Goal: Information Seeking & Learning: Learn about a topic

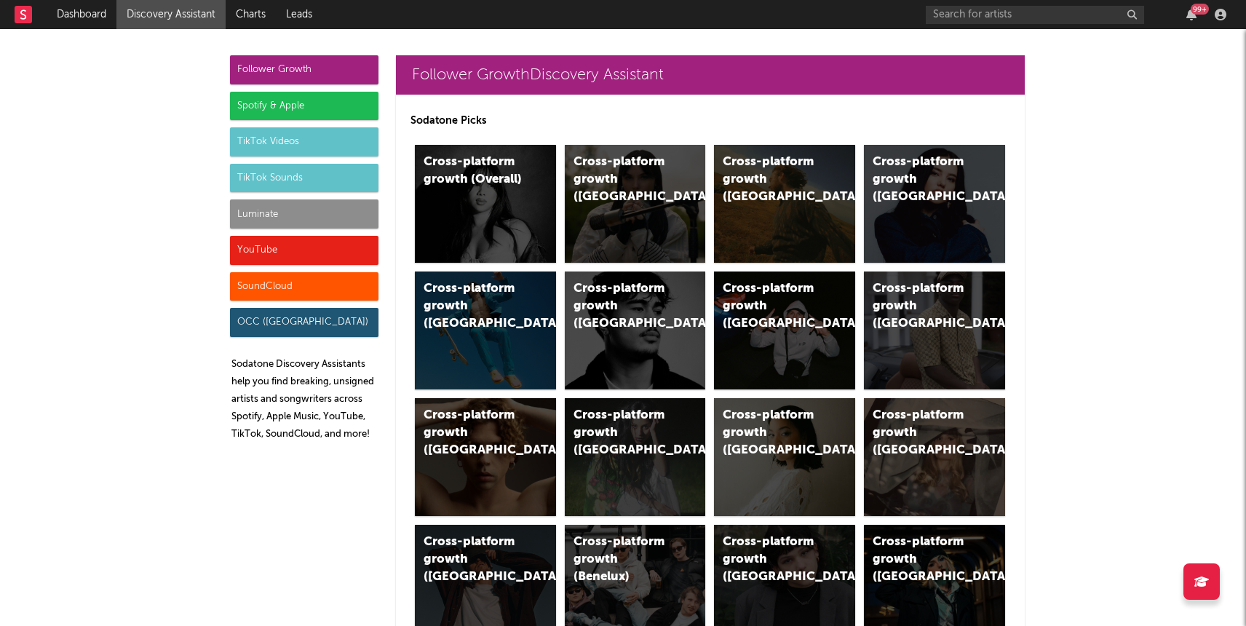
click at [196, 20] on link "Discovery Assistant" at bounding box center [170, 14] width 109 height 29
click at [290, 210] on div "Luminate" at bounding box center [304, 213] width 148 height 29
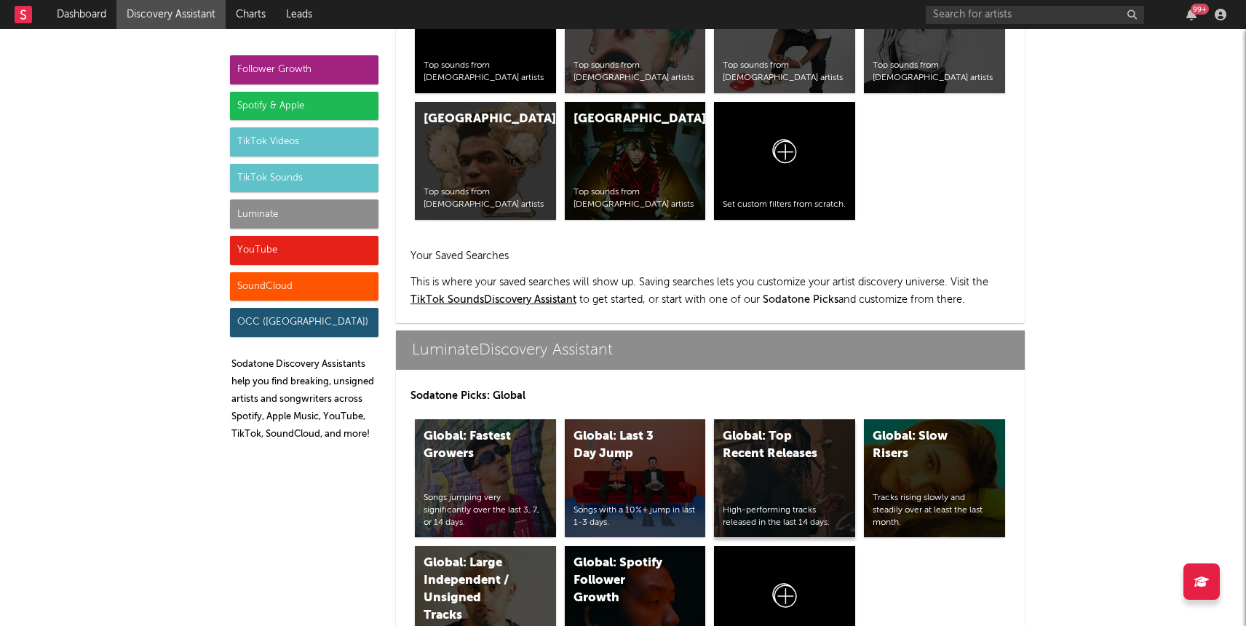
scroll to position [6462, 0]
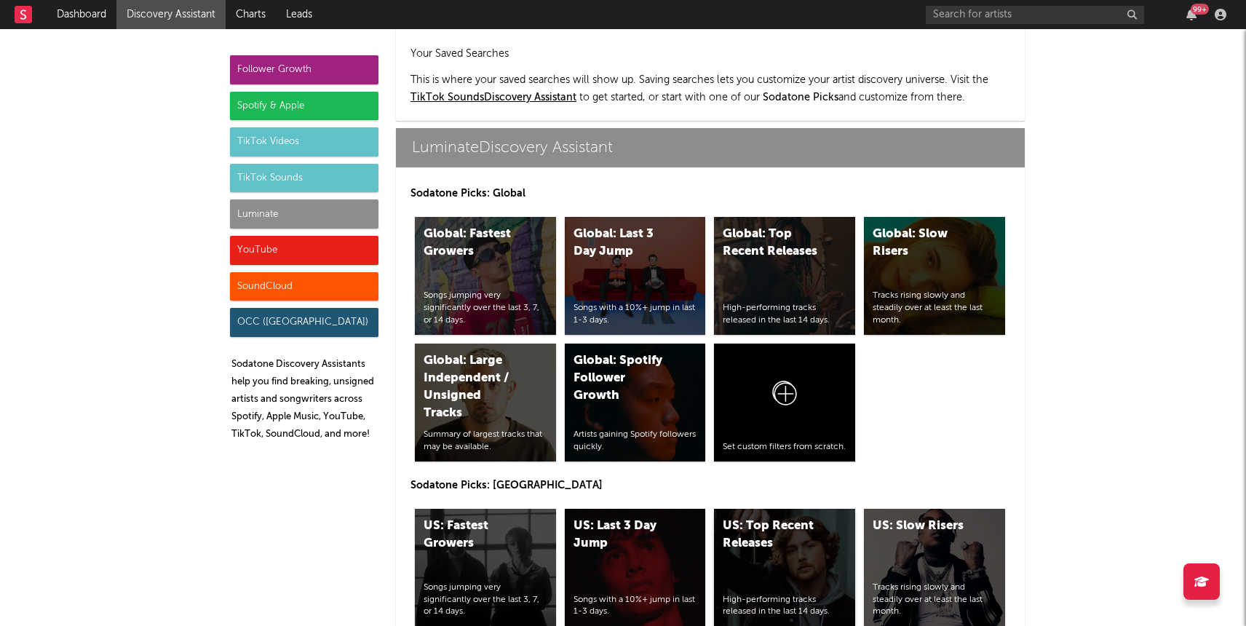
click at [771, 509] on div "US: Top Recent Releases High-performing tracks released in the last 14 days." at bounding box center [784, 568] width 141 height 118
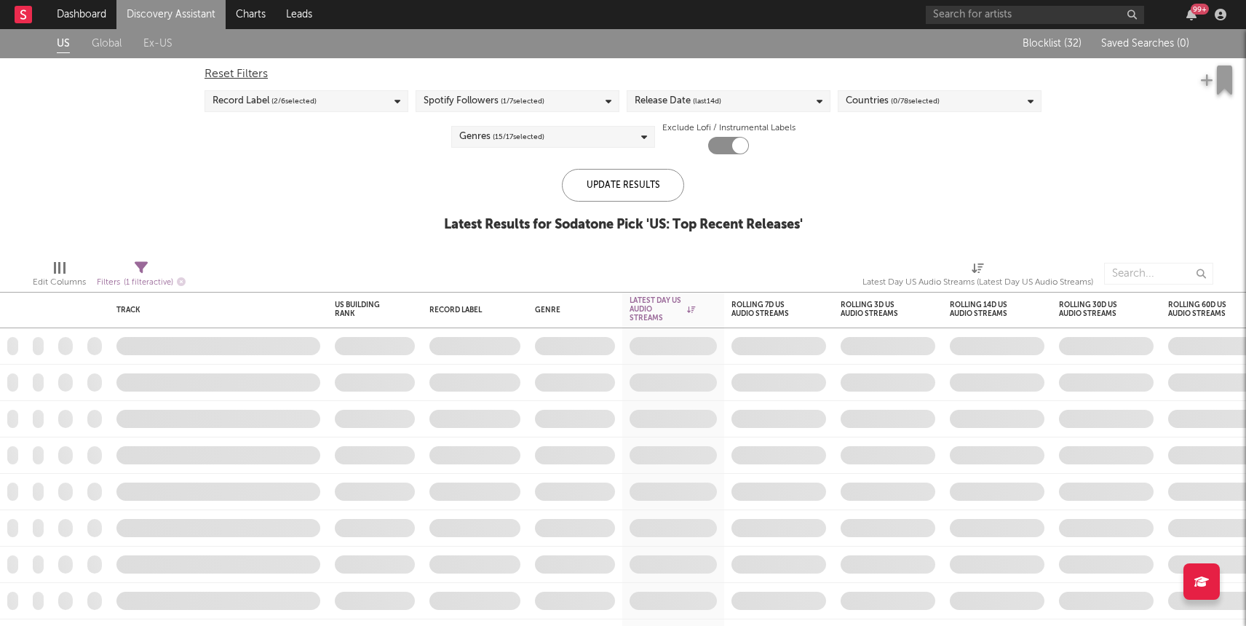
checkbox input "true"
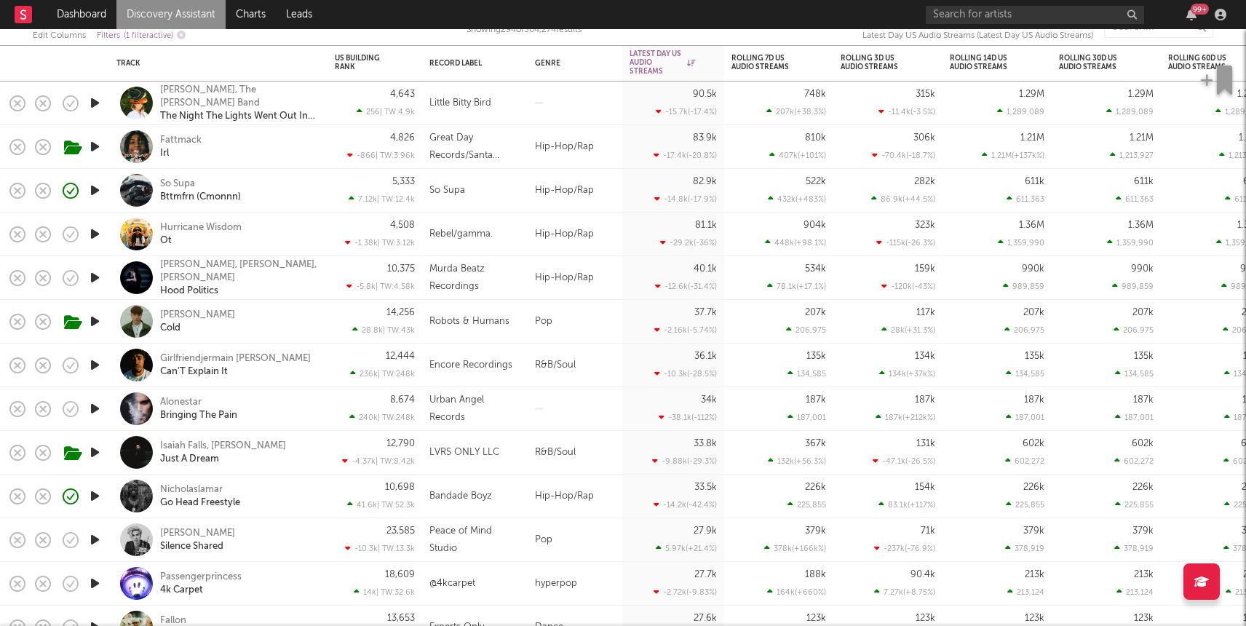
click at [95, 408] on icon "button" at bounding box center [94, 409] width 15 height 18
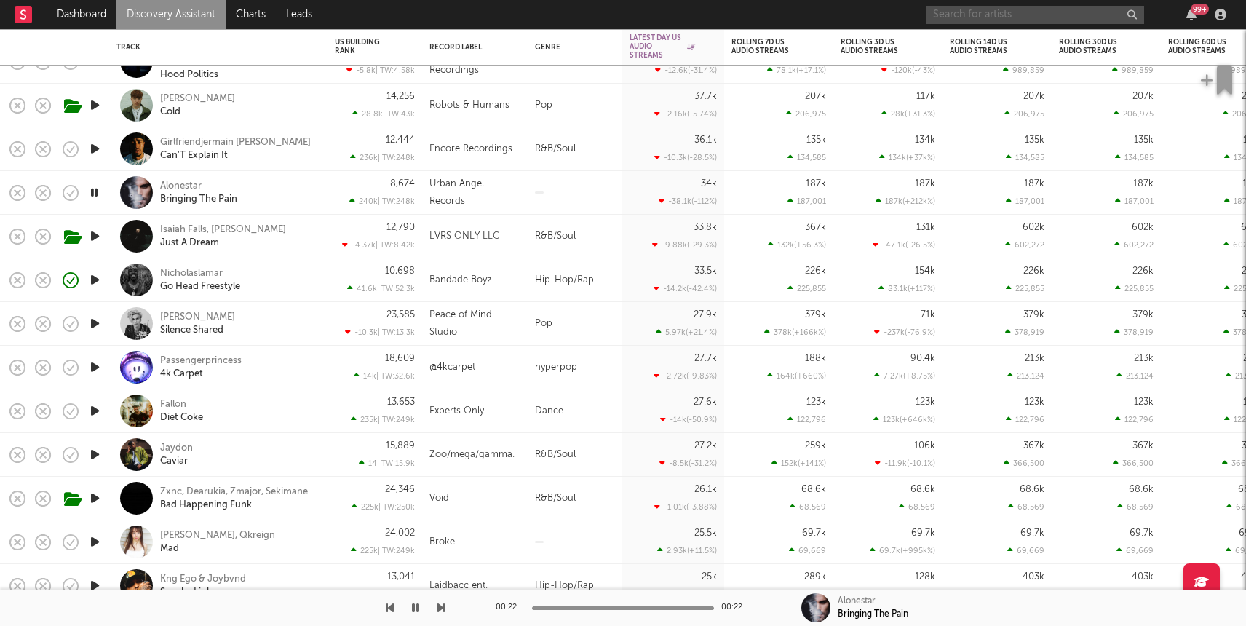
click at [979, 12] on input "text" at bounding box center [1035, 15] width 218 height 18
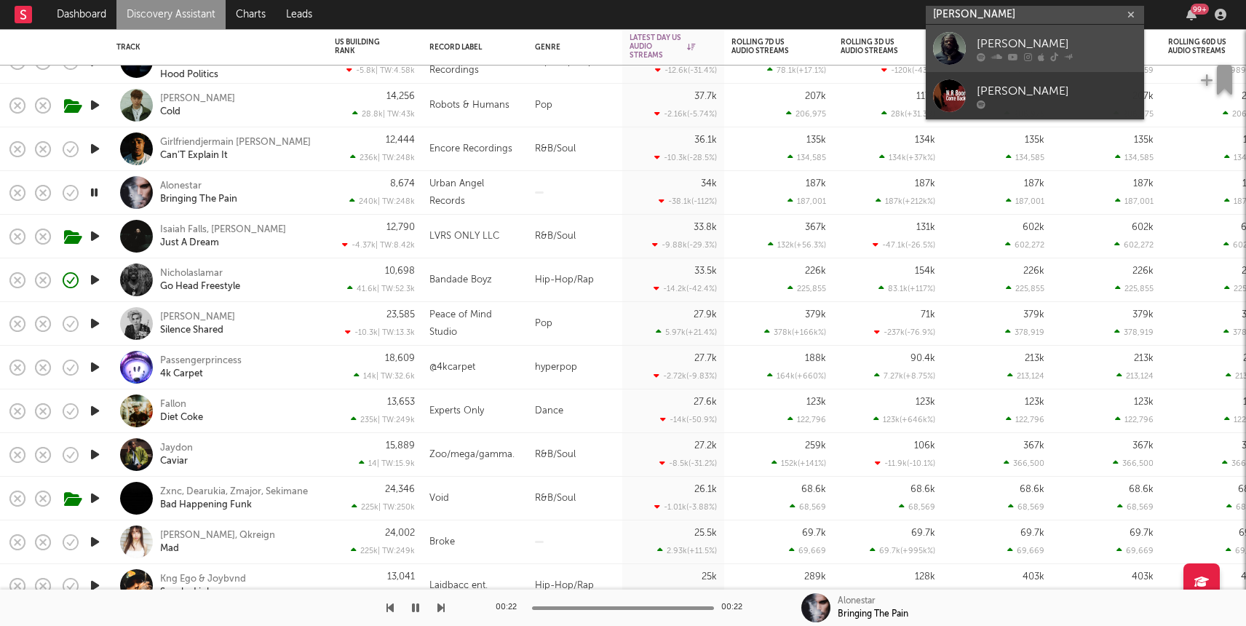
type input "nr boor"
click at [994, 55] on icon at bounding box center [996, 56] width 11 height 9
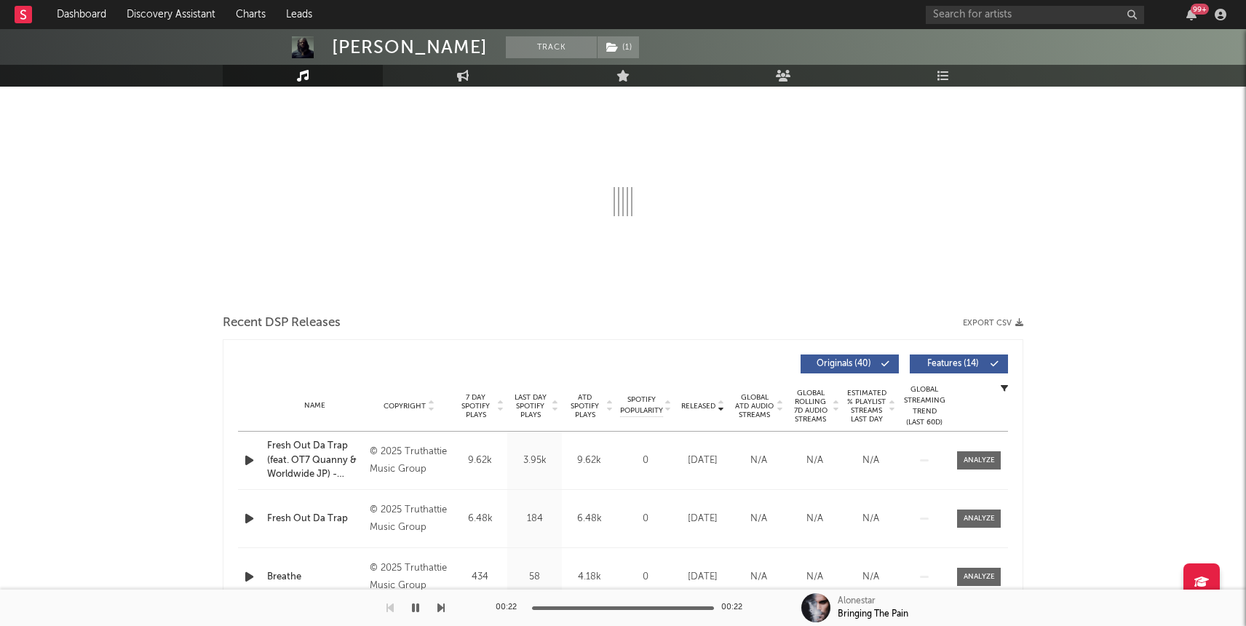
scroll to position [194, 0]
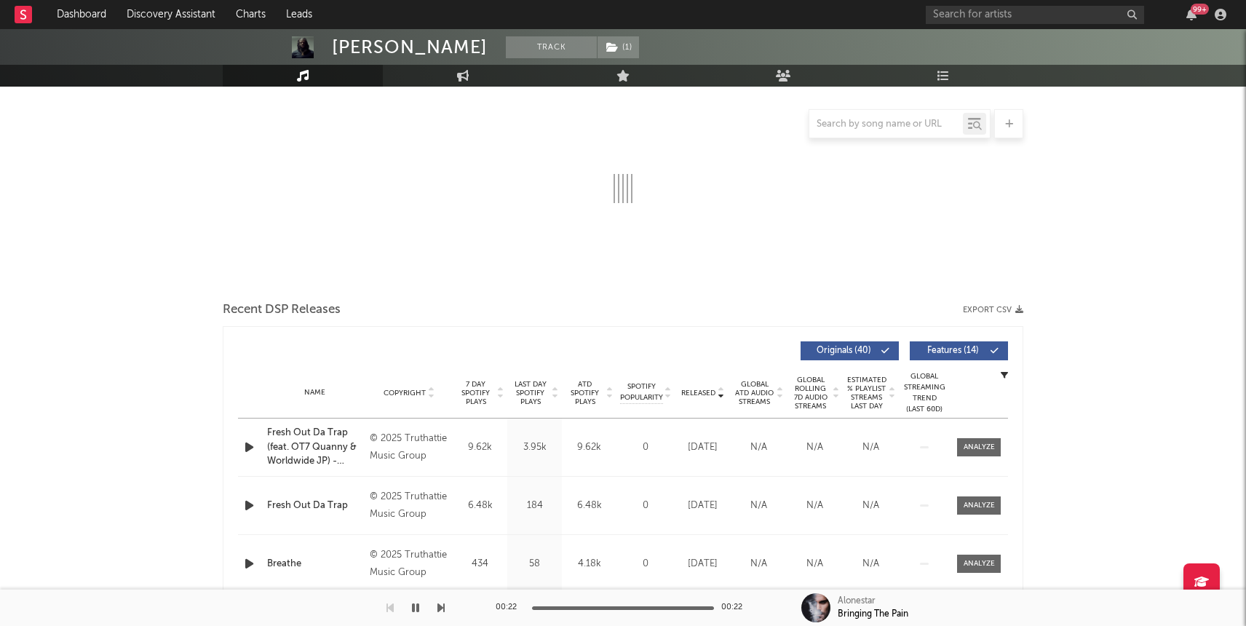
select select "6m"
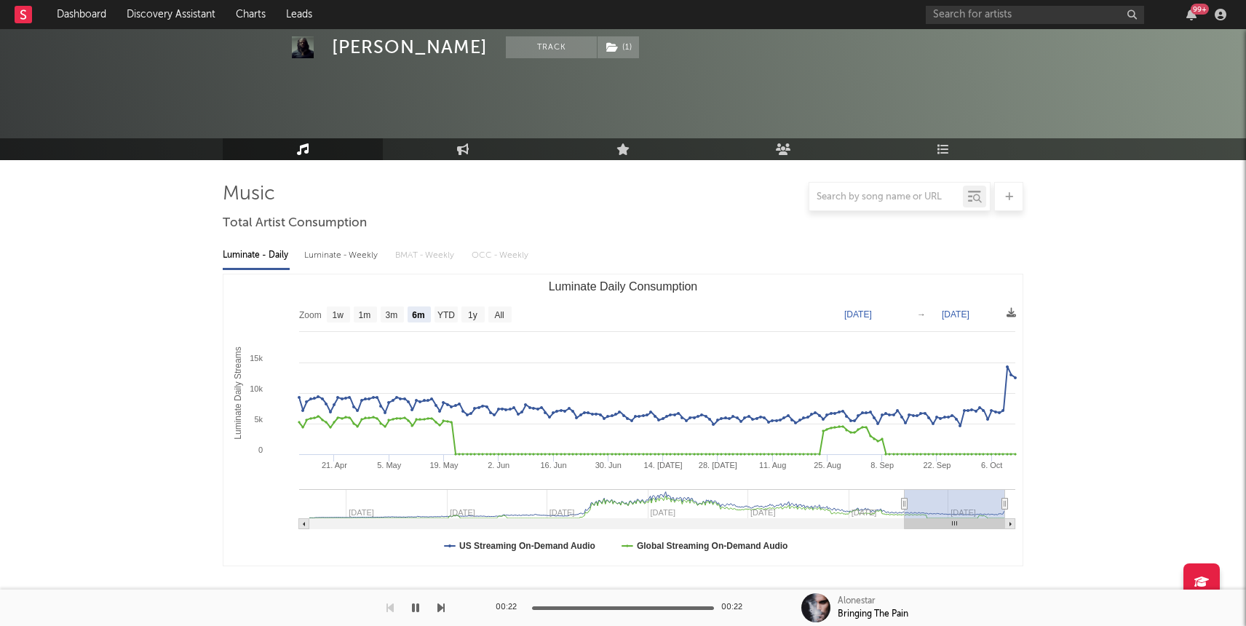
scroll to position [0, 0]
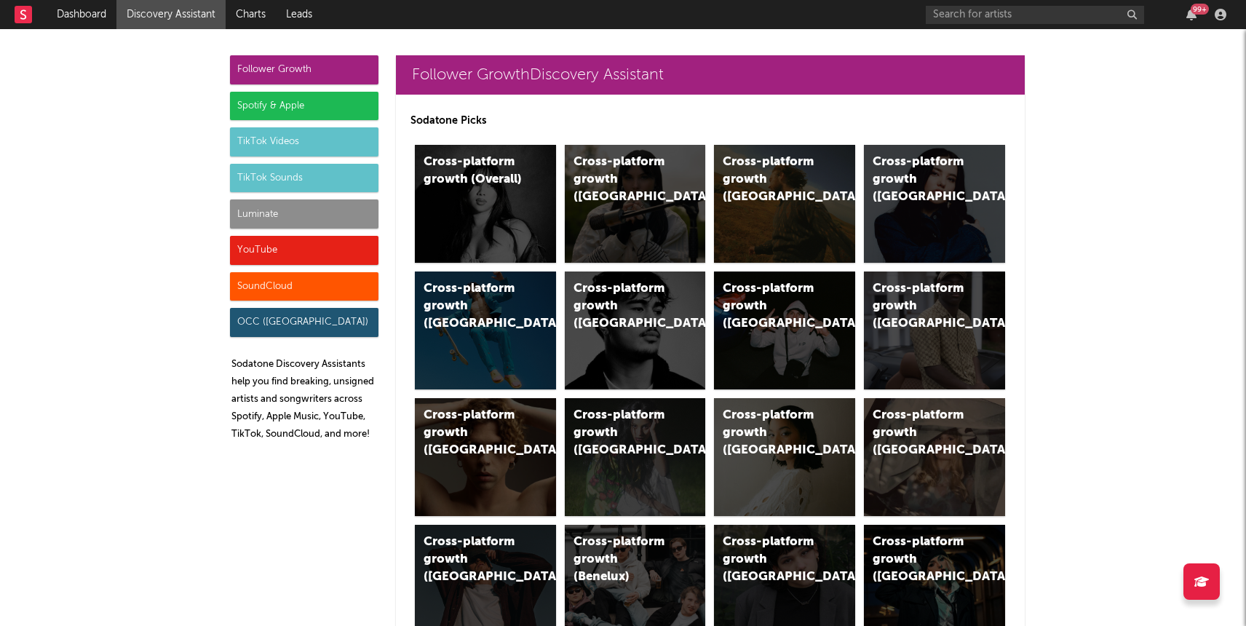
click at [278, 212] on div "Luminate" at bounding box center [304, 213] width 148 height 29
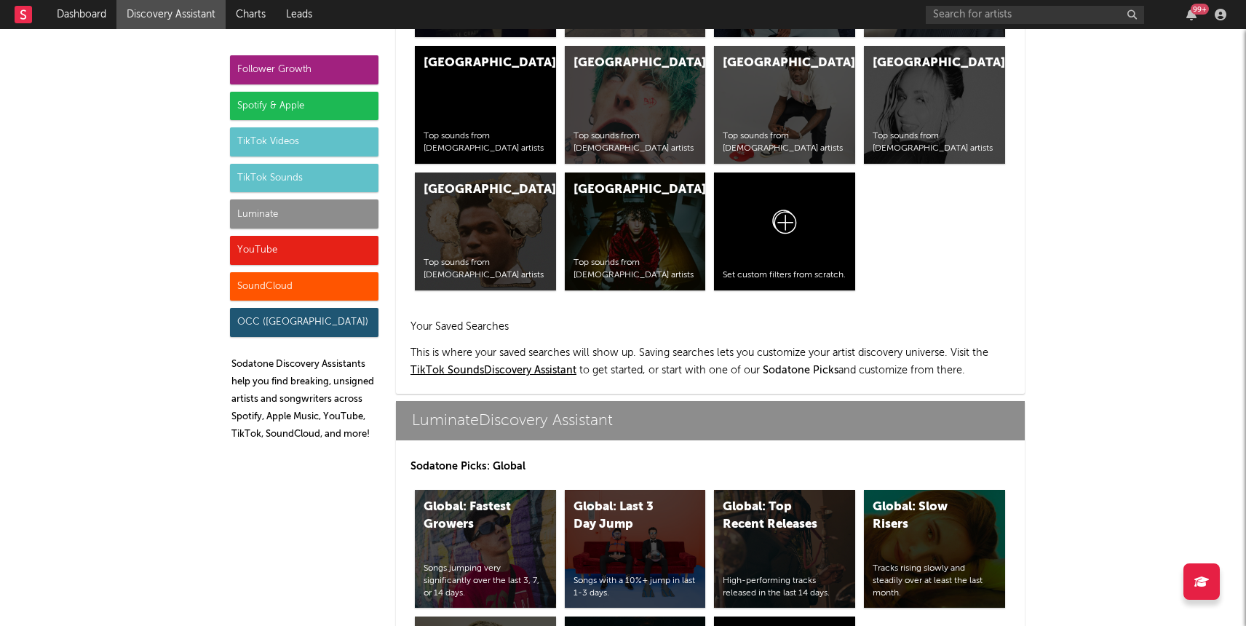
scroll to position [6462, 0]
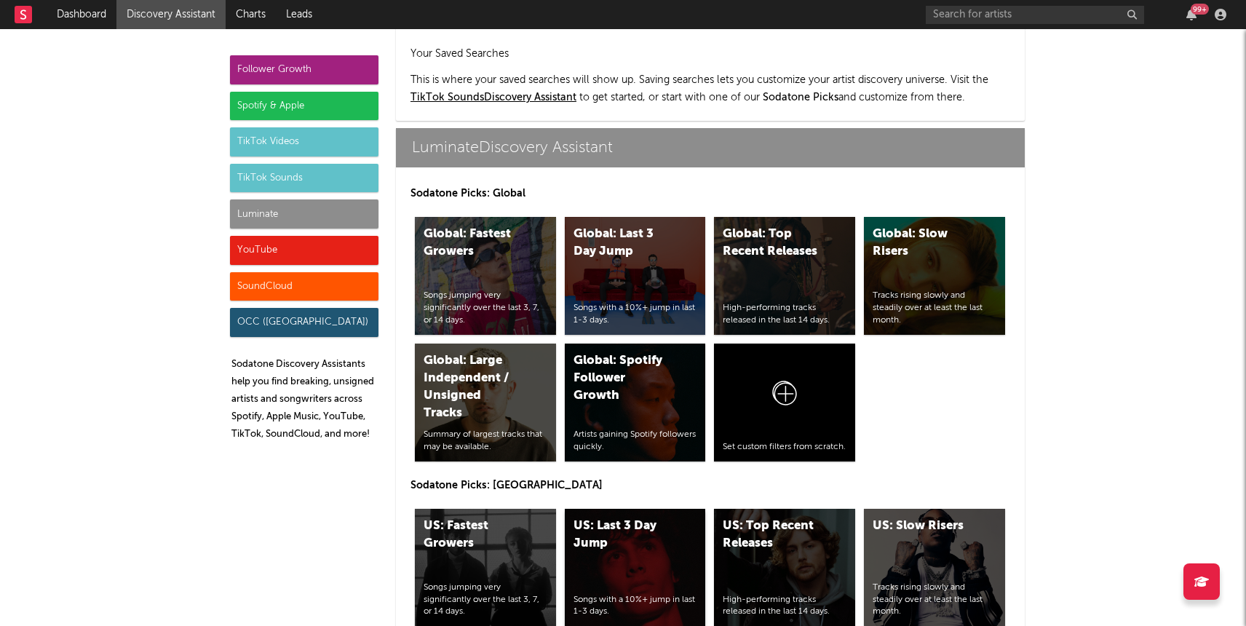
click at [632, 518] on div "US: Last 3 Day Jump" at bounding box center [623, 535] width 99 height 35
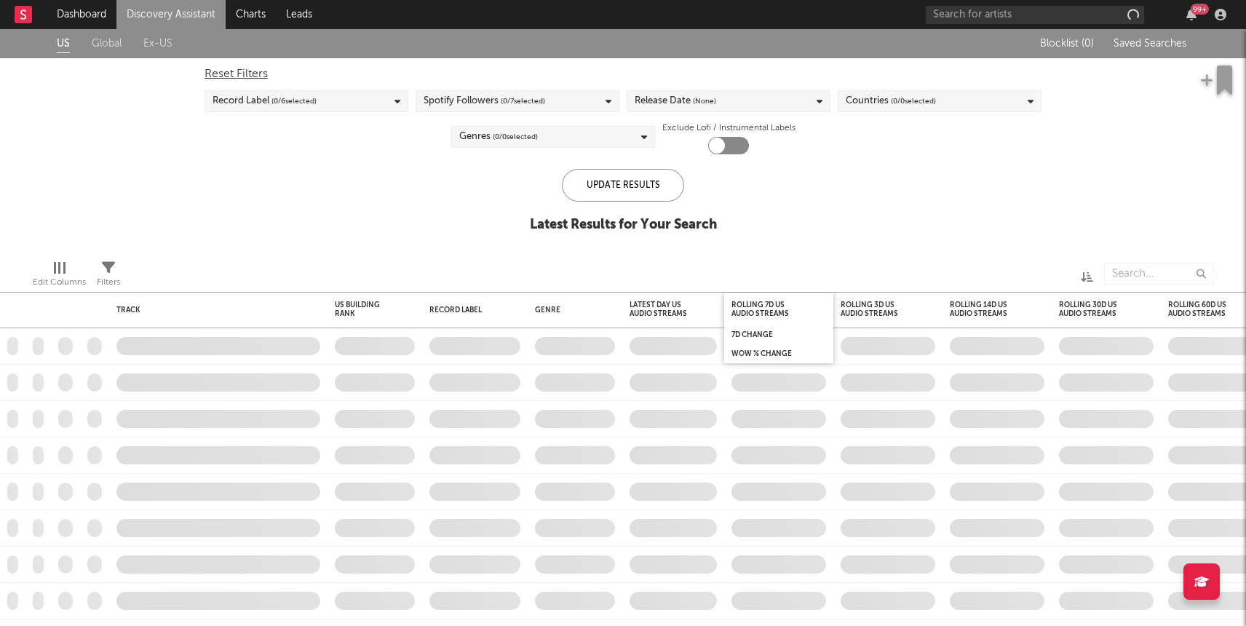
checkbox input "true"
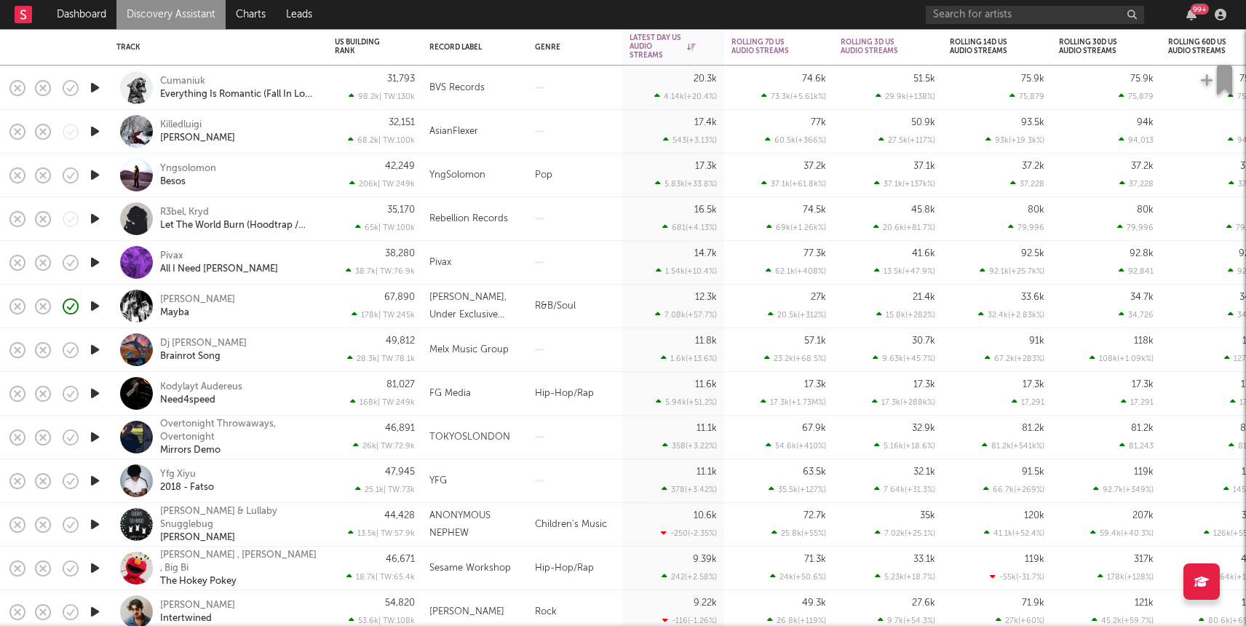
click at [97, 395] on icon "button" at bounding box center [94, 393] width 15 height 18
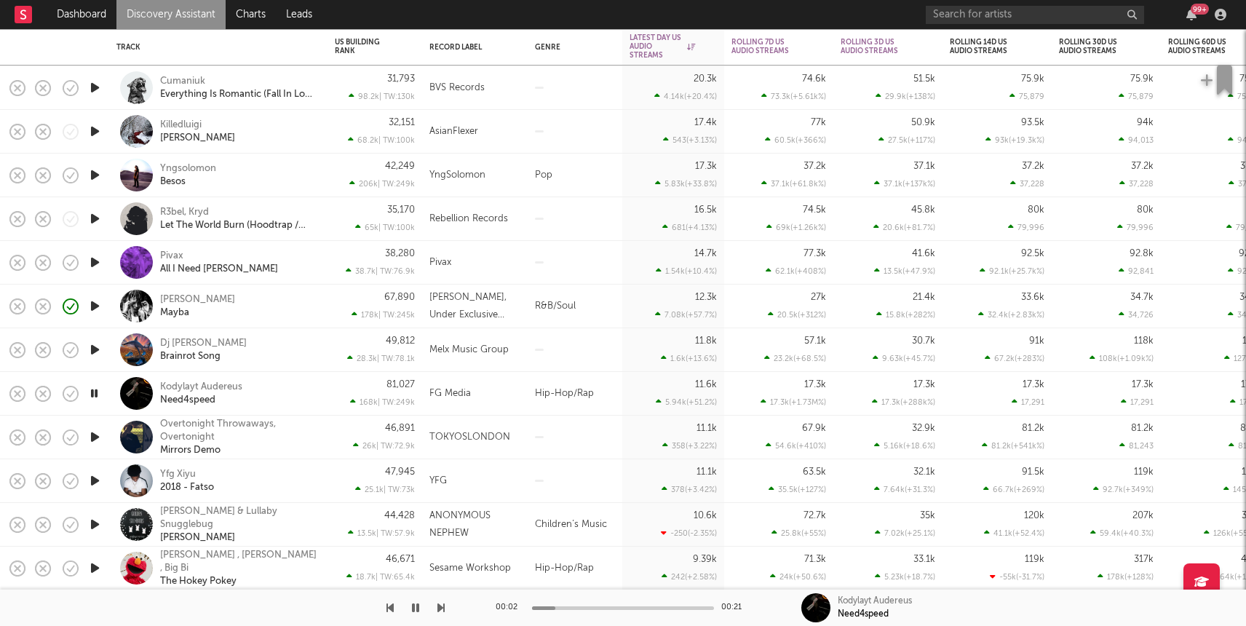
click at [308, 310] on div "Jaz Valentino Mayba" at bounding box center [238, 306] width 156 height 26
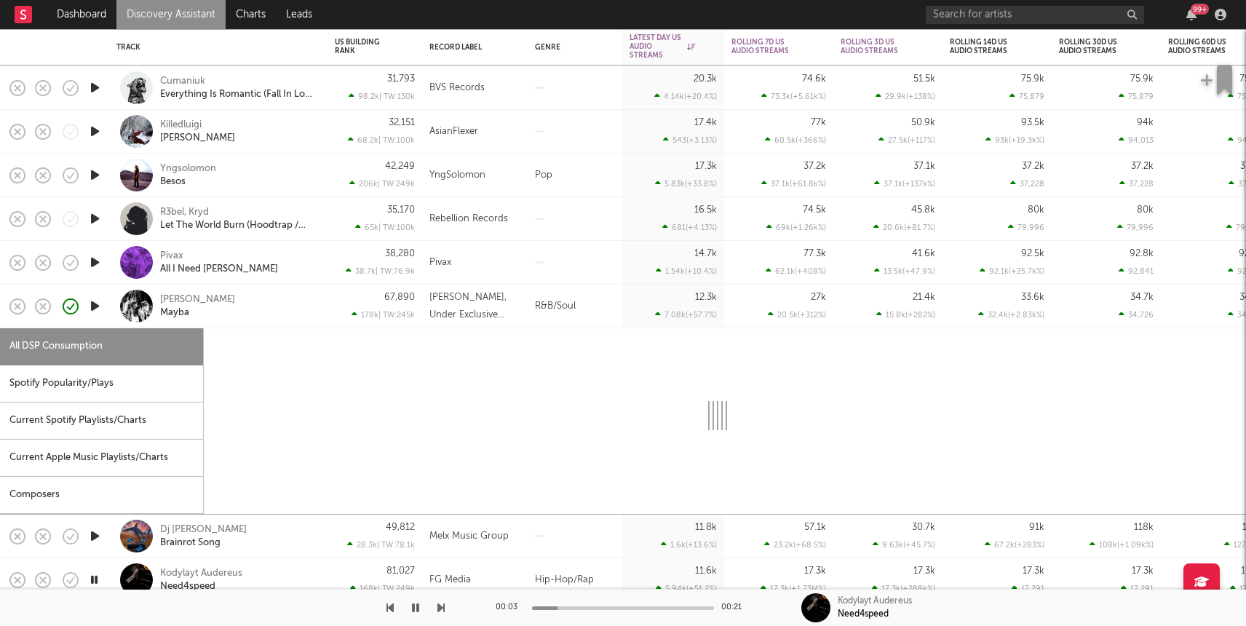
select select "1w"
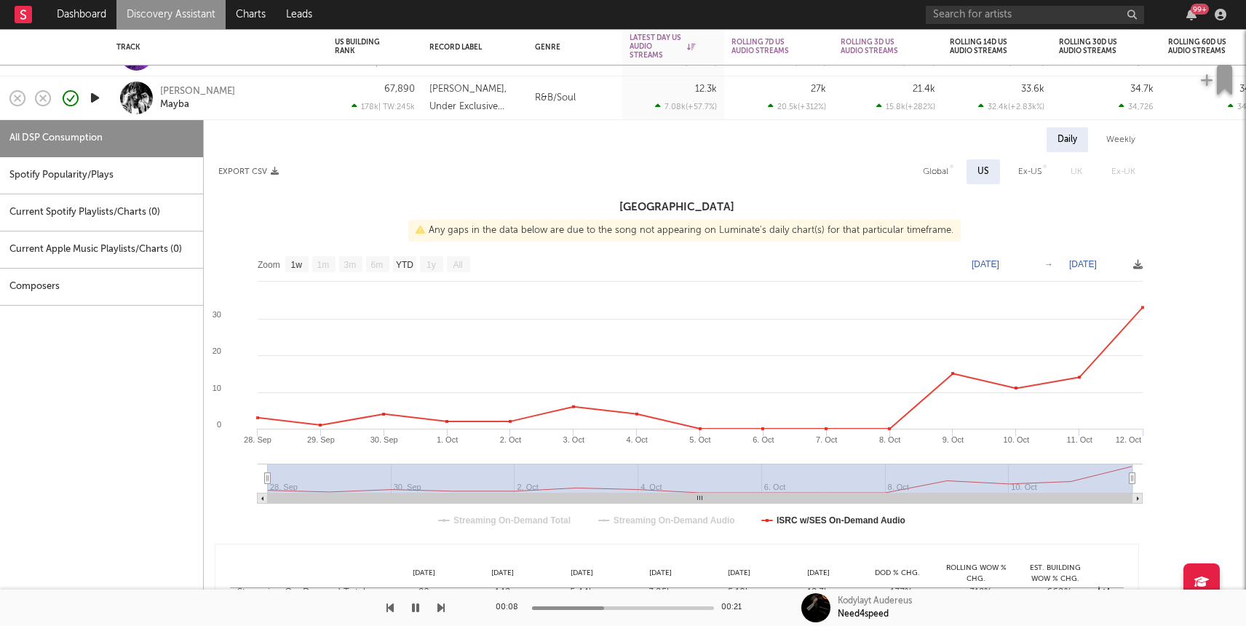
click at [90, 96] on icon "button" at bounding box center [94, 98] width 15 height 18
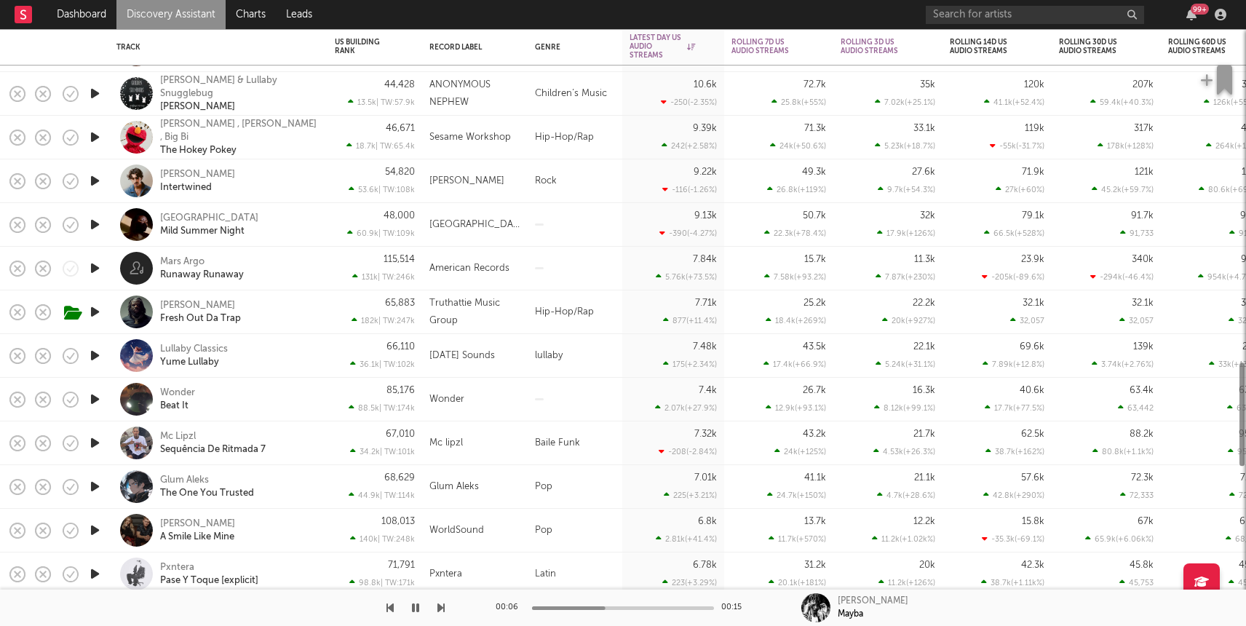
click at [292, 317] on div "Nr Boor Fresh Out Da Trap" at bounding box center [238, 312] width 156 height 26
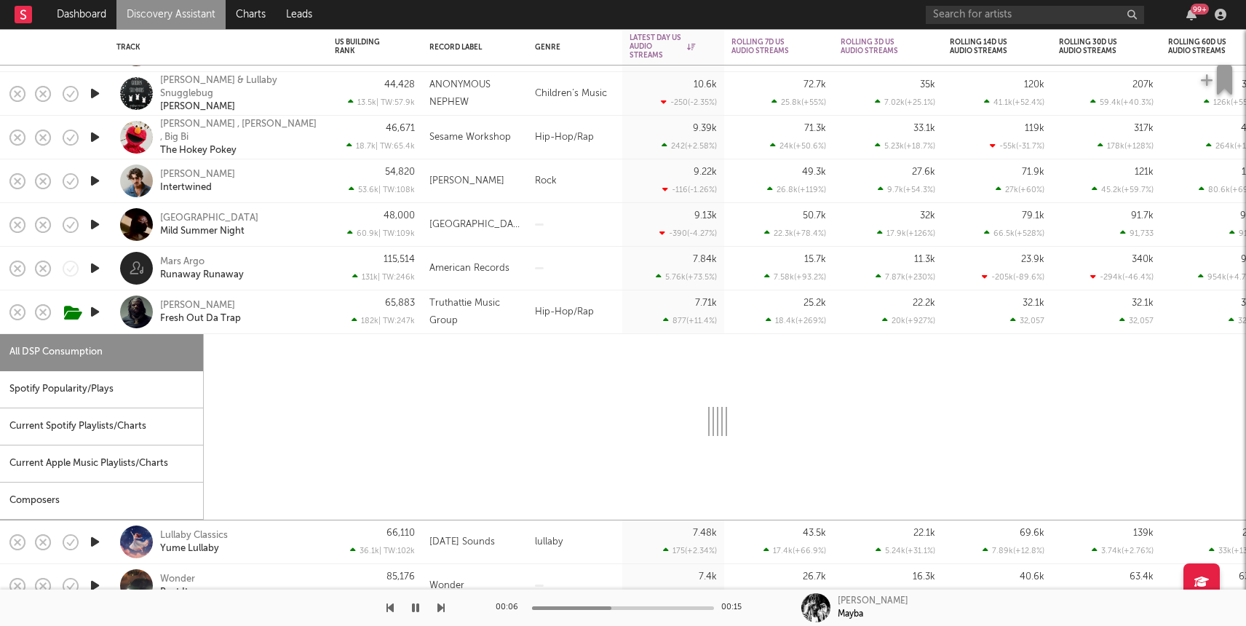
select select "1w"
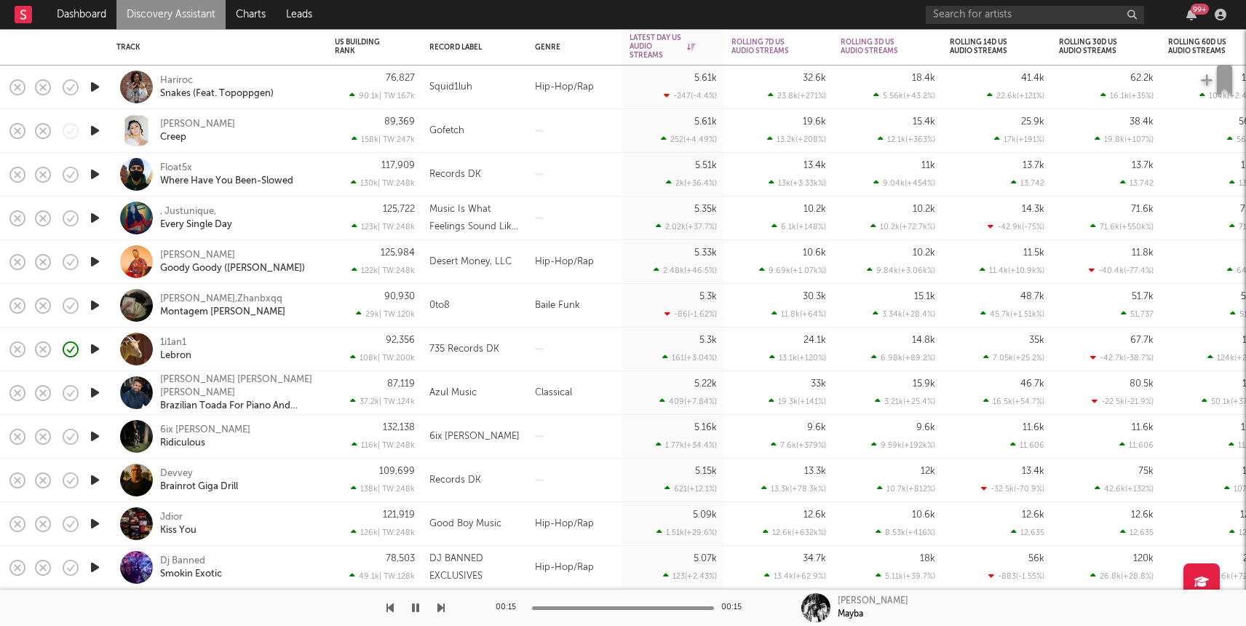
click at [90, 523] on icon "button" at bounding box center [94, 524] width 15 height 18
click at [244, 523] on div "Jdior Kiss You" at bounding box center [238, 524] width 156 height 26
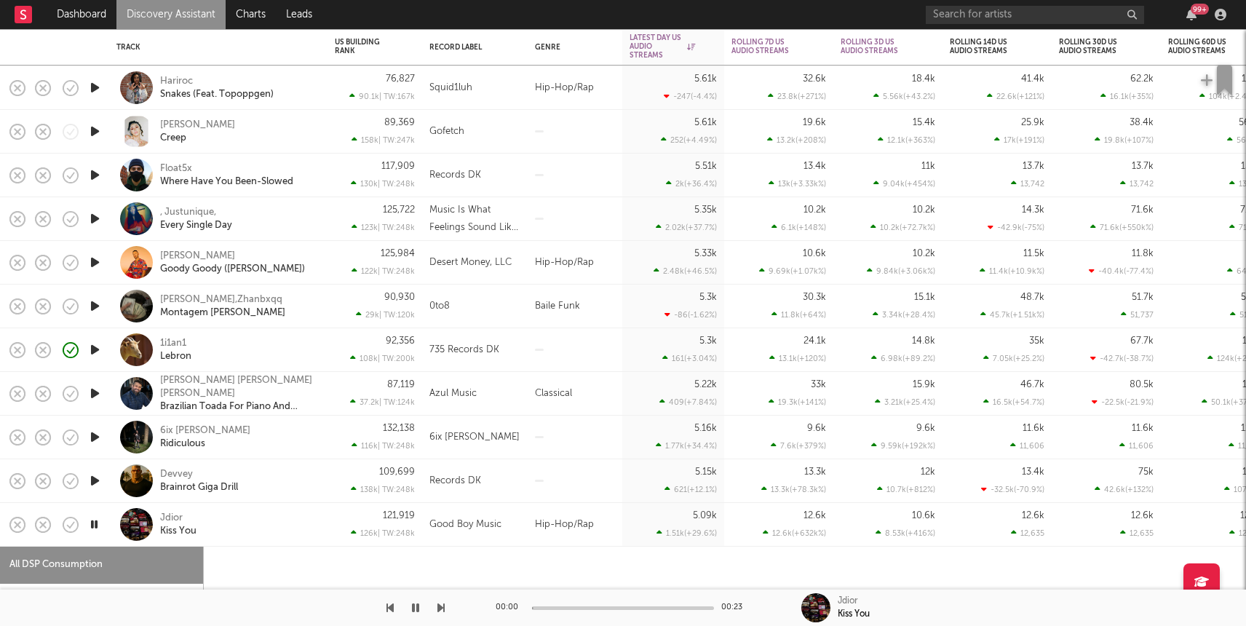
select select "1w"
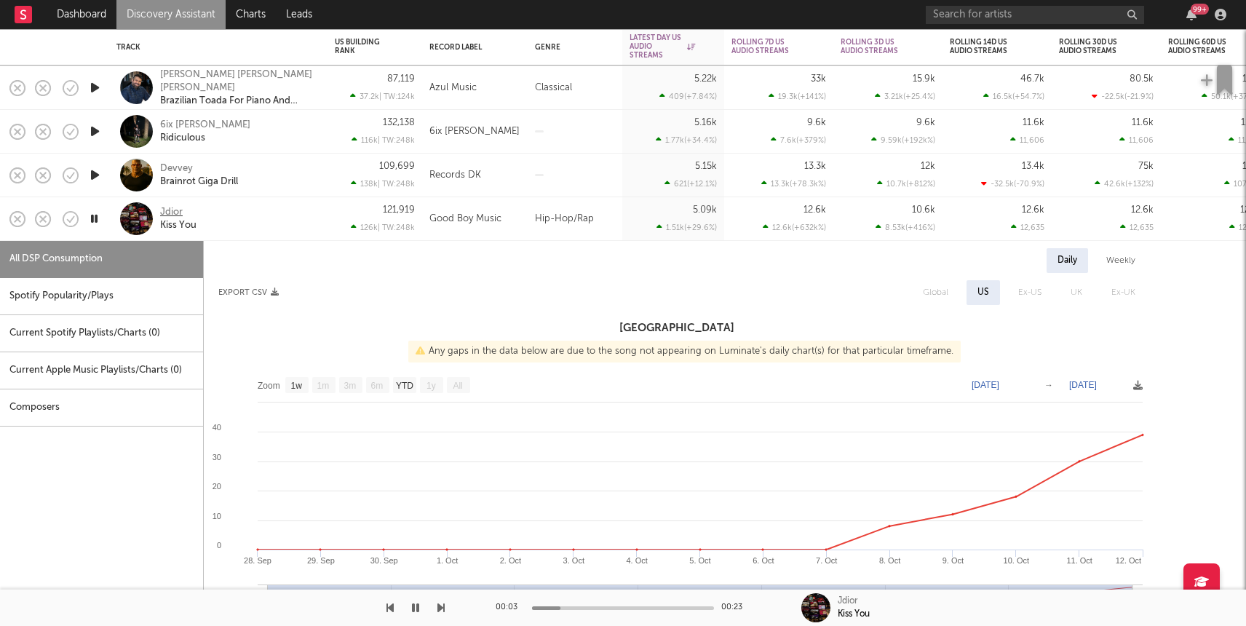
click at [172, 213] on div "Jdior" at bounding box center [171, 212] width 23 height 13
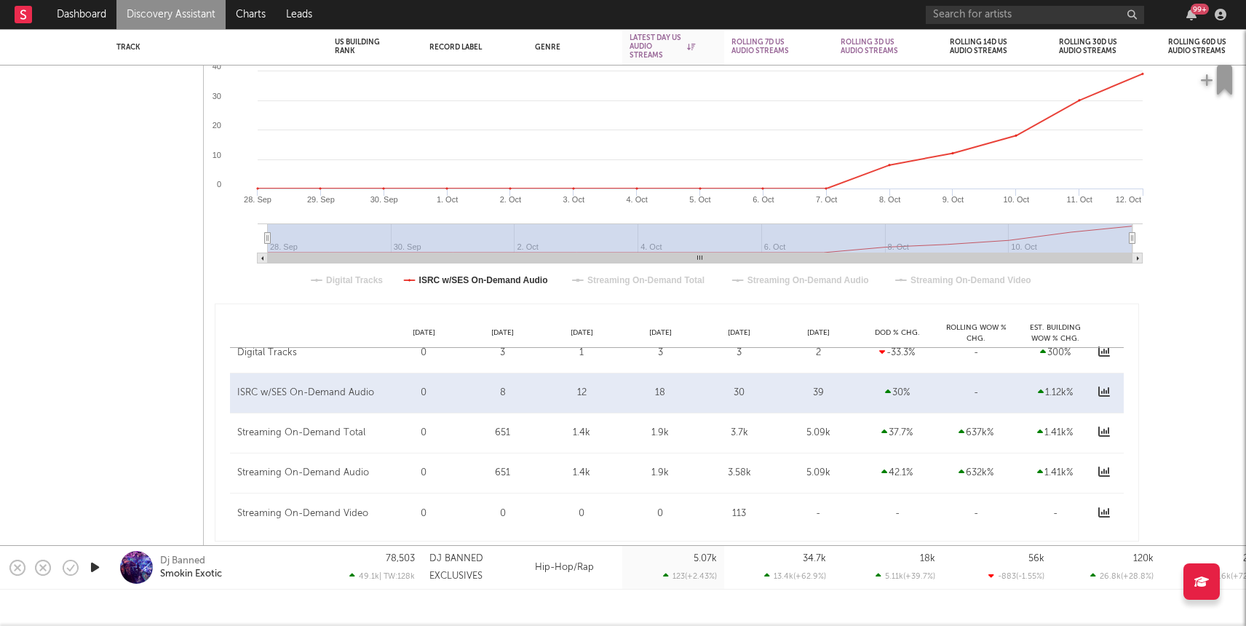
click at [99, 566] on icon "button" at bounding box center [94, 567] width 15 height 18
click at [306, 561] on div "Dj Banned Smokin Exotic" at bounding box center [238, 568] width 156 height 26
select select "1w"
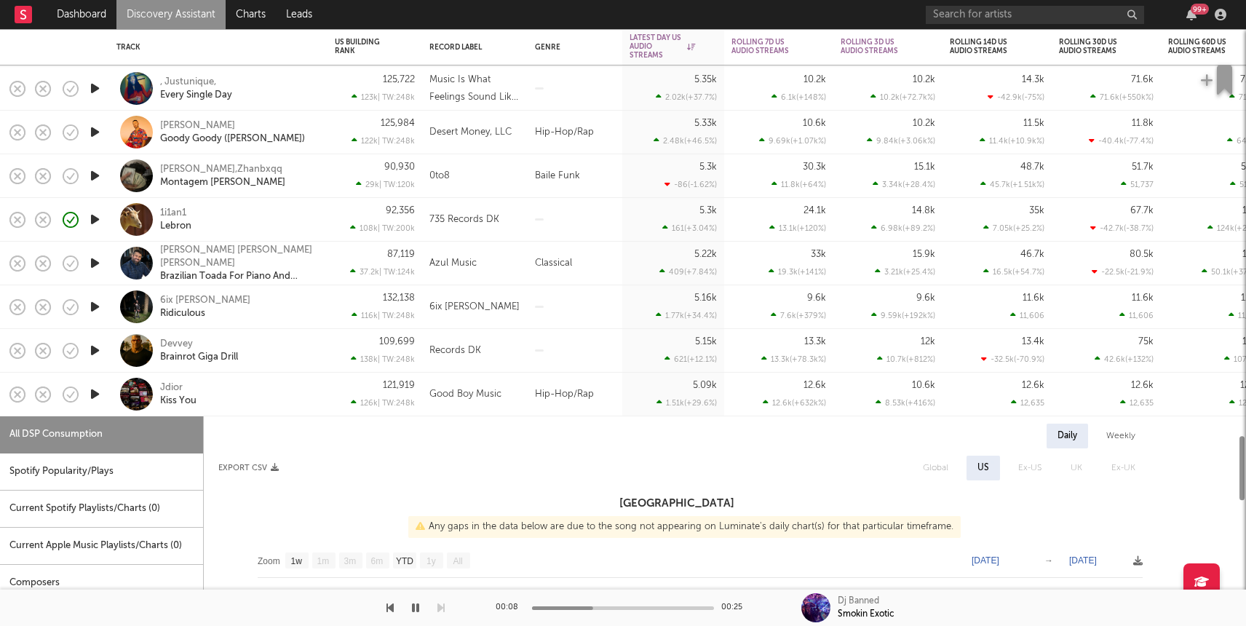
select select "1w"
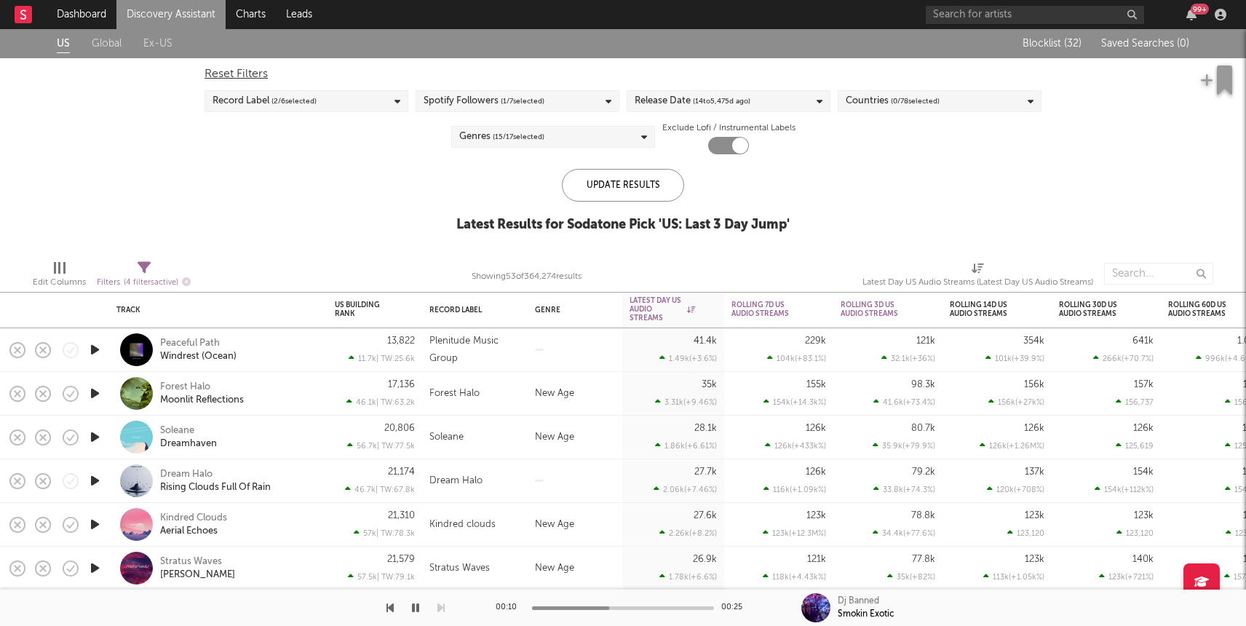
click at [172, 7] on link "Discovery Assistant" at bounding box center [170, 14] width 109 height 29
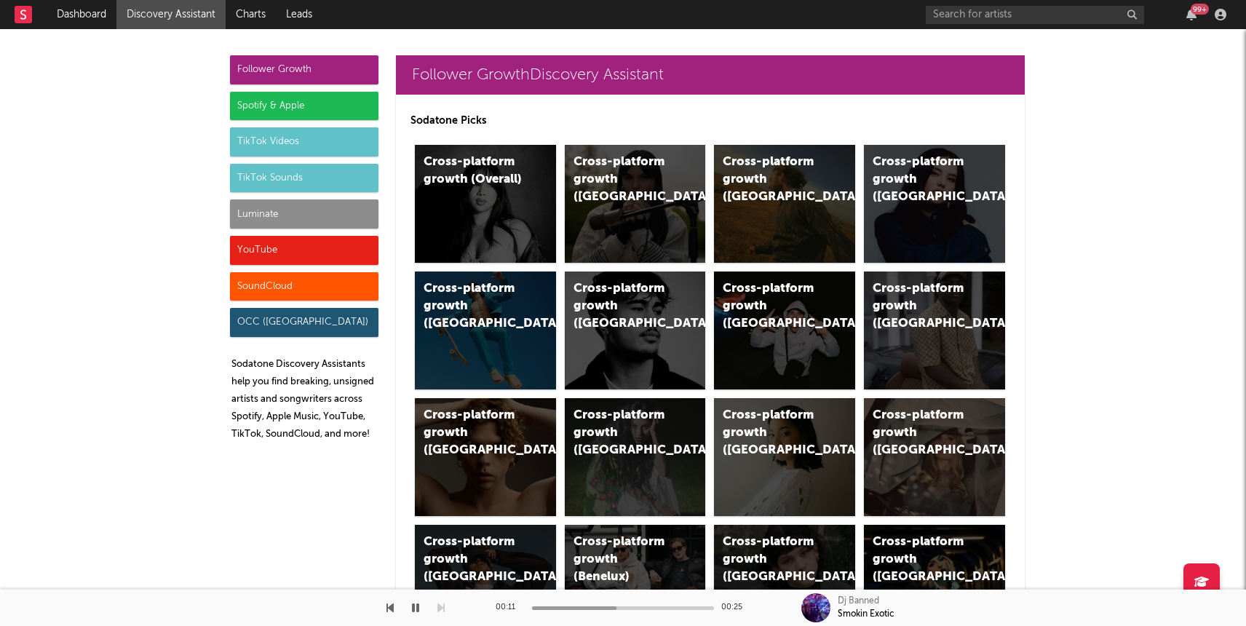
click at [320, 223] on div "Luminate" at bounding box center [304, 213] width 148 height 29
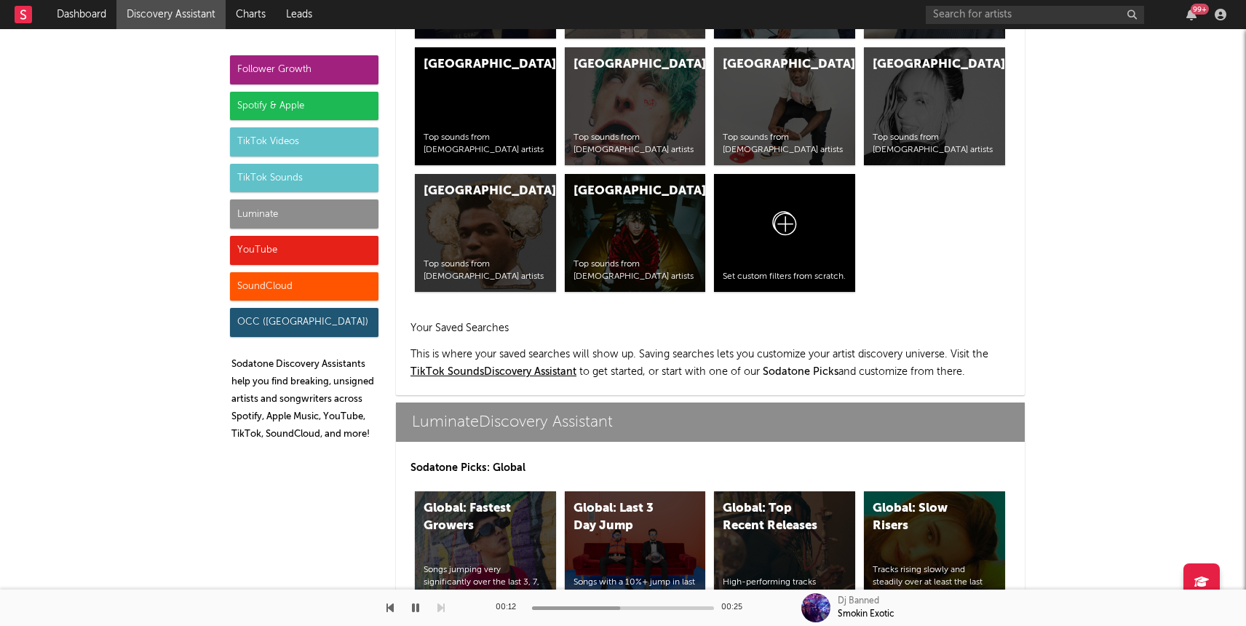
scroll to position [6462, 0]
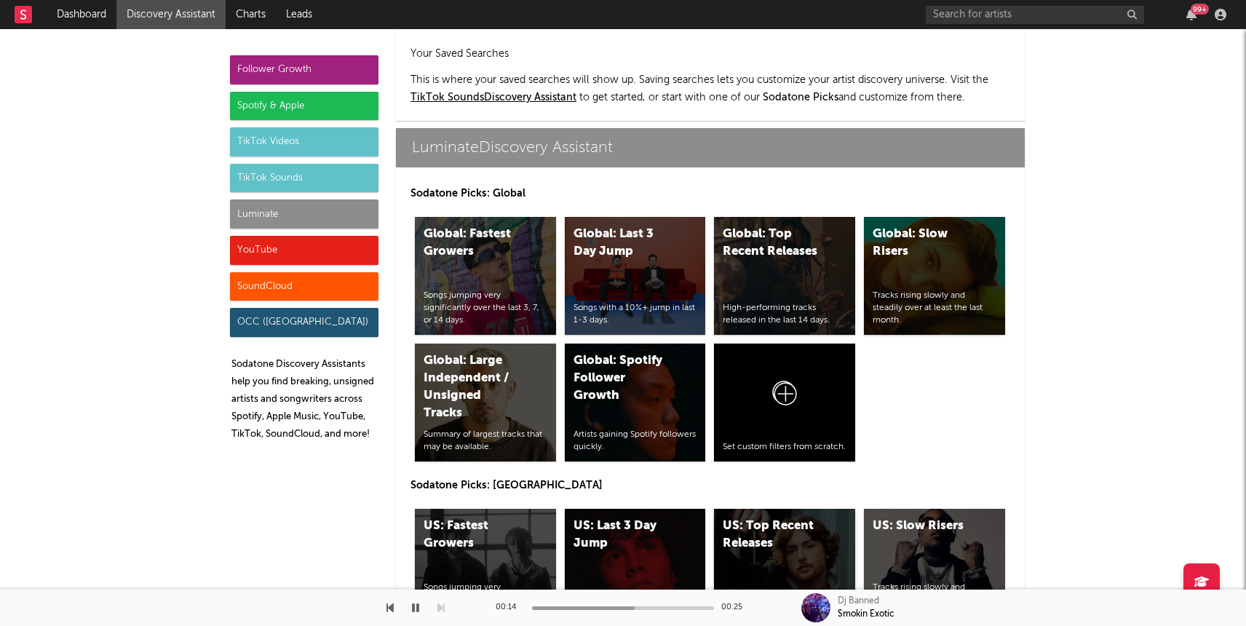
click at [771, 509] on div "US: Top Recent Releases High-performing tracks released in the last 14 days." at bounding box center [784, 568] width 141 height 118
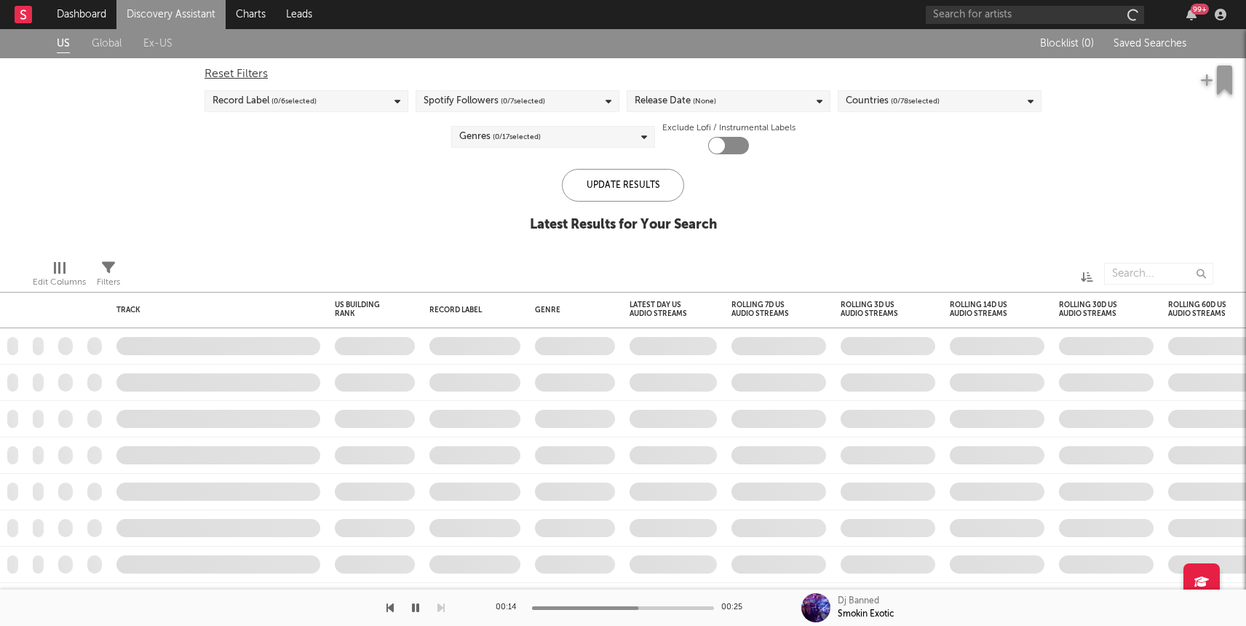
checkbox input "true"
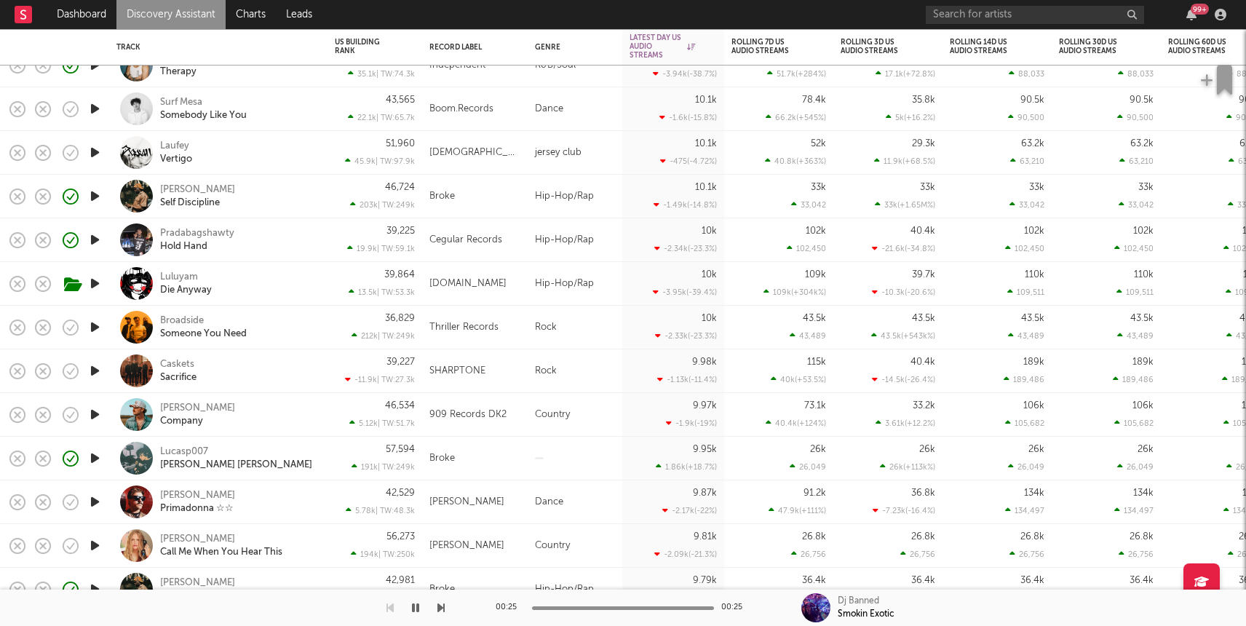
click at [93, 457] on icon "button" at bounding box center [94, 458] width 15 height 18
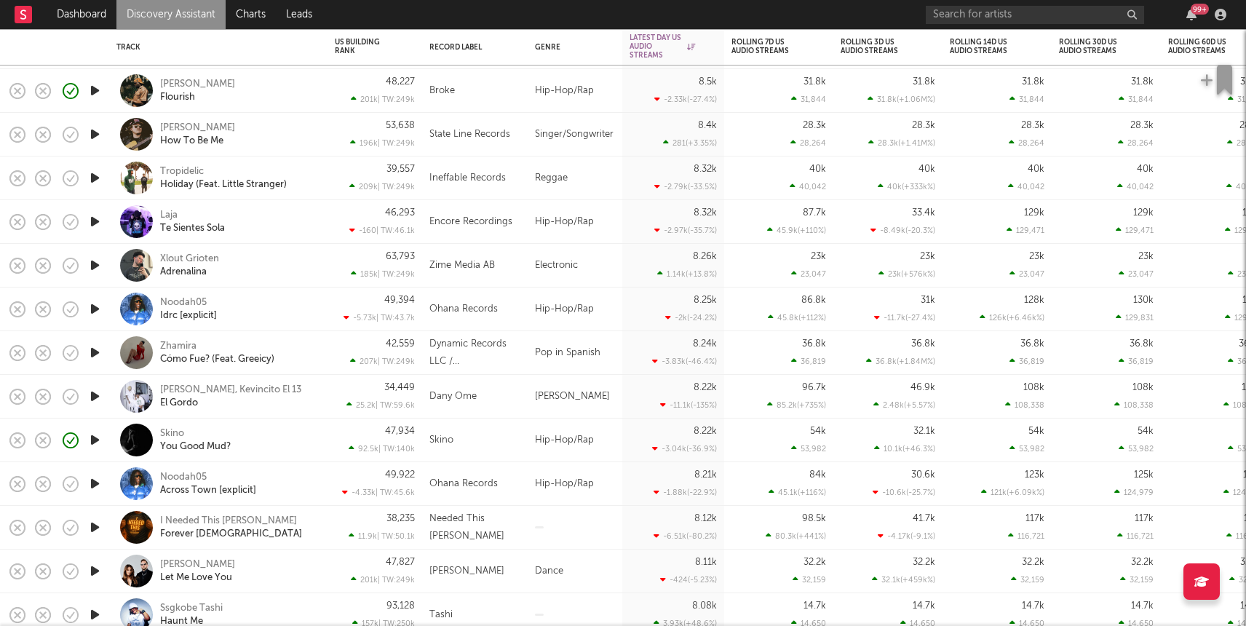
click at [95, 183] on icon "button" at bounding box center [94, 178] width 15 height 18
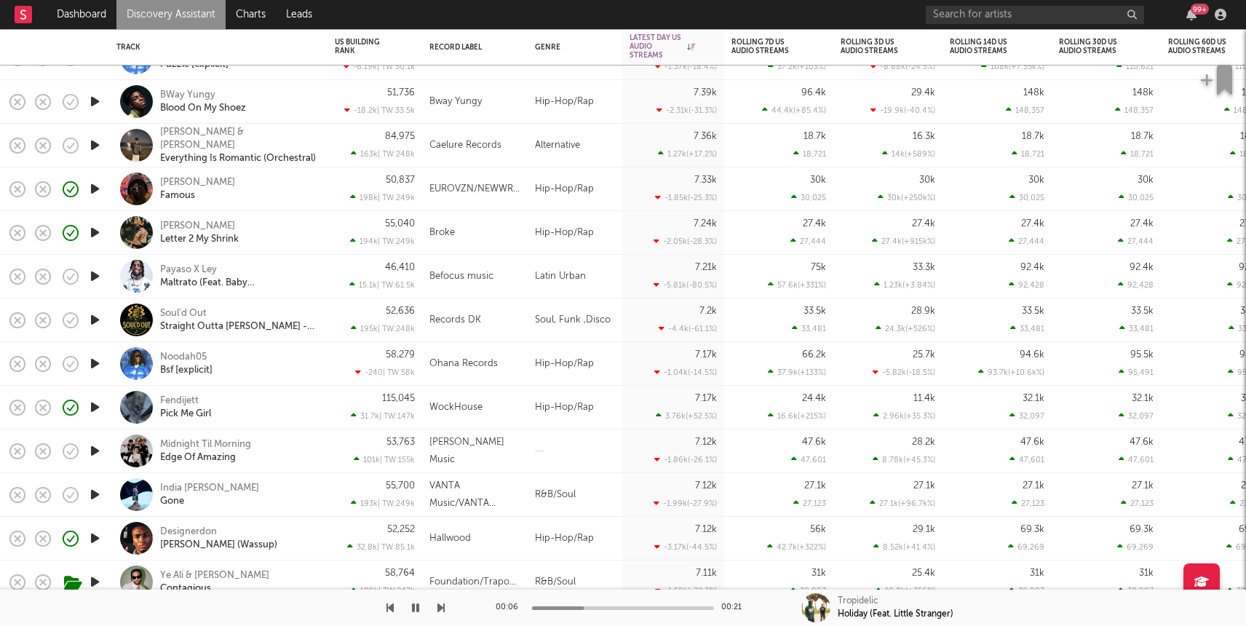
click at [95, 409] on icon "button" at bounding box center [94, 407] width 15 height 18
click at [299, 406] on div "Fendijett Pick Me Girl" at bounding box center [238, 408] width 156 height 26
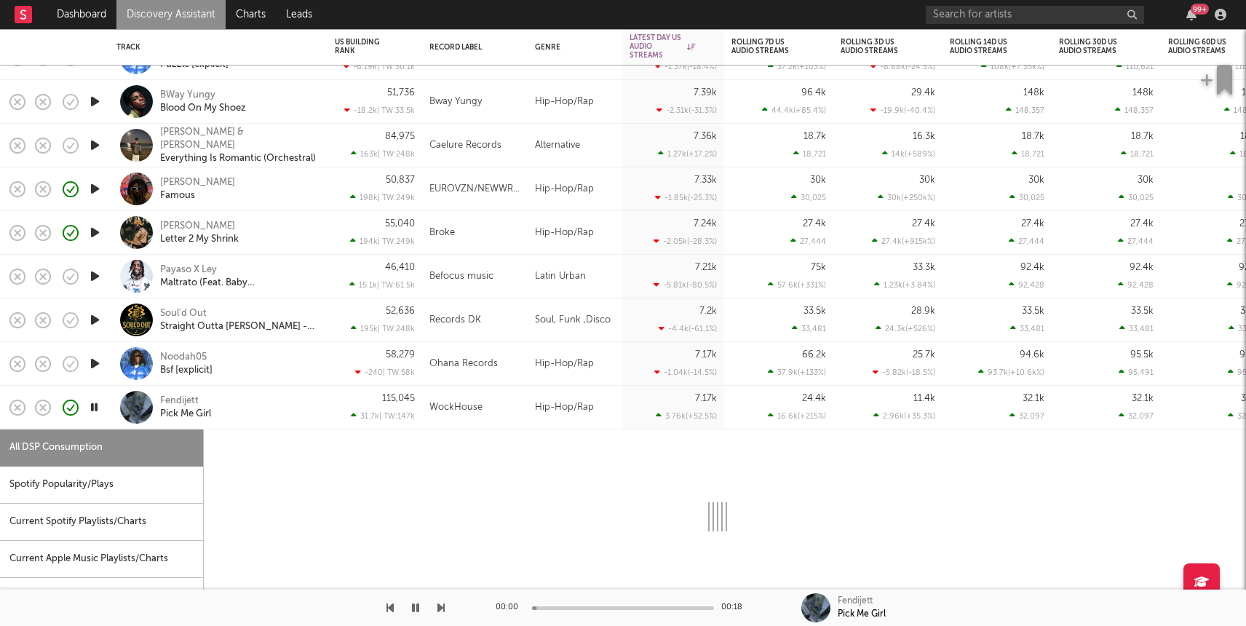
select select "1w"
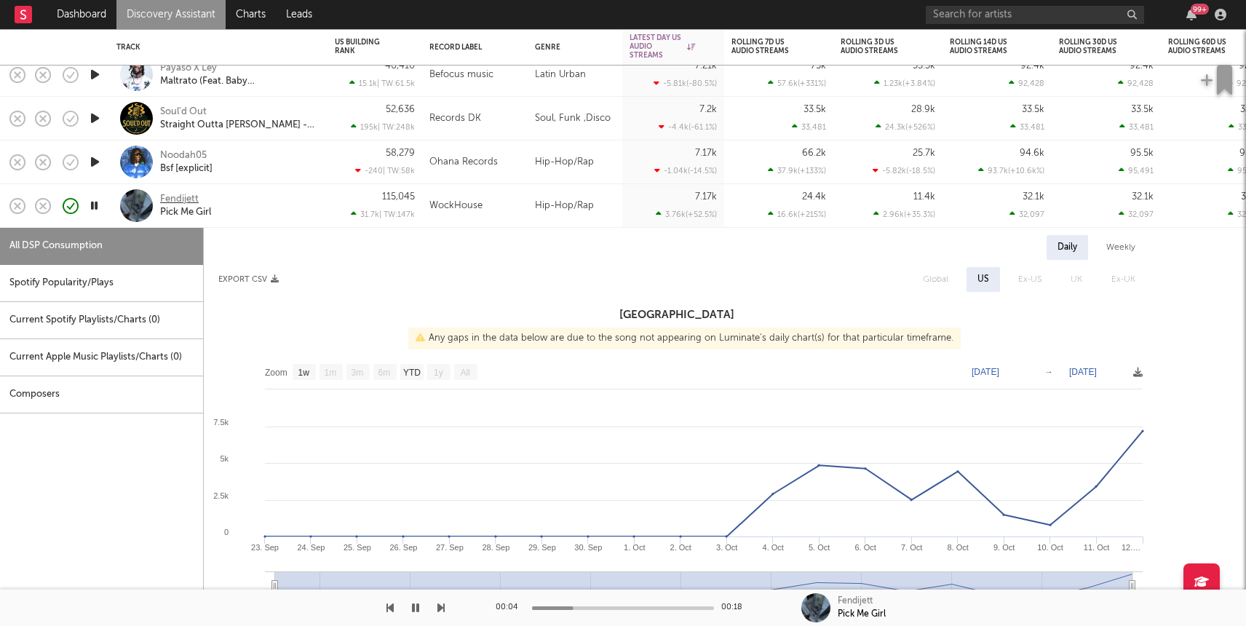
click at [172, 199] on div "Fendijett" at bounding box center [179, 199] width 39 height 13
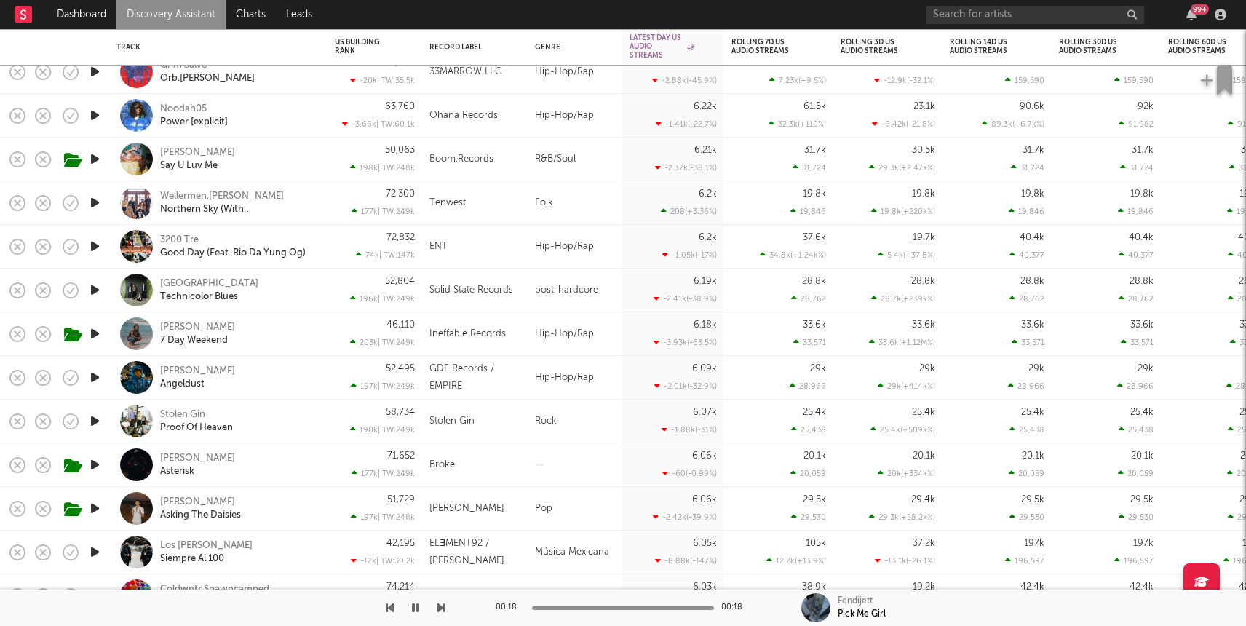
click at [357, 244] on div "72,832 74k | TW: 147k" at bounding box center [375, 246] width 80 height 43
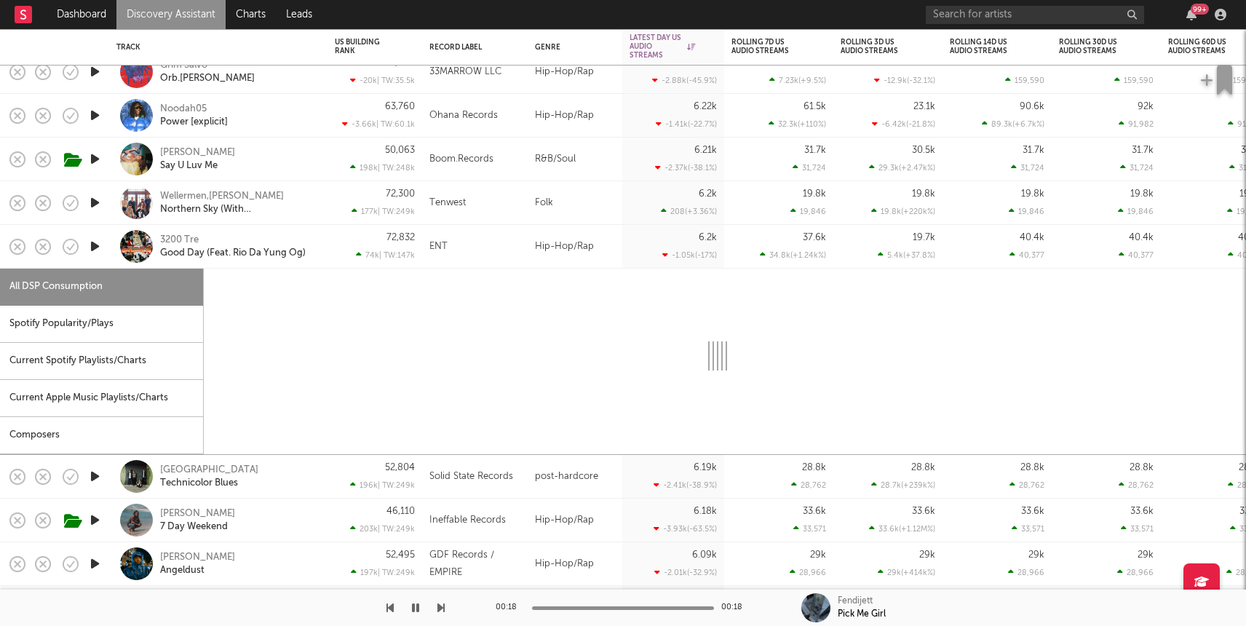
select select "1w"
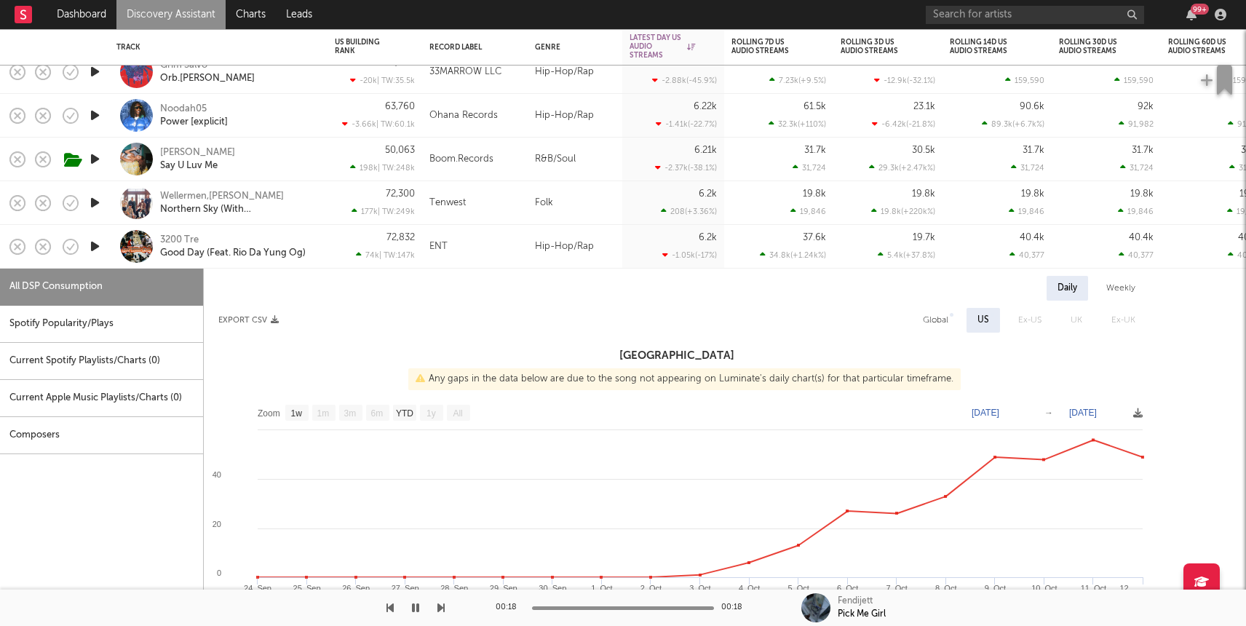
click at [97, 156] on icon "button" at bounding box center [94, 159] width 15 height 18
click at [276, 154] on div "Jordyn Simone Say U Luv Me" at bounding box center [238, 159] width 156 height 26
select select "1w"
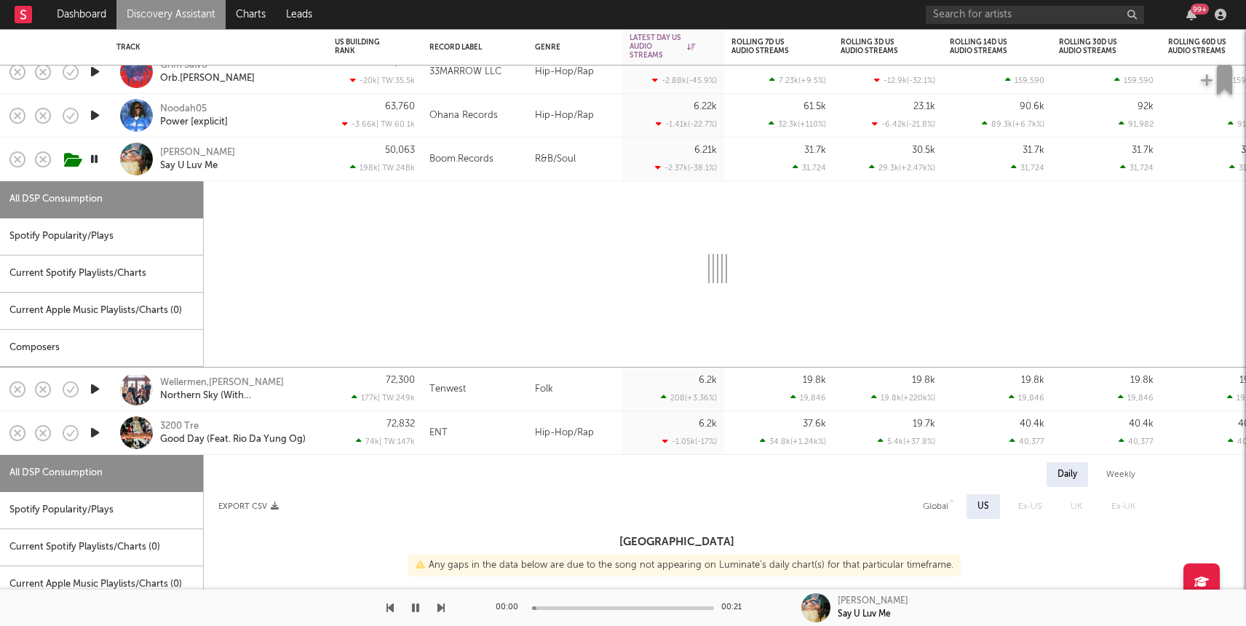
select select "1w"
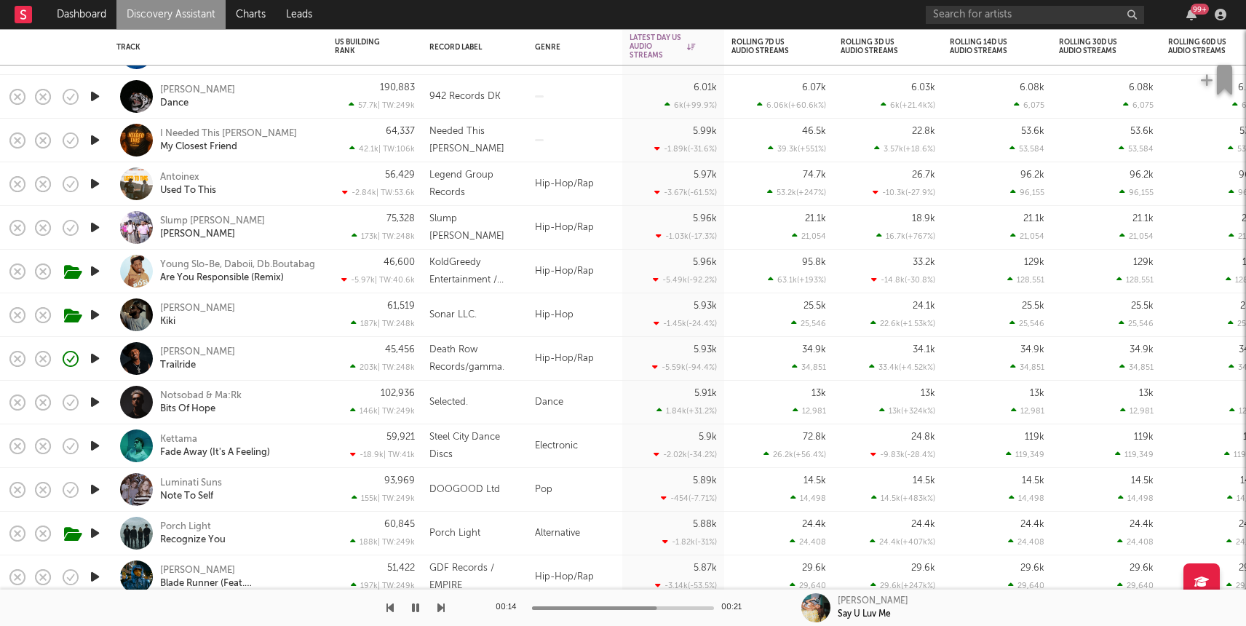
click at [96, 309] on icon "button" at bounding box center [94, 315] width 15 height 18
click at [282, 317] on div "Luis Brownslayter Kiki" at bounding box center [238, 315] width 156 height 26
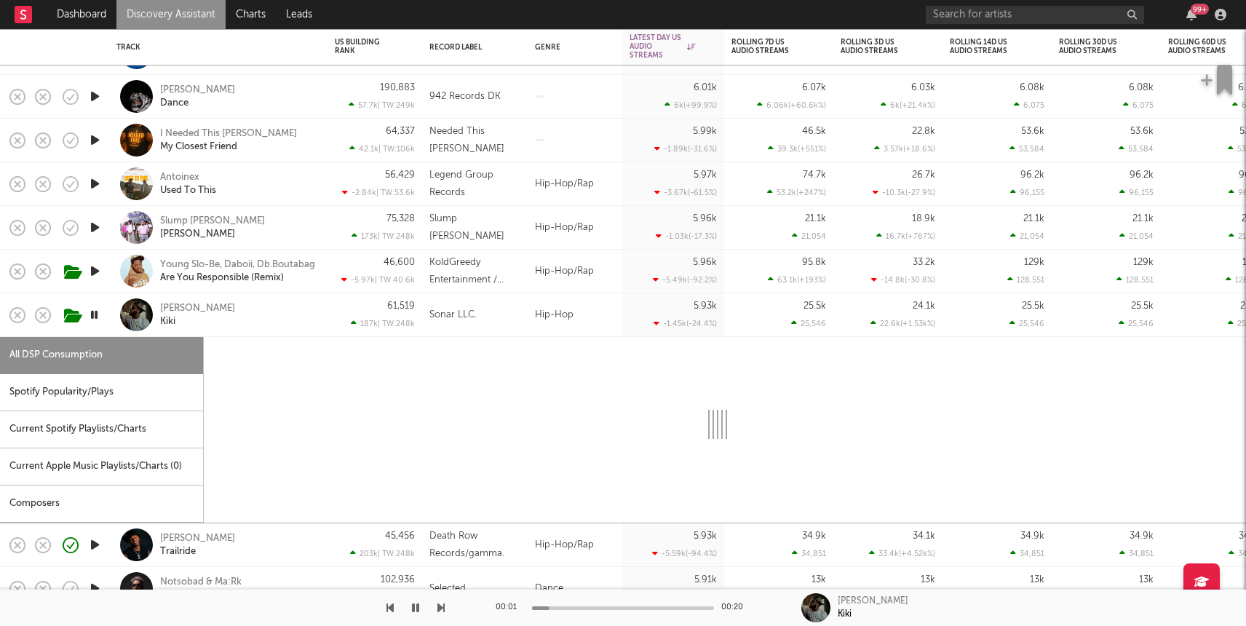
select select "1w"
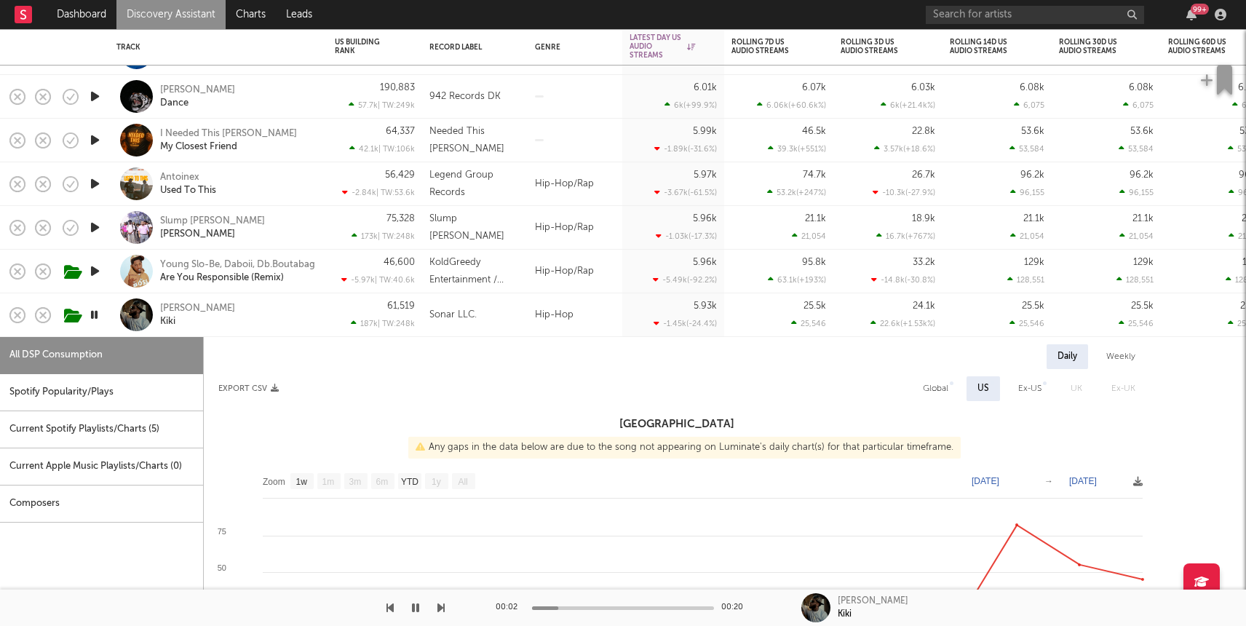
click at [313, 226] on div "Slump Dotty Rosa" at bounding box center [238, 228] width 156 height 26
select select "1w"
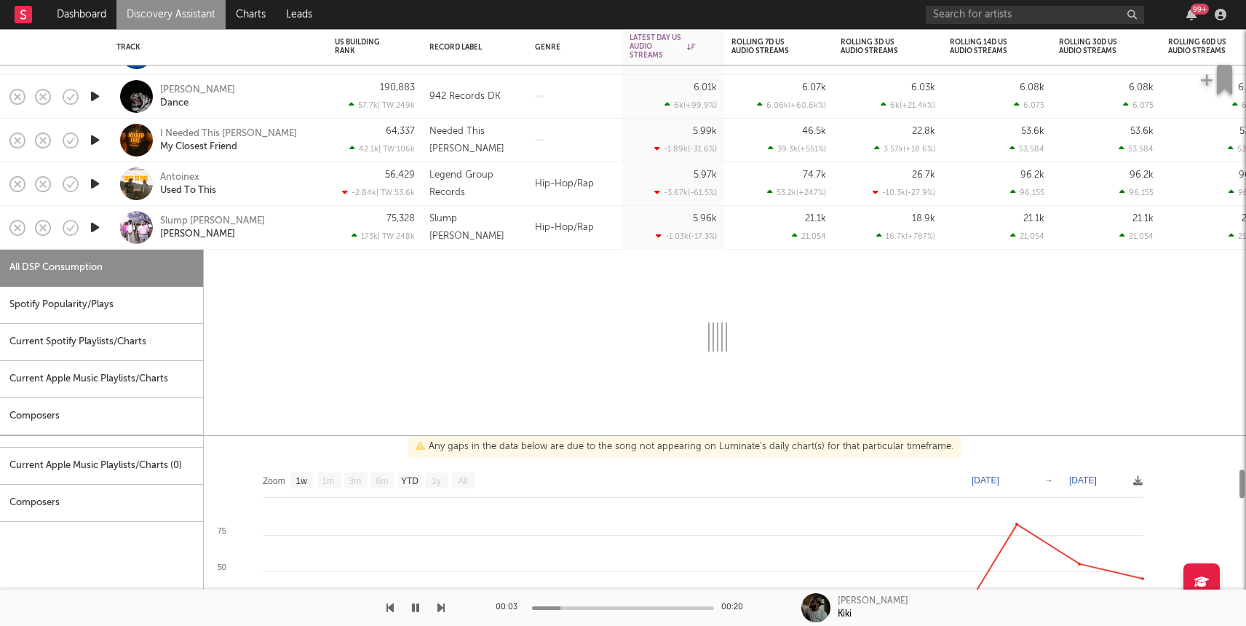
select select "1w"
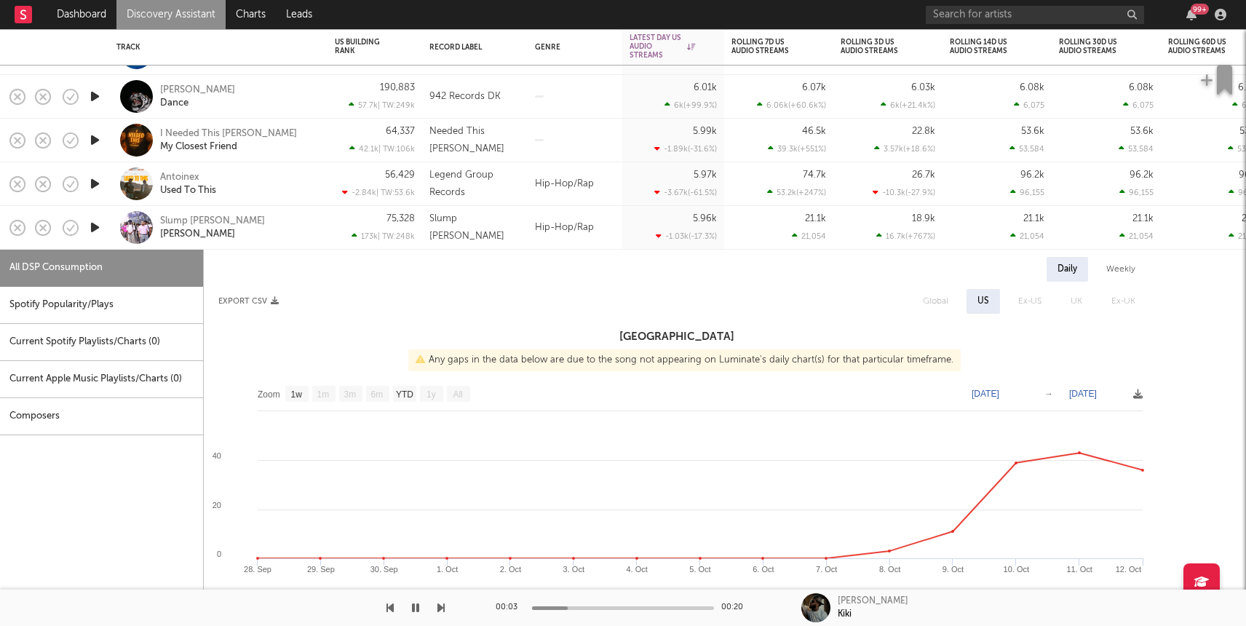
click at [95, 225] on icon "button" at bounding box center [94, 227] width 15 height 18
click at [199, 218] on div "Slump Dotty" at bounding box center [212, 221] width 105 height 13
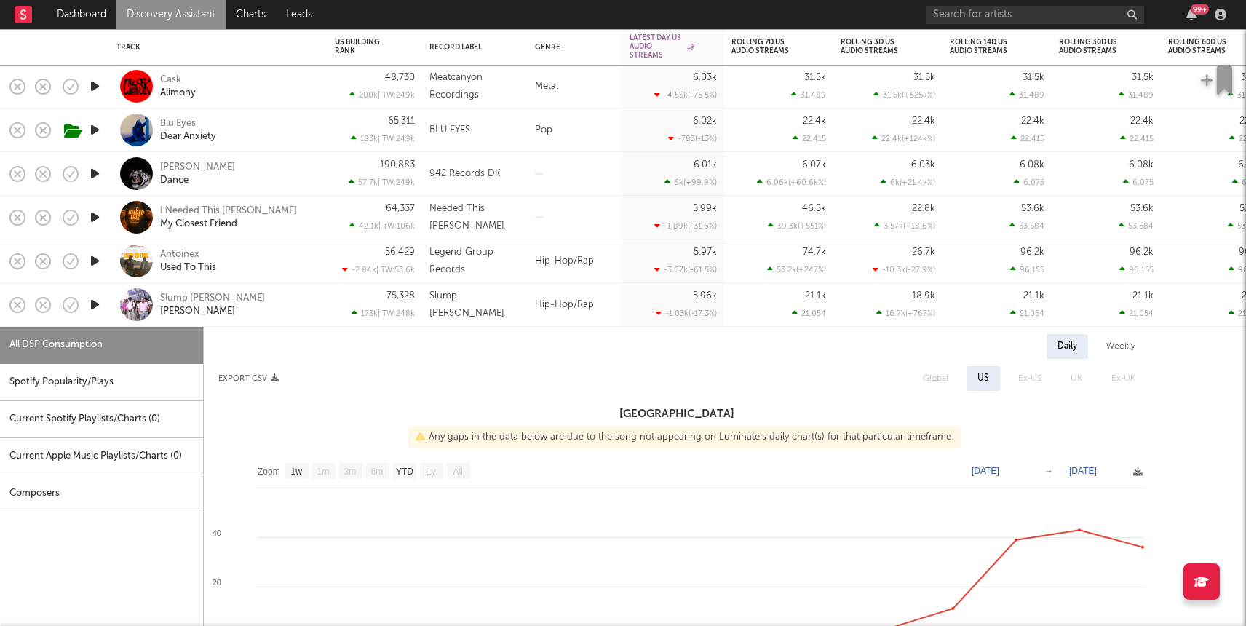
click at [91, 175] on icon "button" at bounding box center [94, 174] width 15 height 18
click at [287, 168] on div "Elijah Singz Dance" at bounding box center [238, 174] width 156 height 26
select select "1w"
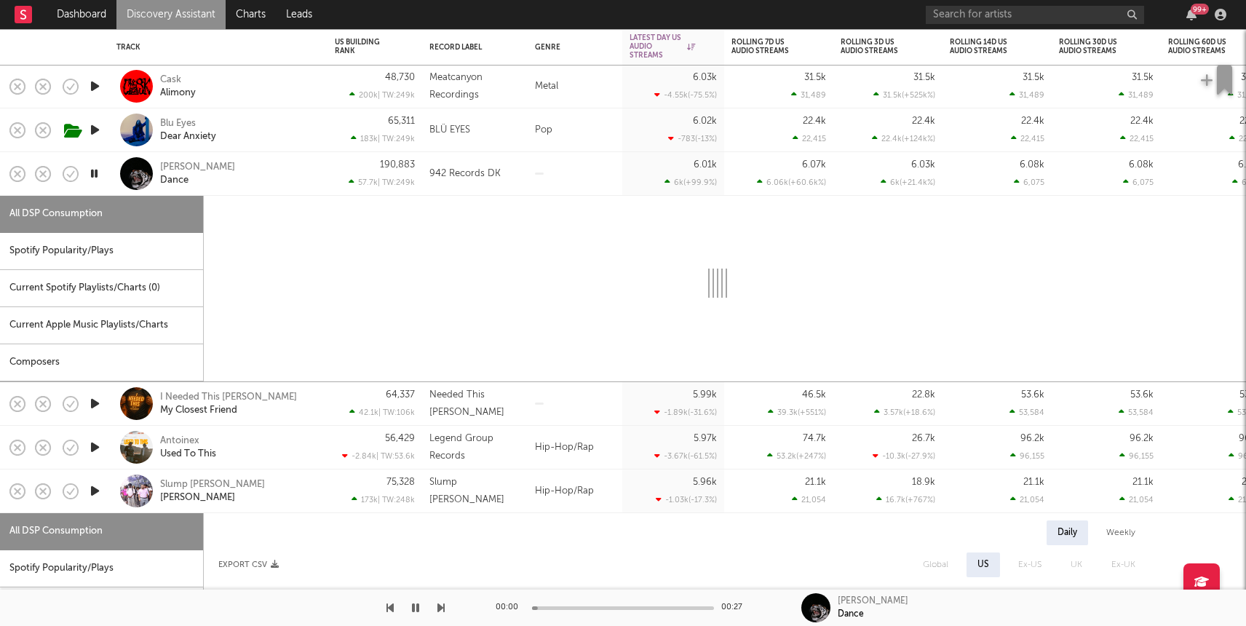
select select "1w"
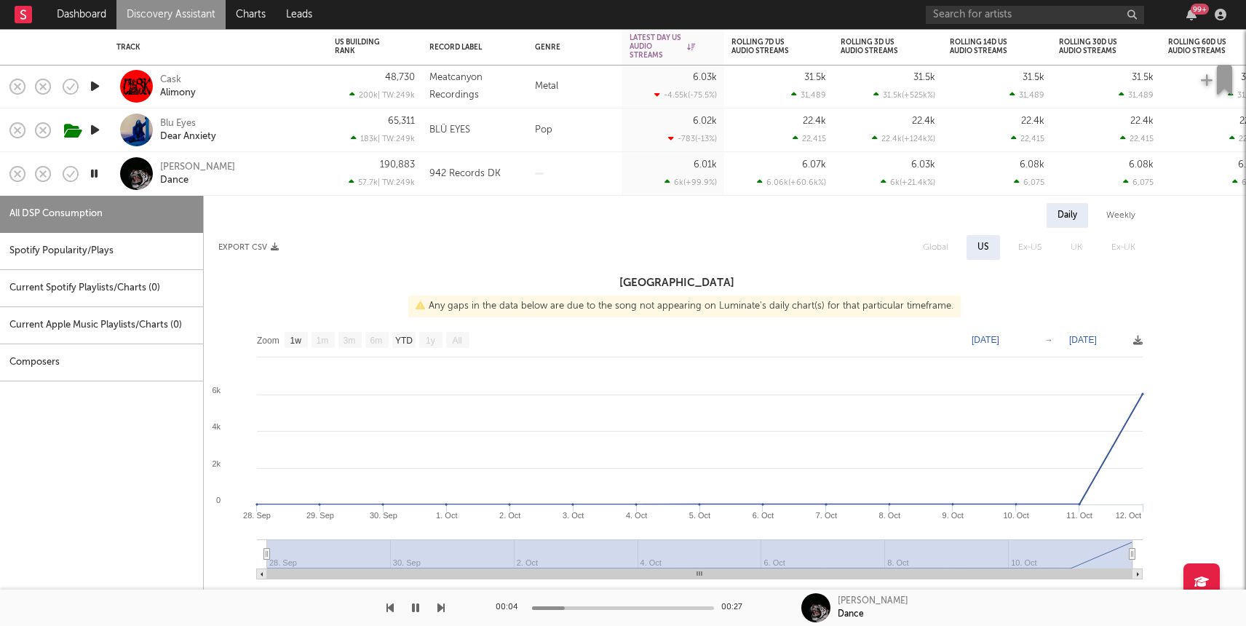
click at [641, 608] on div at bounding box center [623, 608] width 182 height 4
click at [259, 18] on link "Charts" at bounding box center [251, 14] width 50 height 29
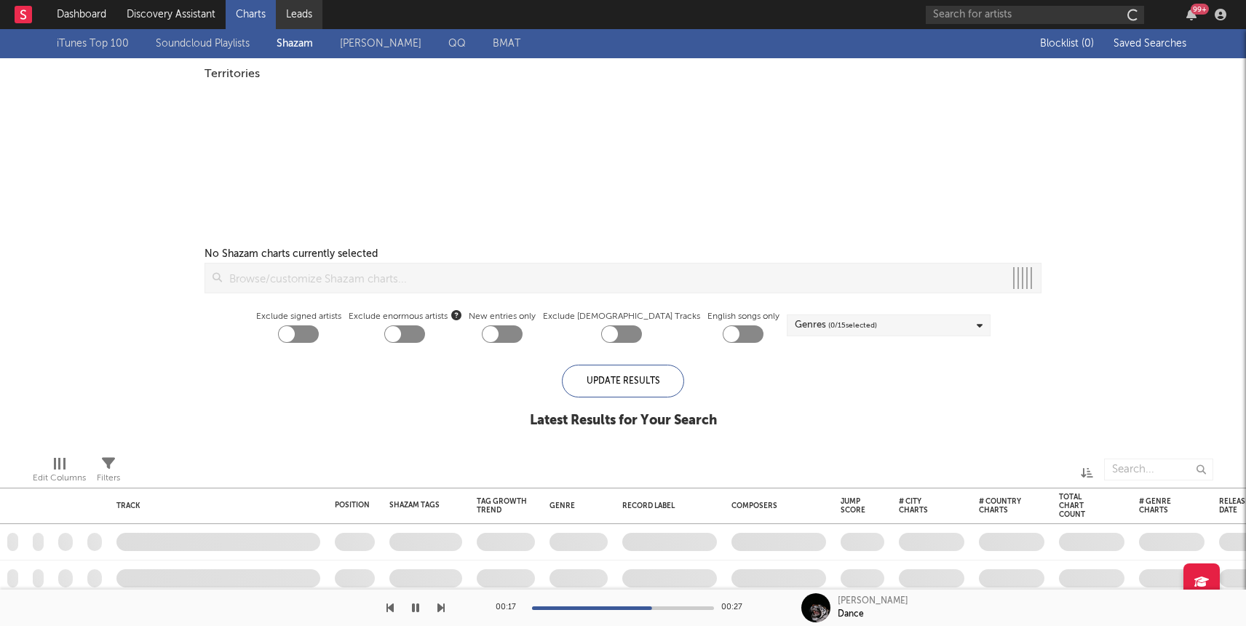
checkbox input "true"
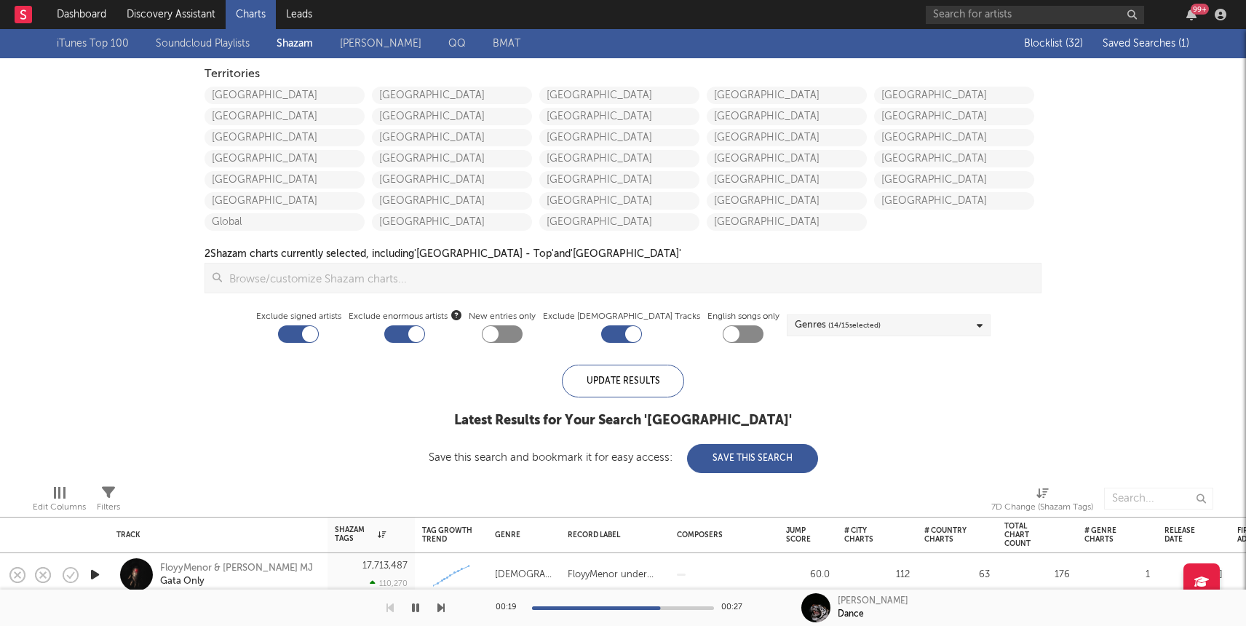
click at [1178, 41] on span "Saved Searches ( 1 )" at bounding box center [1146, 44] width 87 height 10
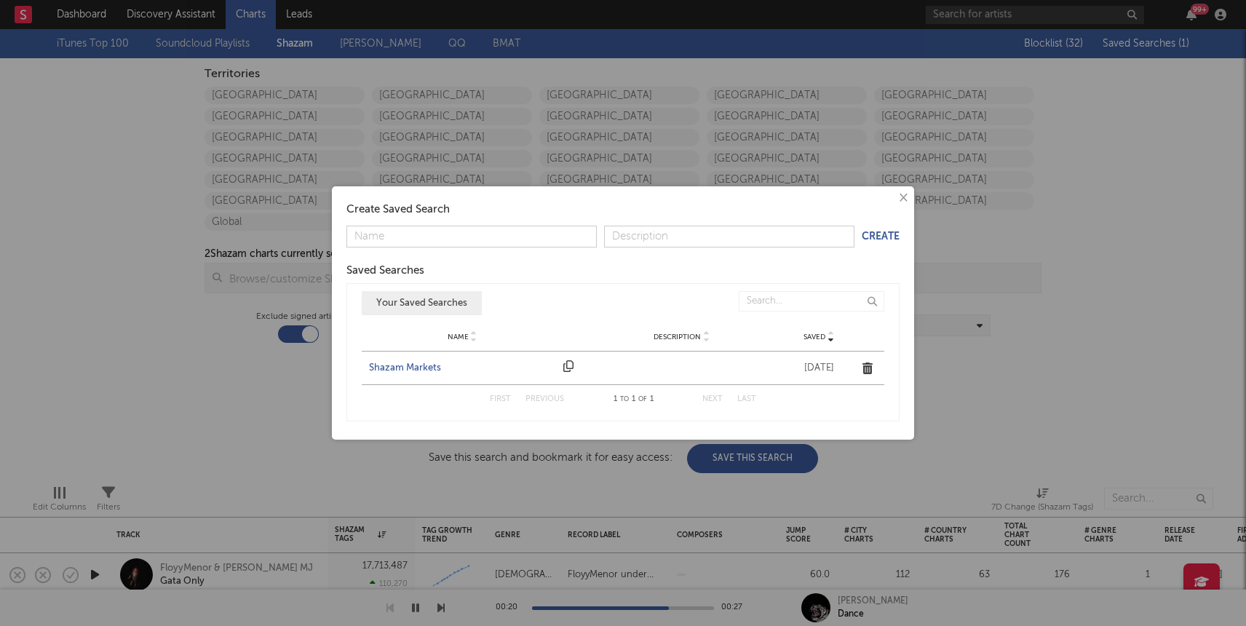
click at [388, 367] on div "Shazam Markets" at bounding box center [462, 368] width 187 height 15
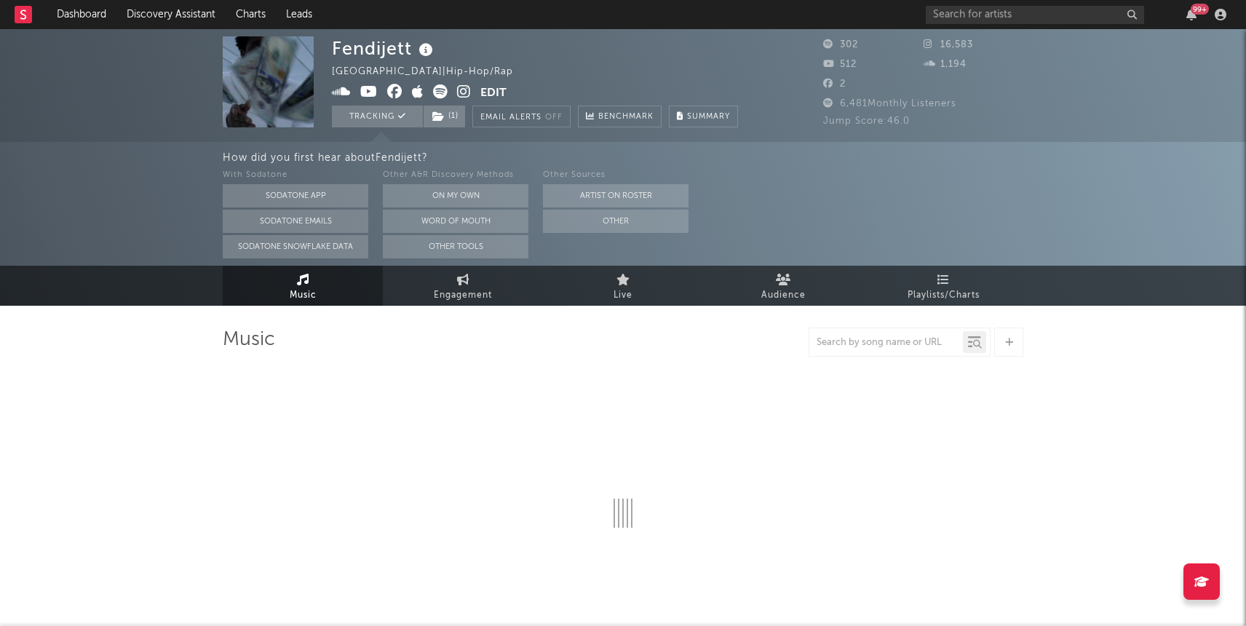
select select "6m"
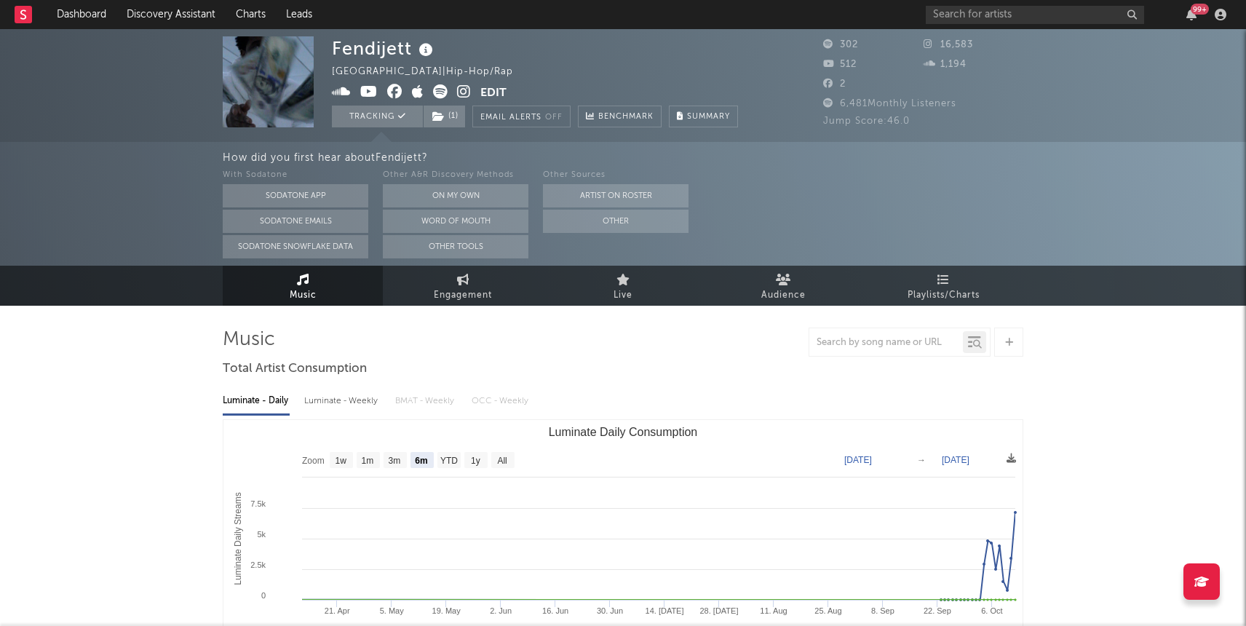
click at [462, 92] on icon at bounding box center [464, 91] width 14 height 15
click at [437, 86] on icon at bounding box center [440, 91] width 15 height 15
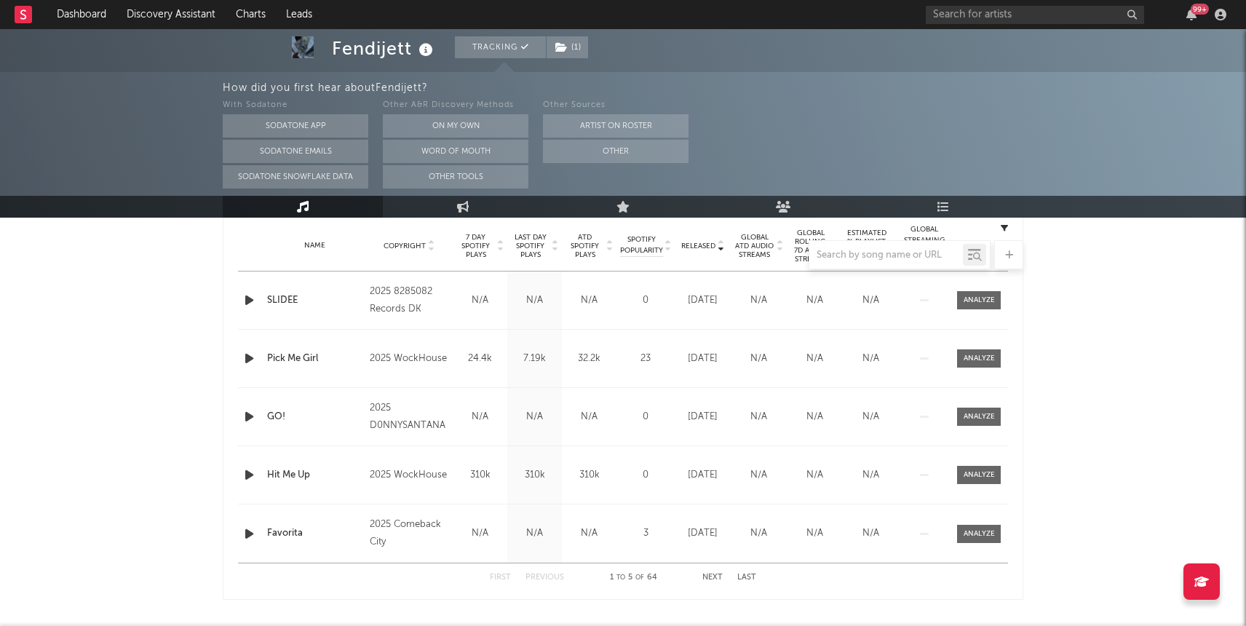
scroll to position [580, 0]
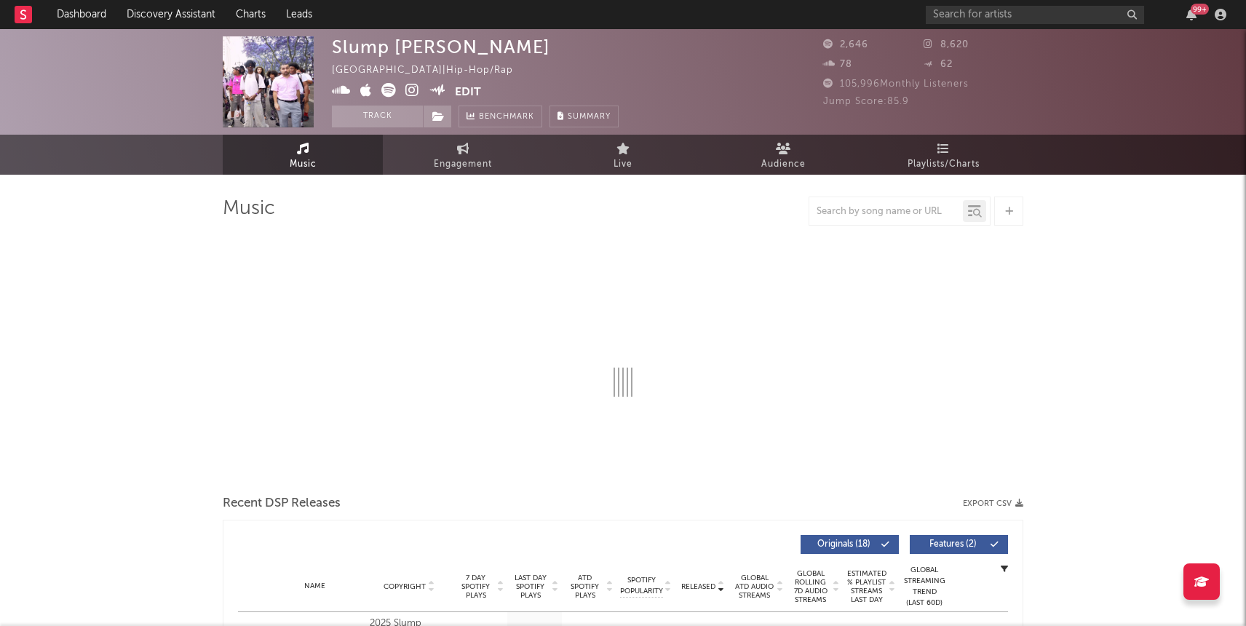
select select "1w"
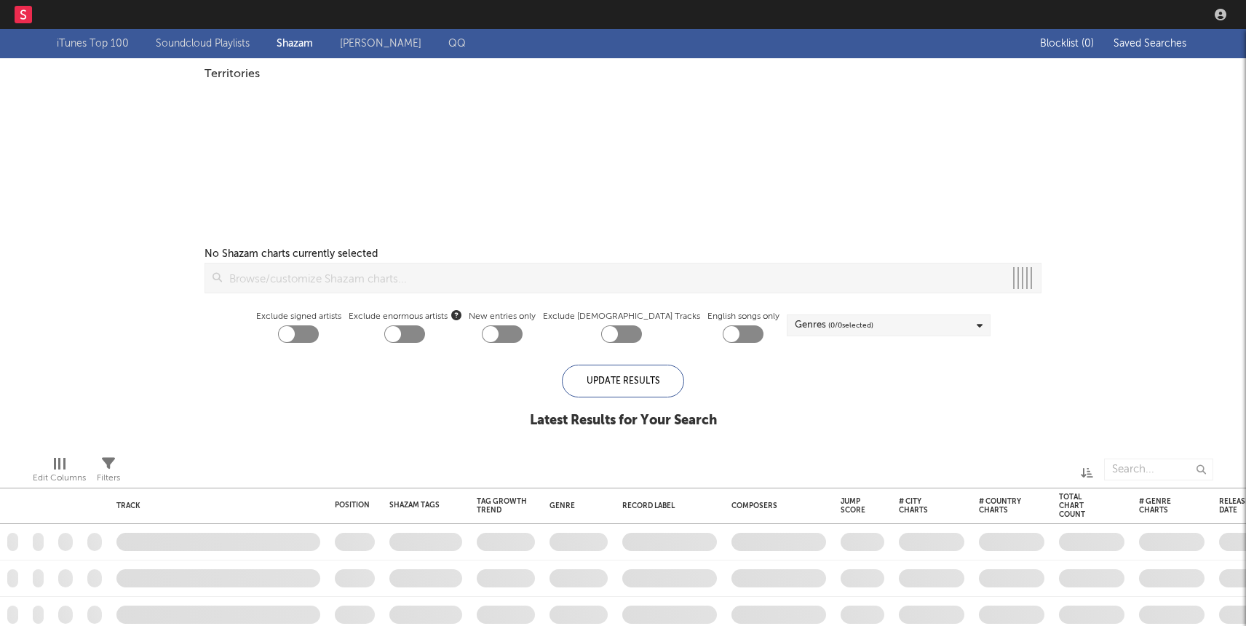
checkbox input "true"
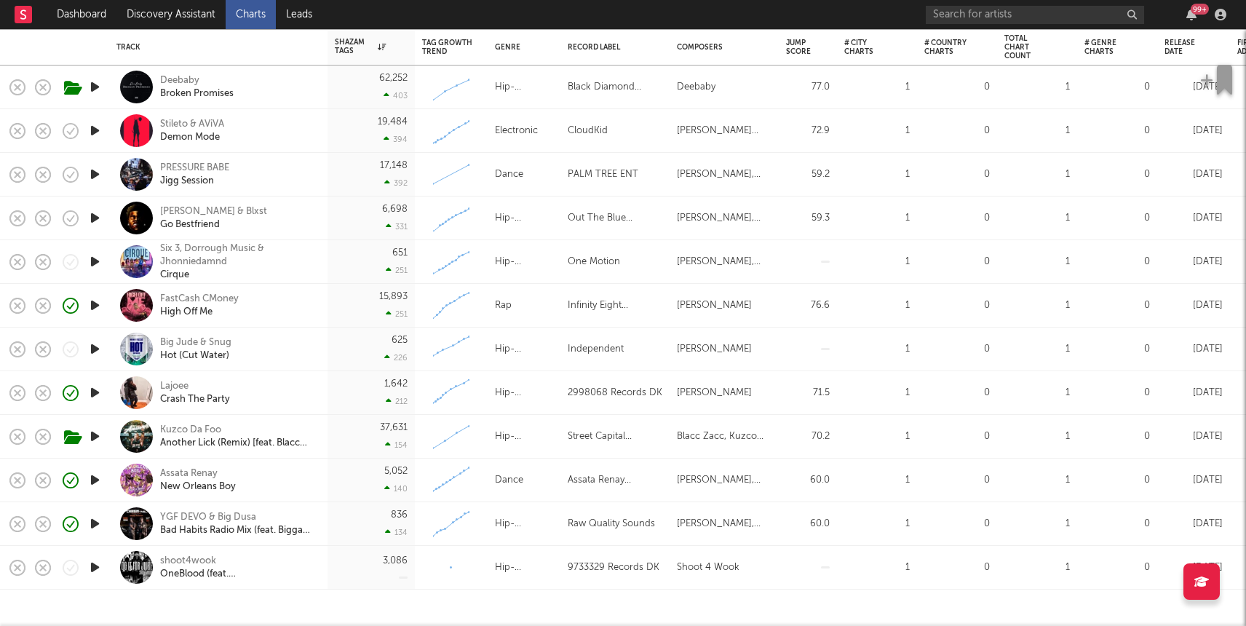
click at [91, 570] on icon "button" at bounding box center [94, 567] width 15 height 18
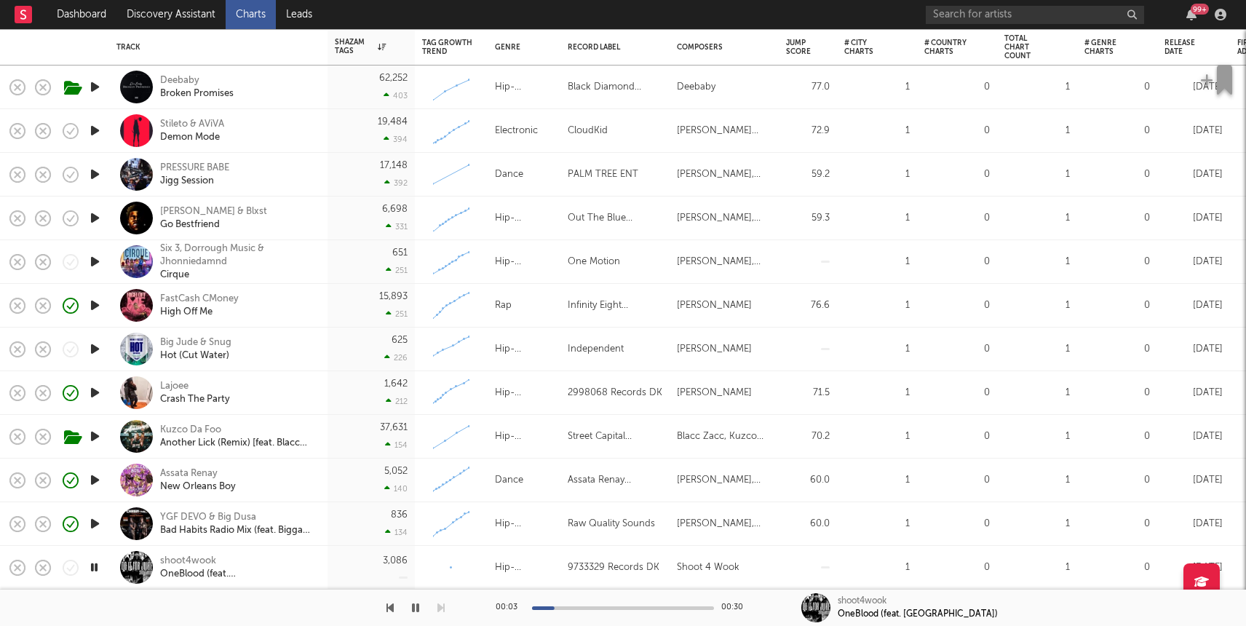
click at [648, 607] on div at bounding box center [623, 608] width 182 height 4
click at [182, 558] on div "shoot4wook" at bounding box center [238, 561] width 156 height 13
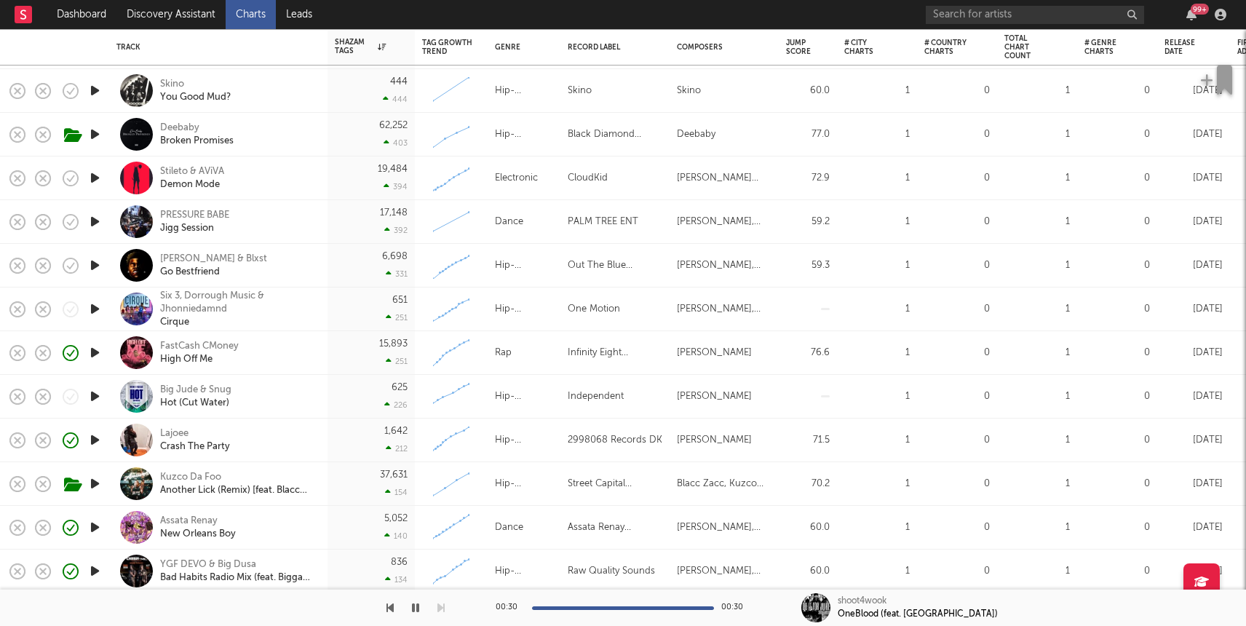
click at [88, 221] on icon "button" at bounding box center [94, 222] width 15 height 18
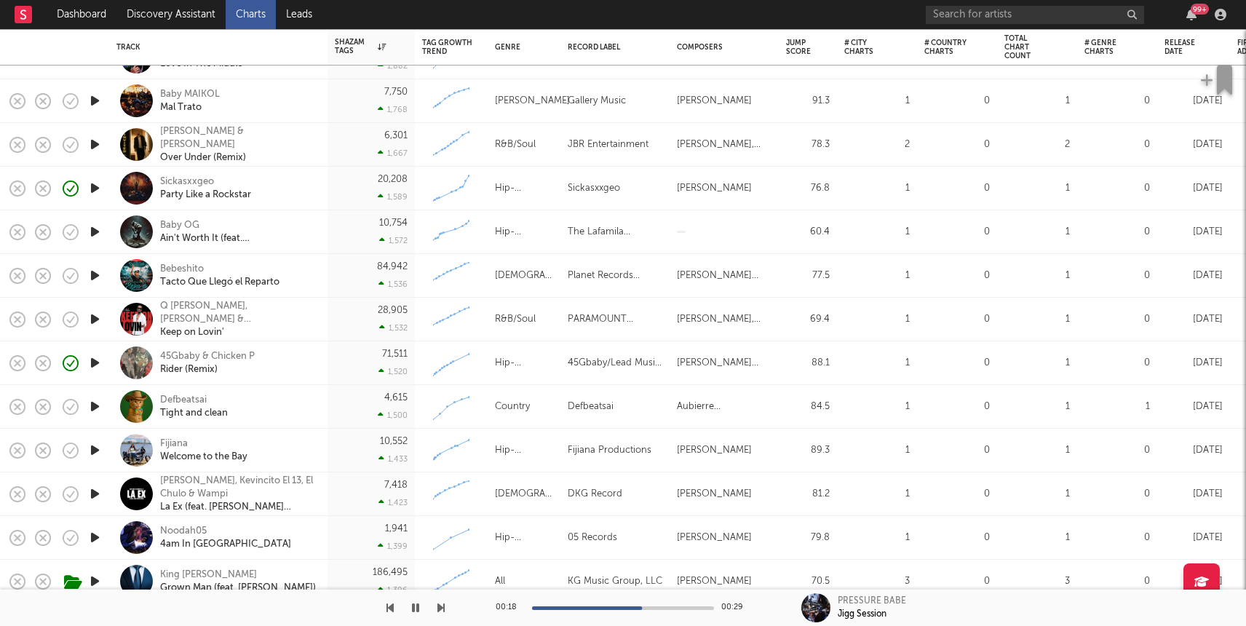
click at [93, 229] on icon "button" at bounding box center [94, 232] width 15 height 18
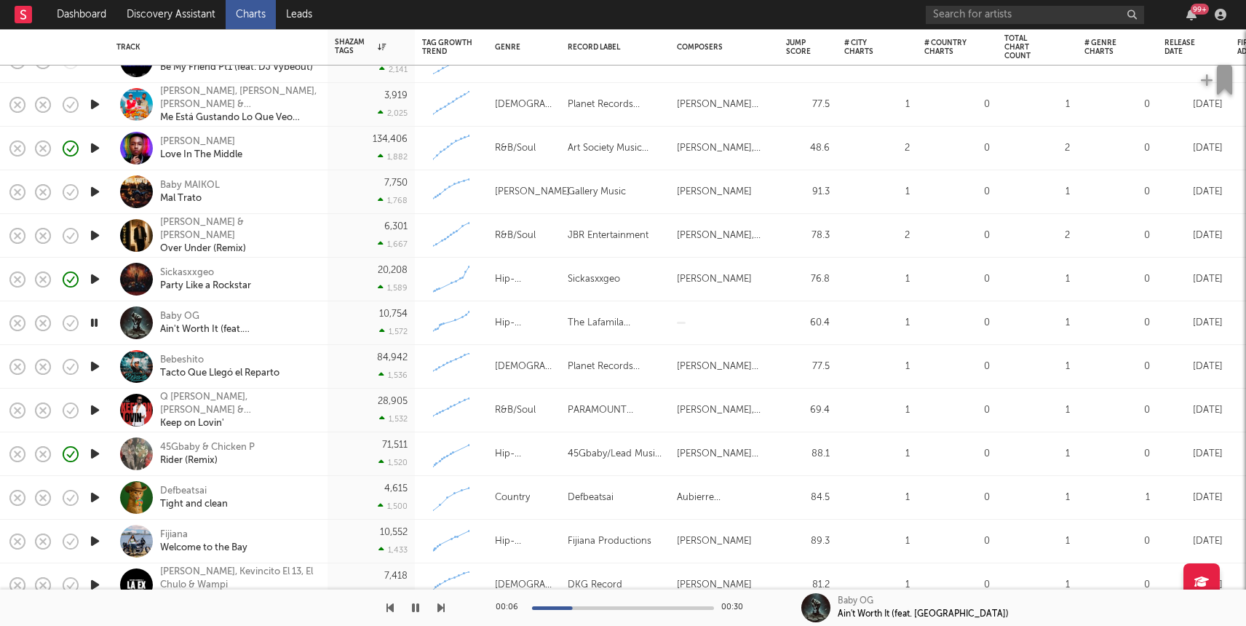
click at [98, 194] on icon "button" at bounding box center [94, 192] width 15 height 18
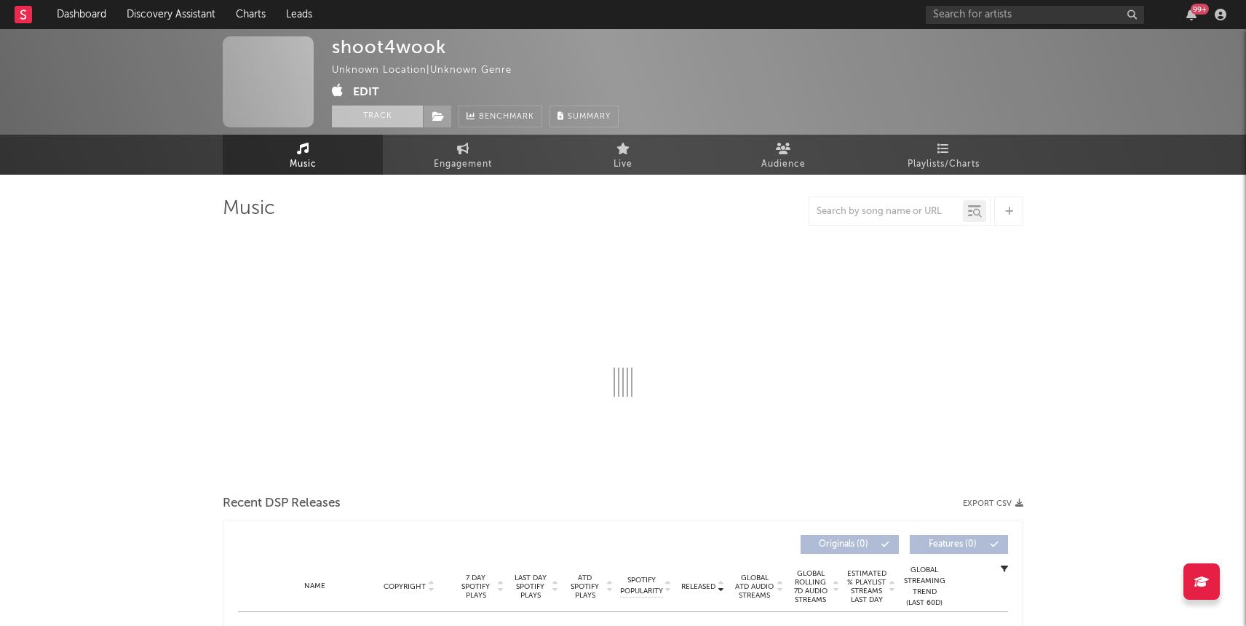
click at [367, 119] on button "Track" at bounding box center [377, 117] width 91 height 22
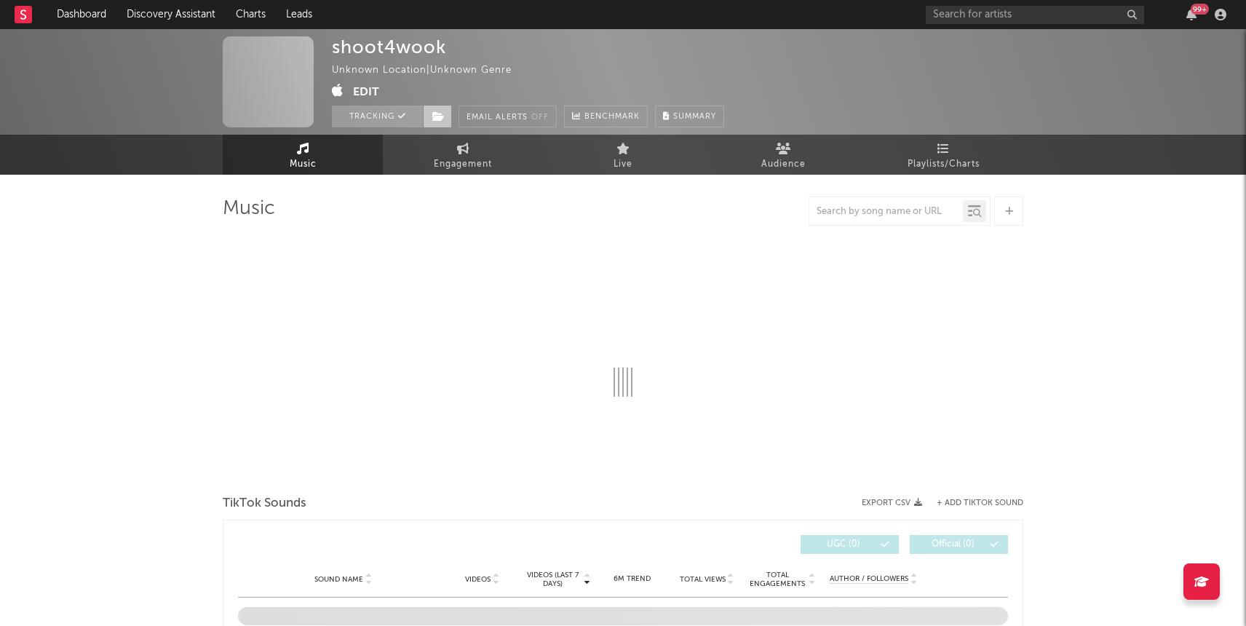
select select "1w"
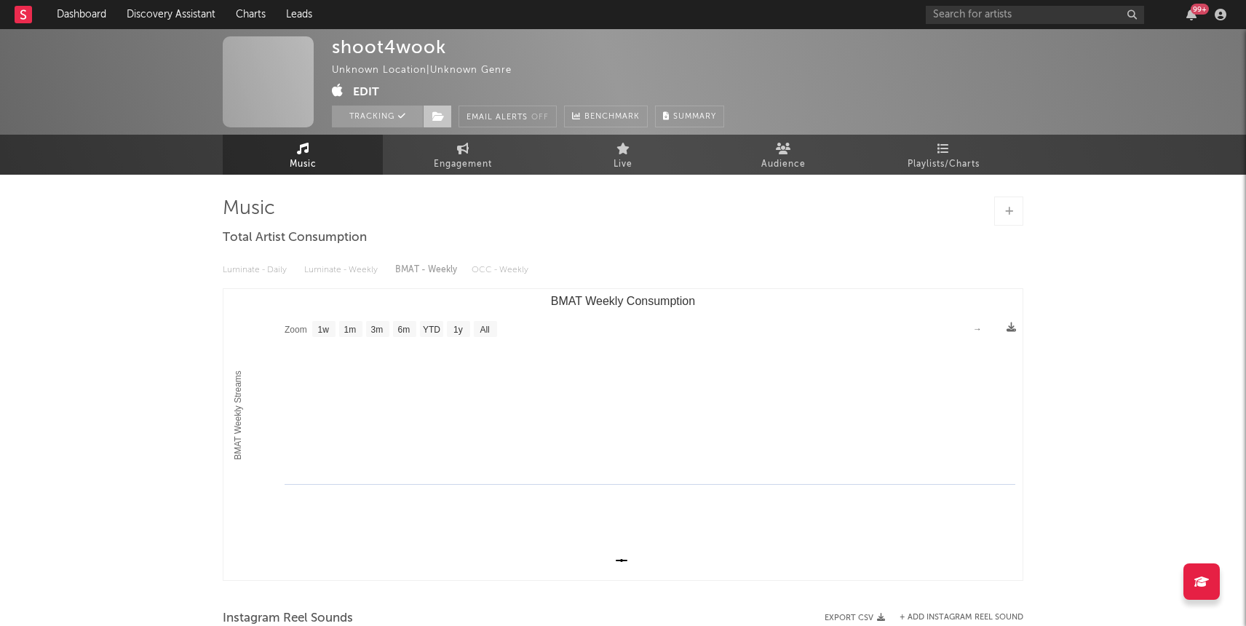
click at [436, 113] on icon at bounding box center [438, 116] width 12 height 10
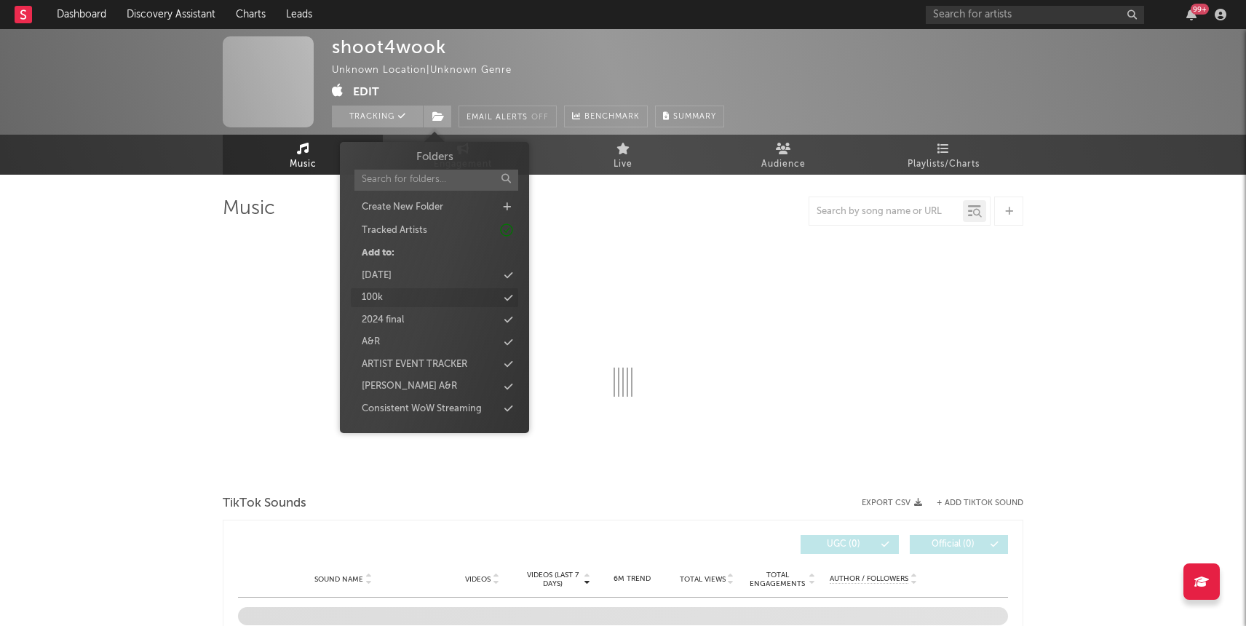
select select "1w"
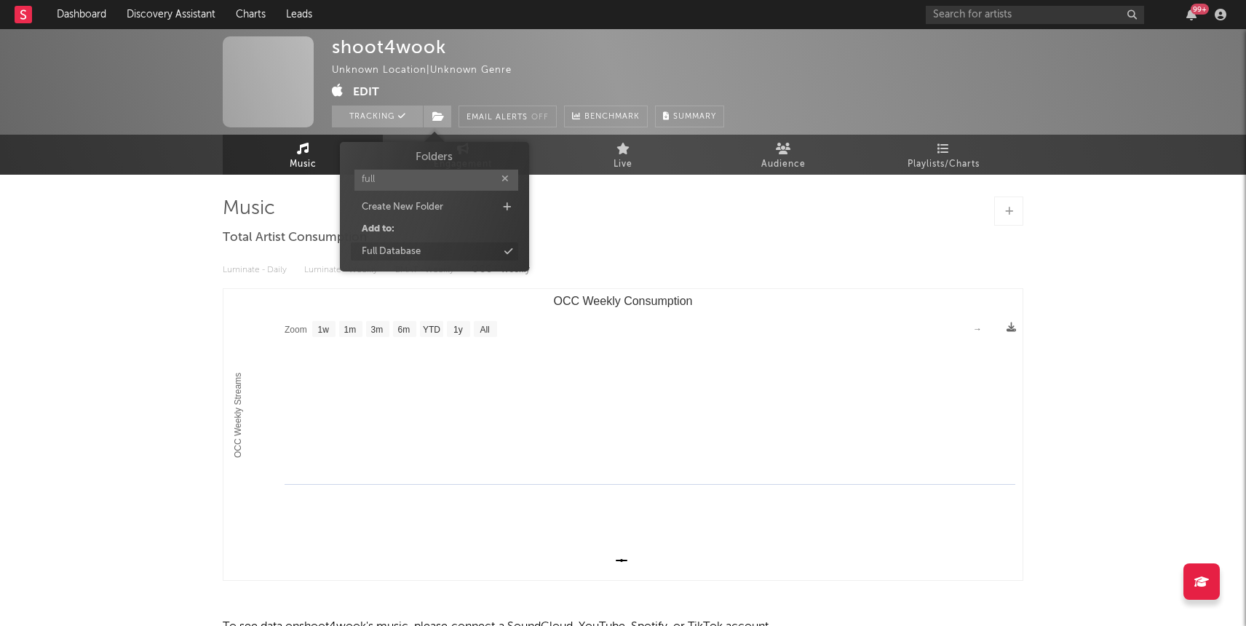
type input "full"
click at [387, 252] on div "Full Database" at bounding box center [391, 252] width 59 height 15
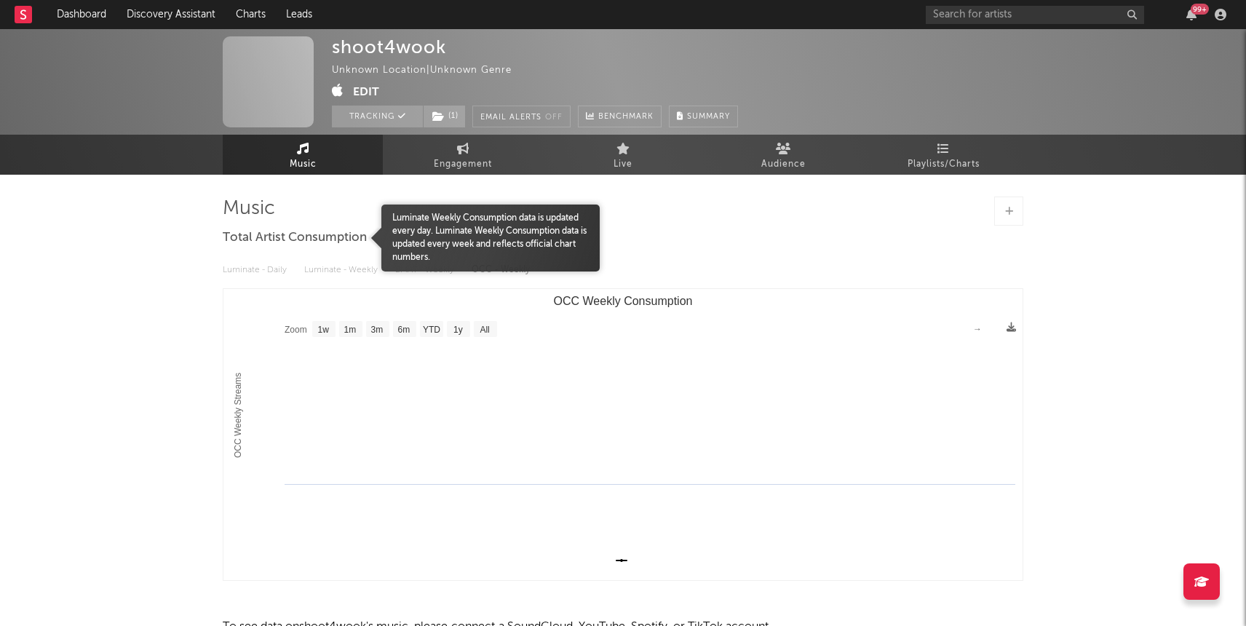
click at [99, 178] on div "shoot4wook Unknown Location | Unknown Genre Edit Tracking ( 1 ) Email Alerts Of…" at bounding box center [623, 370] width 1246 height 683
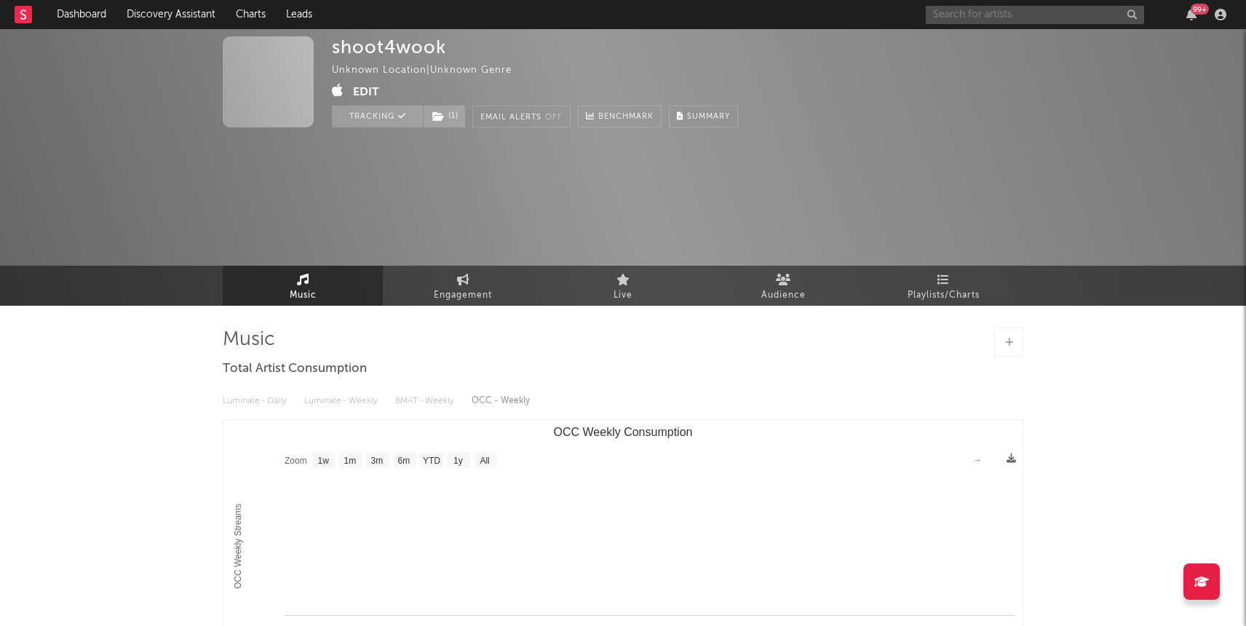
click at [995, 15] on input "text" at bounding box center [1035, 15] width 218 height 18
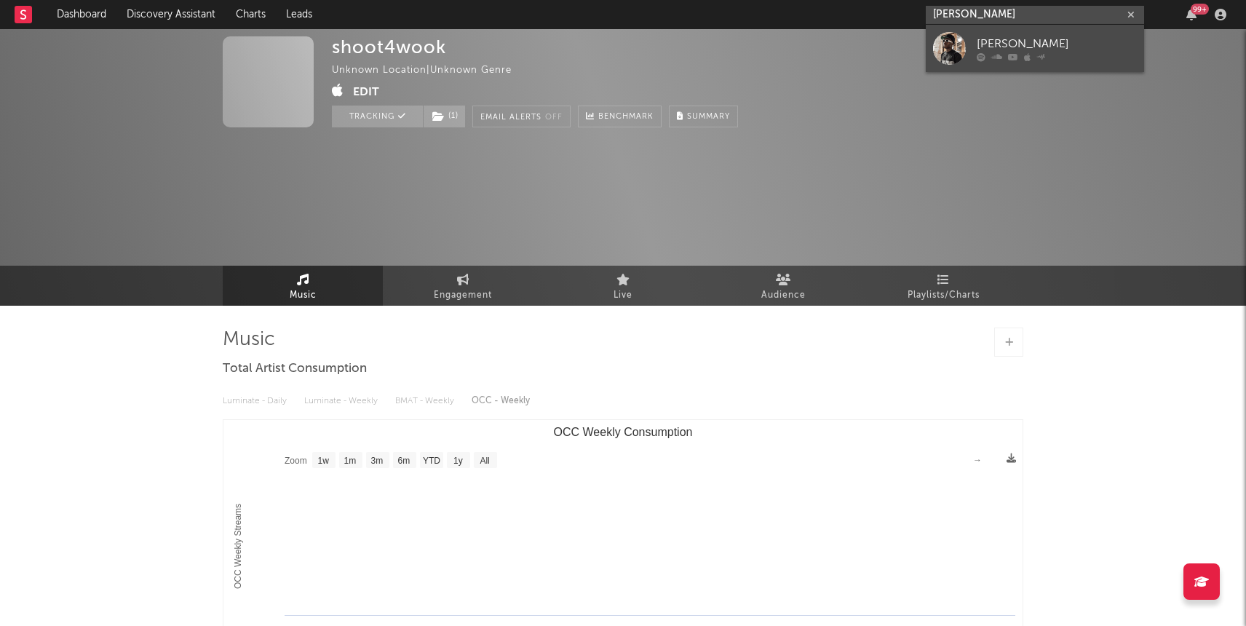
type input "lil kooley"
click at [1007, 40] on div "Lil Kooley" at bounding box center [1057, 43] width 160 height 17
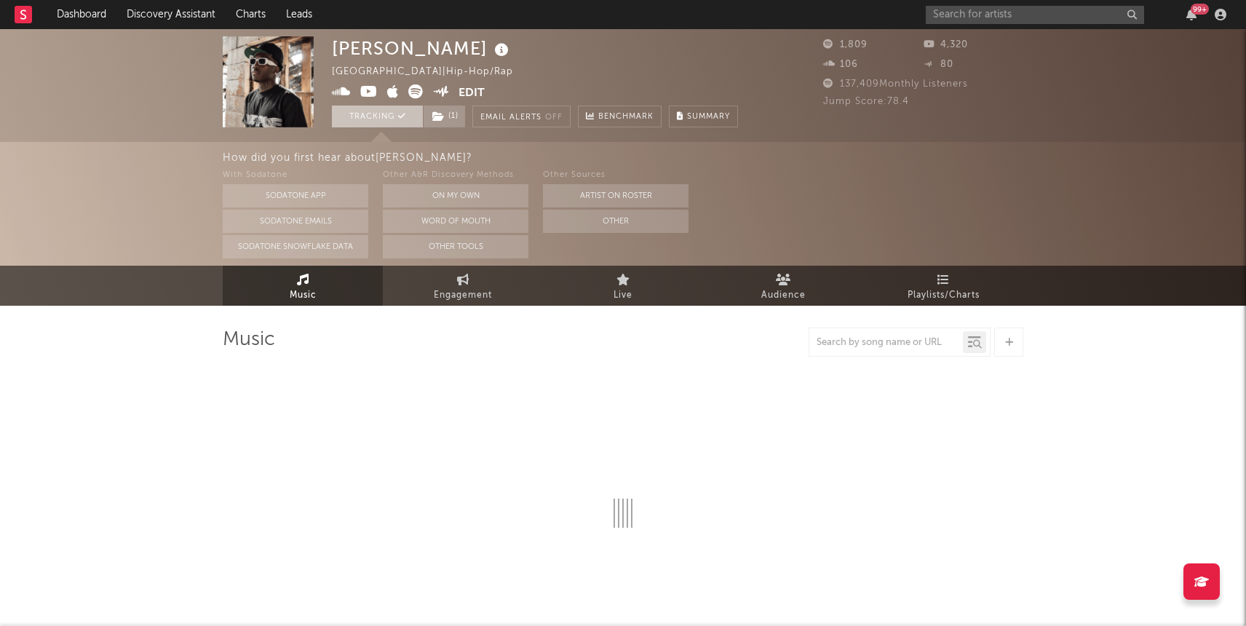
select select "6m"
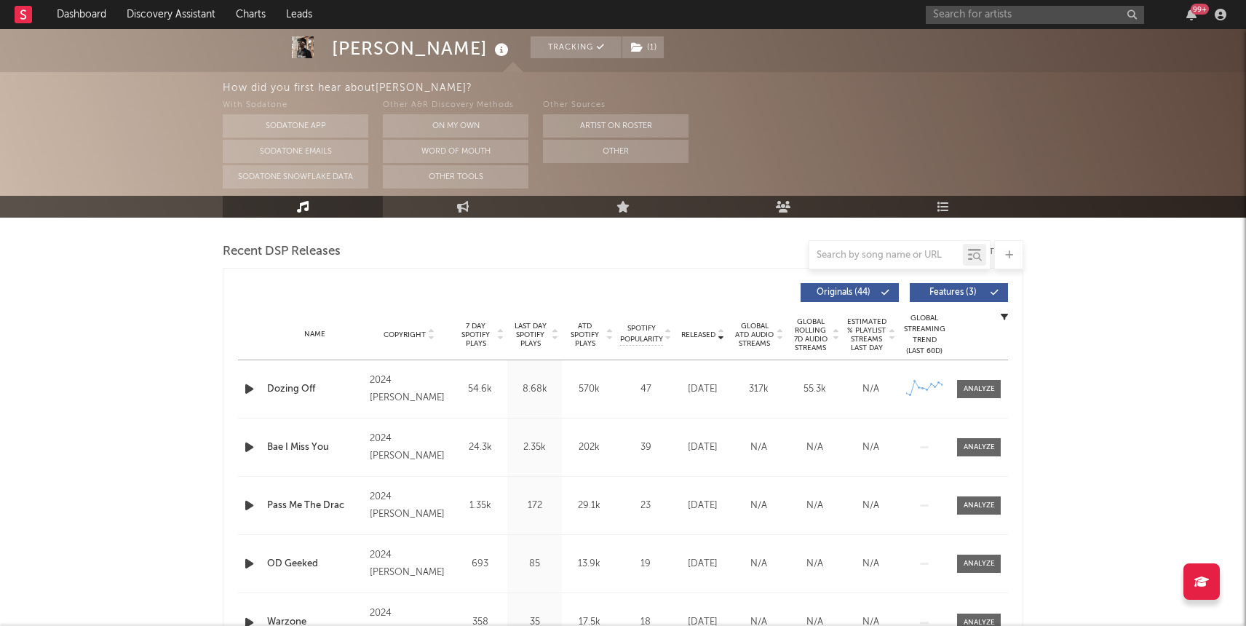
scroll to position [496, 0]
click at [701, 334] on span "Released" at bounding box center [698, 336] width 34 height 9
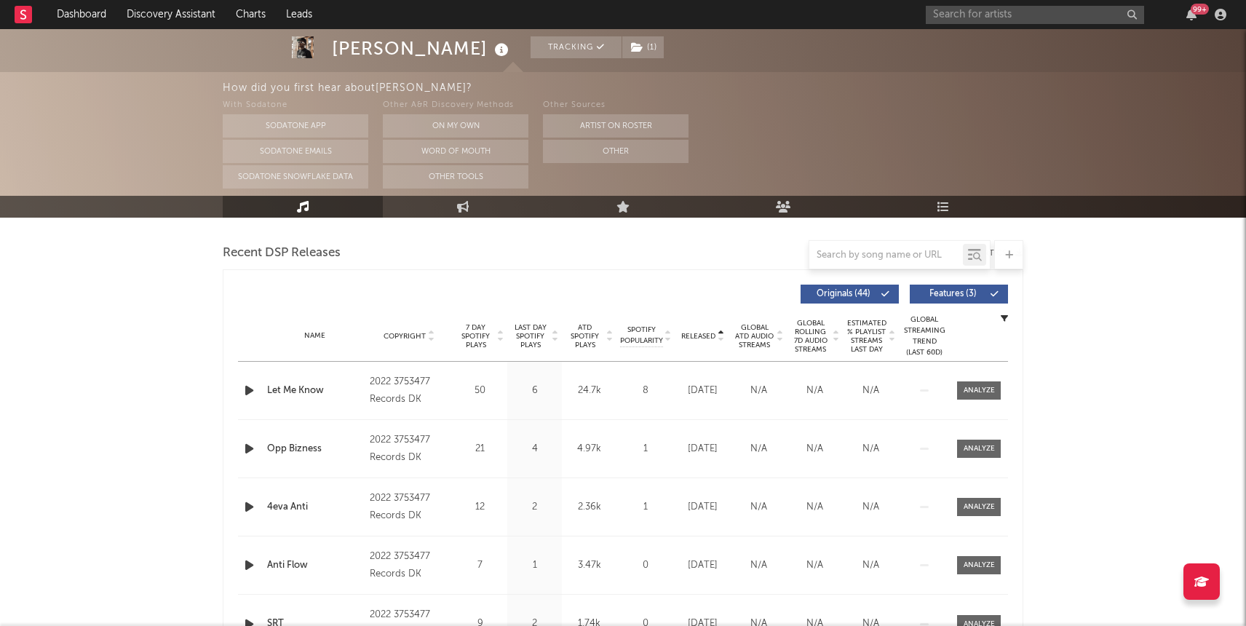
click at [701, 334] on span "Released" at bounding box center [698, 336] width 34 height 9
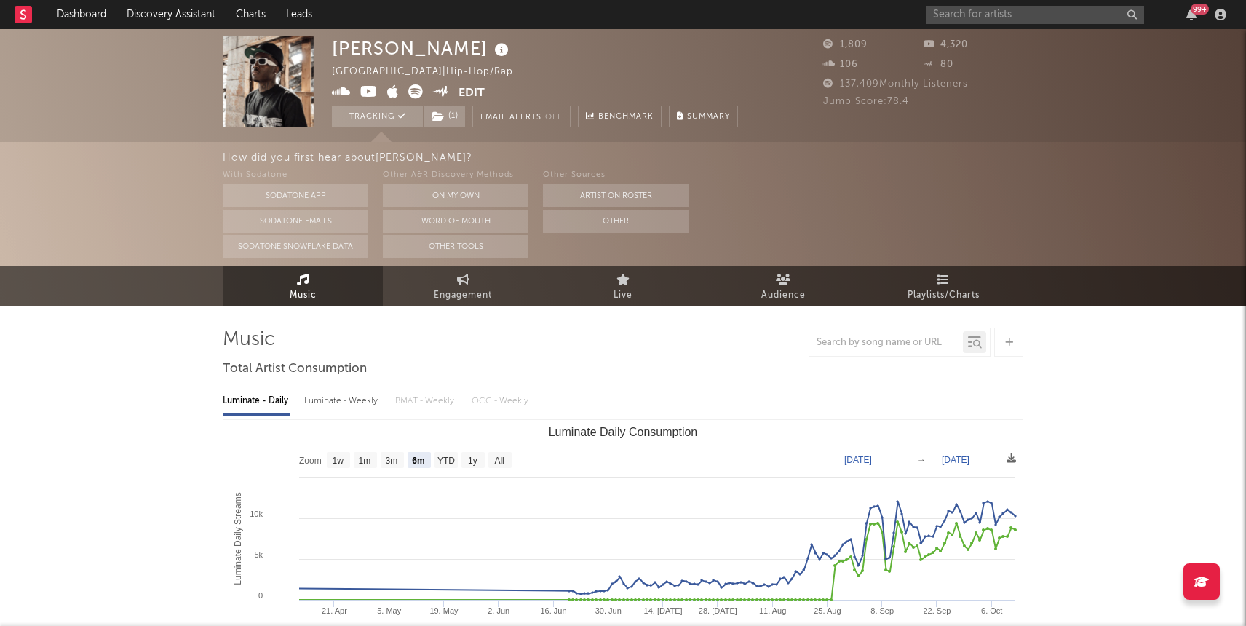
click at [370, 87] on icon at bounding box center [368, 91] width 17 height 15
click at [340, 93] on icon at bounding box center [341, 91] width 19 height 15
click at [364, 95] on icon at bounding box center [368, 91] width 17 height 15
click at [106, 9] on link "Dashboard" at bounding box center [82, 14] width 70 height 29
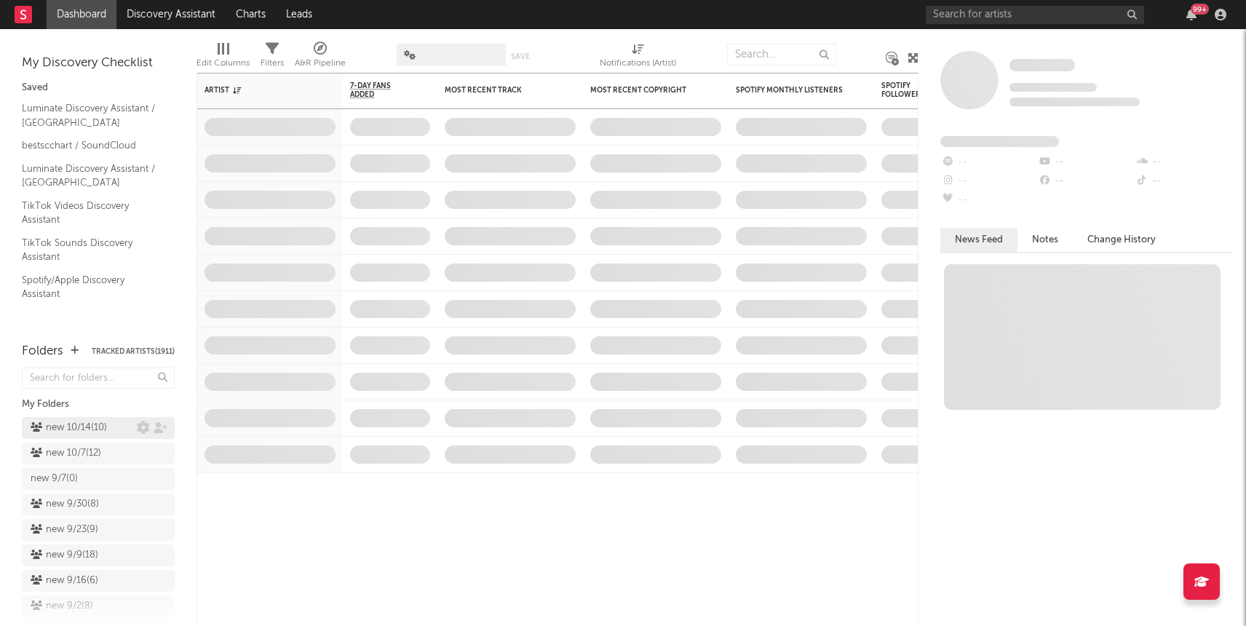
click at [84, 427] on div "new 10/14 ( 10 )" at bounding box center [69, 427] width 76 height 17
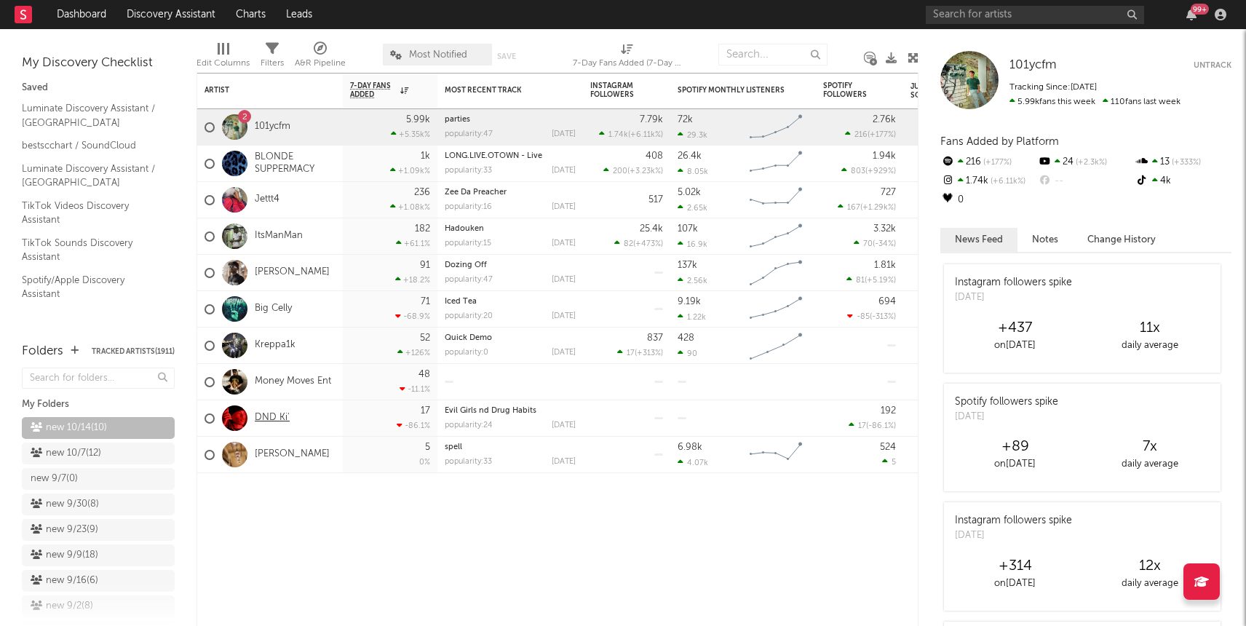
click at [282, 413] on link "DND Ki'" at bounding box center [272, 418] width 35 height 12
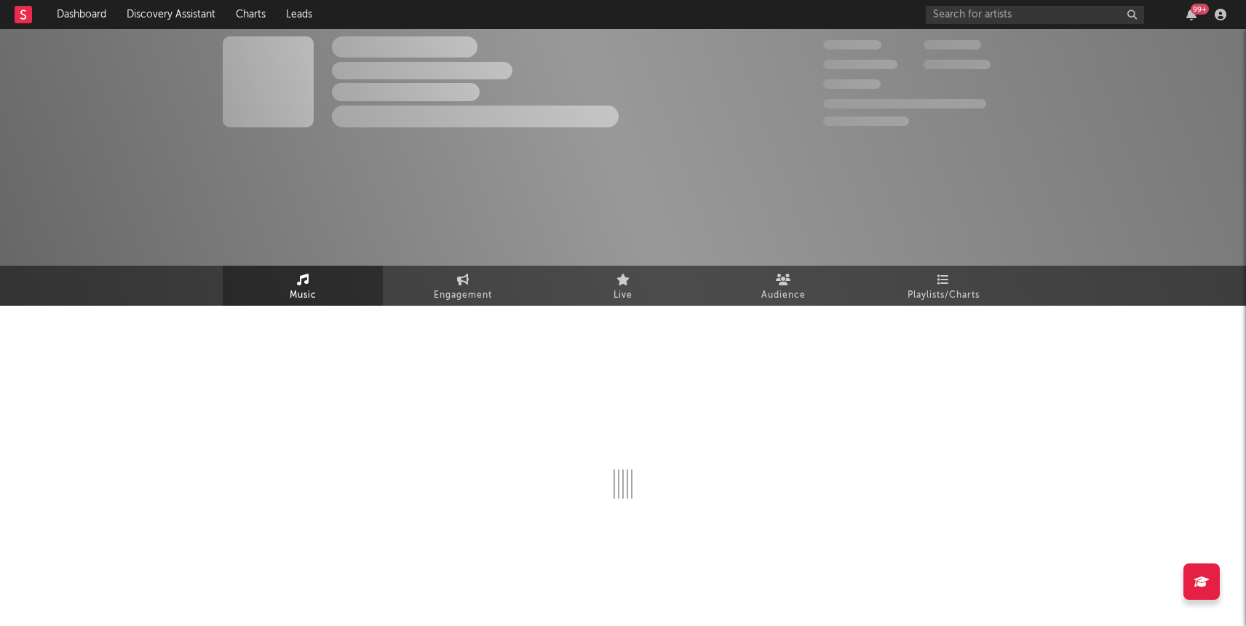
select select "1w"
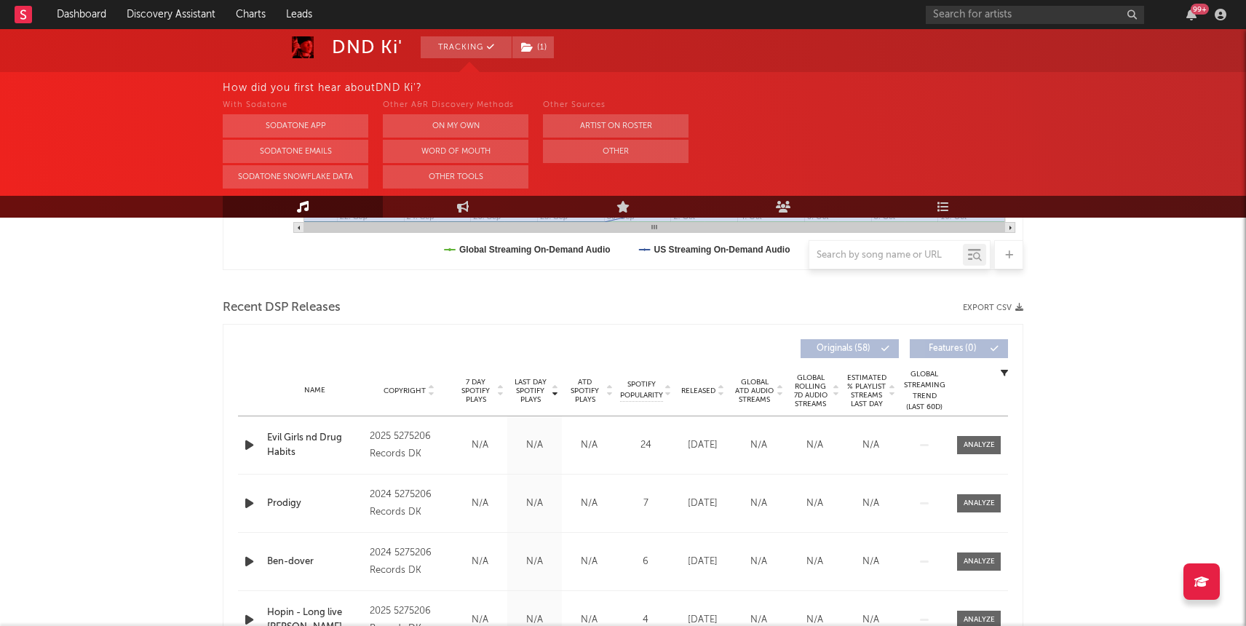
scroll to position [467, 0]
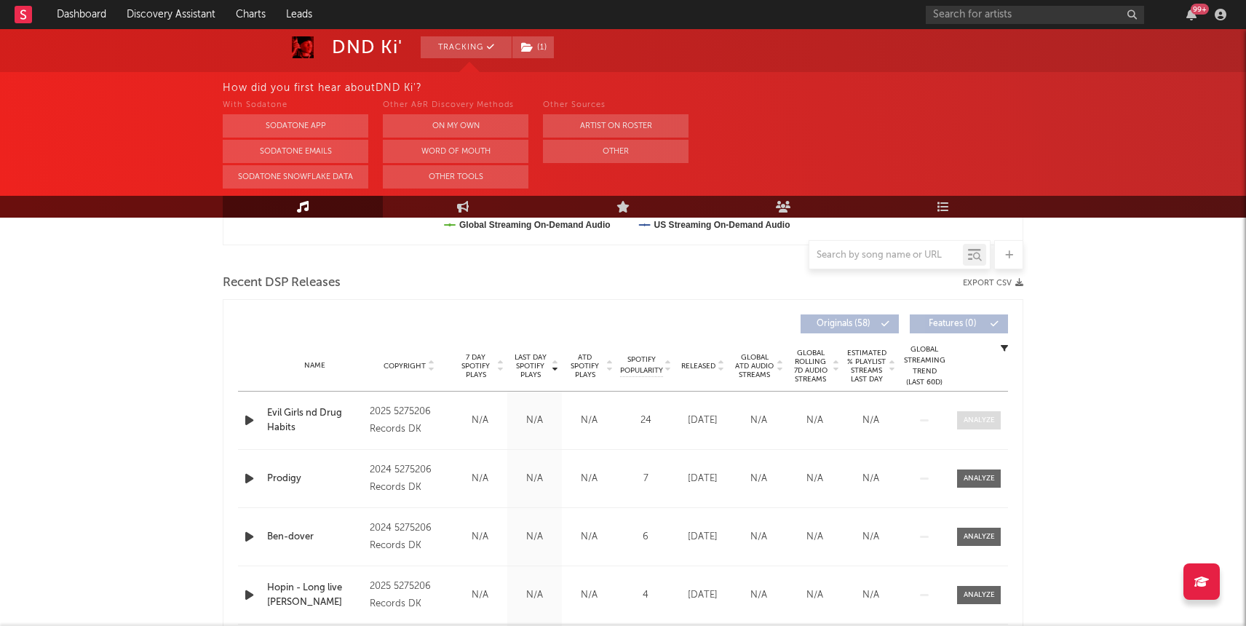
click at [985, 425] on div at bounding box center [979, 420] width 31 height 11
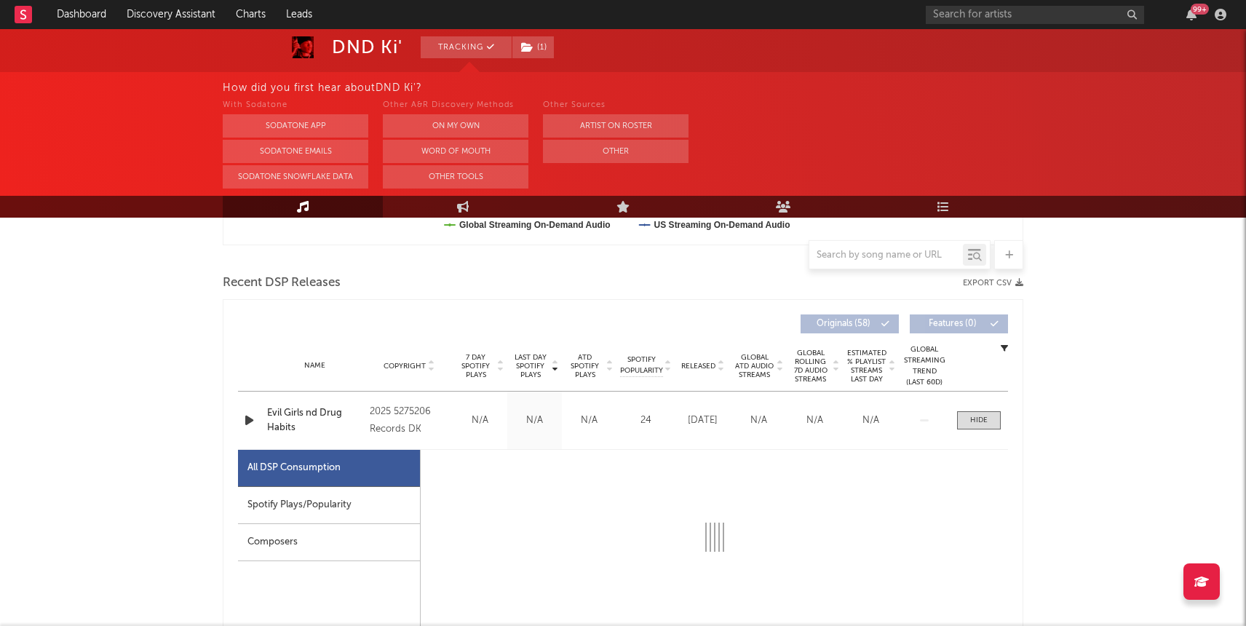
select select "1w"
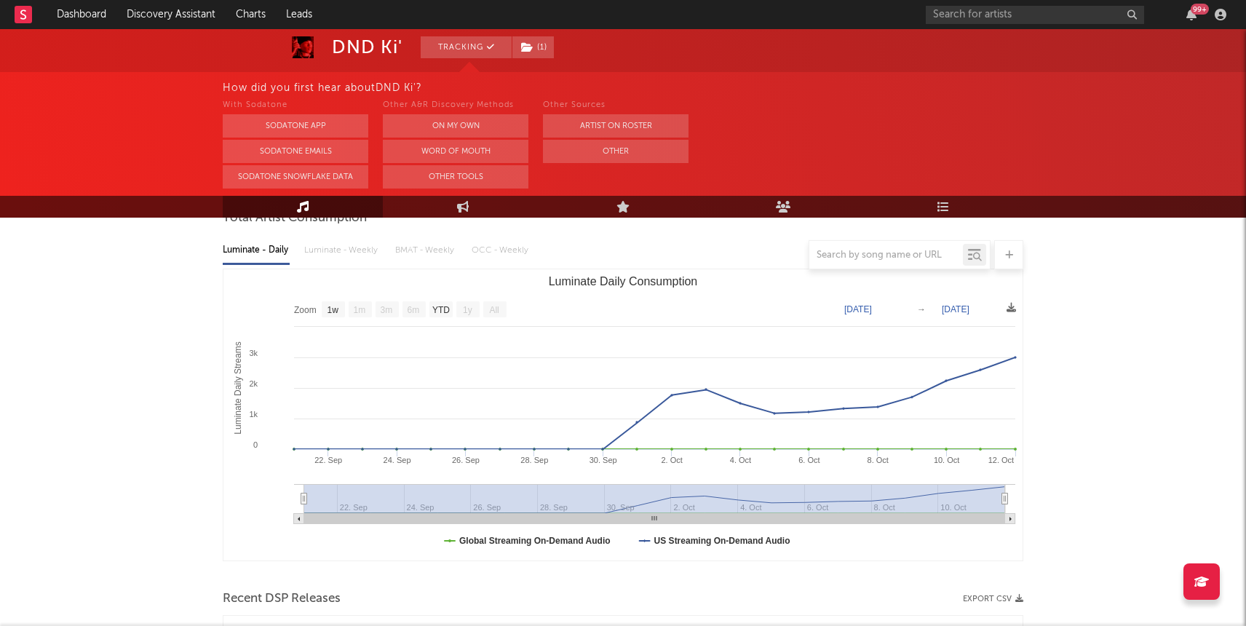
scroll to position [0, 0]
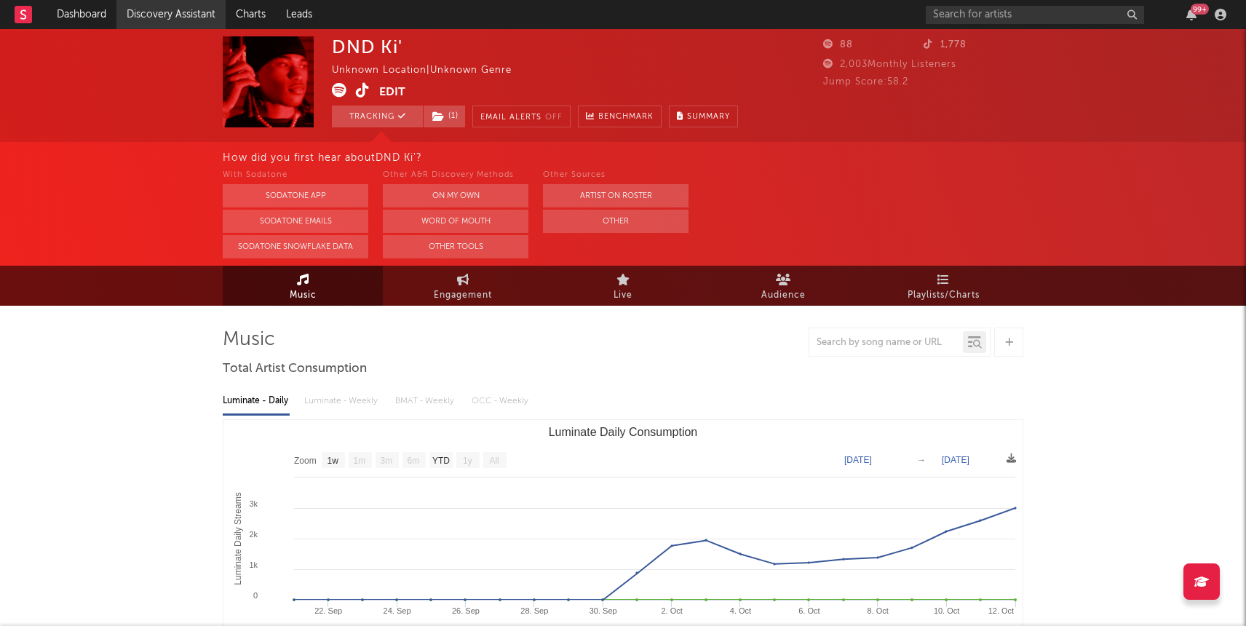
click at [170, 20] on link "Discovery Assistant" at bounding box center [170, 14] width 109 height 29
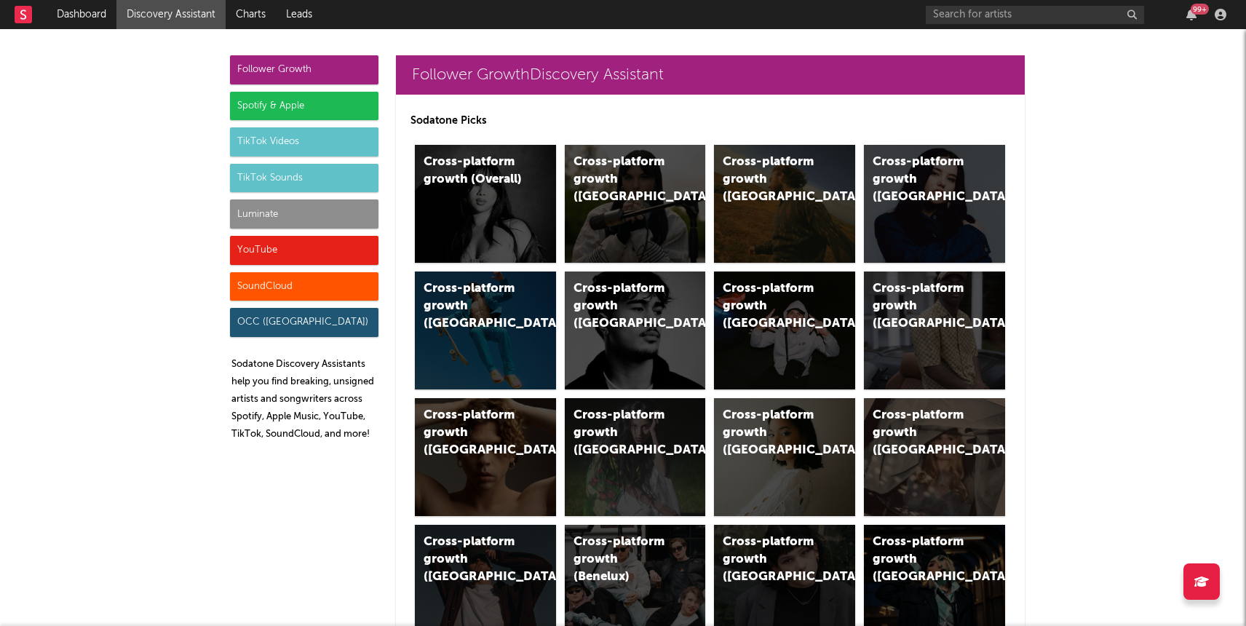
click at [344, 250] on div "YouTube" at bounding box center [304, 250] width 148 height 29
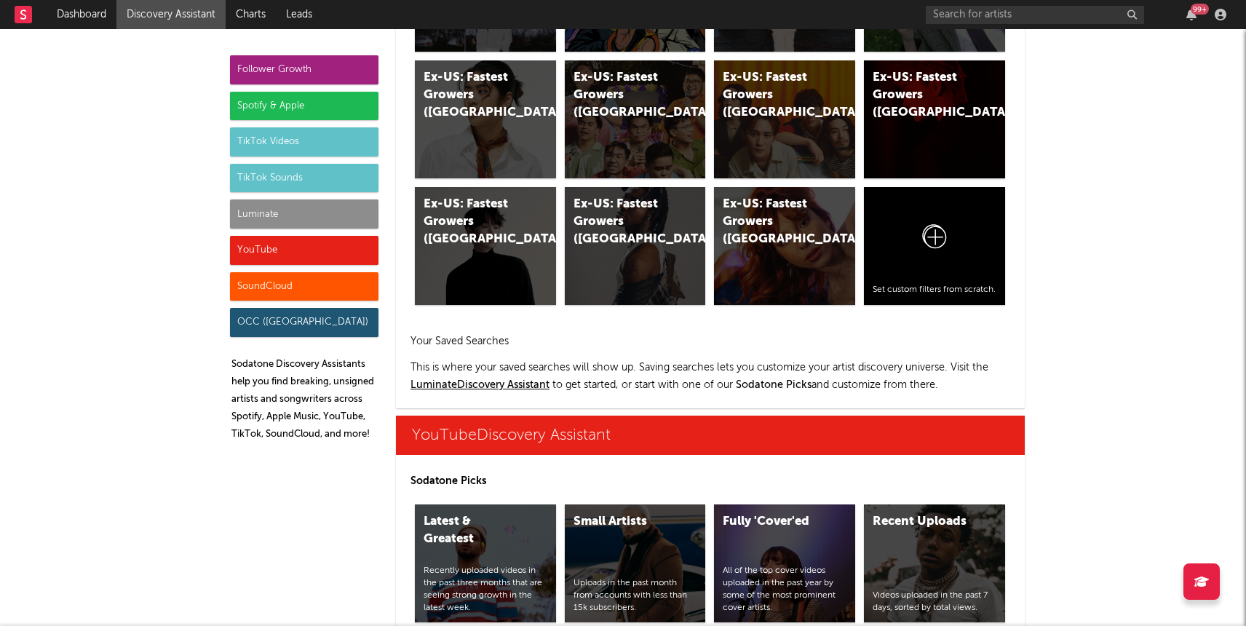
scroll to position [8288, 0]
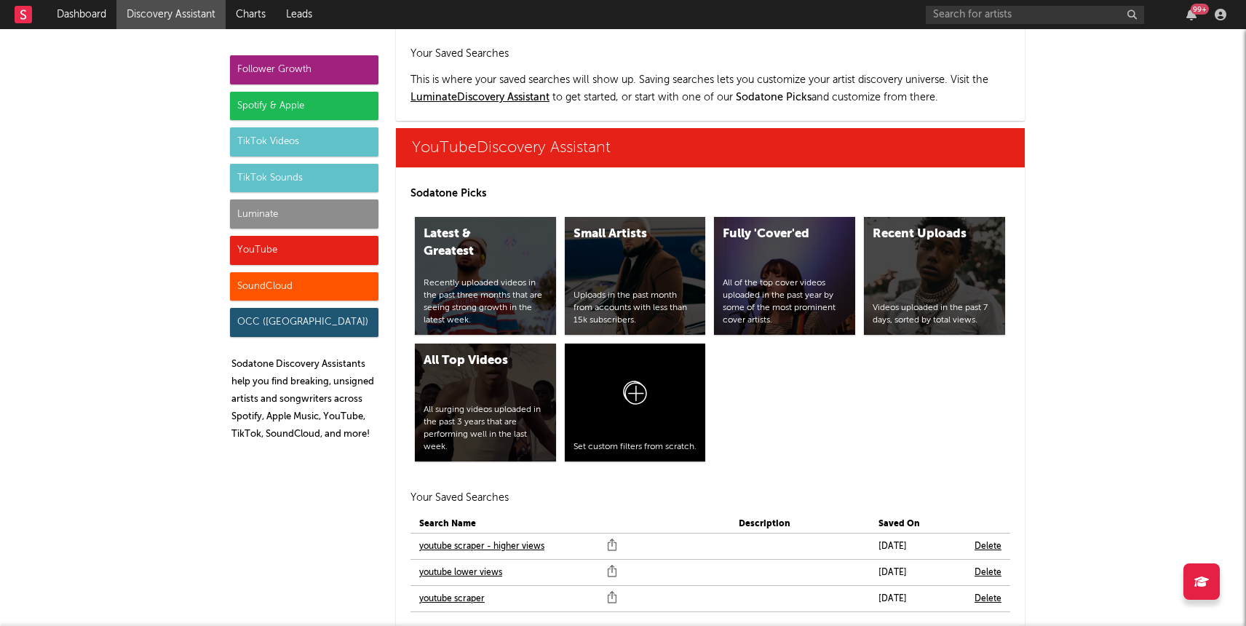
click at [469, 590] on link "youtube scraper" at bounding box center [452, 598] width 66 height 17
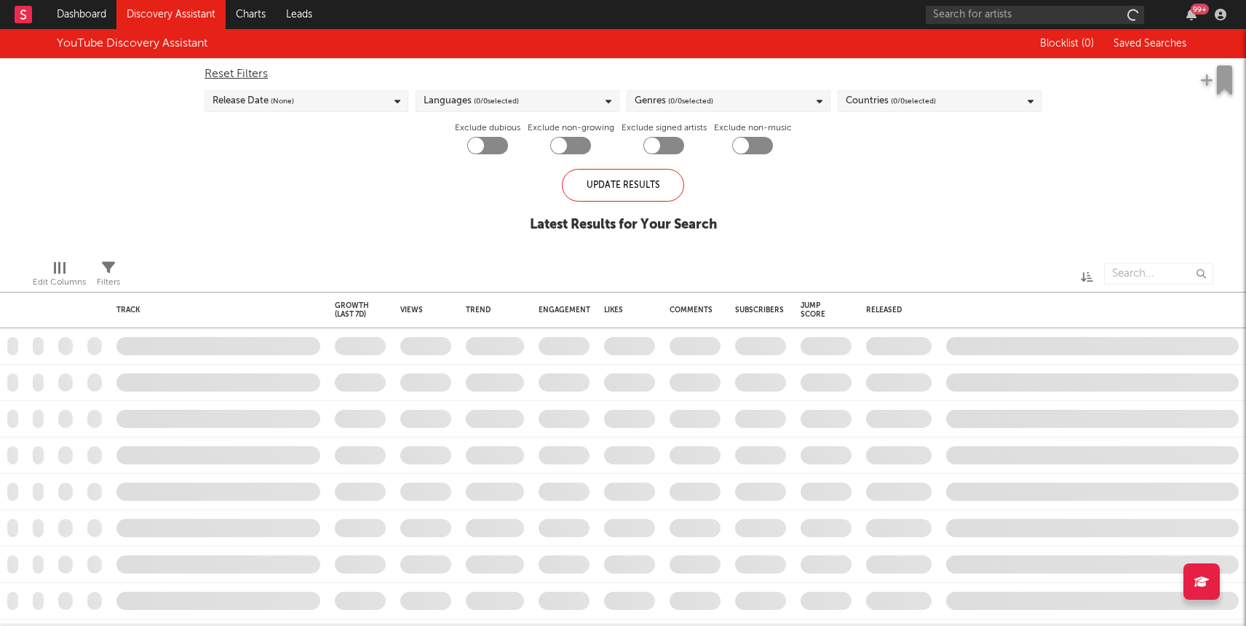
checkbox input "true"
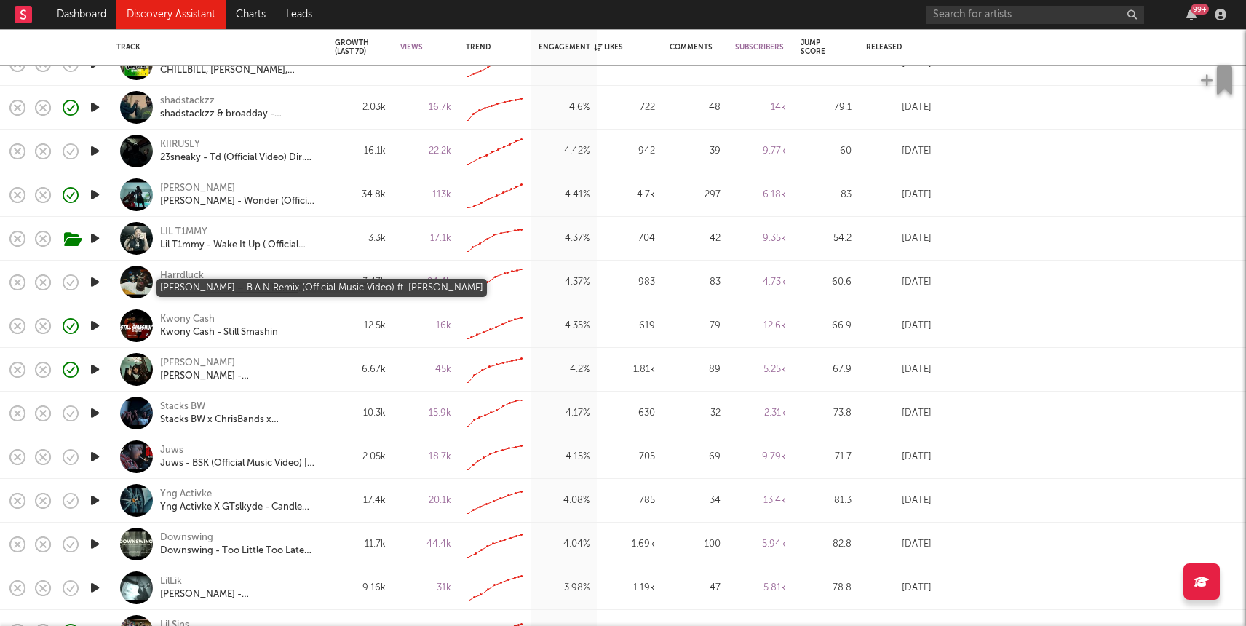
click at [188, 289] on div "Harrd Luck – B.A.N Remix (Official Music Video) ft. Dave East" at bounding box center [238, 288] width 156 height 13
click at [88, 15] on link "Dashboard" at bounding box center [82, 14] width 70 height 29
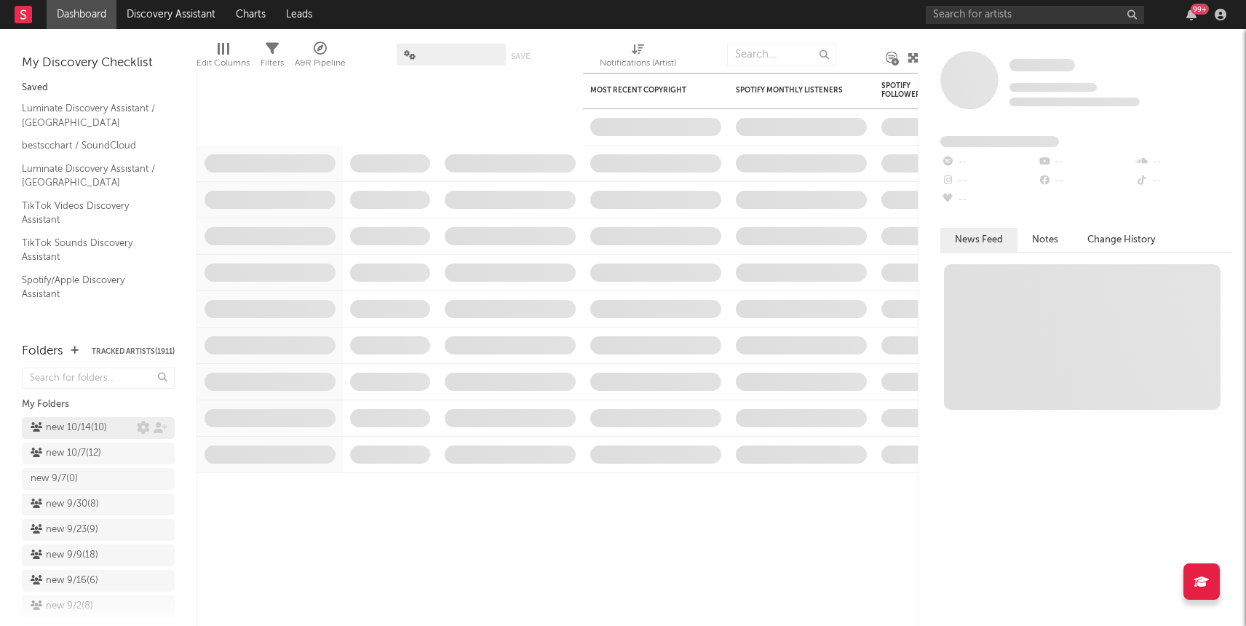
click at [66, 437] on link "new 10/14 ( 10 )" at bounding box center [98, 428] width 153 height 22
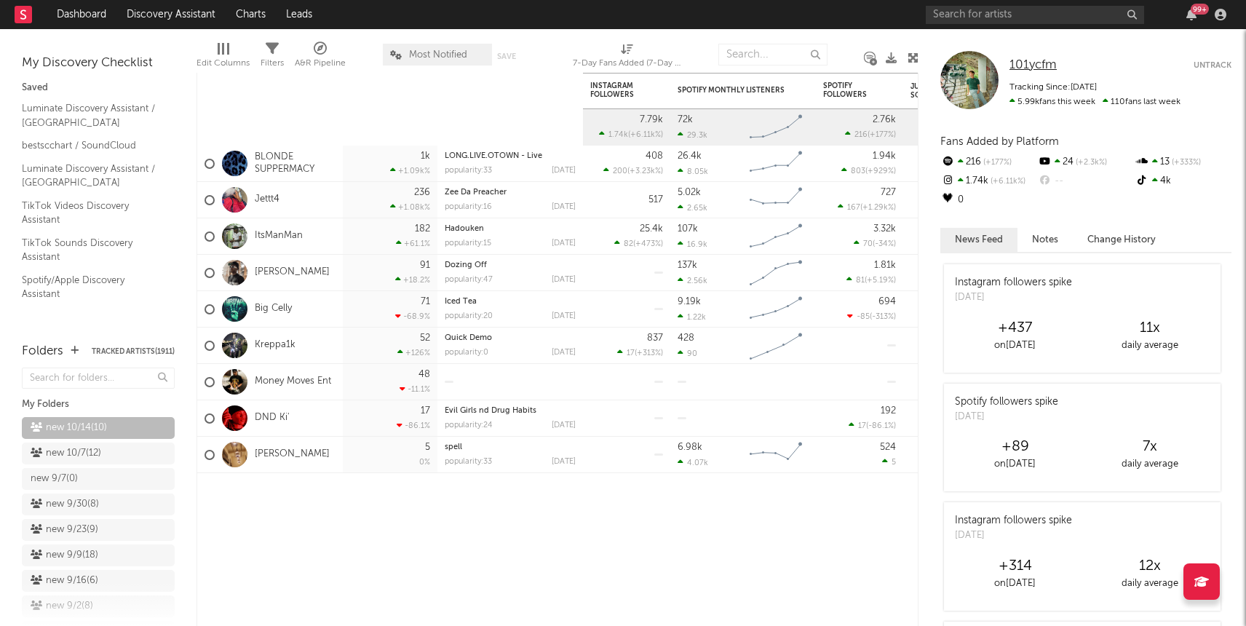
click at [1043, 65] on span "101ycfm" at bounding box center [1033, 65] width 47 height 12
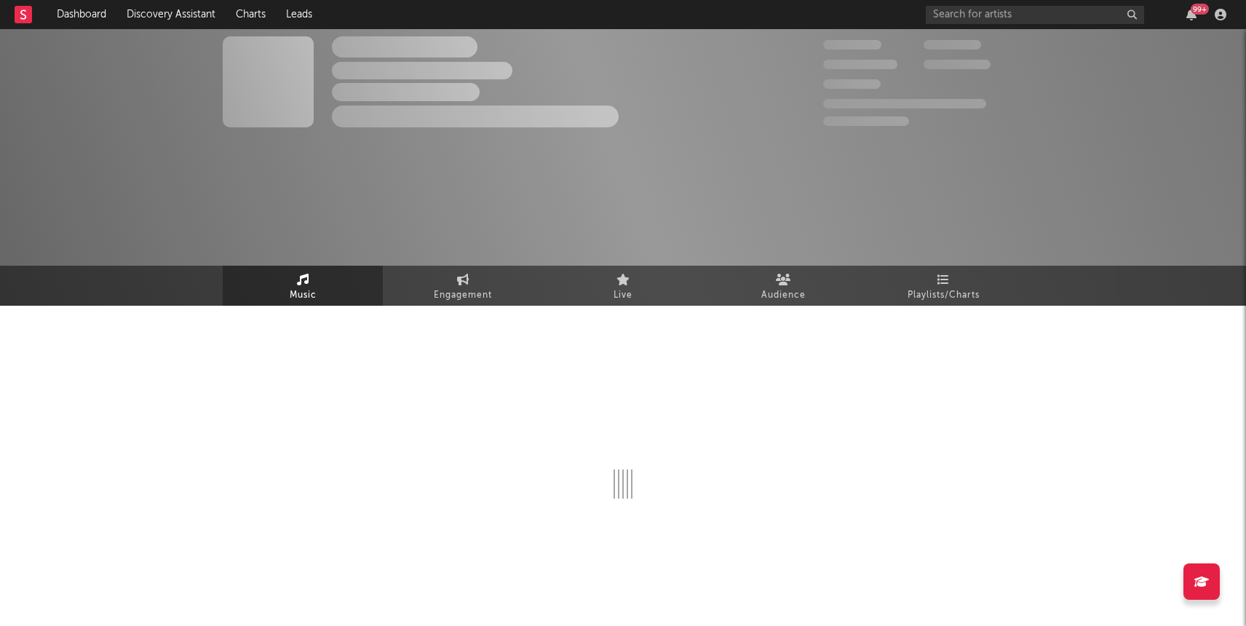
select select "1w"
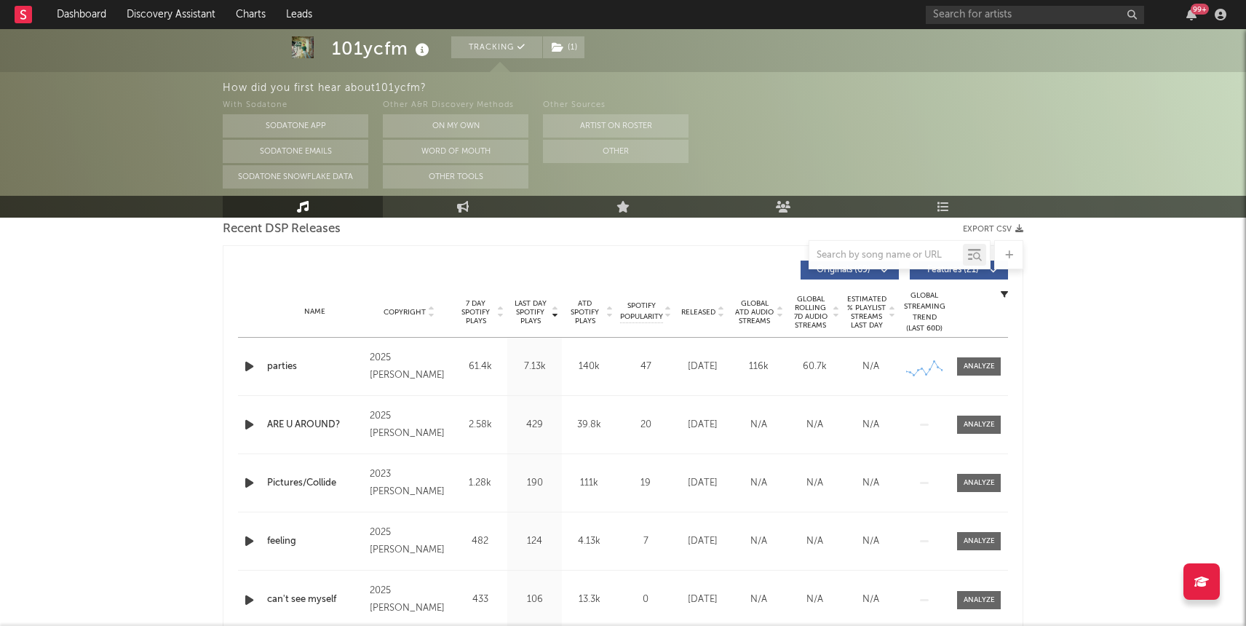
scroll to position [524, 0]
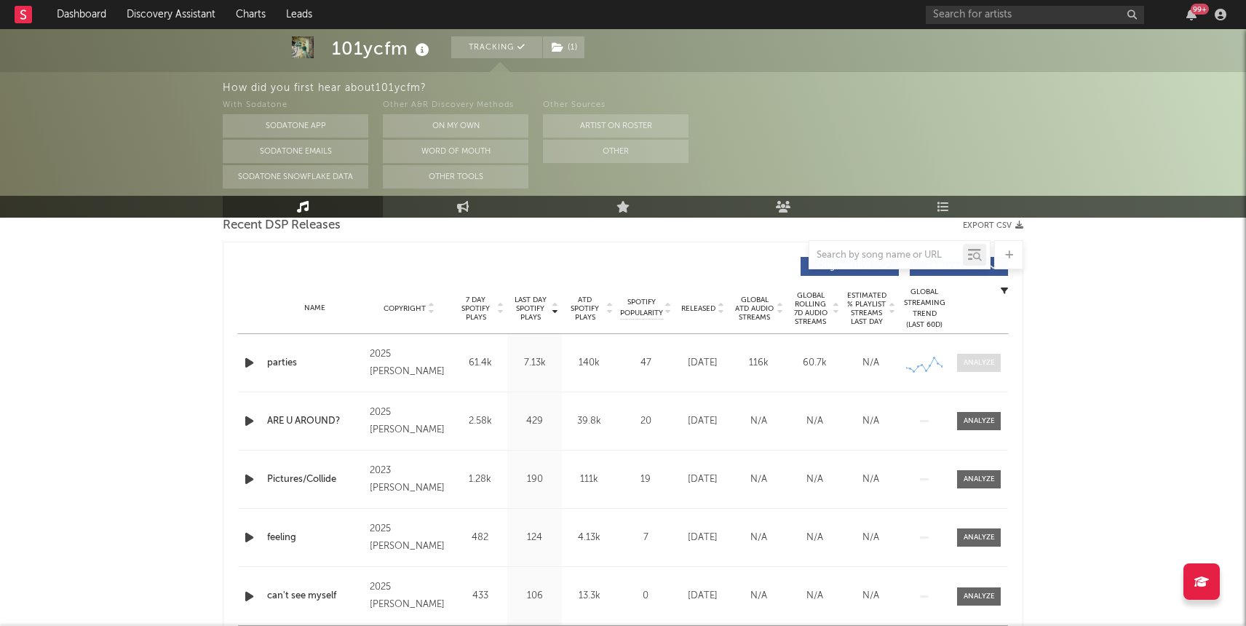
click at [972, 361] on div at bounding box center [979, 362] width 31 height 11
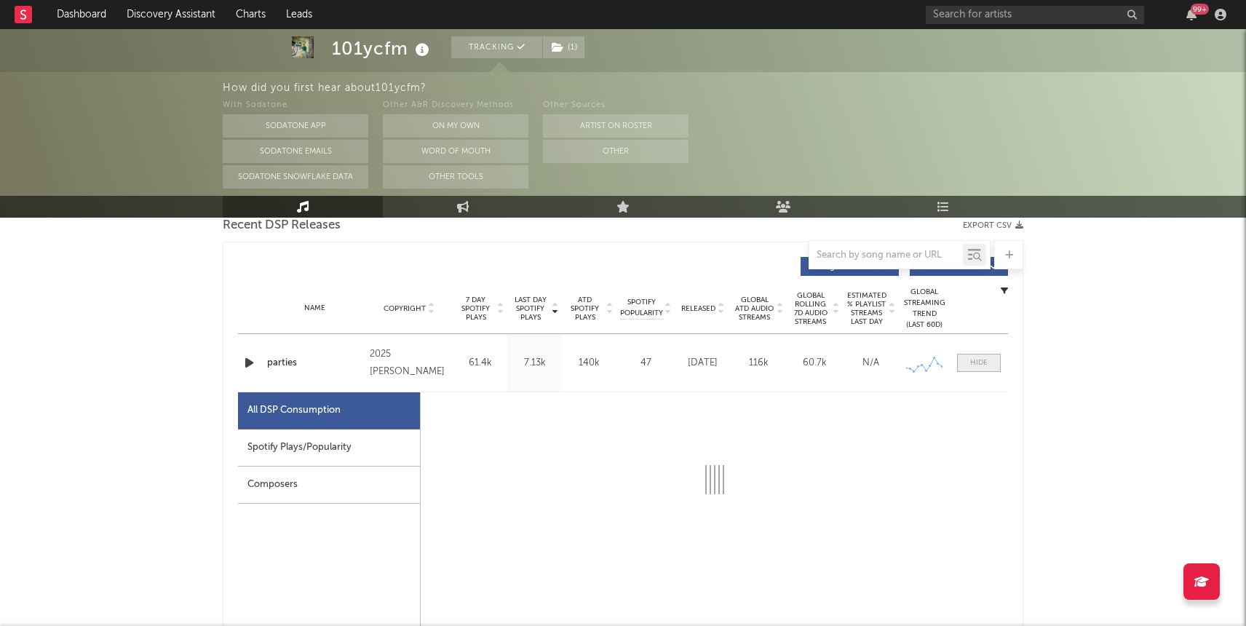
select select "1w"
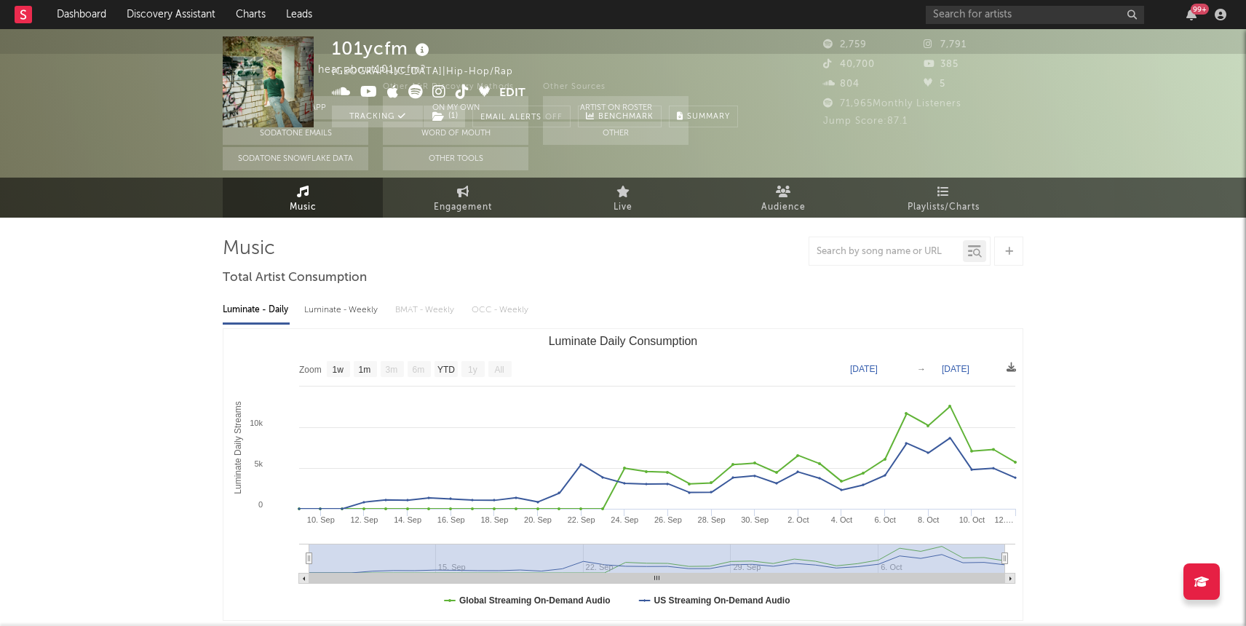
scroll to position [0, 0]
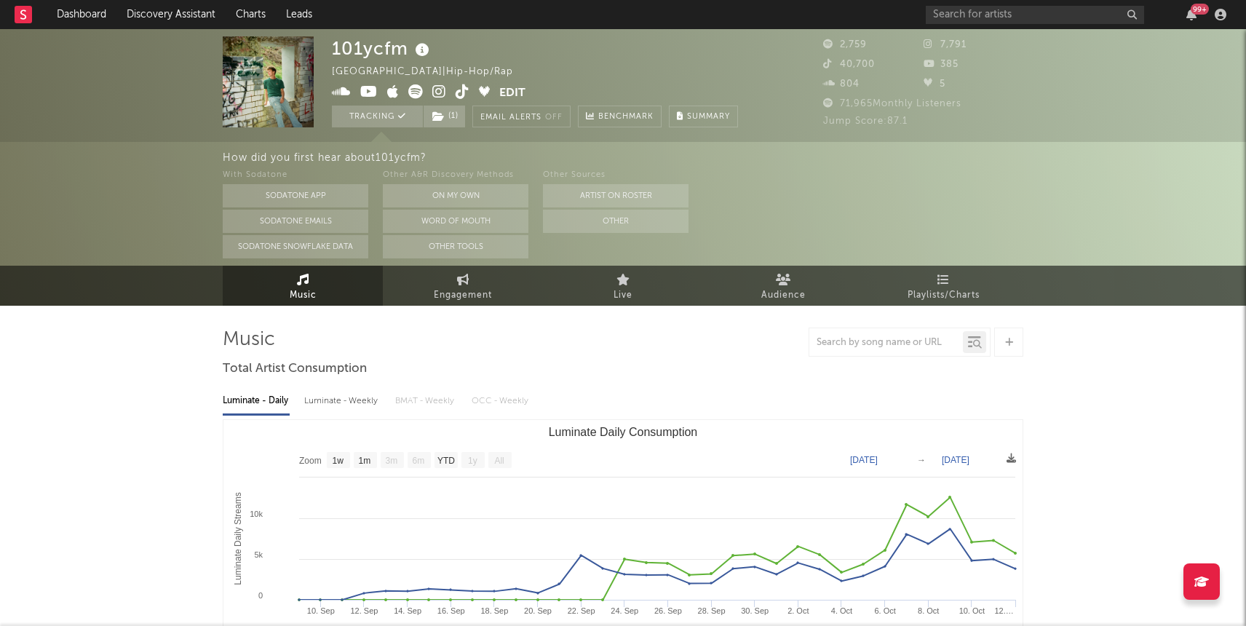
click at [457, 129] on div "101ycfm United States | Hip-Hop/Rap Edit Tracking ( 1 ) Email Alerts Off Benchm…" at bounding box center [623, 85] width 1246 height 113
click at [445, 115] on span "( 1 )" at bounding box center [444, 117] width 43 height 22
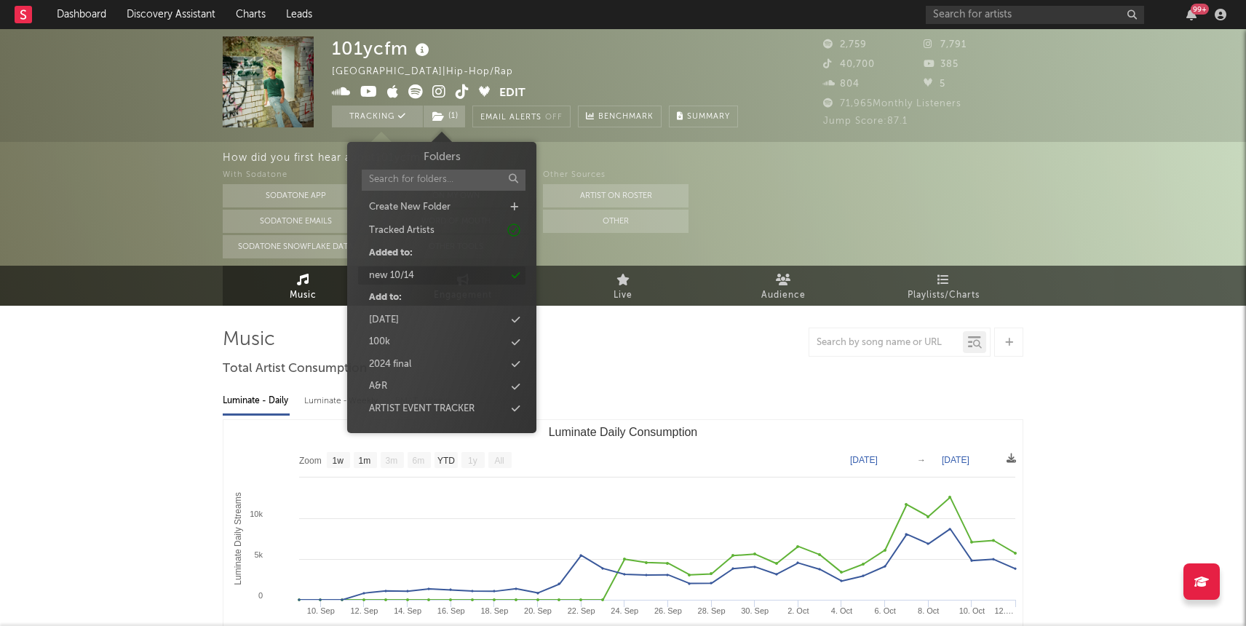
click at [403, 269] on div "new 10/14" at bounding box center [391, 276] width 45 height 15
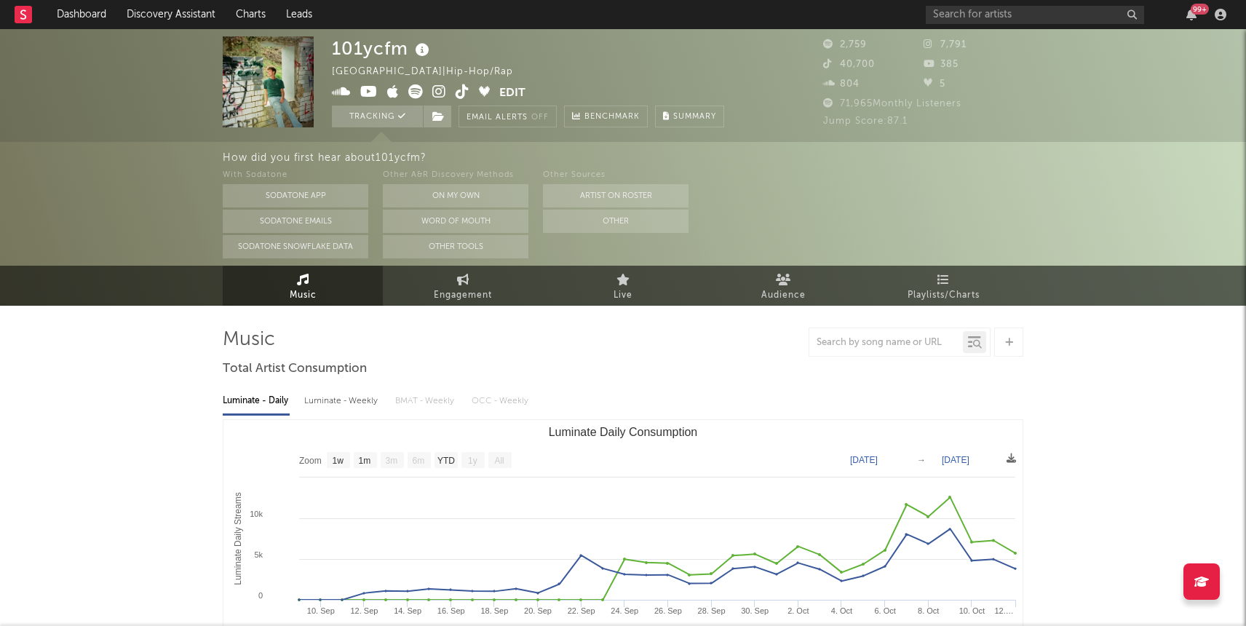
click at [126, 195] on div "How did you first hear about 101ycfm ? With Sodatone Sodatone App Sodatone Emai…" at bounding box center [623, 204] width 1246 height 124
click at [91, 24] on link "Dashboard" at bounding box center [82, 14] width 70 height 29
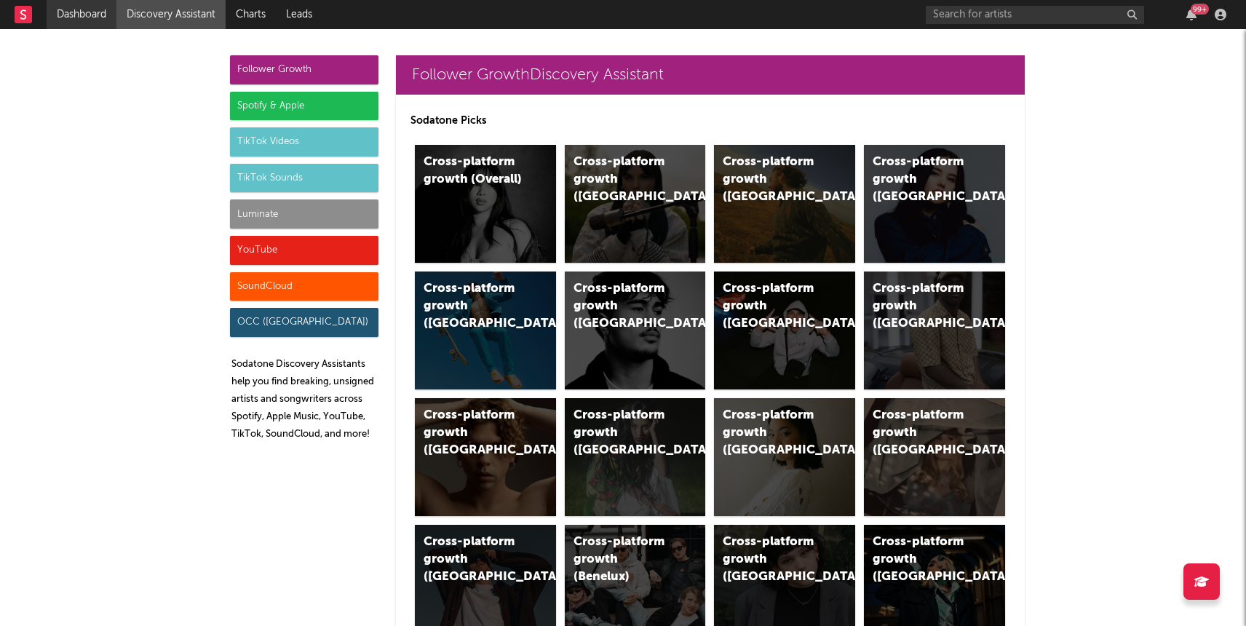
click at [78, 15] on link "Dashboard" at bounding box center [82, 14] width 70 height 29
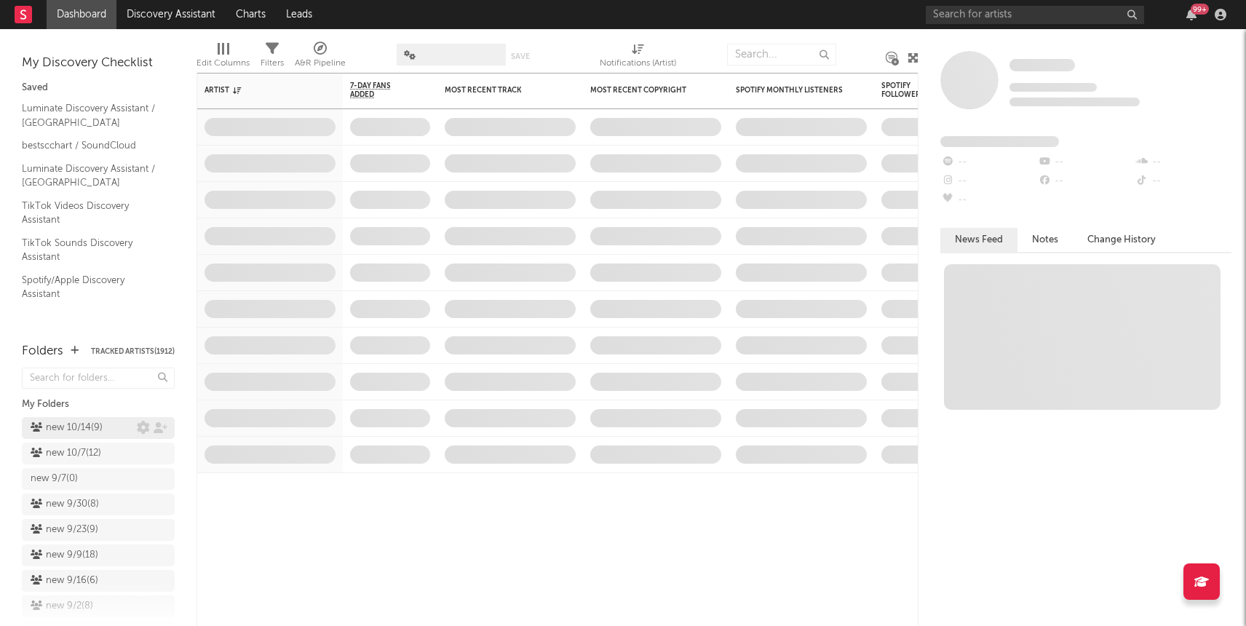
click at [112, 424] on div "new 10/14 ( 9 )" at bounding box center [84, 427] width 106 height 17
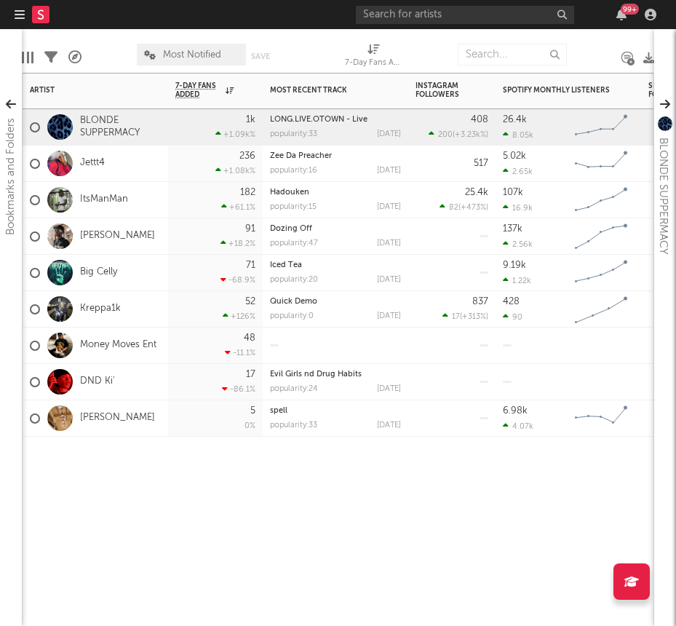
click at [247, 528] on div "Artist Notifications 7-Day Fans Added WoW % Change Most Recent Track Popularity…" at bounding box center [338, 349] width 633 height 553
click at [95, 200] on link "ItsManMan" at bounding box center [104, 200] width 48 height 12
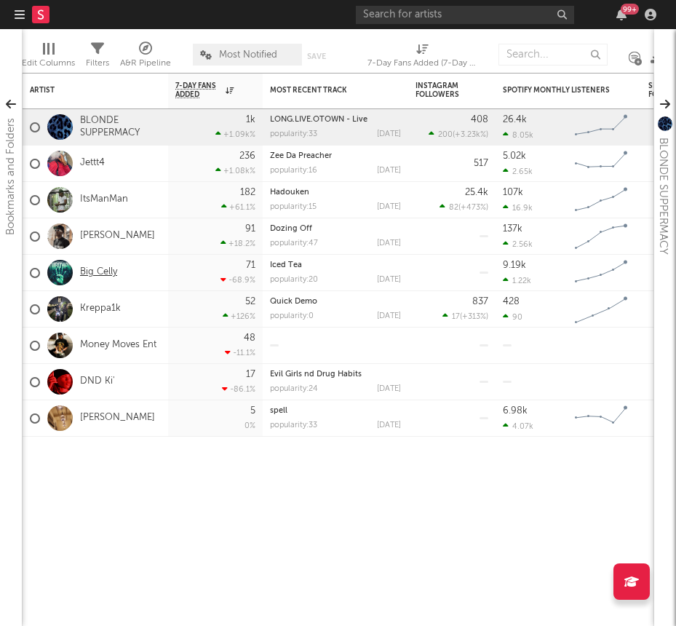
click at [103, 269] on link "Big Celly" at bounding box center [98, 272] width 37 height 12
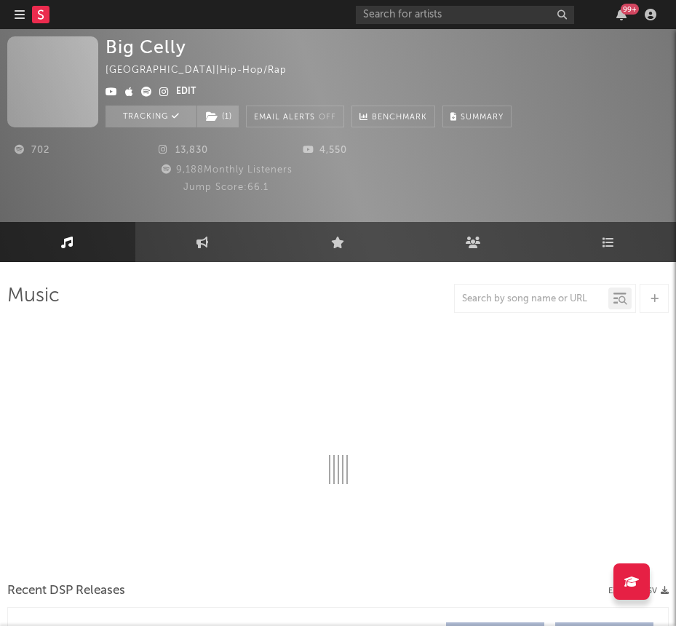
select select "6m"
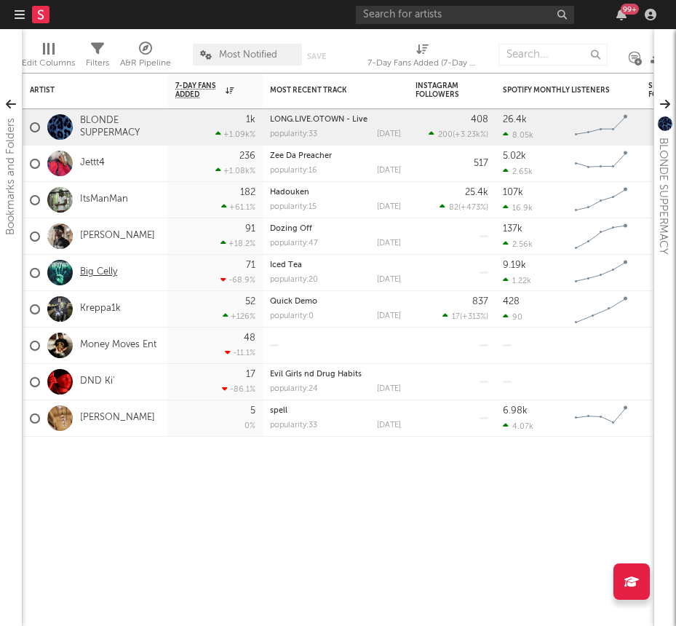
click at [103, 266] on link "Big Celly" at bounding box center [98, 272] width 37 height 12
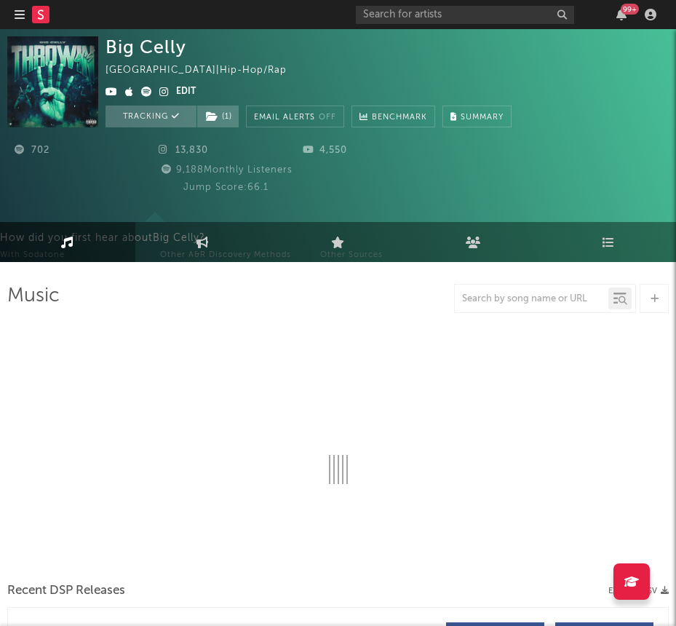
select select "6m"
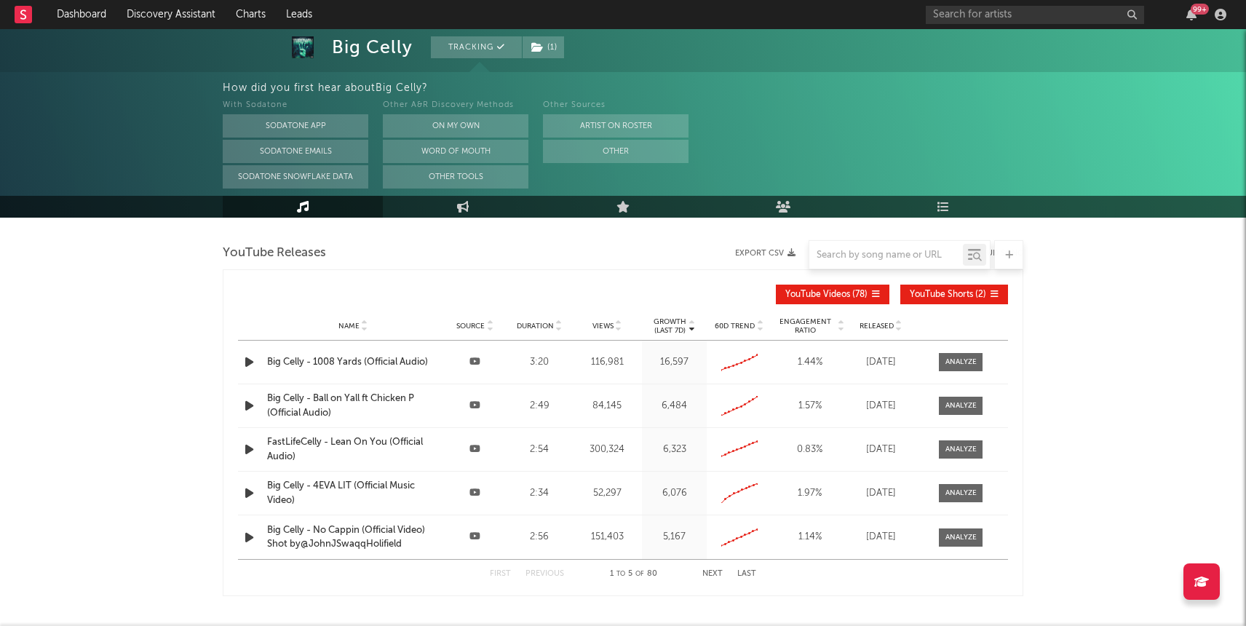
scroll to position [1304, 0]
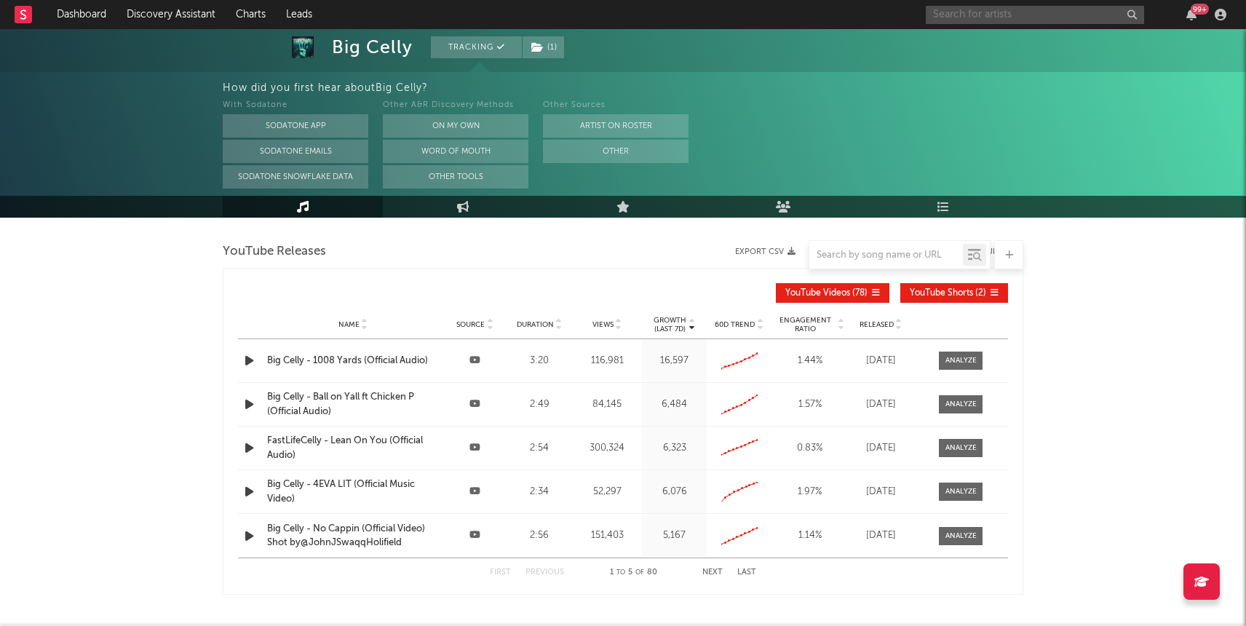
click at [978, 15] on input "text" at bounding box center [1035, 15] width 218 height 18
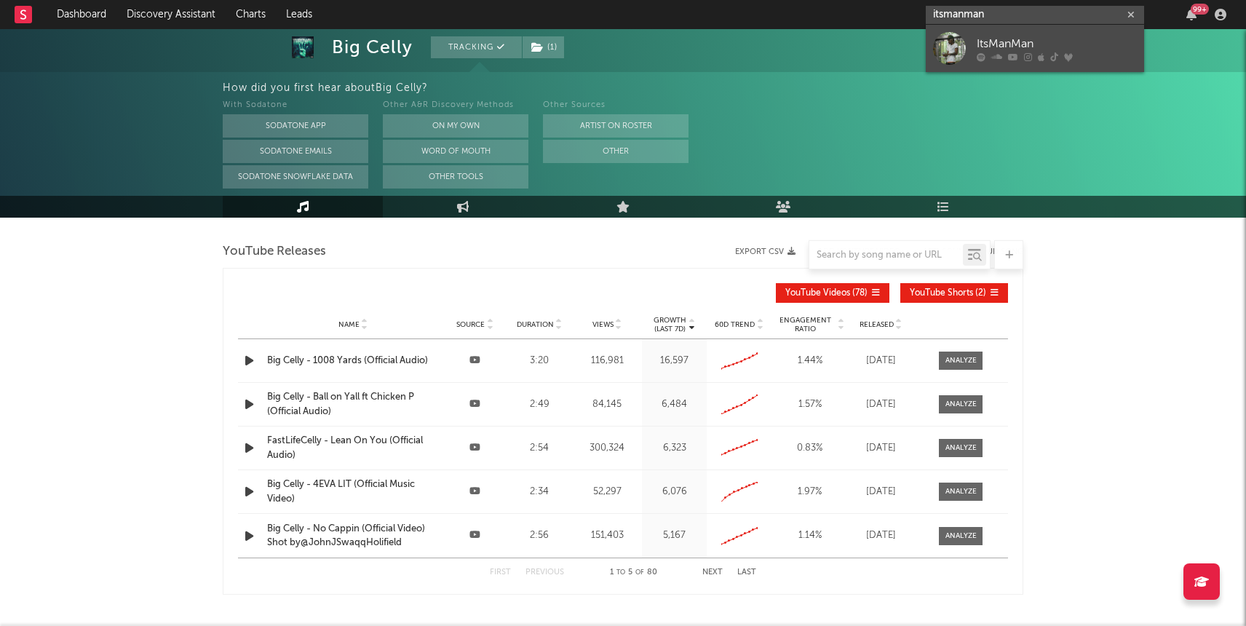
type input "itsmanman"
click at [964, 47] on div at bounding box center [949, 48] width 33 height 33
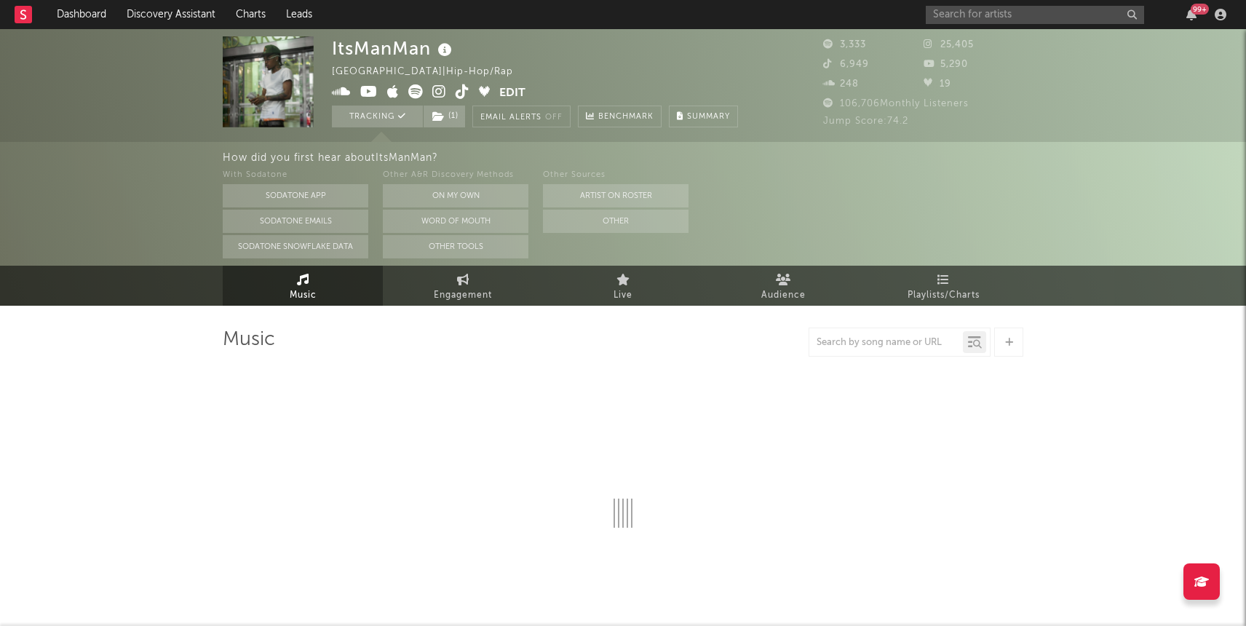
select select "6m"
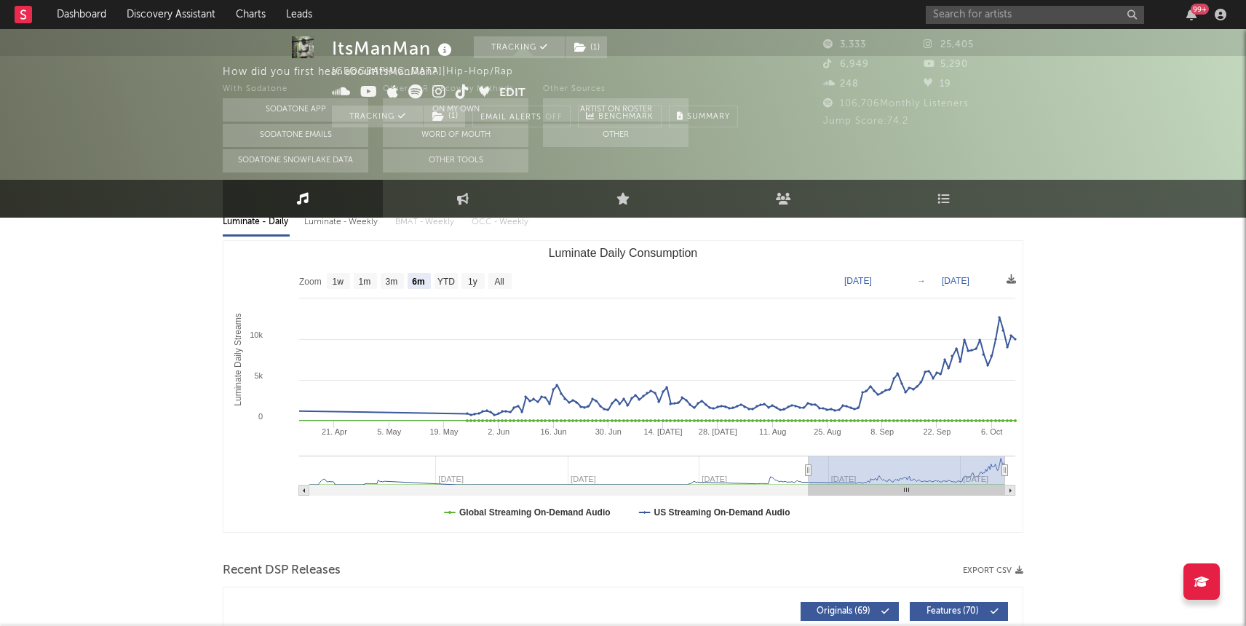
scroll to position [183, 0]
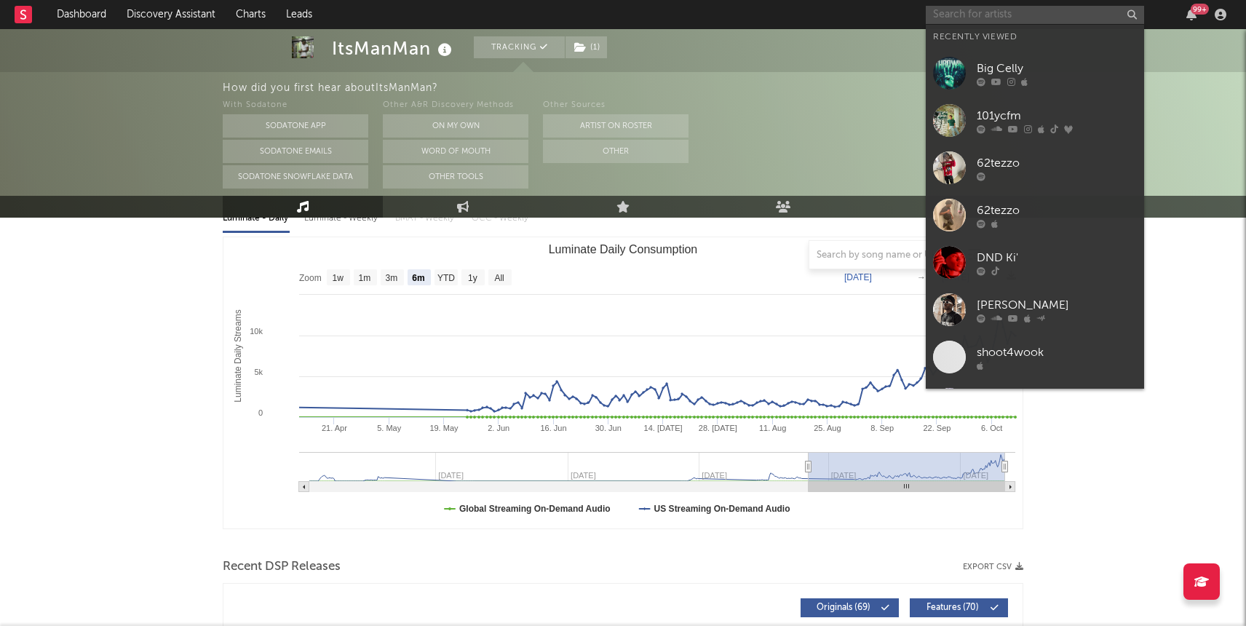
click at [975, 21] on input "text" at bounding box center [1035, 15] width 218 height 18
click at [1016, 86] on link "Big Celly" at bounding box center [1035, 72] width 218 height 47
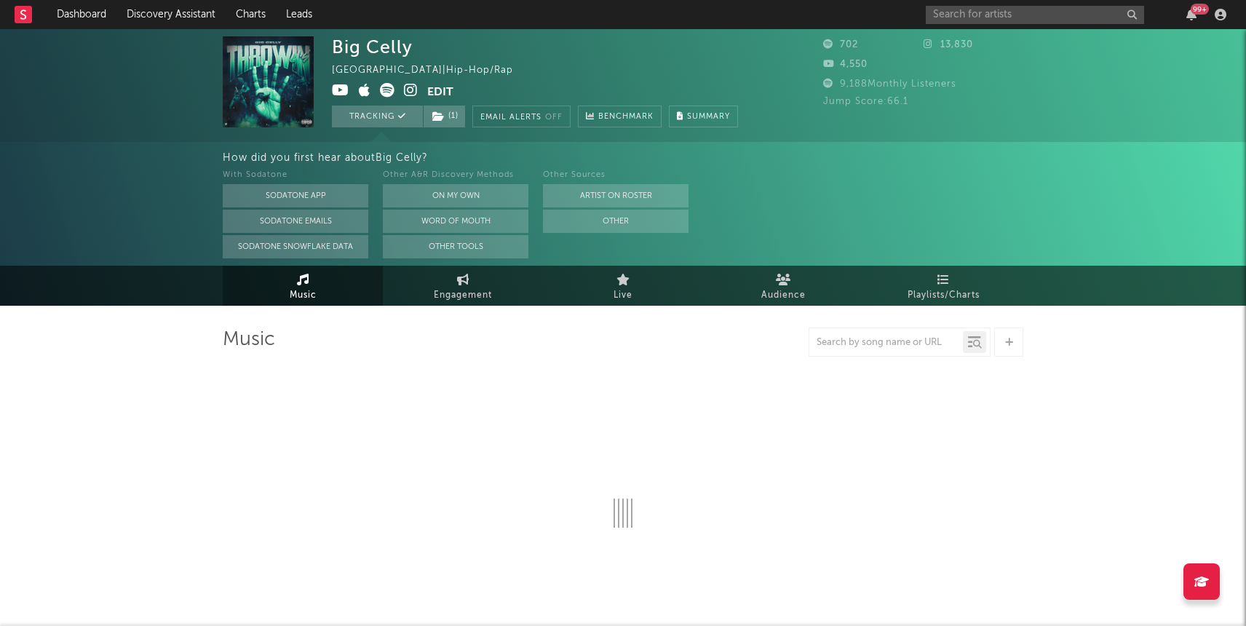
select select "6m"
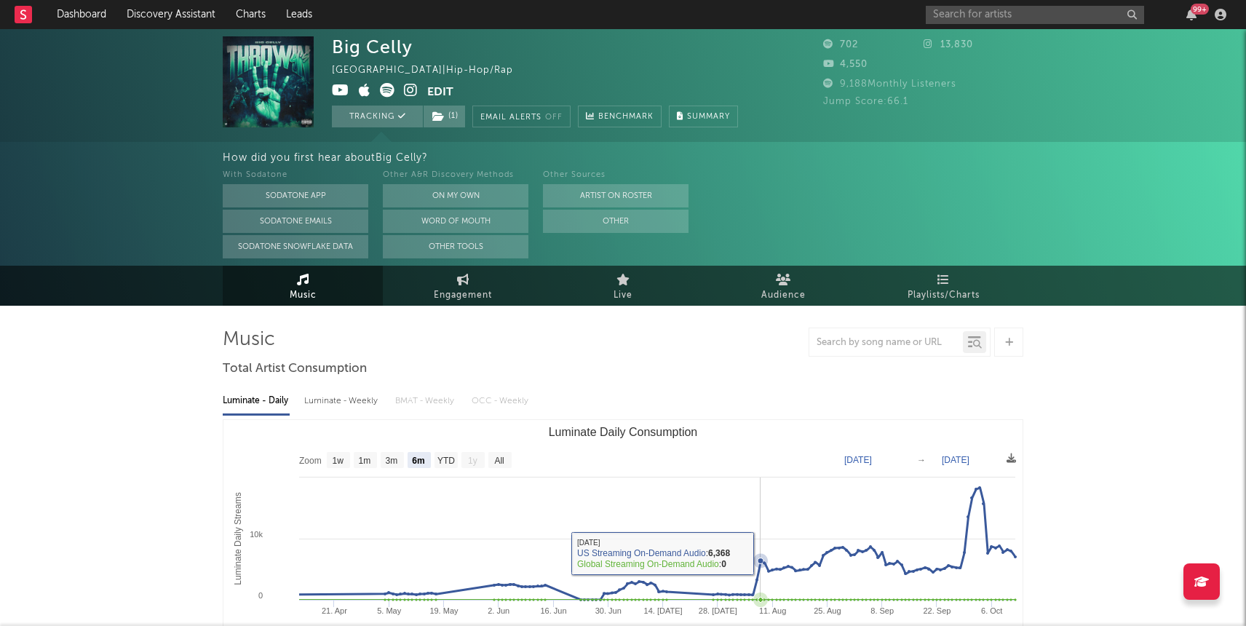
click at [762, 555] on icon "Luminate Daily Consumption" at bounding box center [760, 561] width 15 height 15
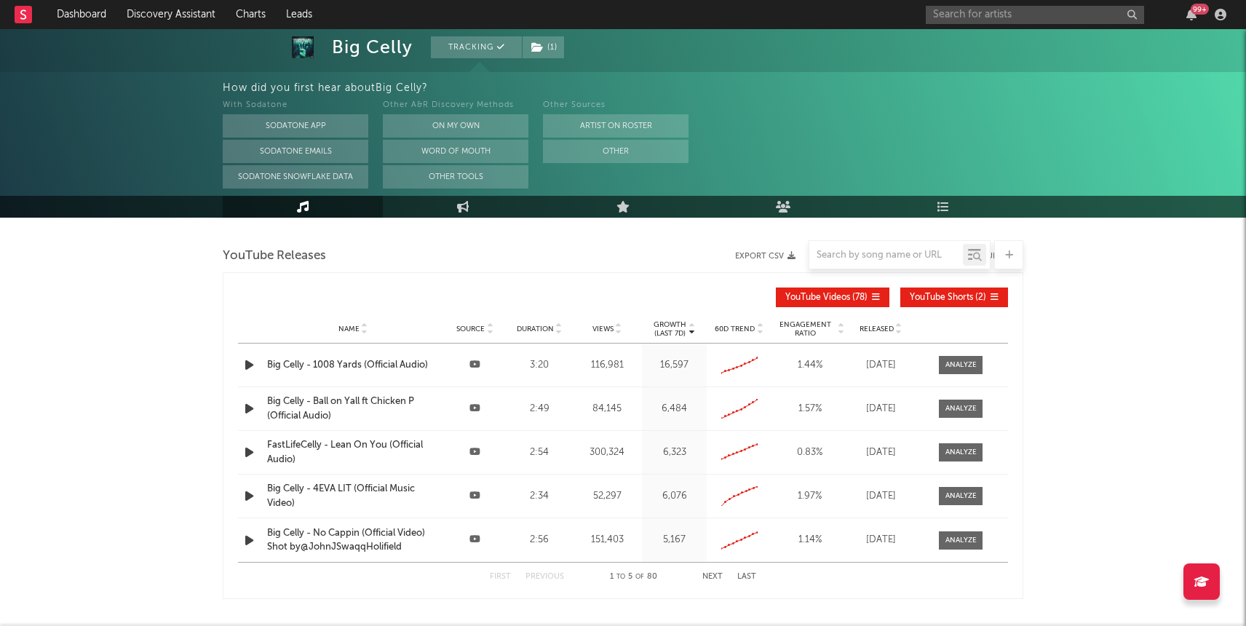
scroll to position [1309, 0]
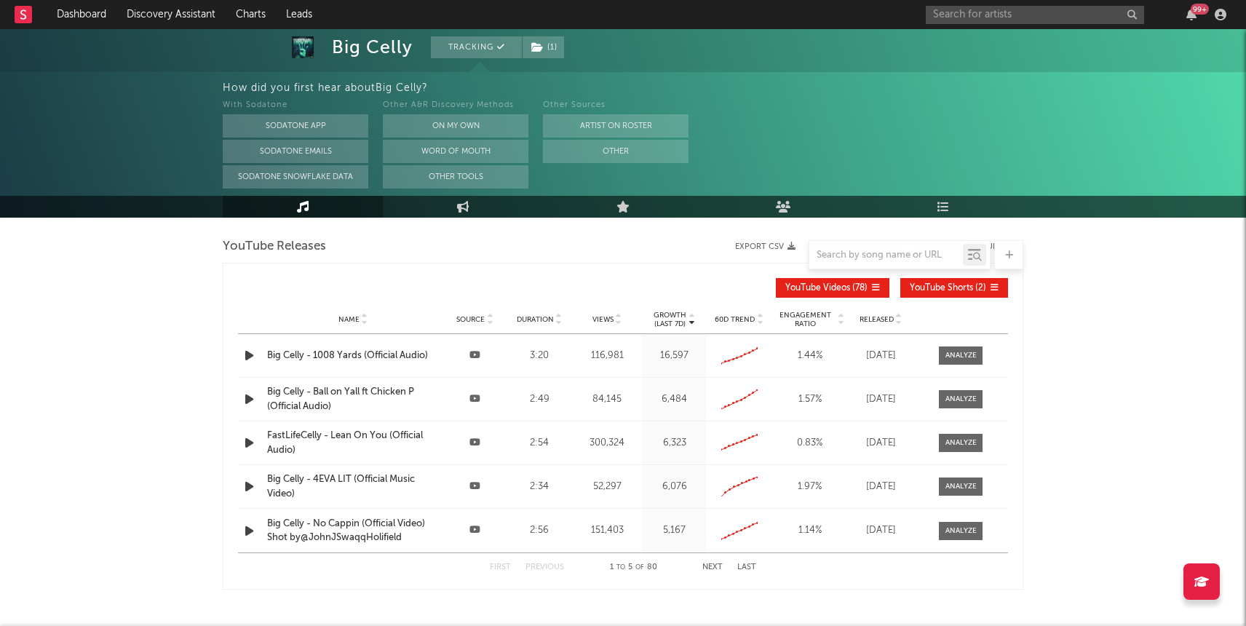
click at [602, 324] on div "Views" at bounding box center [607, 319] width 63 height 11
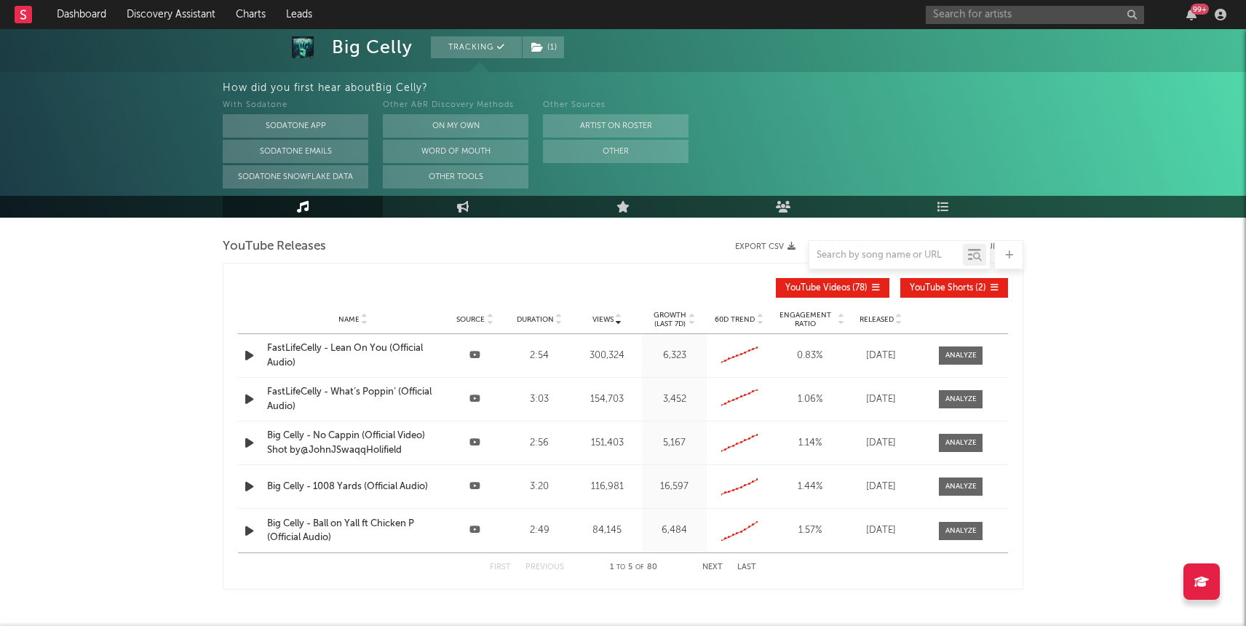
click at [665, 318] on p "Growth" at bounding box center [670, 315] width 33 height 9
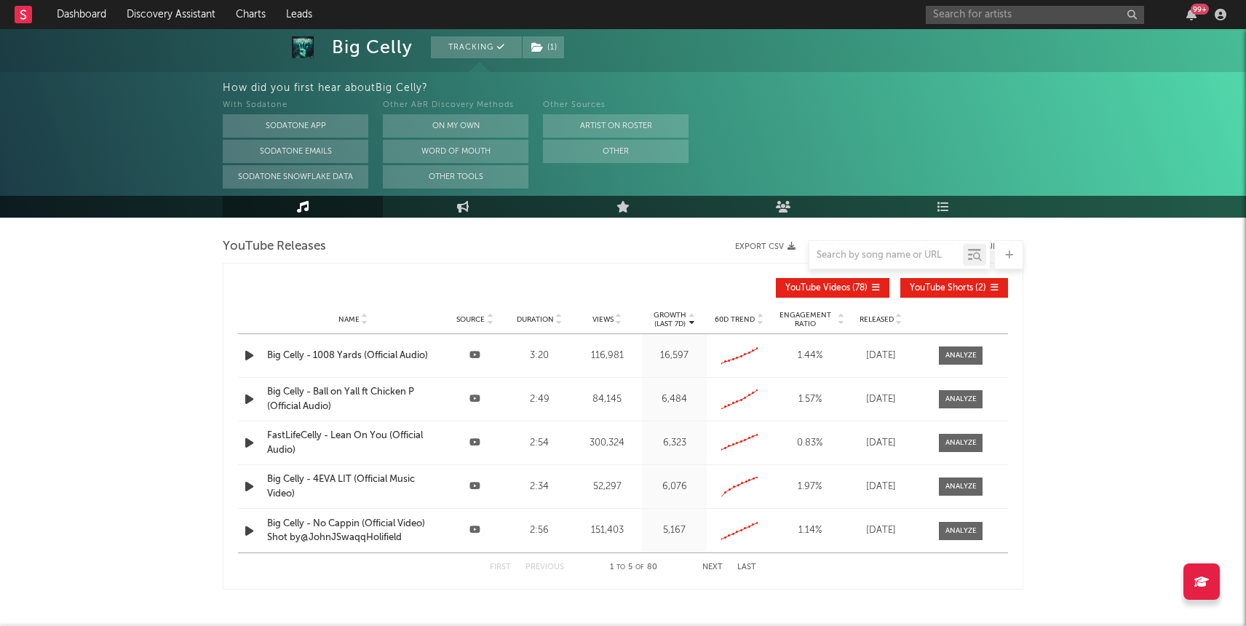
click at [338, 354] on div "Big Celly - 1008 Yards (Official Audio)" at bounding box center [353, 356] width 172 height 15
click at [956, 17] on input "text" at bounding box center [1035, 15] width 218 height 18
click at [951, 20] on input "text" at bounding box center [1035, 15] width 218 height 18
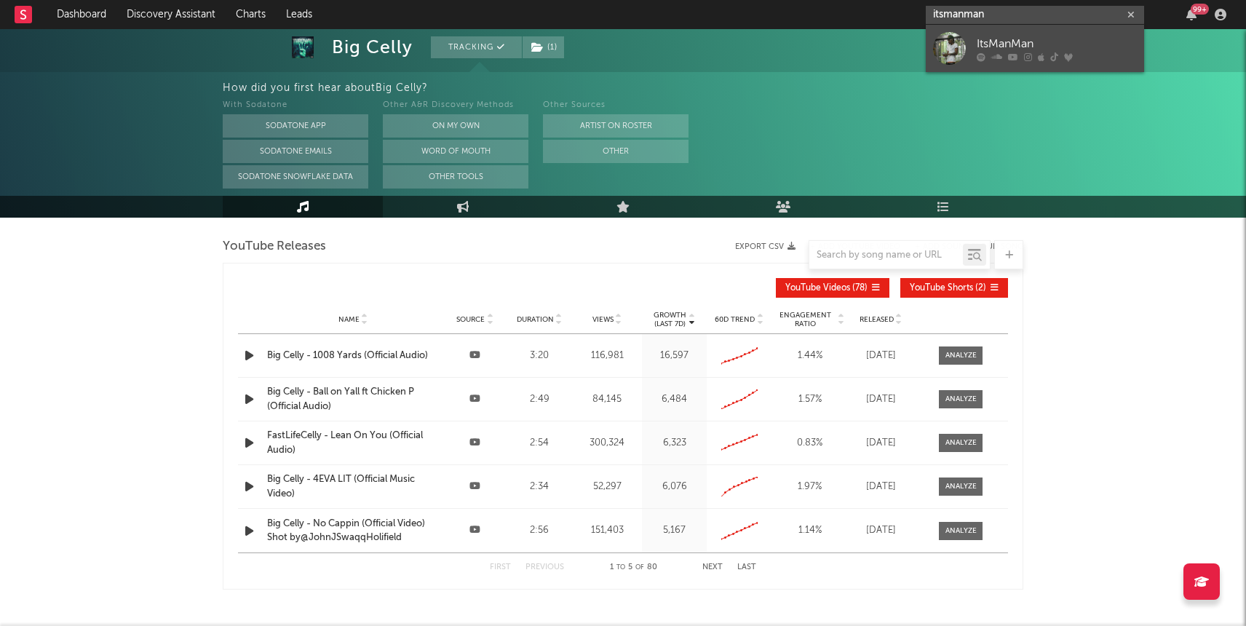
type input "itsmanman"
click at [988, 54] on div at bounding box center [1057, 56] width 160 height 9
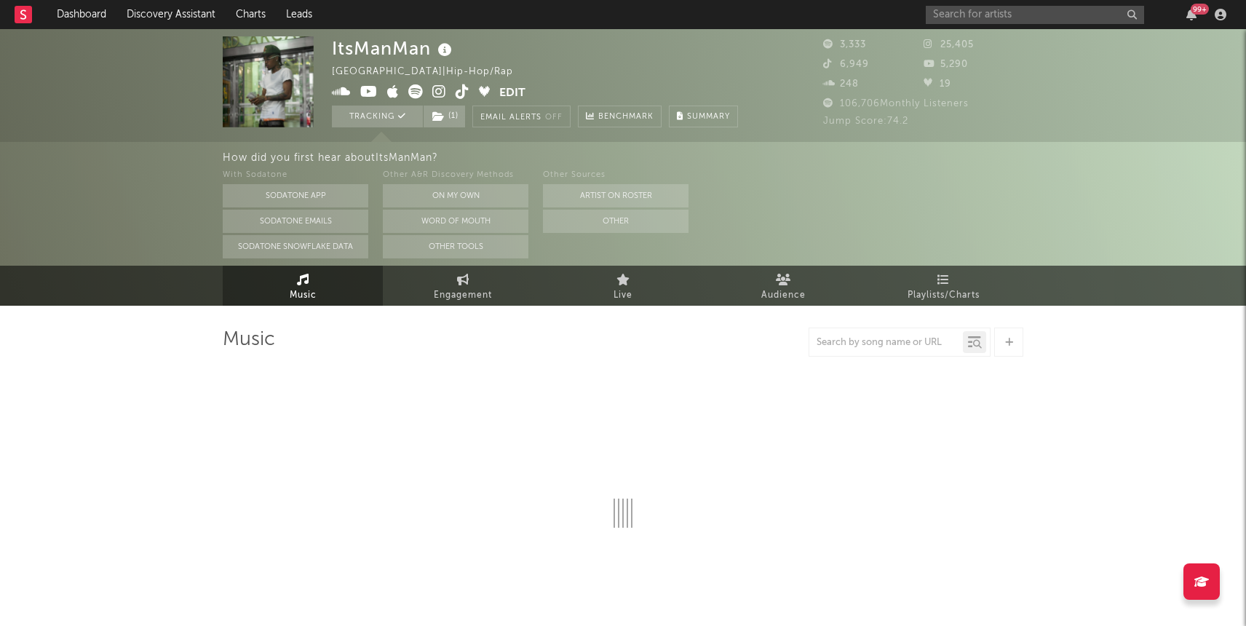
select select "6m"
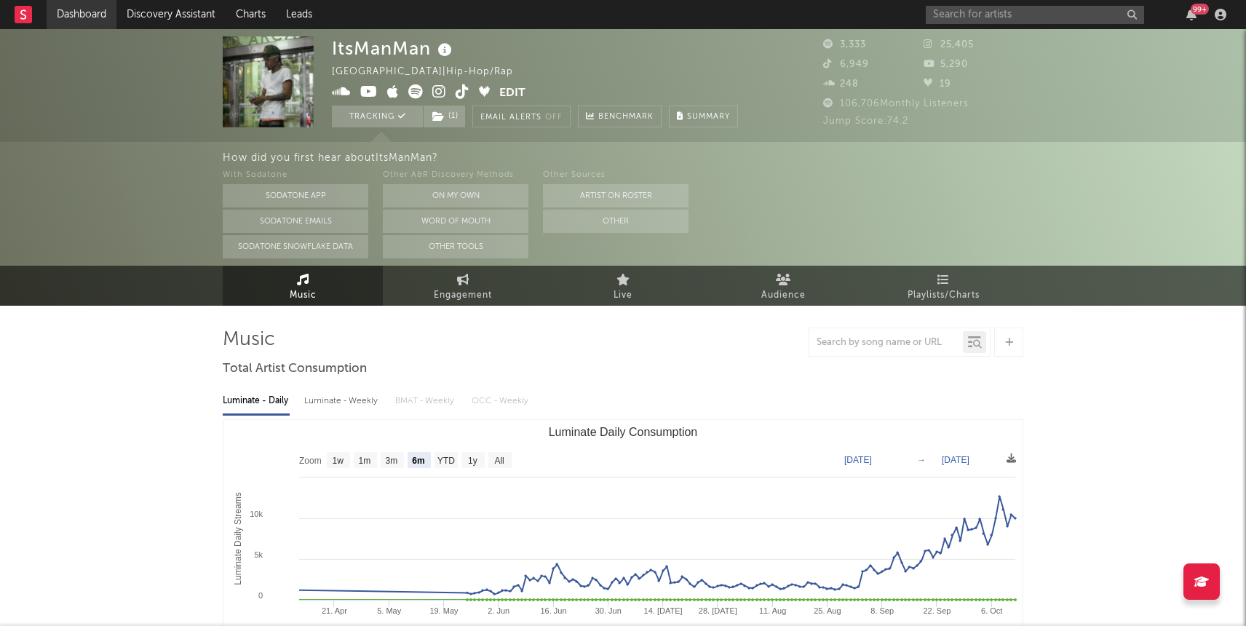
click at [79, 15] on link "Dashboard" at bounding box center [82, 14] width 70 height 29
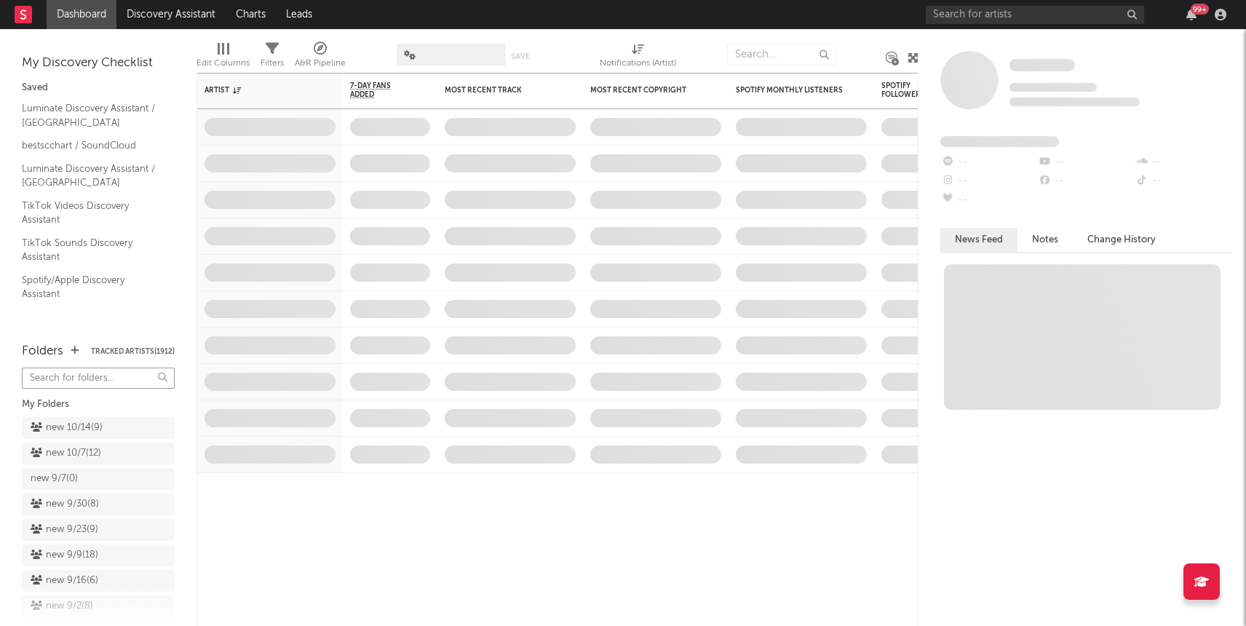
click at [123, 368] on input "text" at bounding box center [98, 378] width 153 height 21
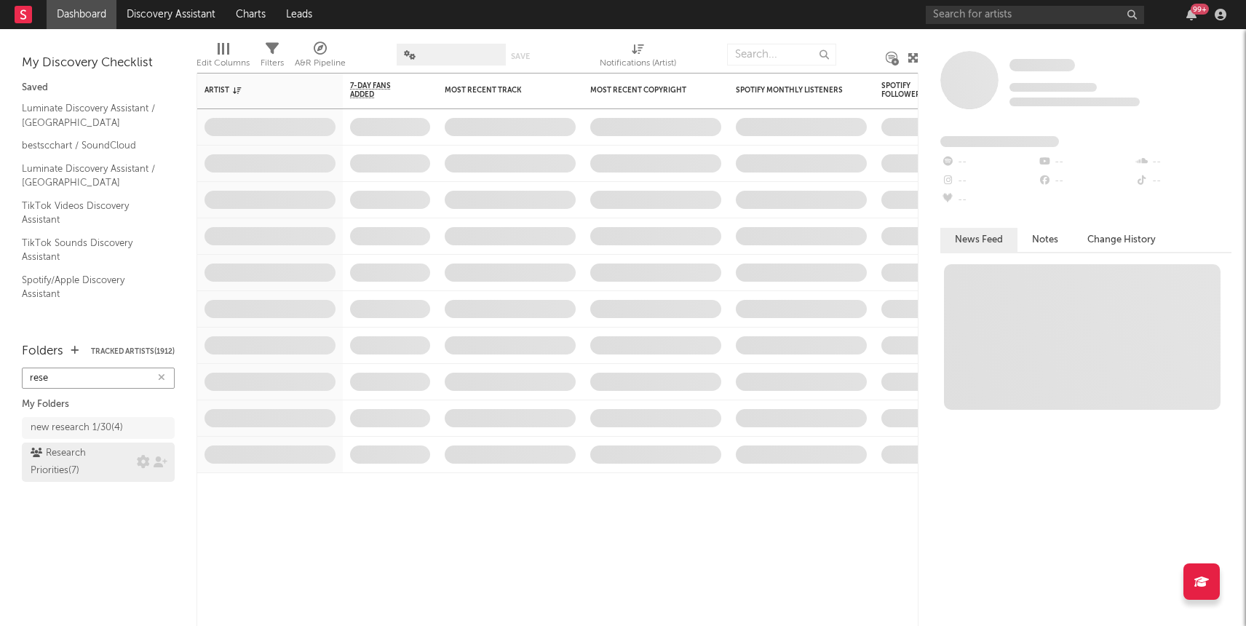
type input "rese"
click at [91, 456] on div "Research Priorities ( 7 )" at bounding box center [82, 462] width 103 height 35
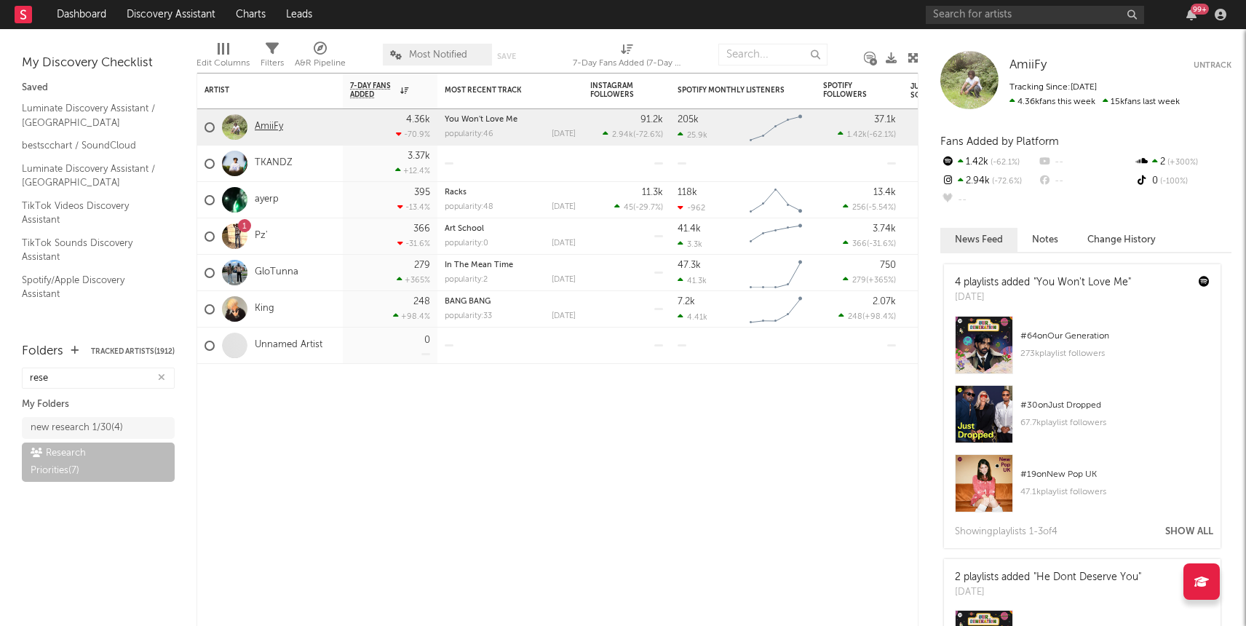
click at [261, 125] on link "AmiiFy" at bounding box center [269, 127] width 28 height 12
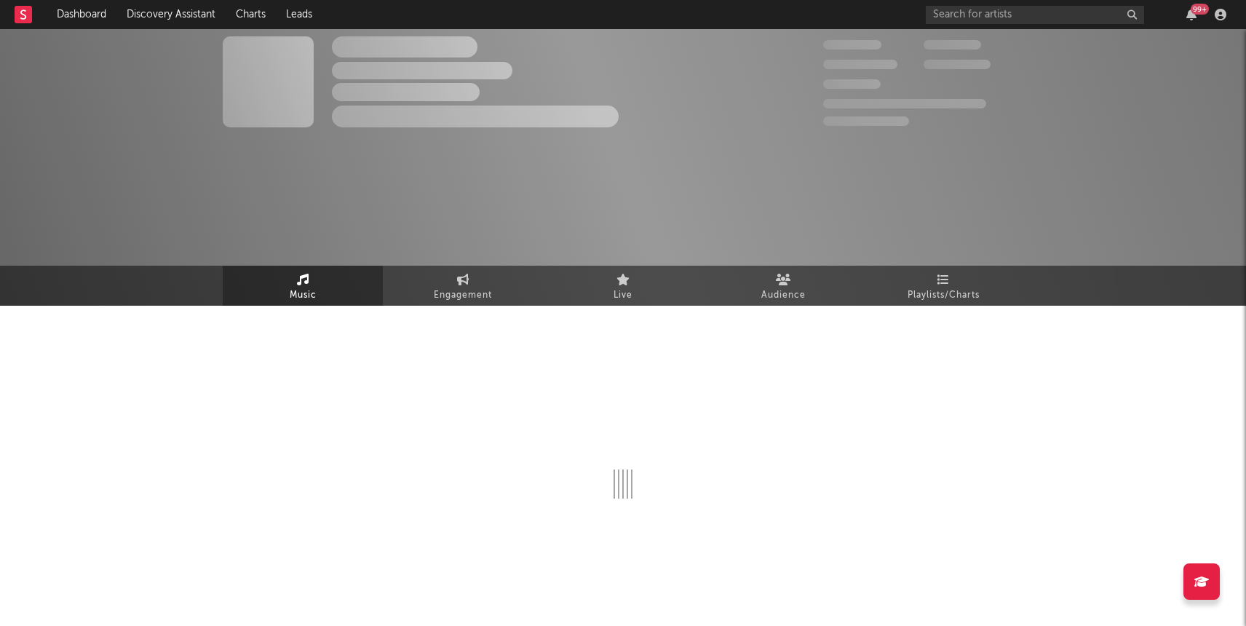
select select "1w"
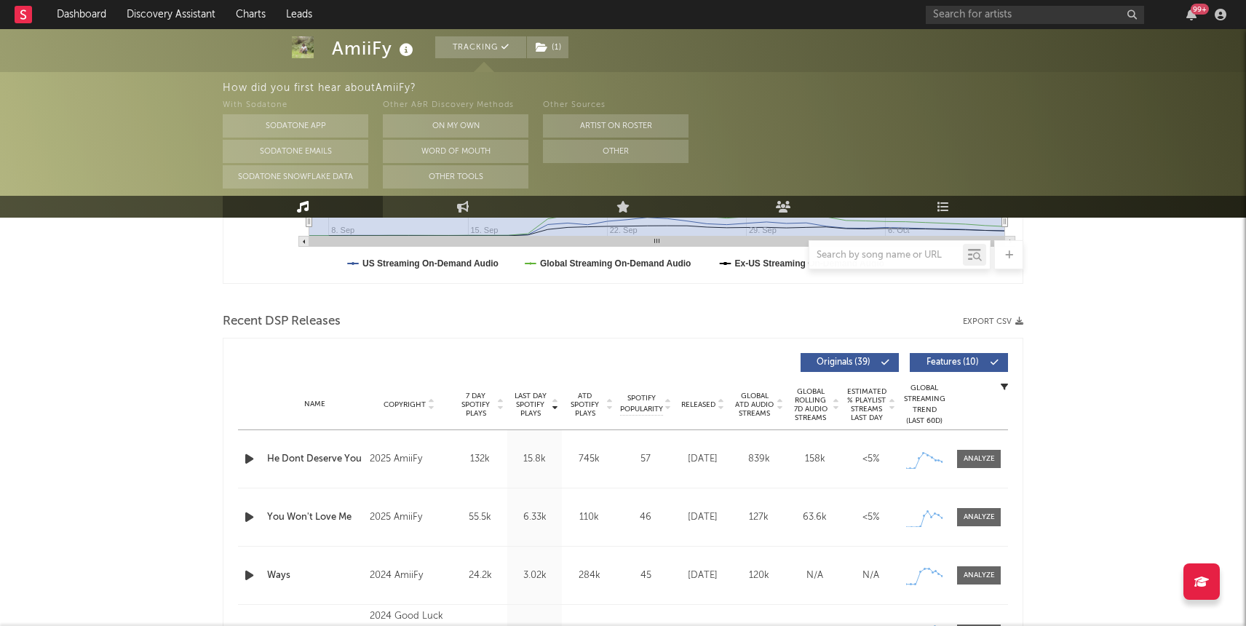
scroll to position [484, 0]
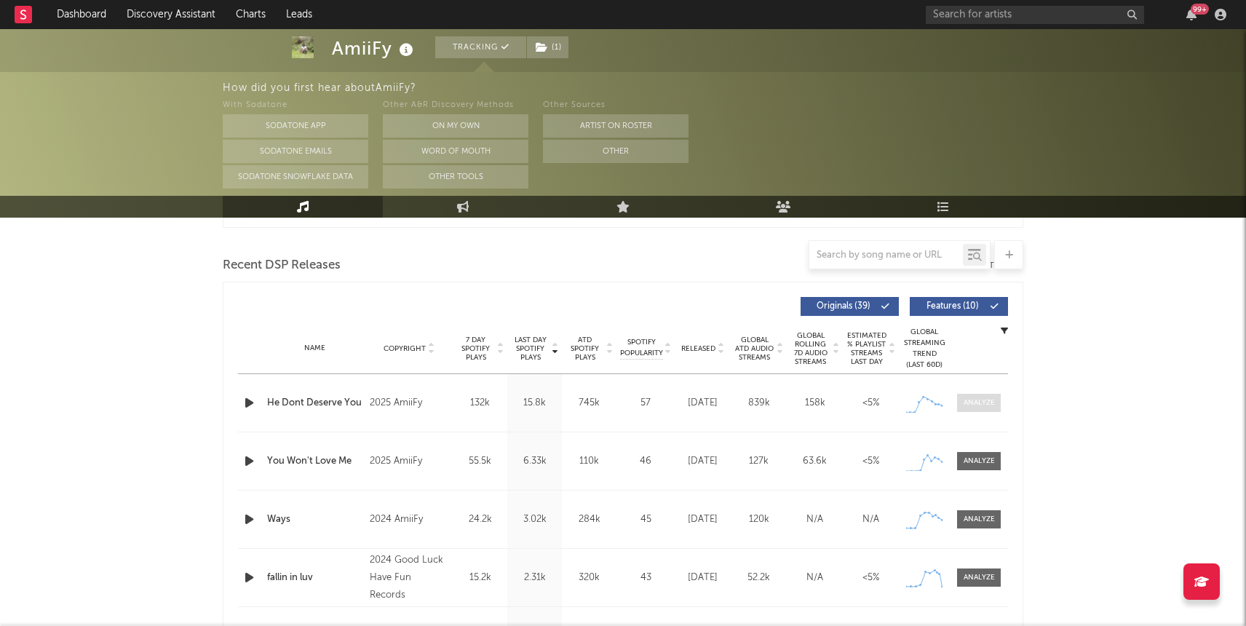
click at [970, 407] on div at bounding box center [979, 402] width 31 height 11
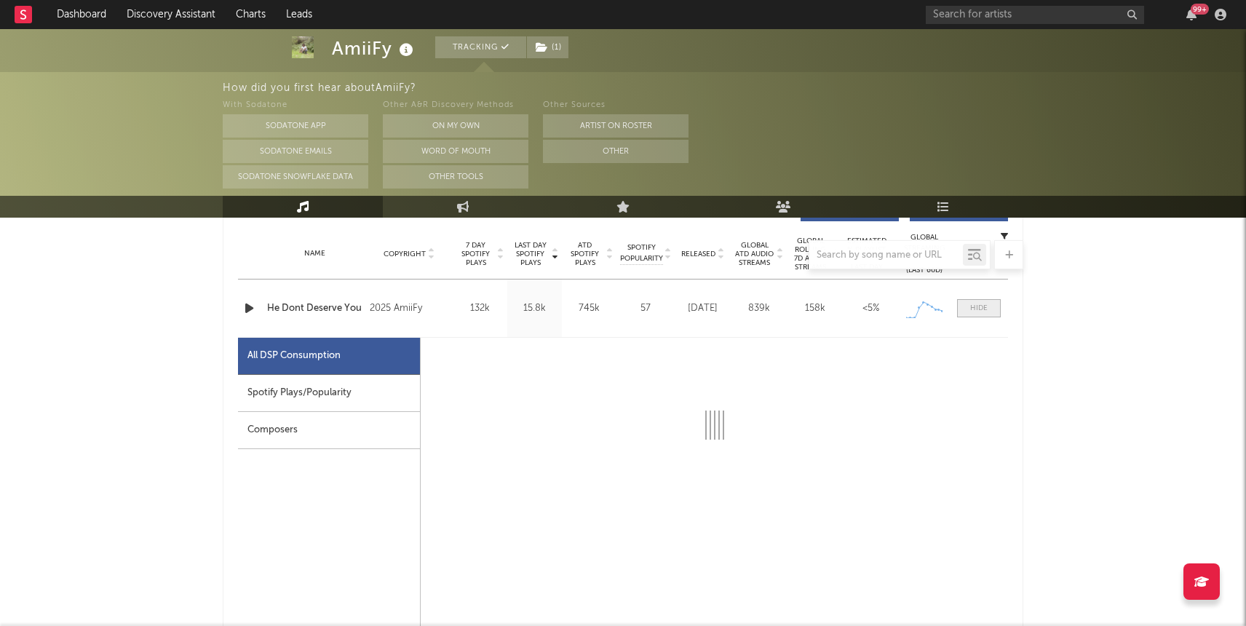
select select "1w"
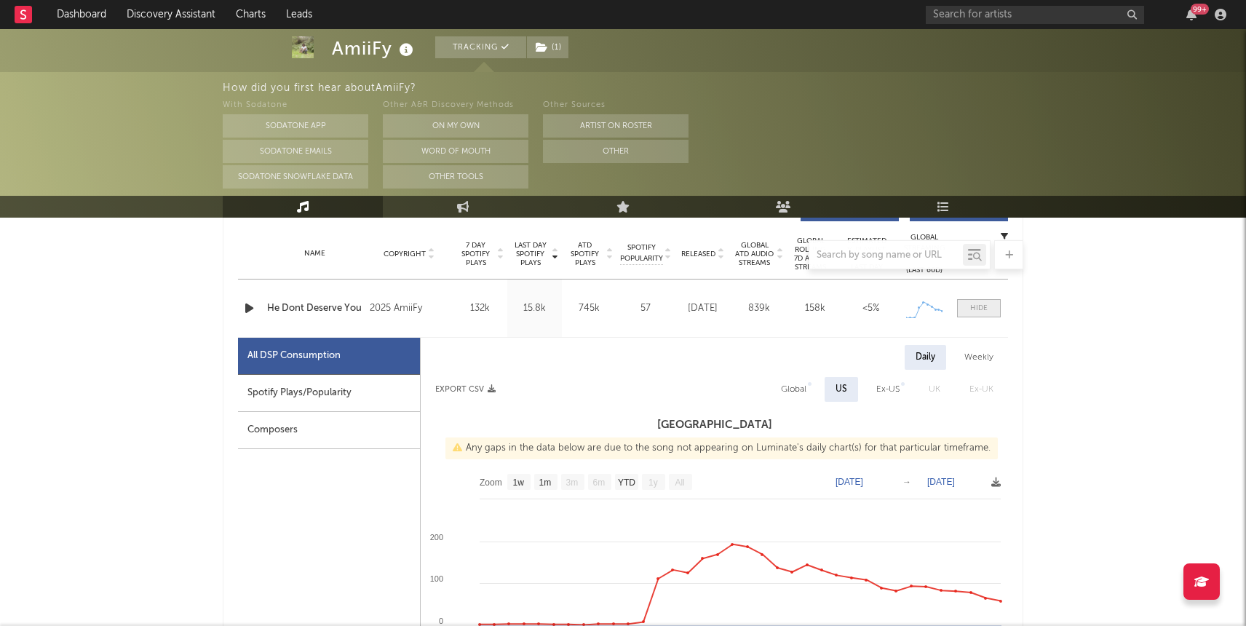
scroll to position [618, 0]
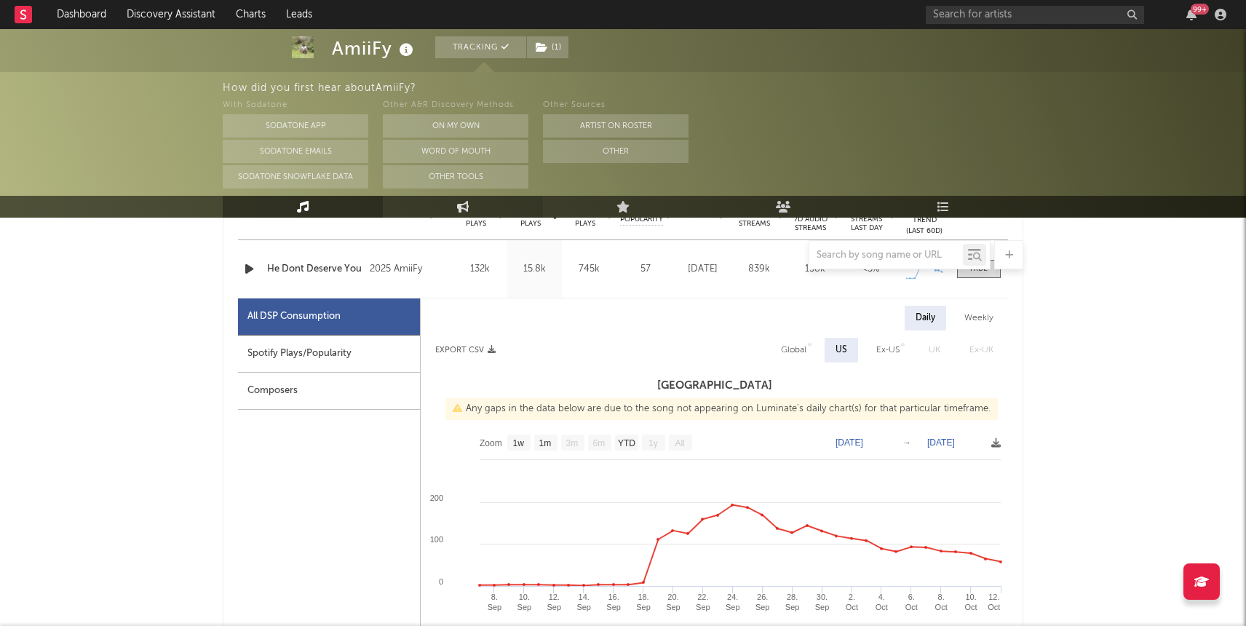
click at [420, 206] on link "Engagement" at bounding box center [463, 207] width 160 height 22
select select "1w"
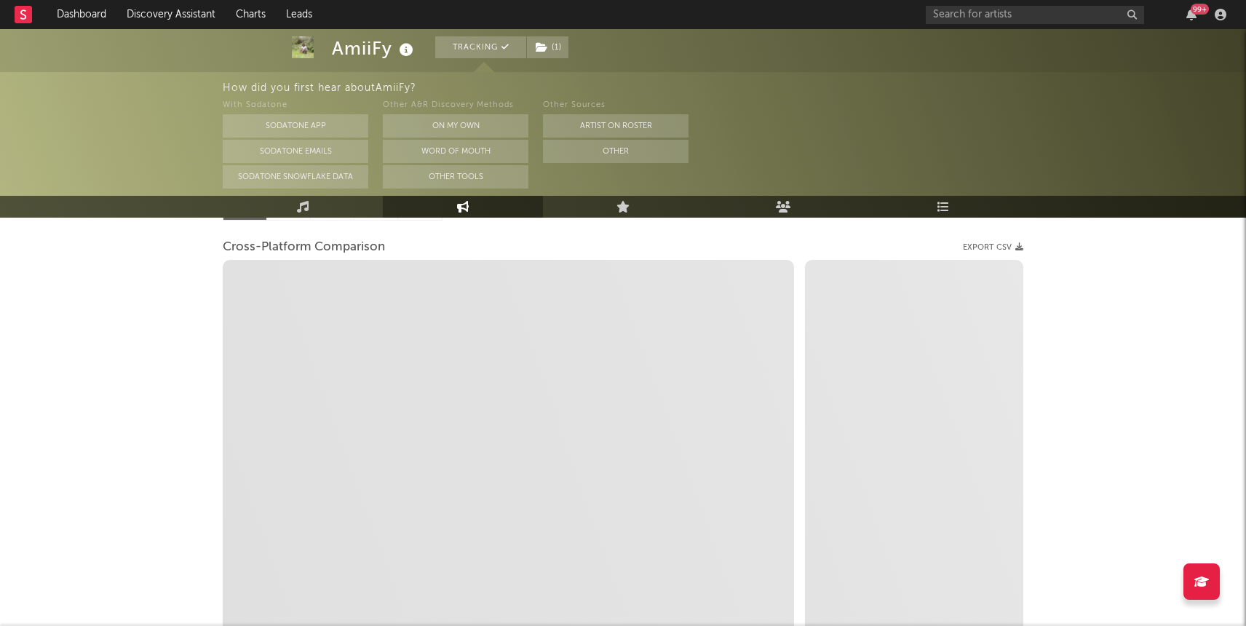
scroll to position [166, 0]
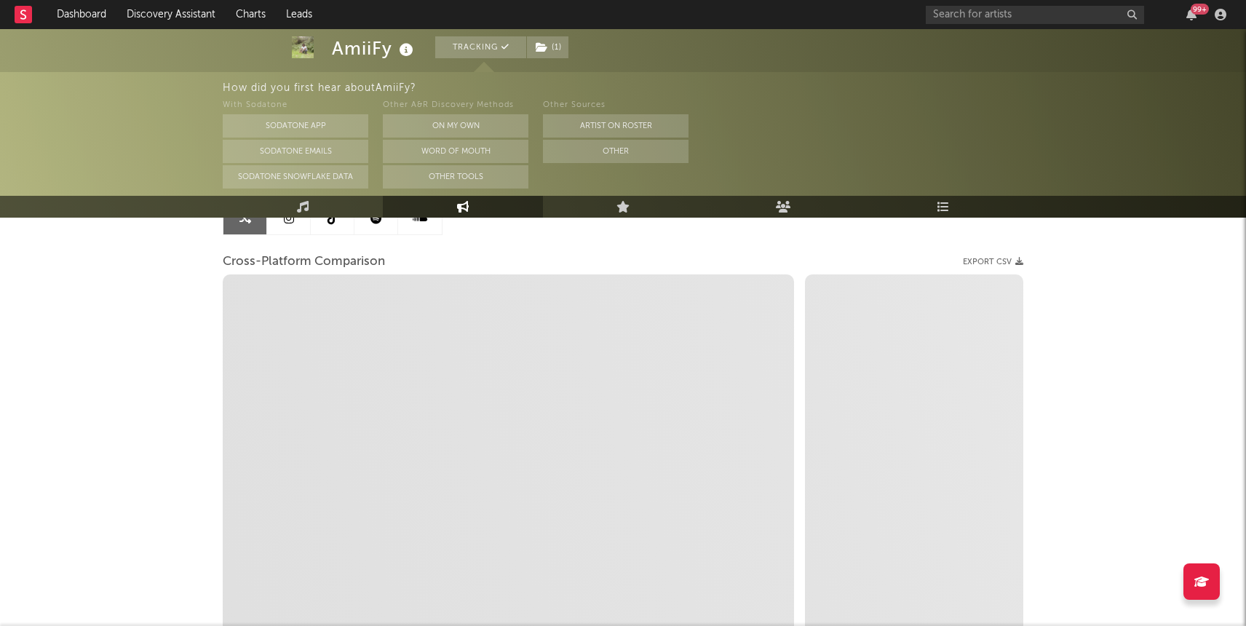
click at [336, 223] on icon at bounding box center [333, 219] width 10 height 12
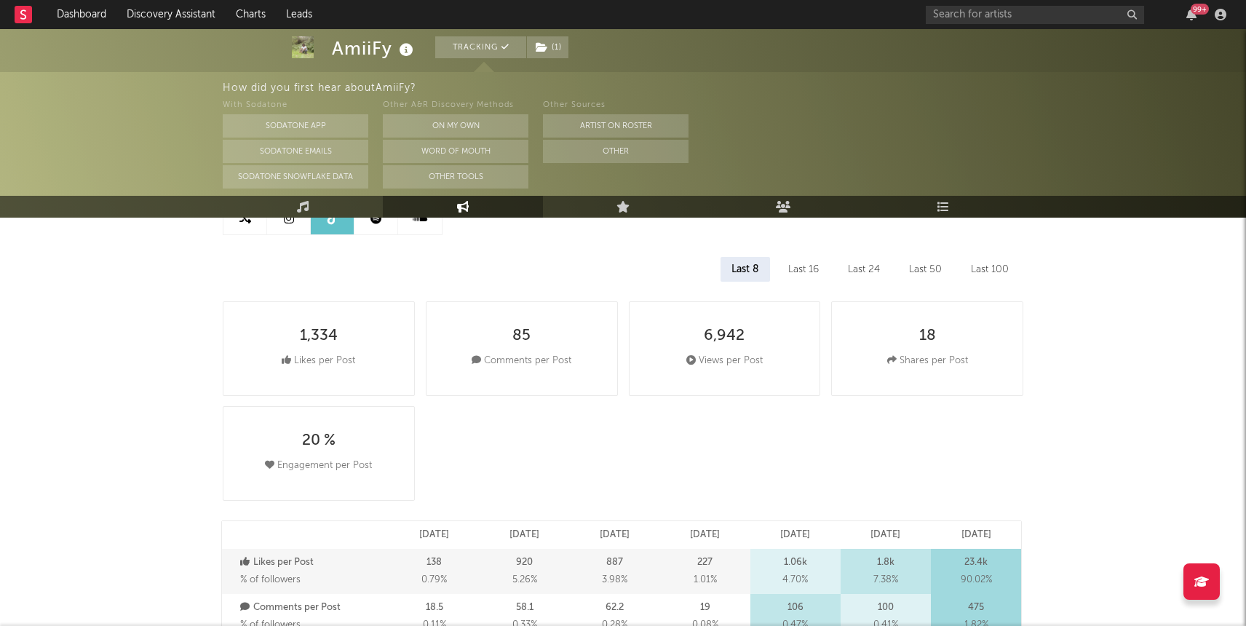
click at [248, 229] on link at bounding box center [245, 218] width 44 height 33
select select "1w"
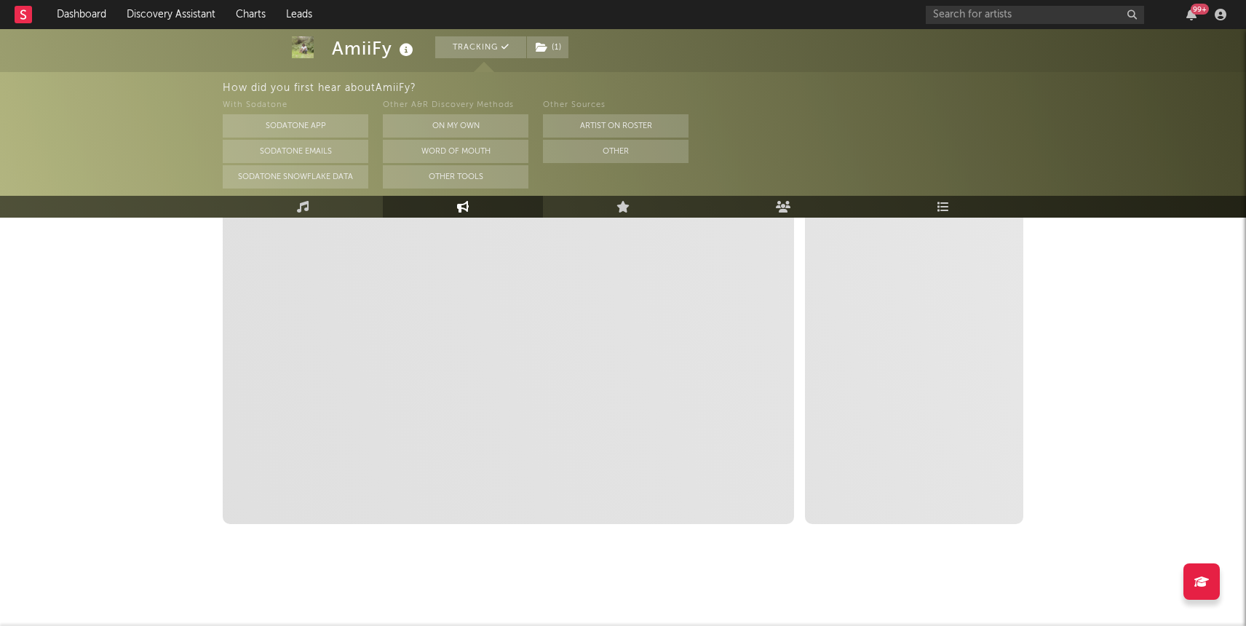
select select "1m"
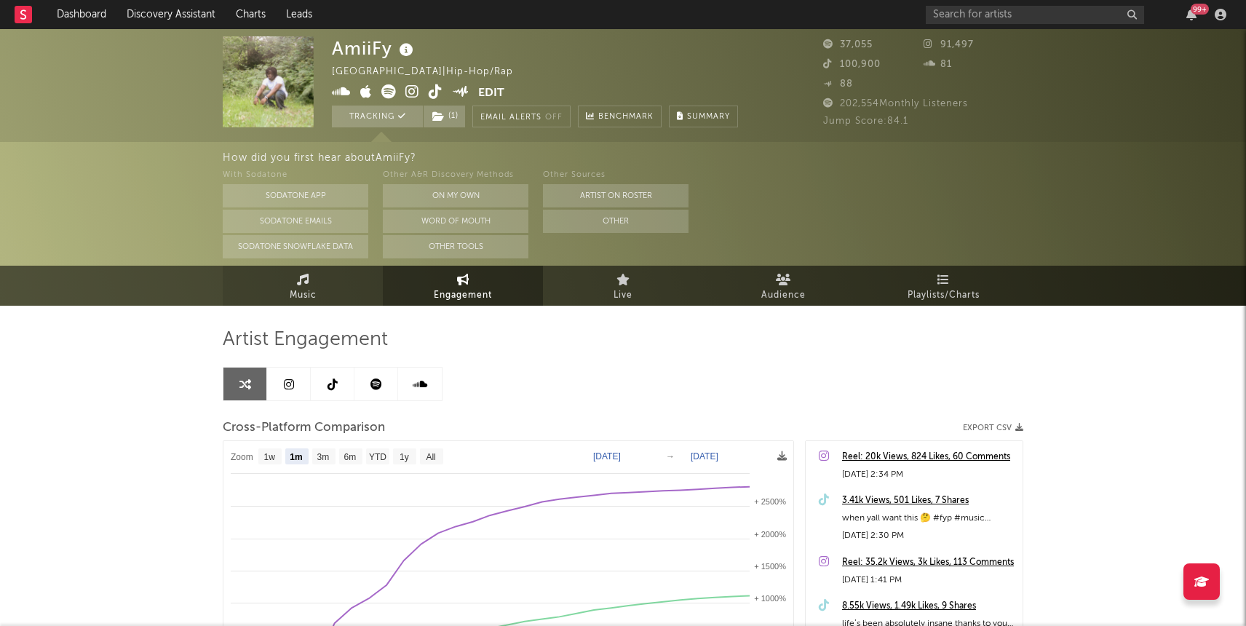
click at [288, 278] on link "Music" at bounding box center [303, 286] width 160 height 40
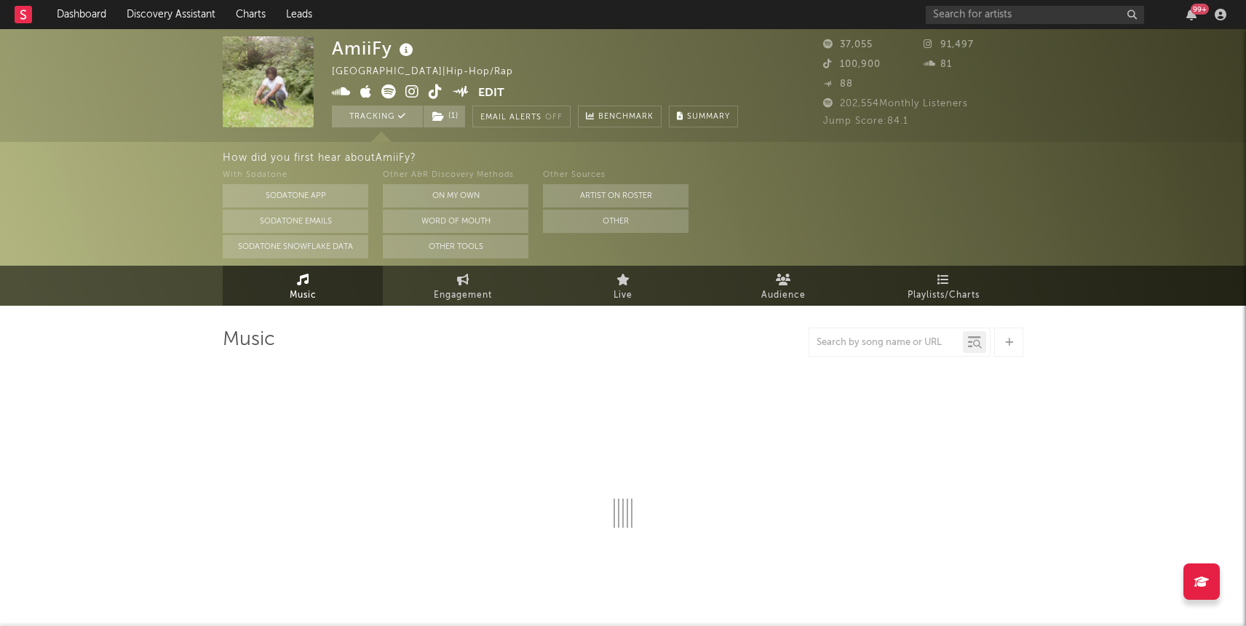
select select "1w"
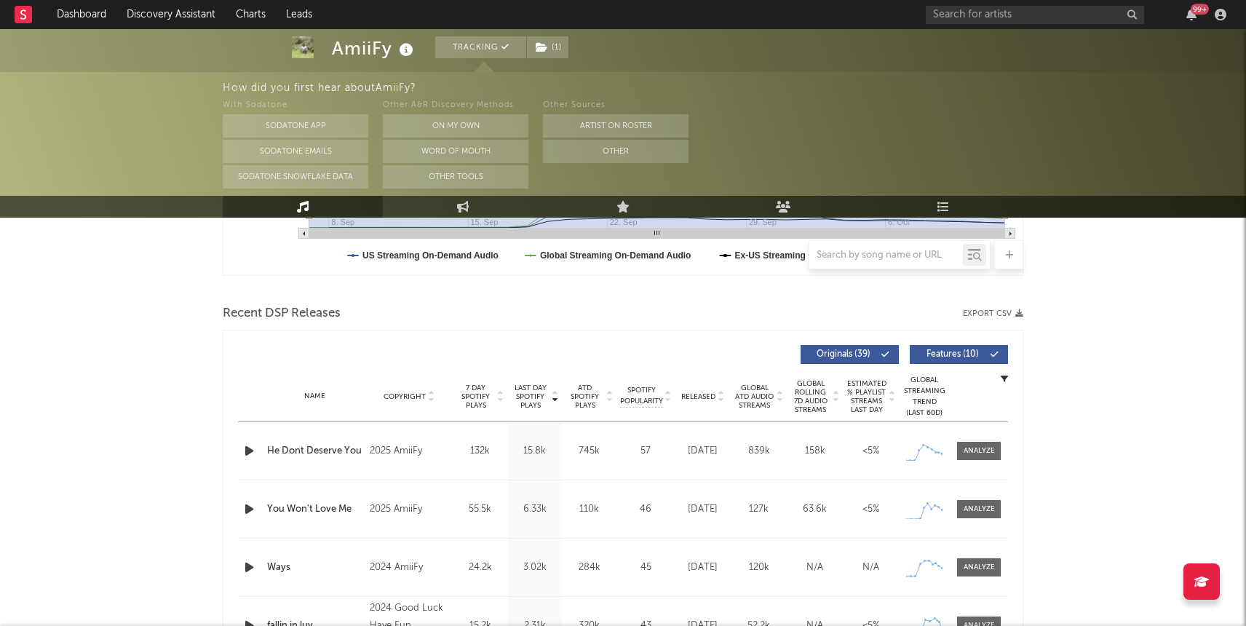
scroll to position [433, 0]
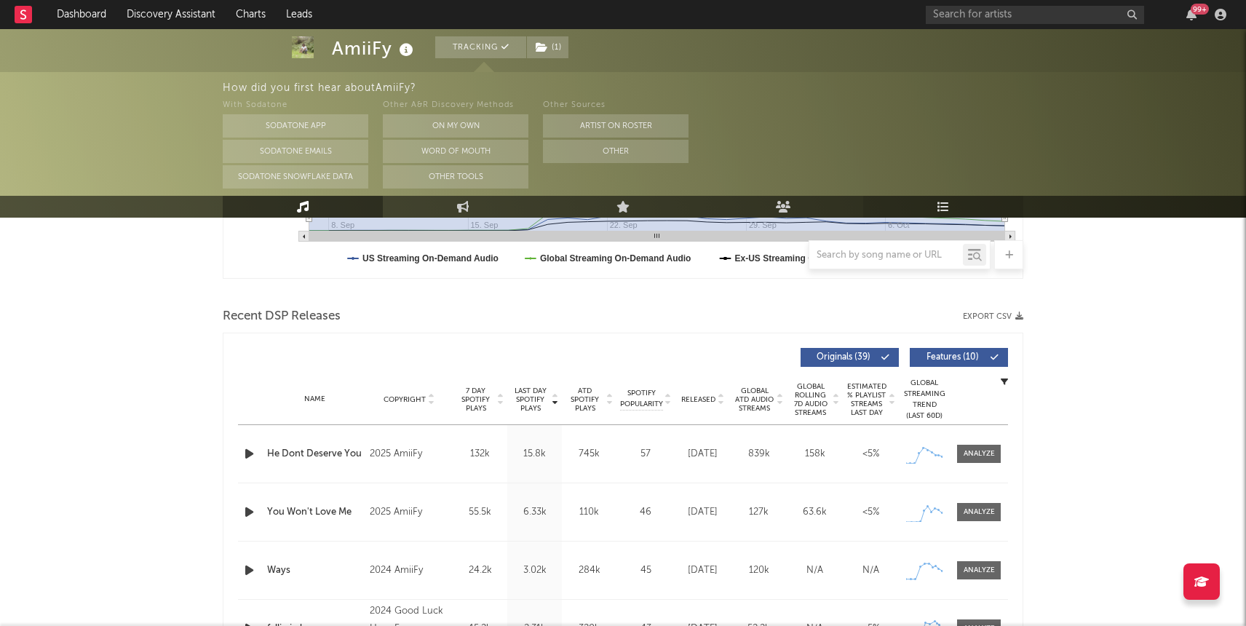
click at [960, 199] on link "Playlists/Charts" at bounding box center [943, 207] width 160 height 22
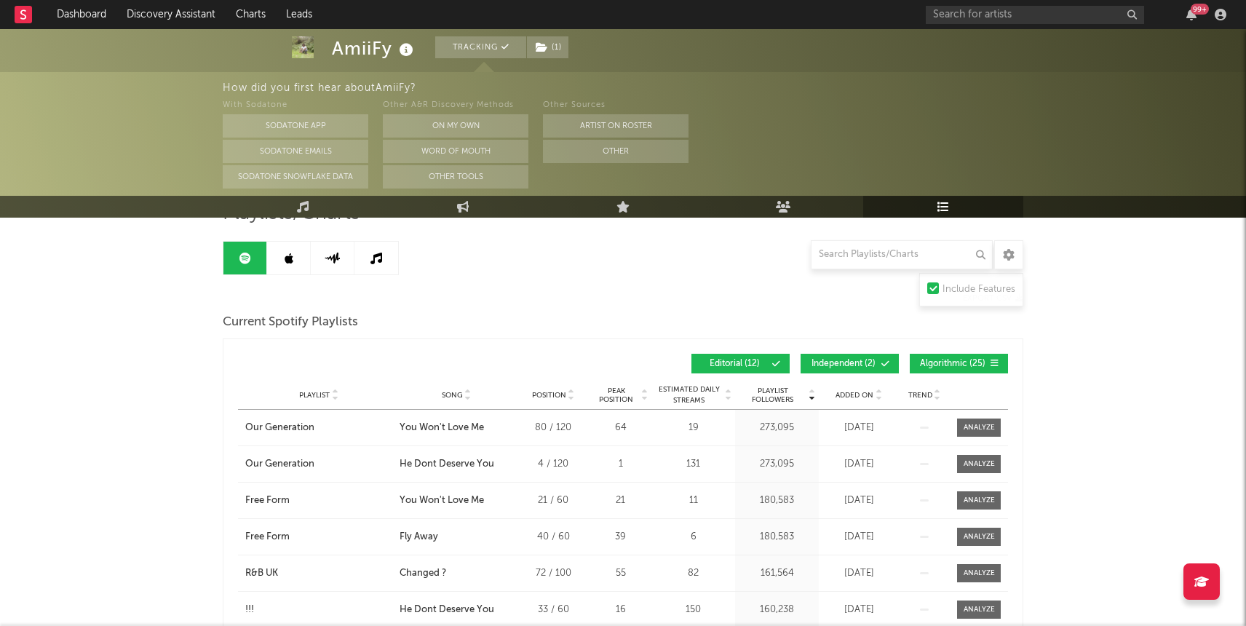
scroll to position [124, 0]
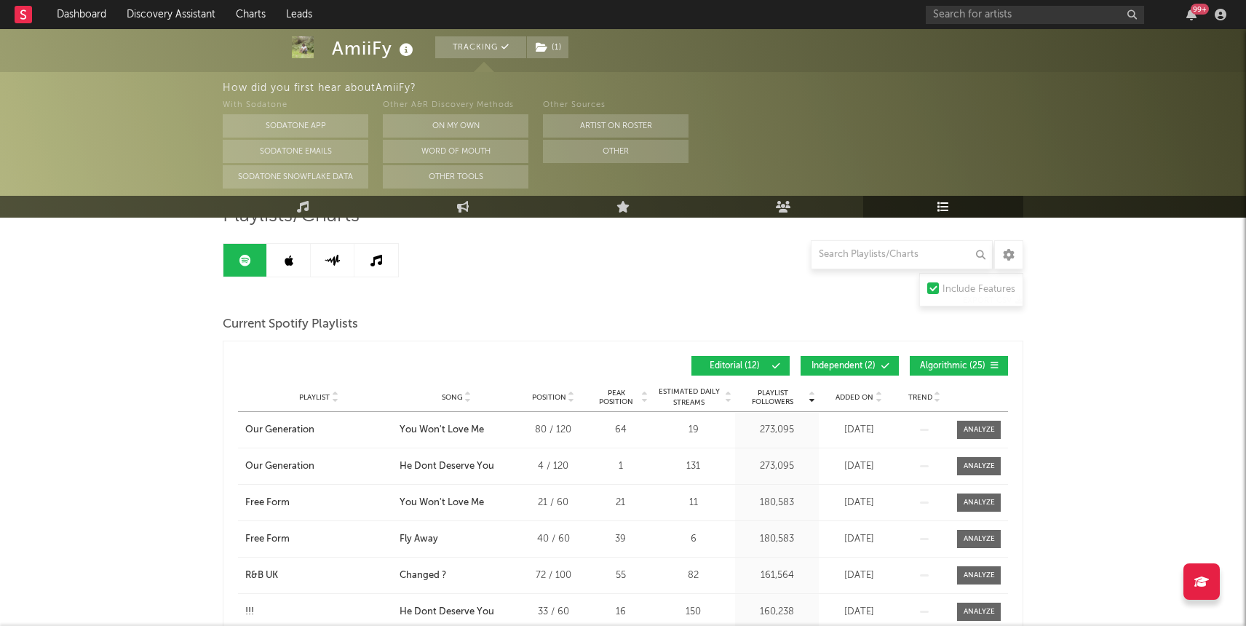
click at [288, 245] on link at bounding box center [289, 260] width 44 height 33
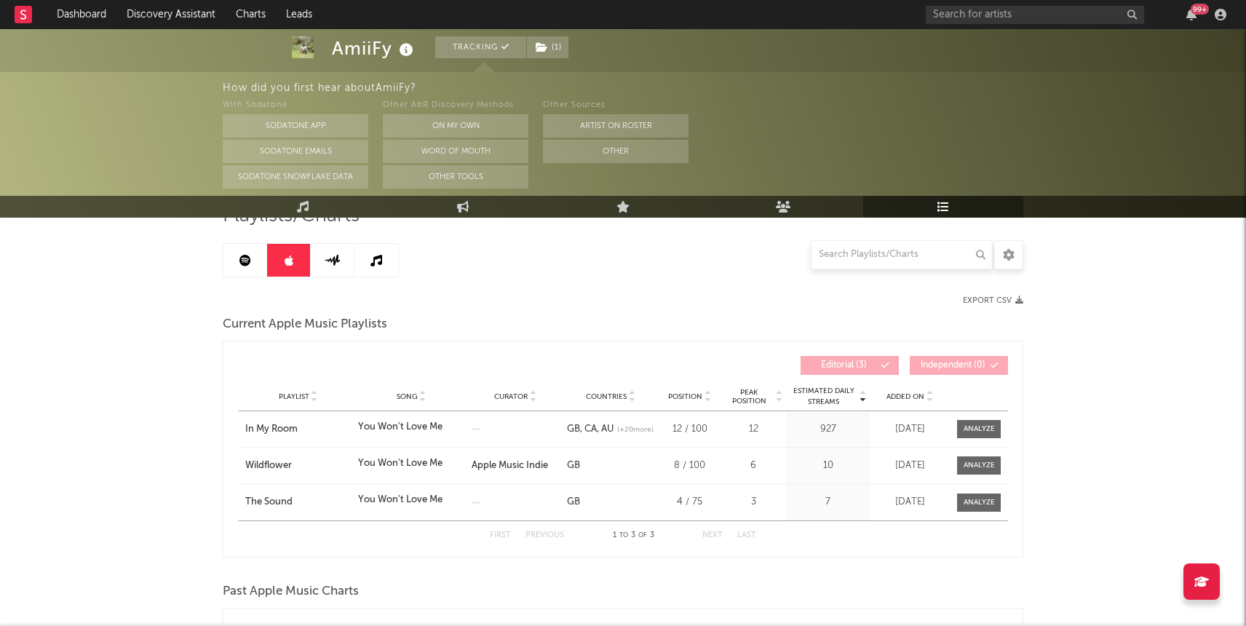
click at [244, 277] on div "Playlists/Charts Export CSV Current Apple Music Playlists Estimated Daily Strea…" at bounding box center [623, 598] width 801 height 788
click at [247, 266] on icon at bounding box center [245, 261] width 12 height 12
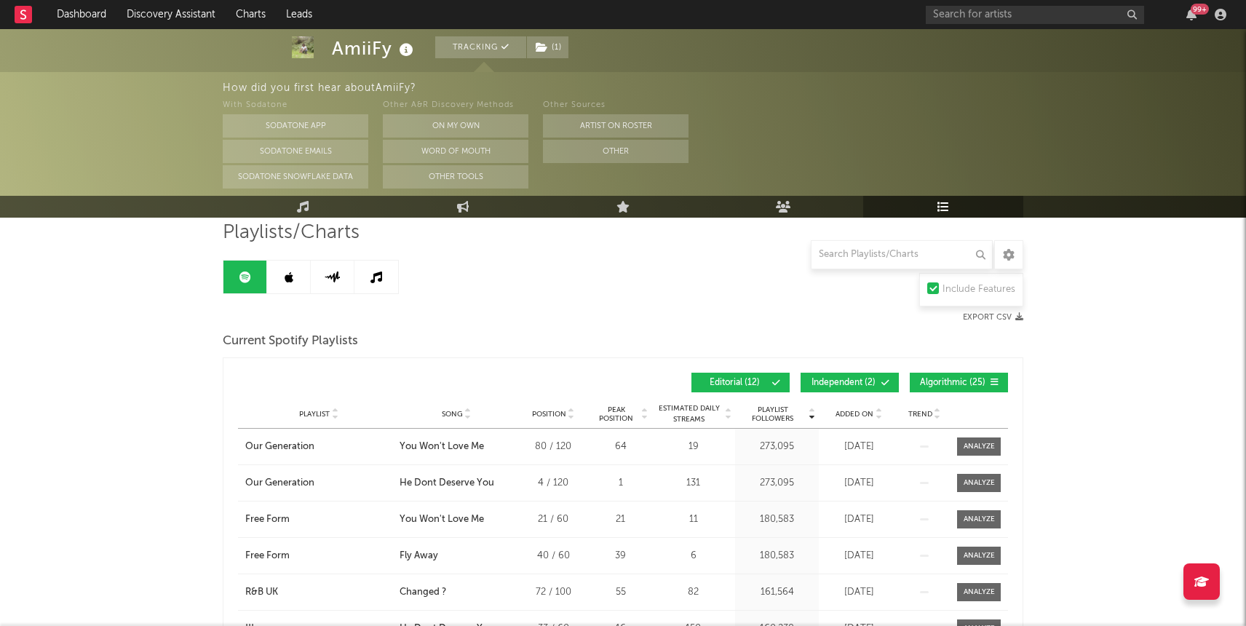
scroll to position [112, 0]
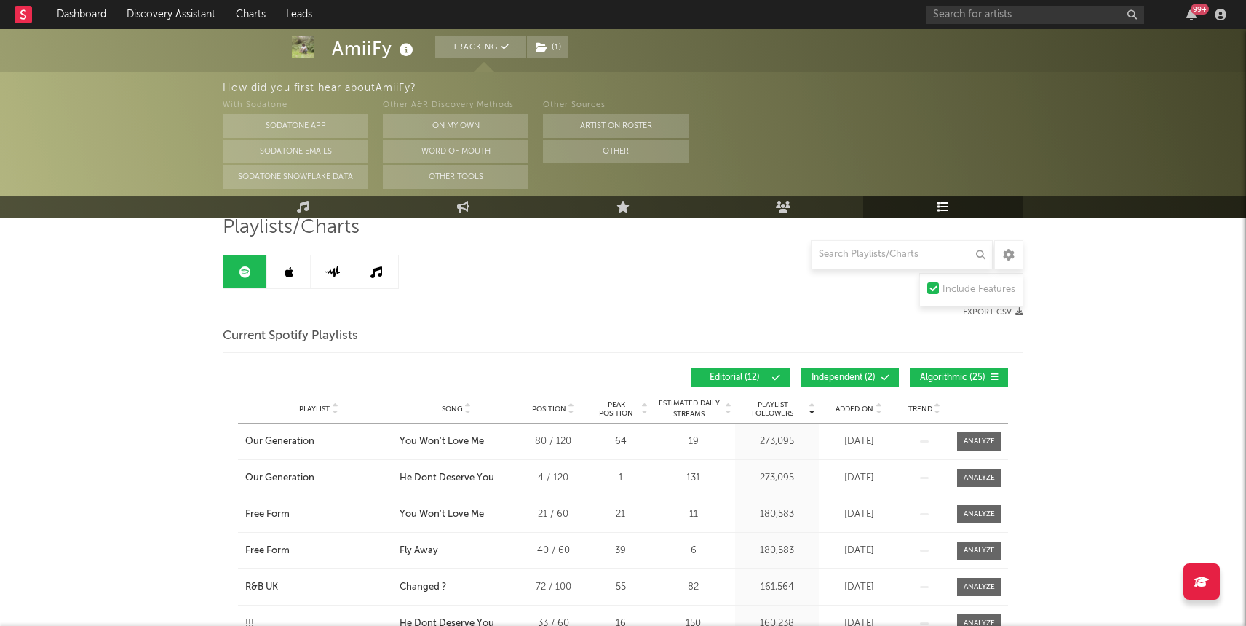
scroll to position [124, 0]
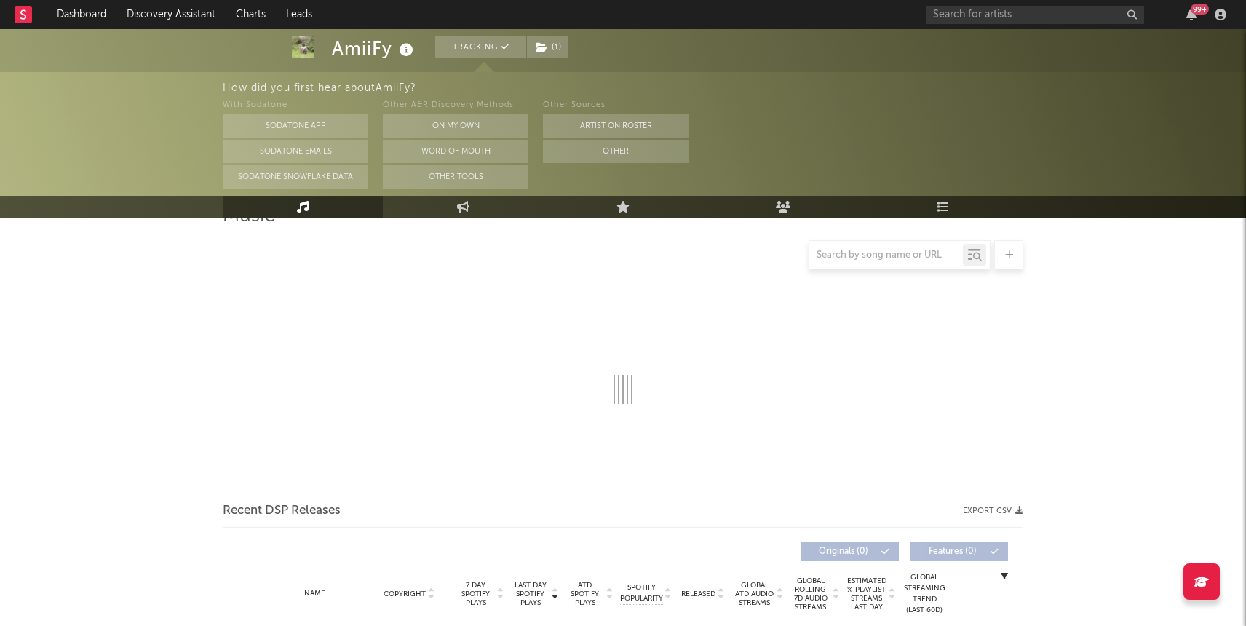
scroll to position [433, 0]
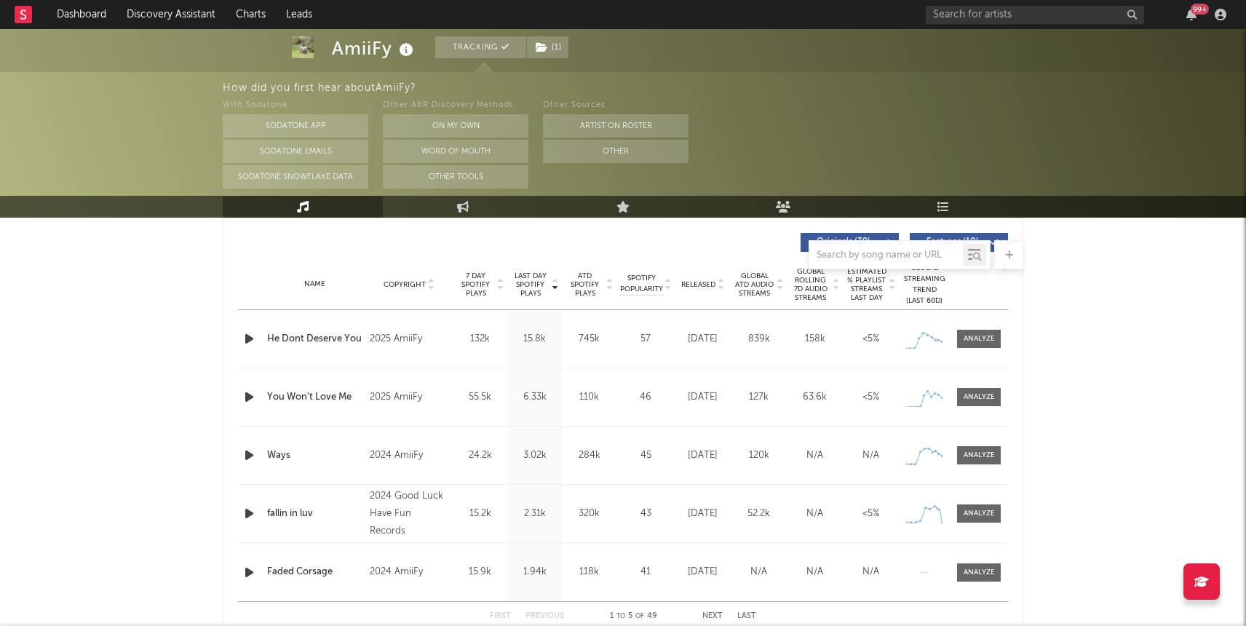
select select "1w"
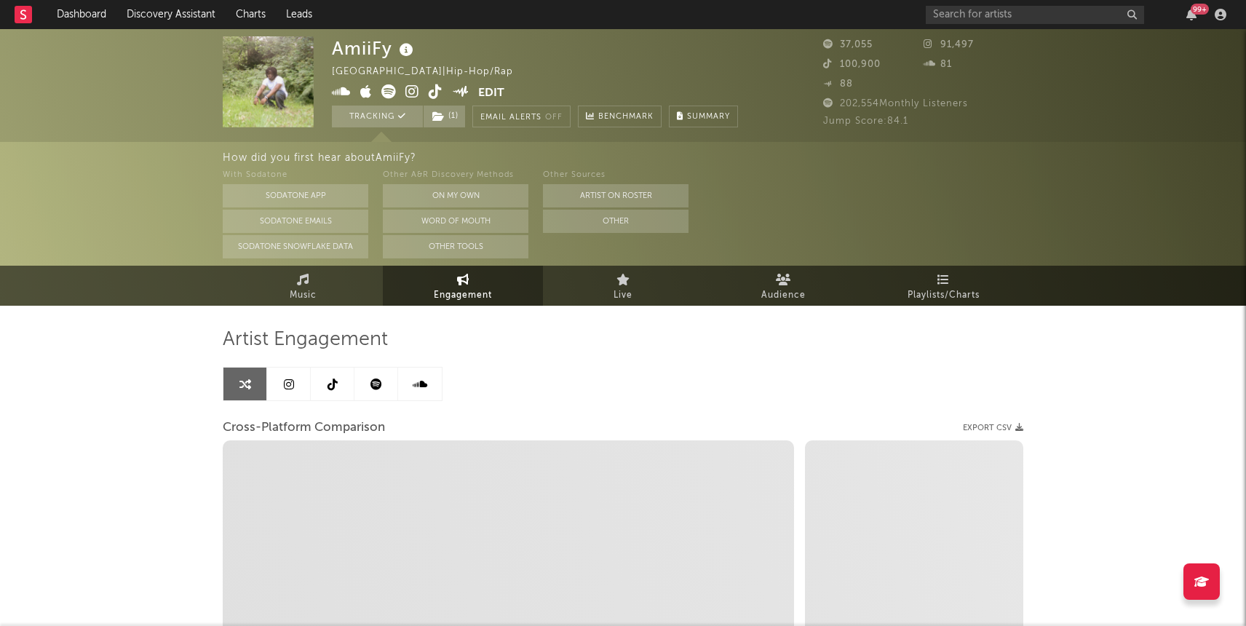
select select "6m"
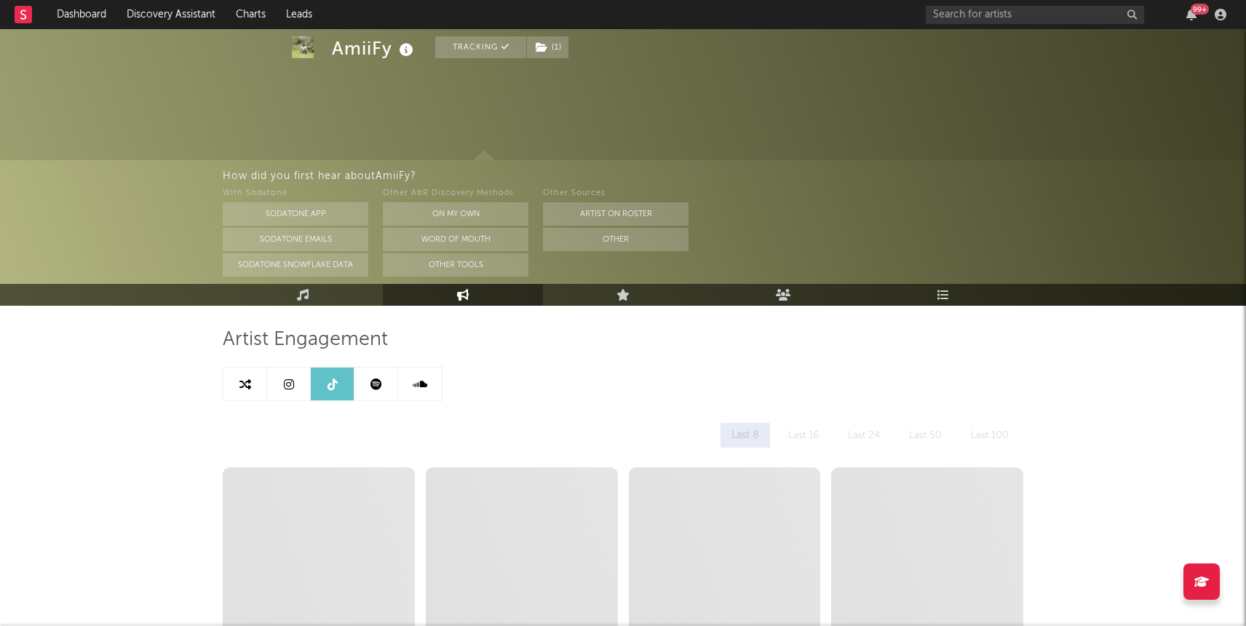
scroll to position [166, 0]
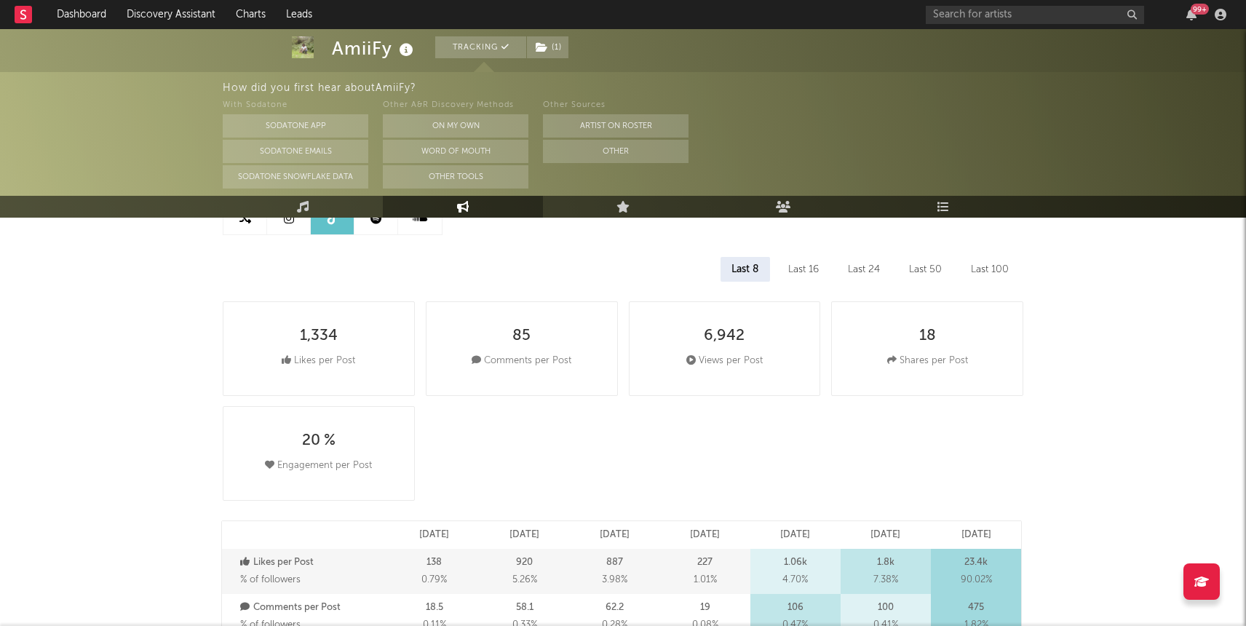
select select "1w"
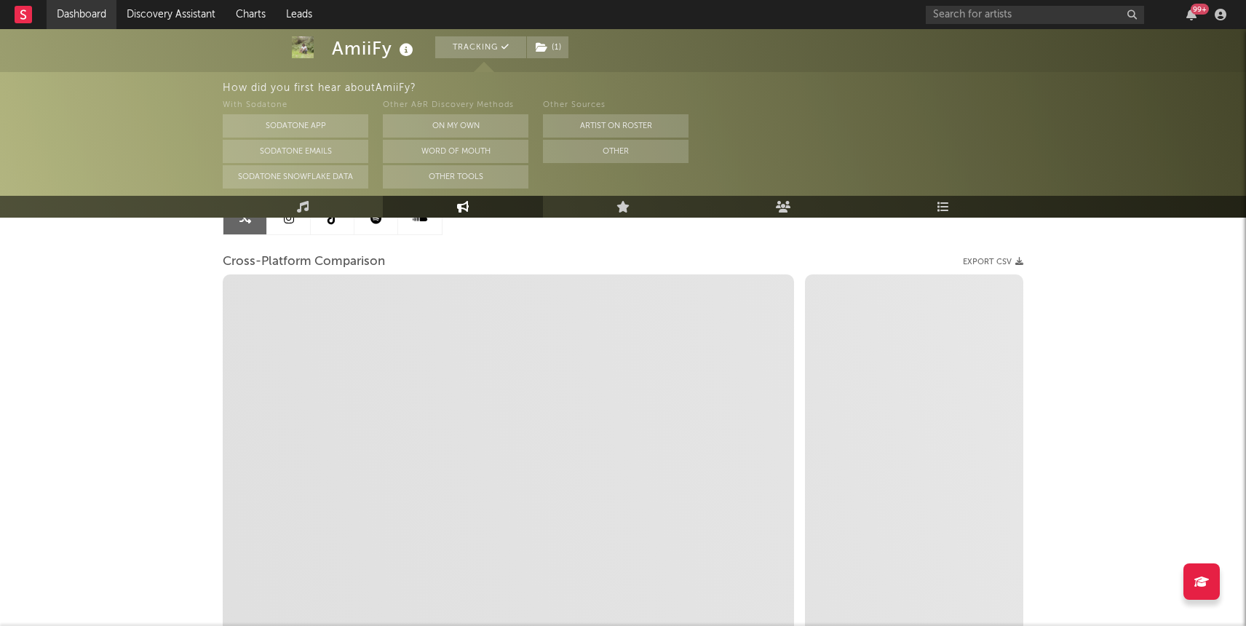
click at [70, 6] on link "Dashboard" at bounding box center [82, 14] width 70 height 29
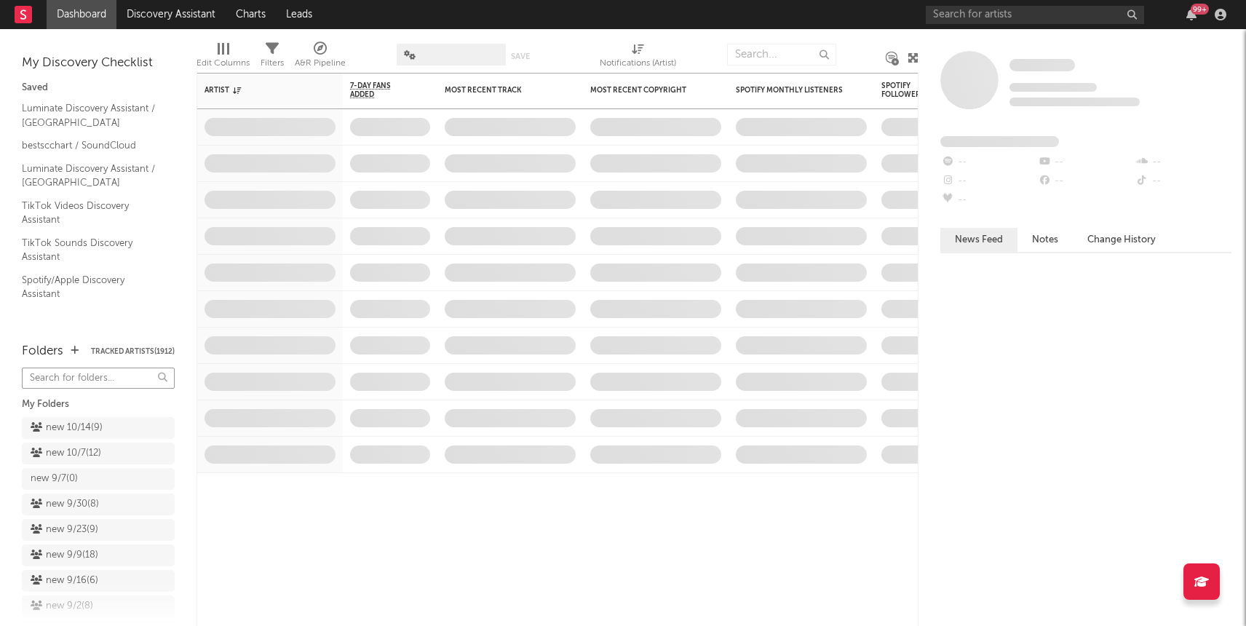
click at [103, 376] on input "text" at bounding box center [98, 378] width 153 height 21
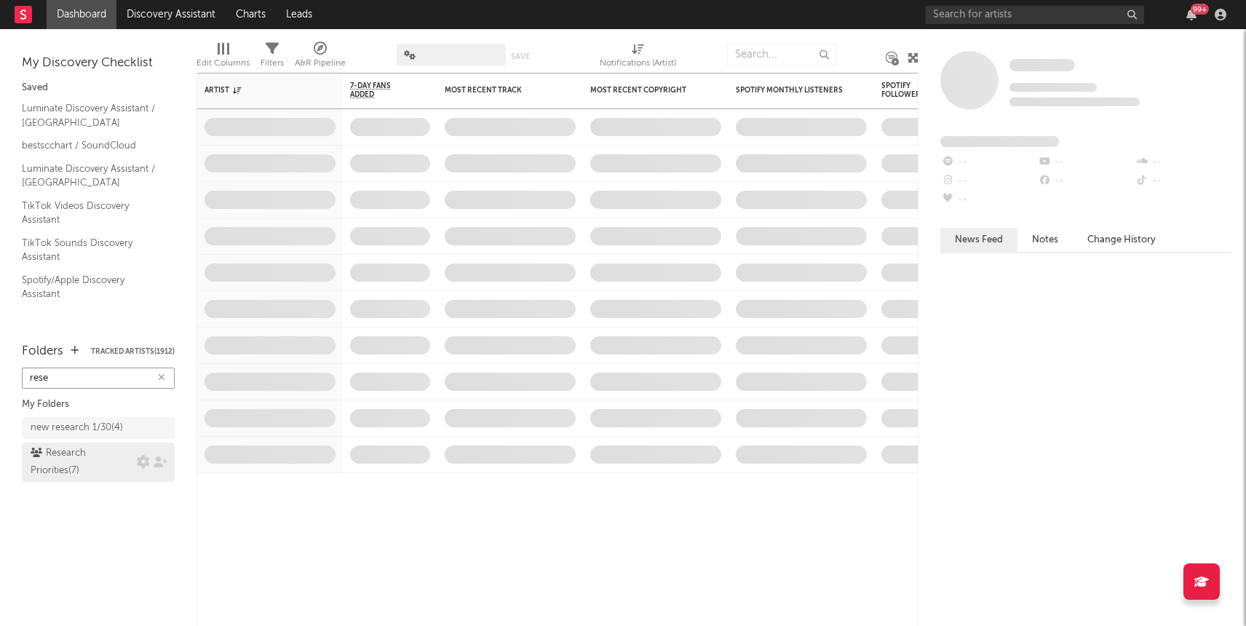
type input "rese"
click at [69, 445] on div "Research Priorities ( 7 )" at bounding box center [82, 462] width 103 height 35
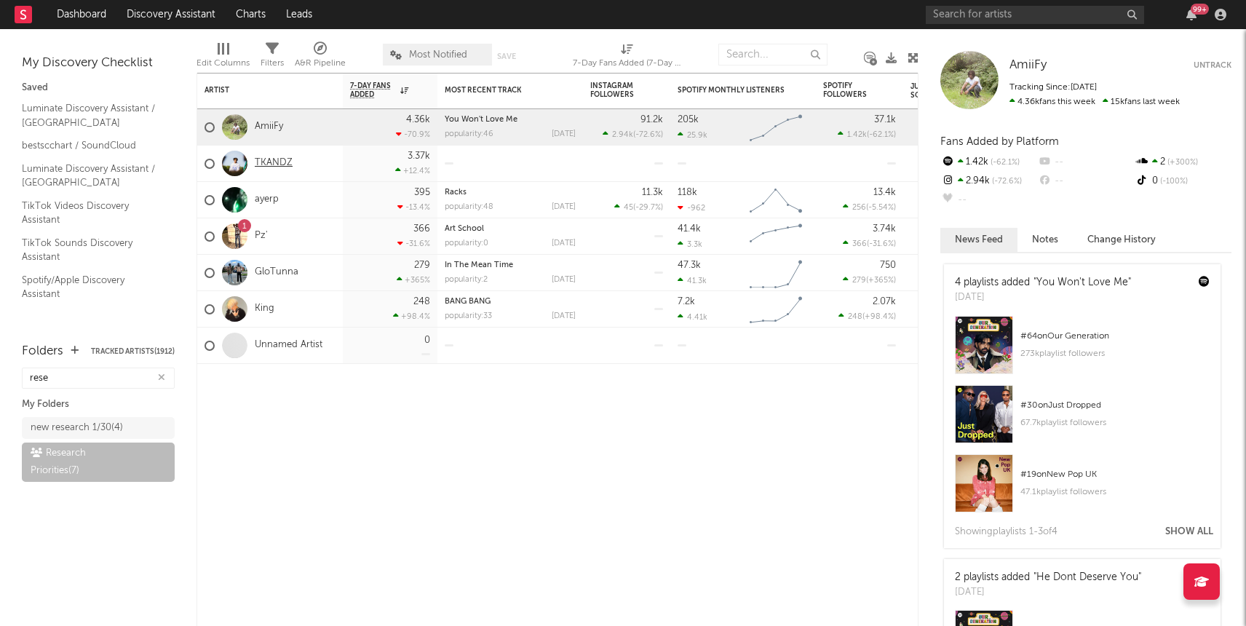
click at [277, 165] on link "TKANDZ" at bounding box center [274, 163] width 38 height 12
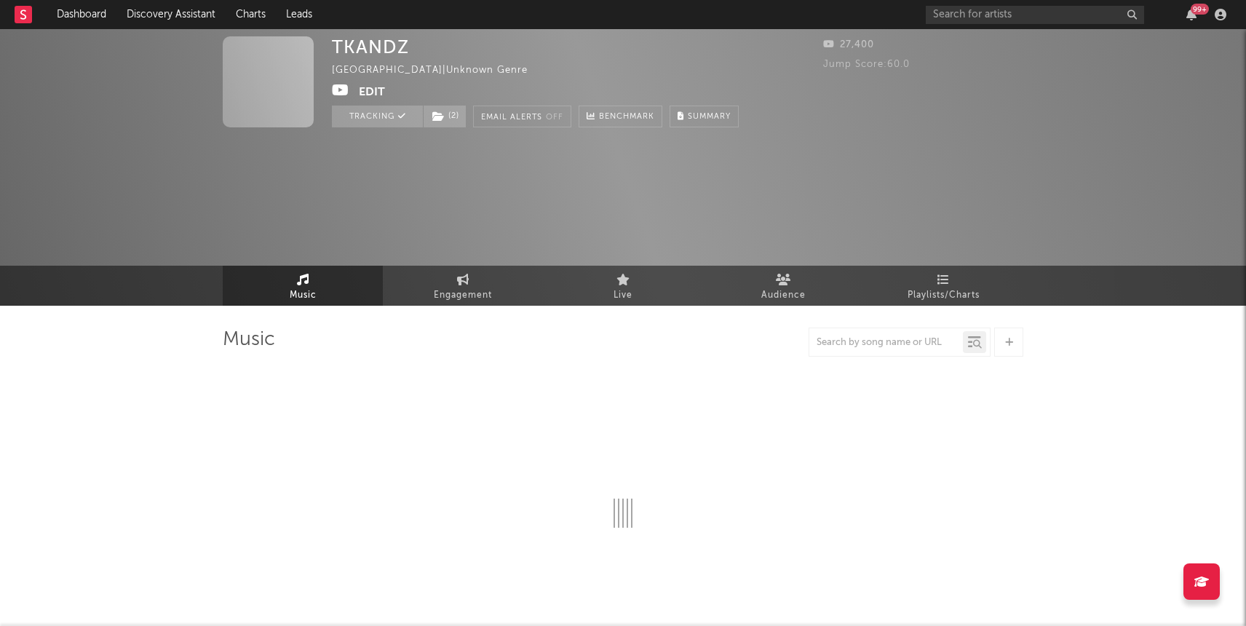
select select "1w"
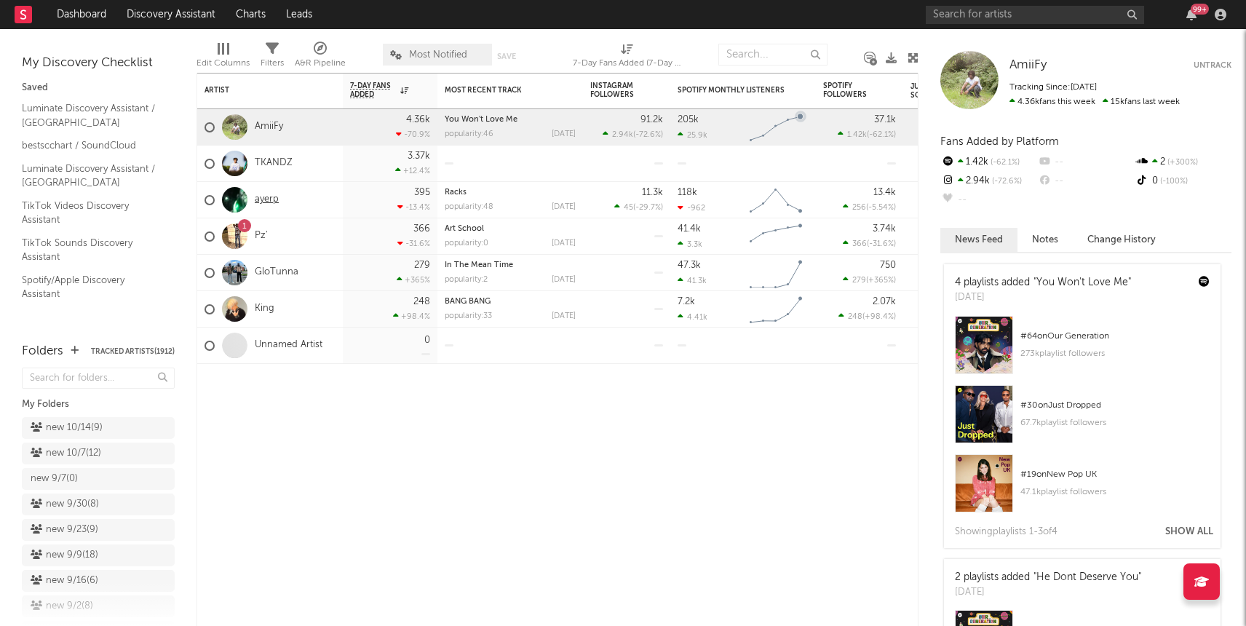
click at [263, 197] on link "ayerp" at bounding box center [267, 200] width 24 height 12
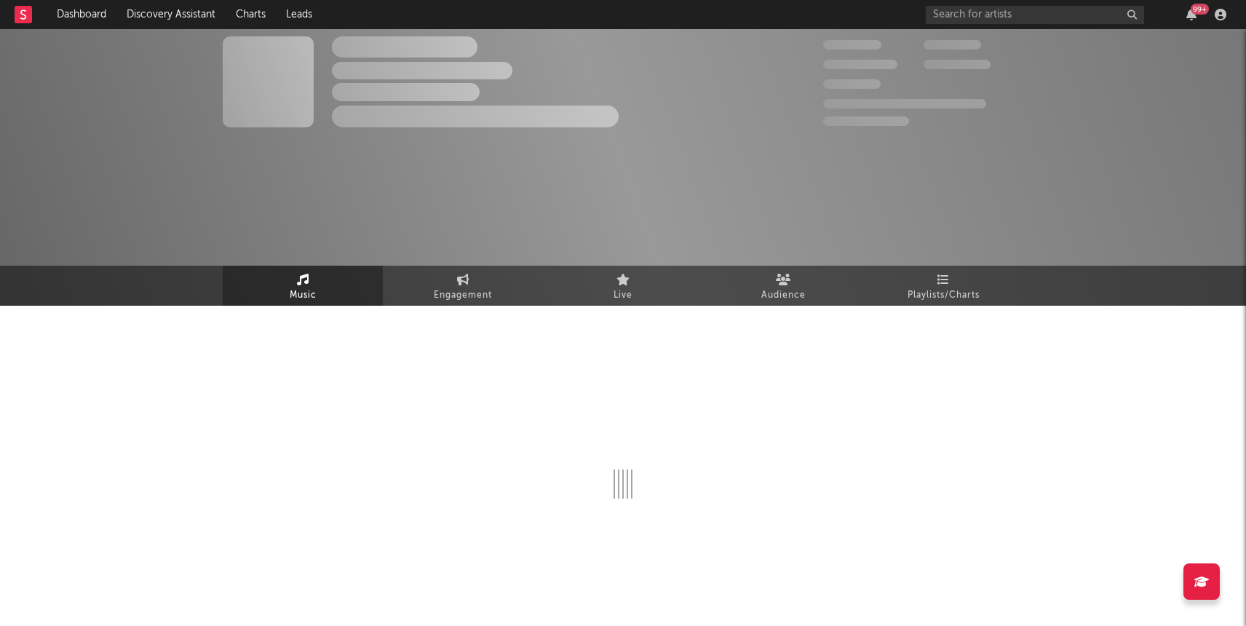
select select "6m"
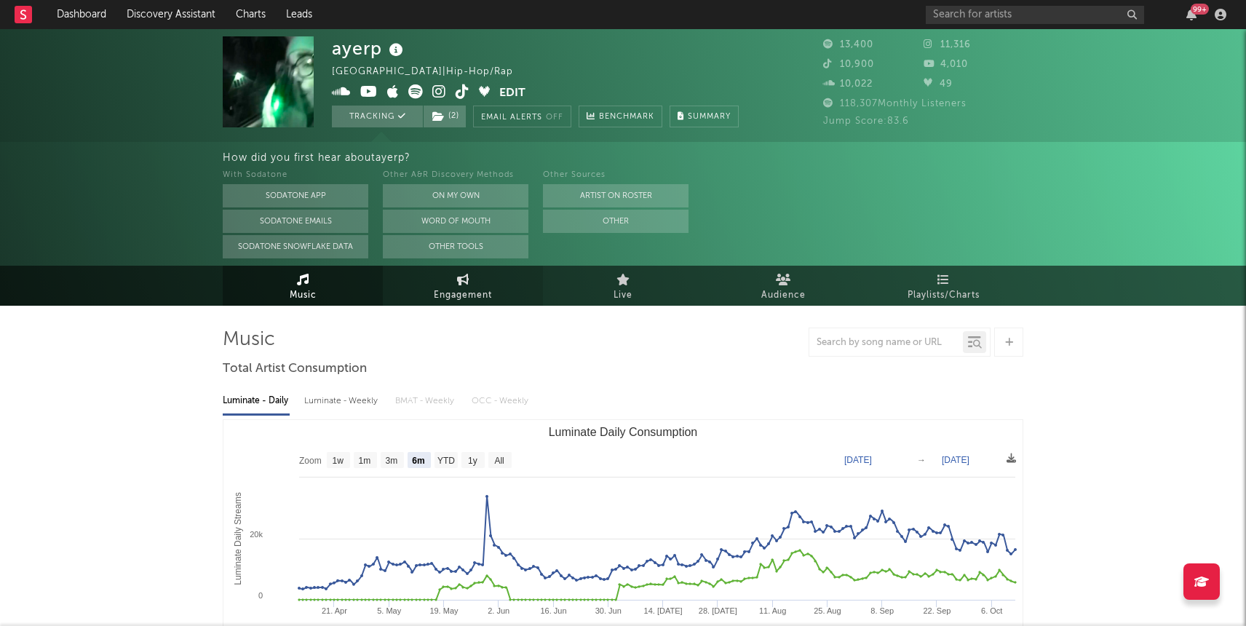
click at [482, 300] on span "Engagement" at bounding box center [463, 295] width 58 height 17
select select "1m"
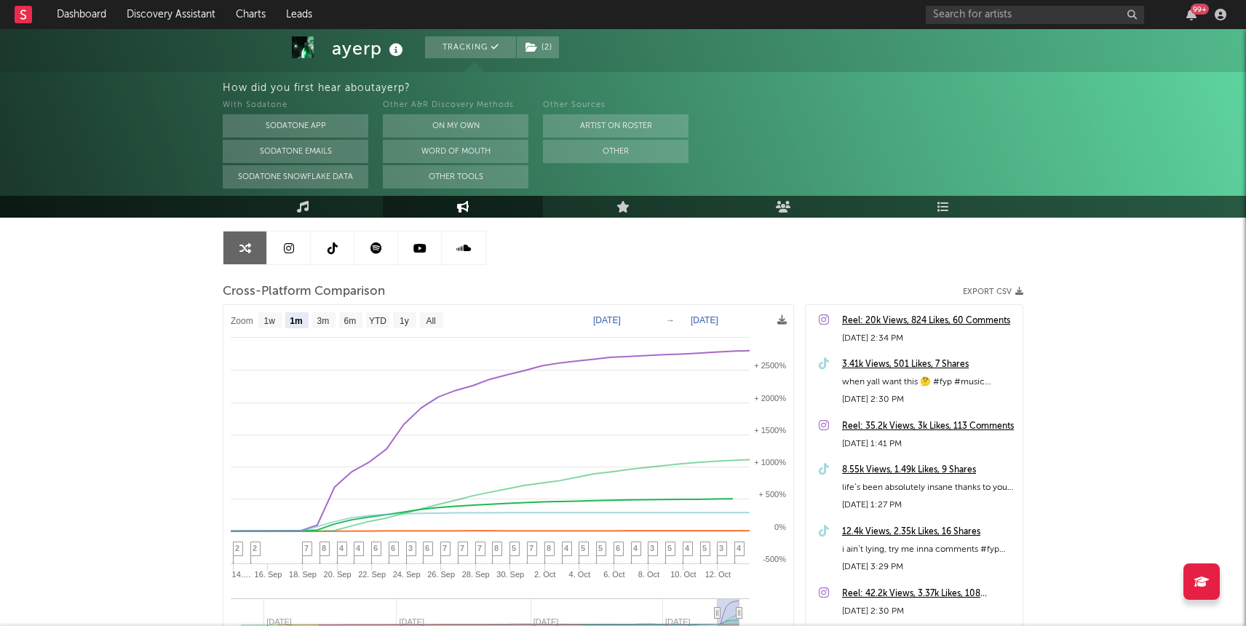
scroll to position [147, 0]
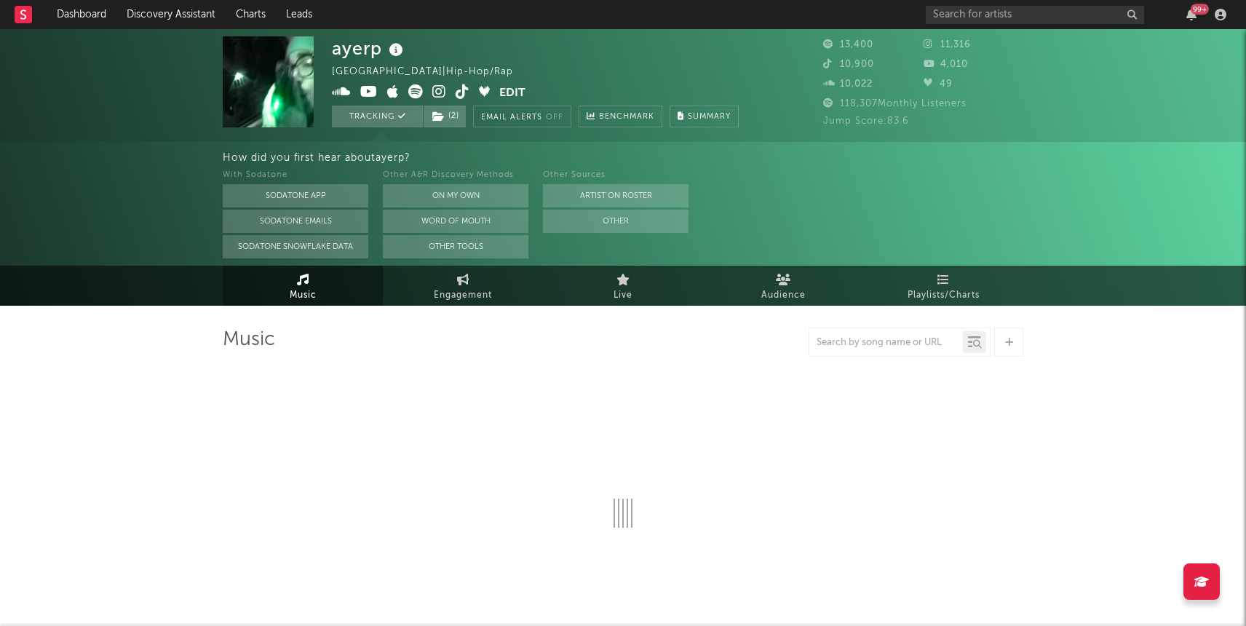
select select "6m"
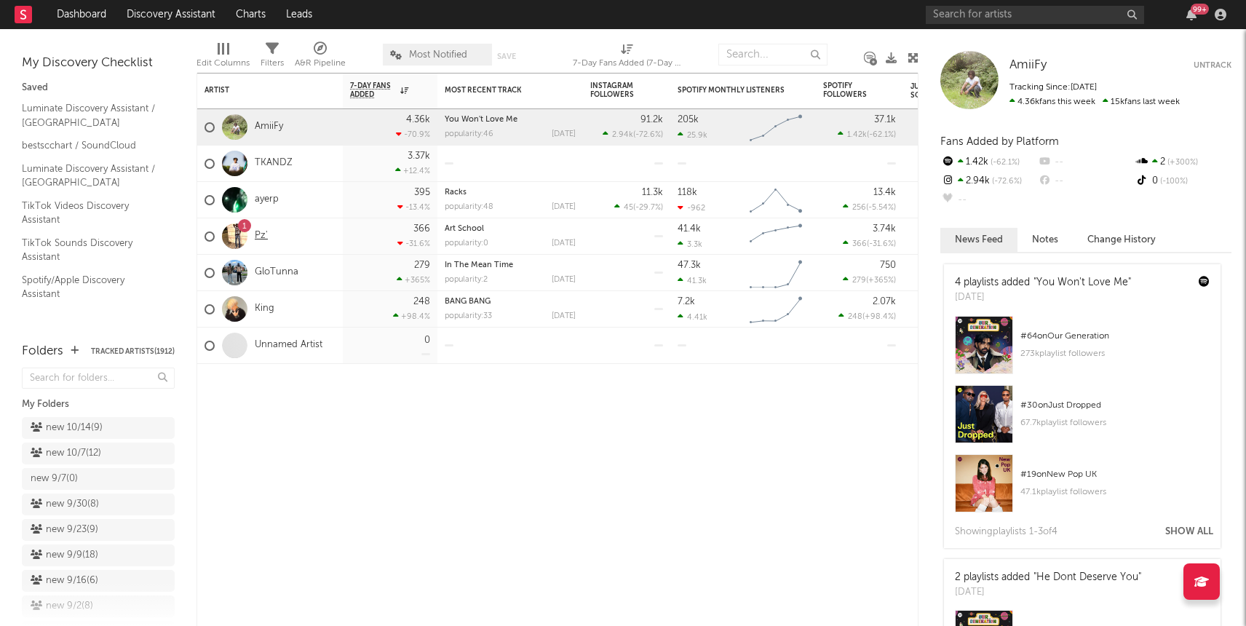
click at [256, 236] on link "Pz'" at bounding box center [261, 236] width 13 height 12
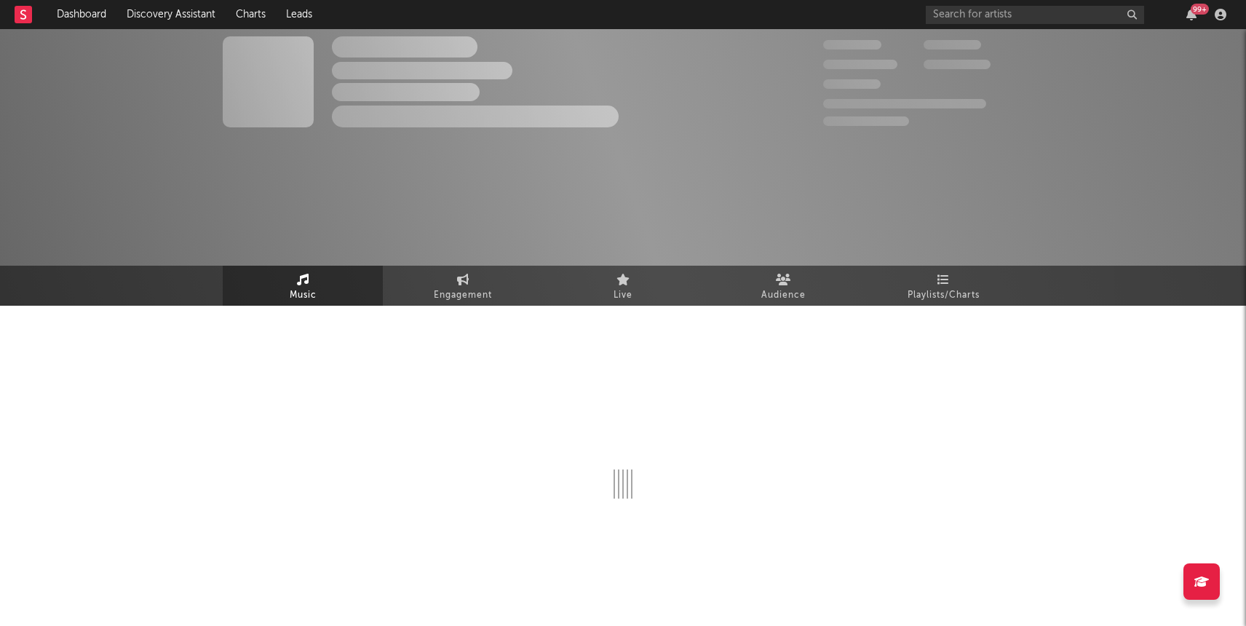
select select "1w"
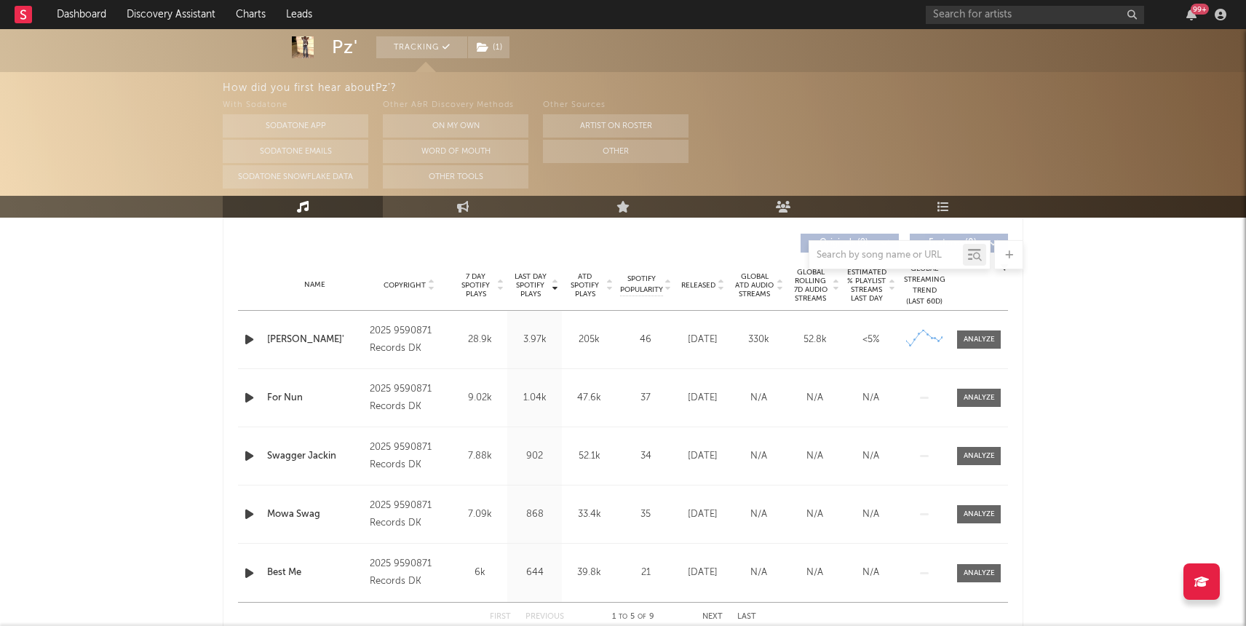
scroll to position [558, 0]
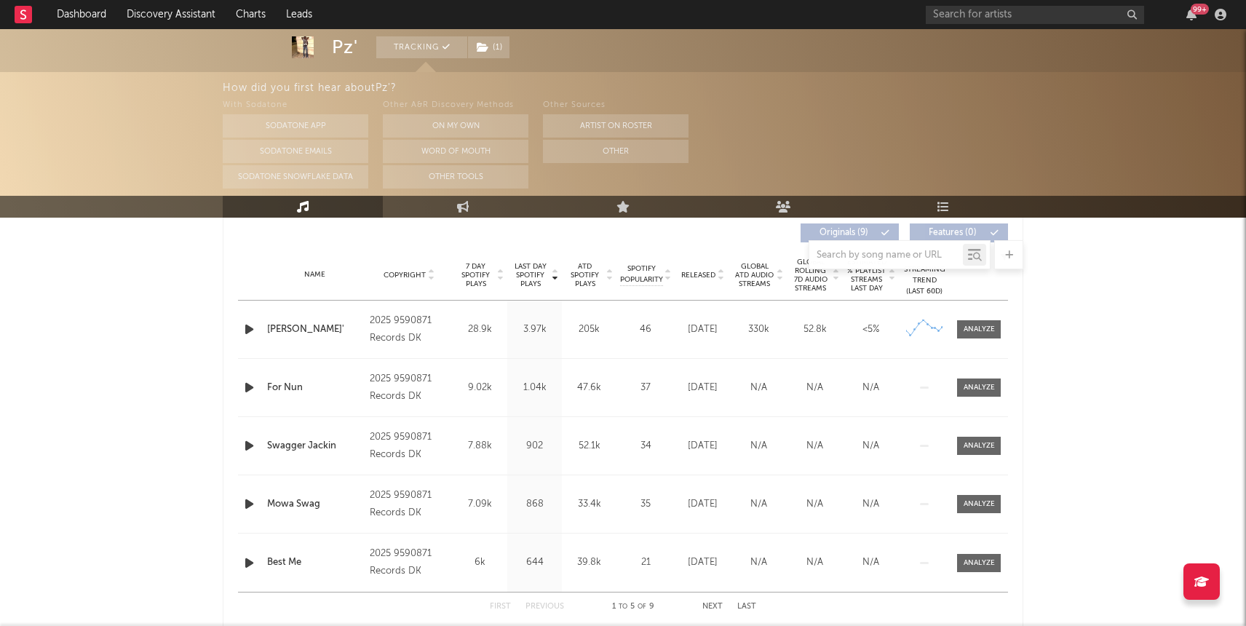
click at [699, 277] on span "Released" at bounding box center [698, 275] width 34 height 9
click at [961, 388] on span at bounding box center [979, 388] width 44 height 18
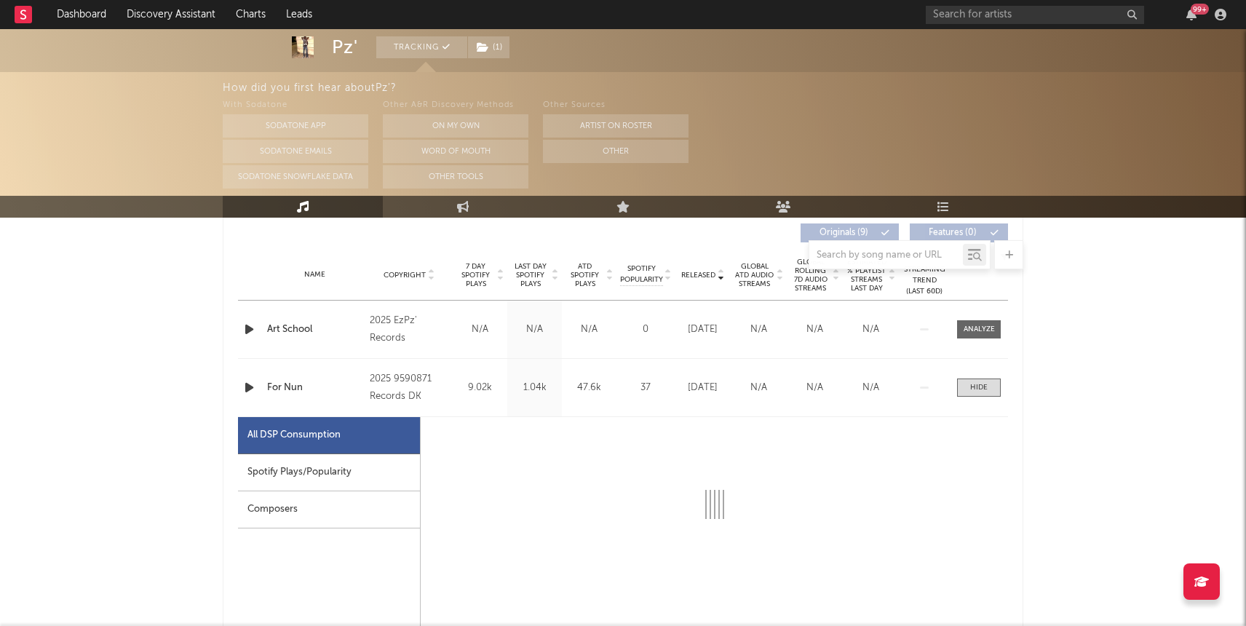
select select "1w"
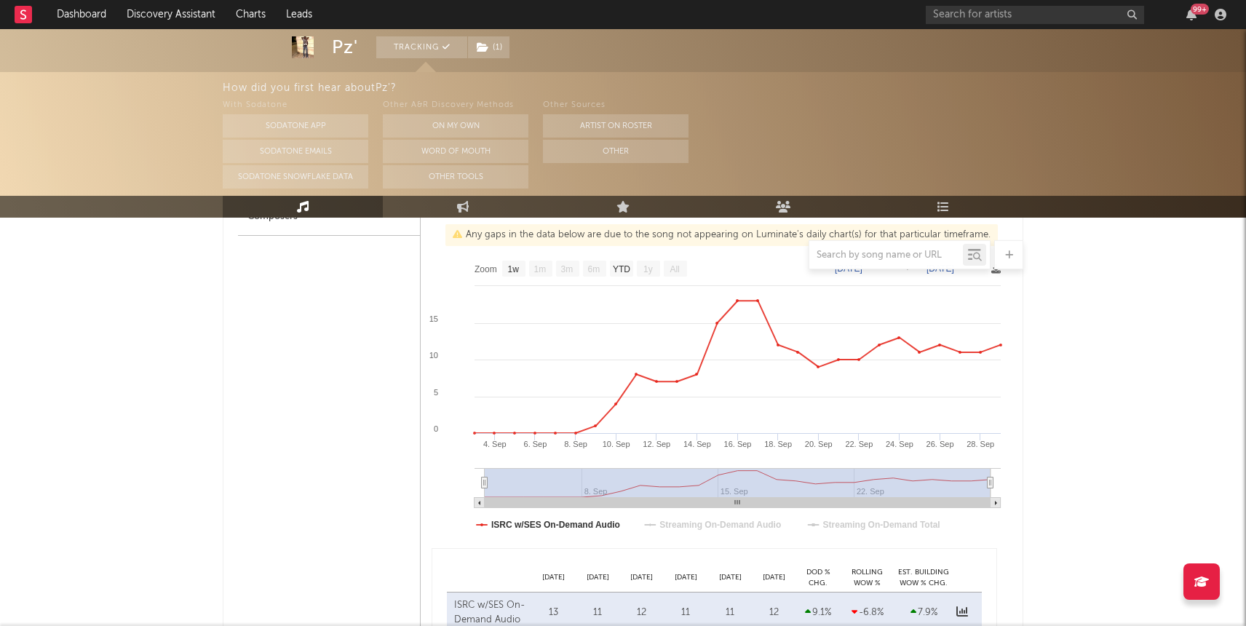
scroll to position [859, 0]
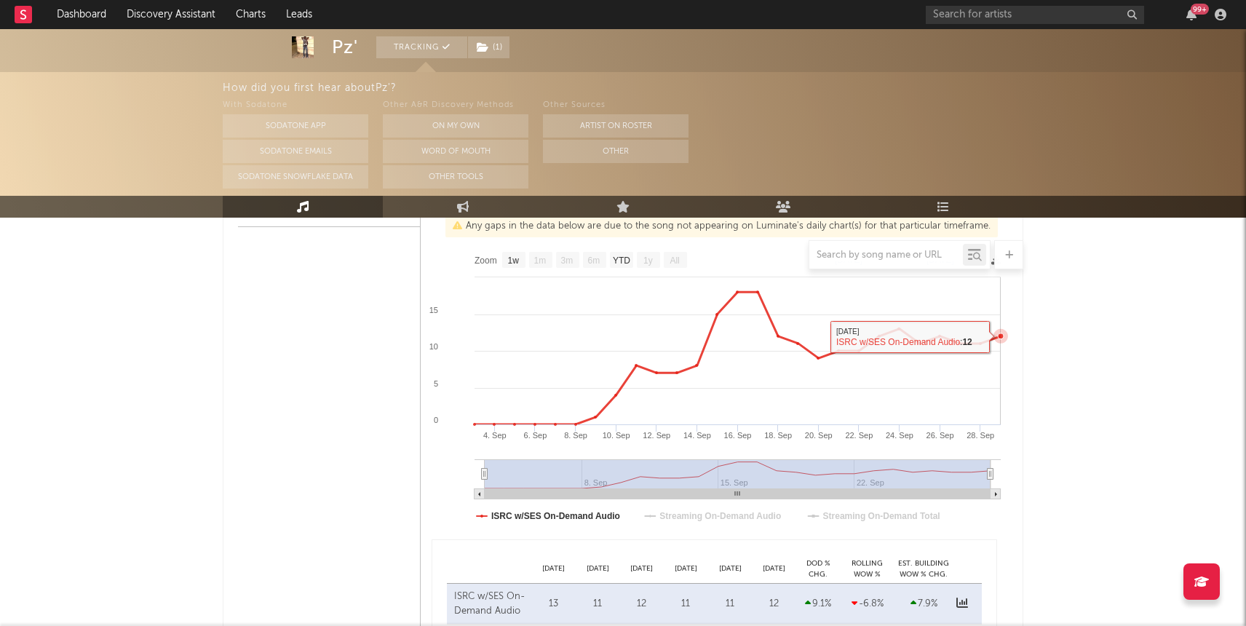
drag, startPoint x: 1001, startPoint y: 335, endPoint x: 1001, endPoint y: 368, distance: 33.5
click at [1001, 368] on icon "Created with Highcharts 10.3.3 4. Sep 6. Sep 8. Sep 10. Sep 12. Sep 14. Sep 16.…" at bounding box center [714, 390] width 587 height 291
type input "[DATE]"
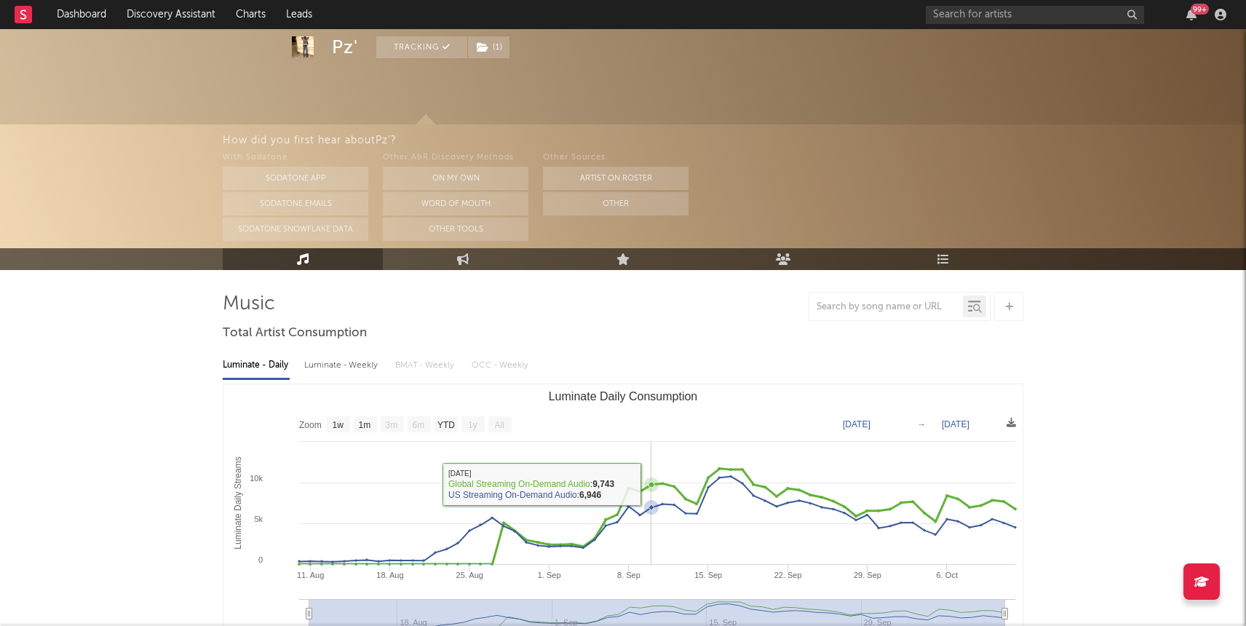
scroll to position [8, 0]
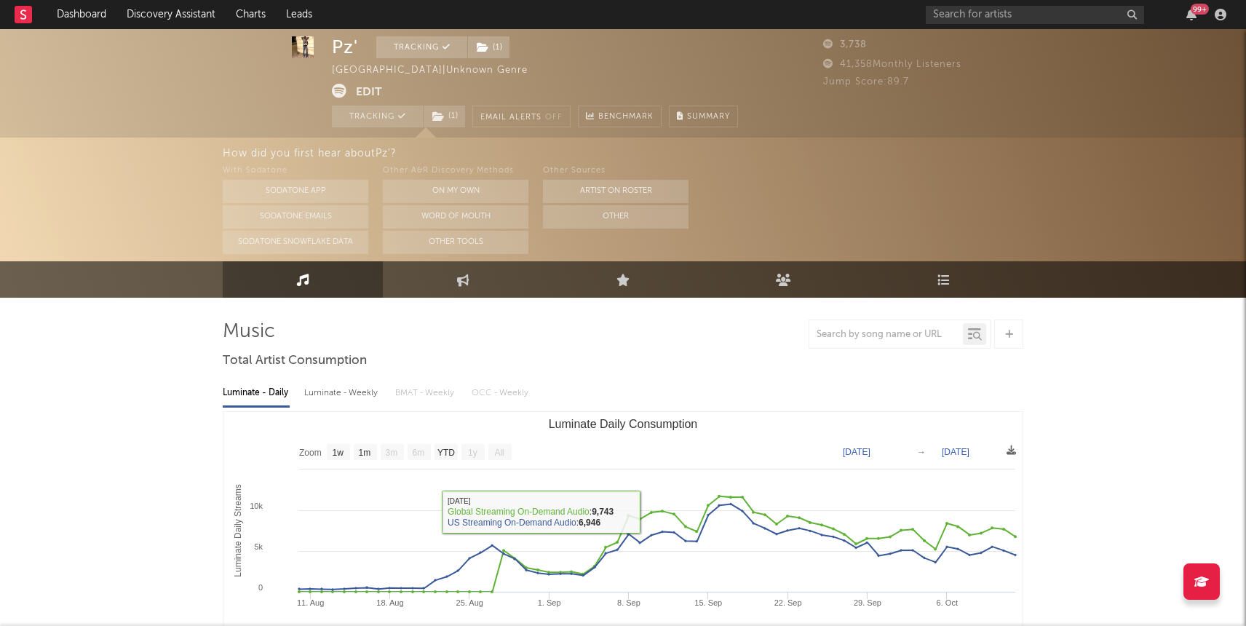
click at [333, 391] on div "Luminate - Weekly" at bounding box center [342, 393] width 76 height 25
select select "1w"
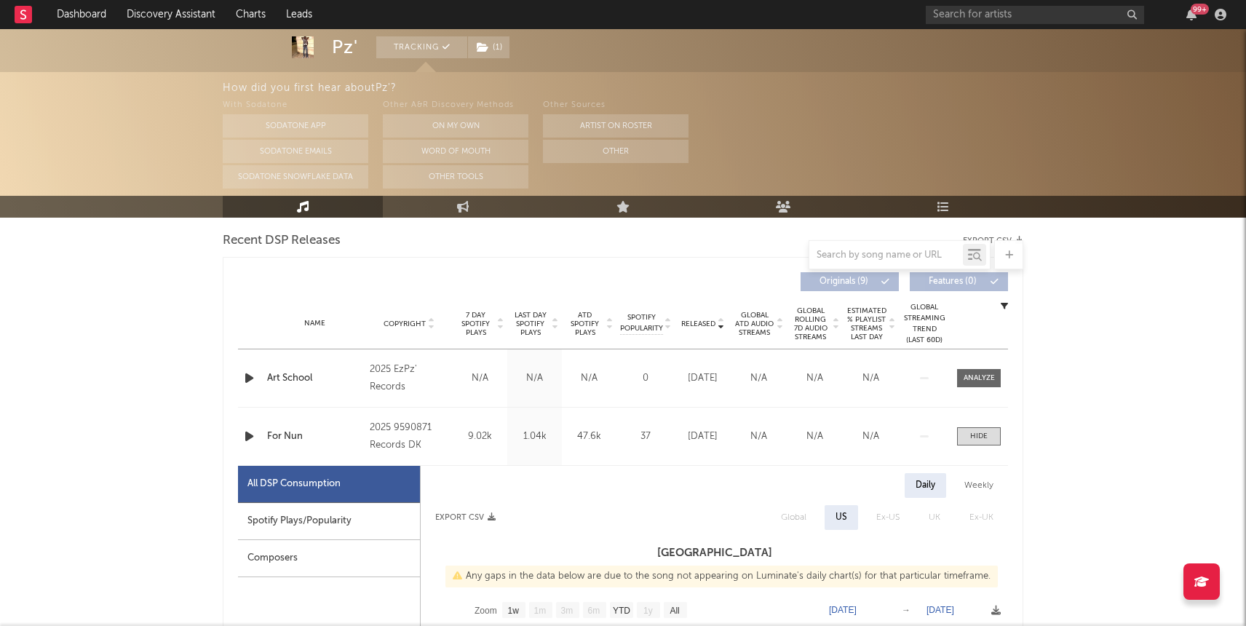
scroll to position [0, 0]
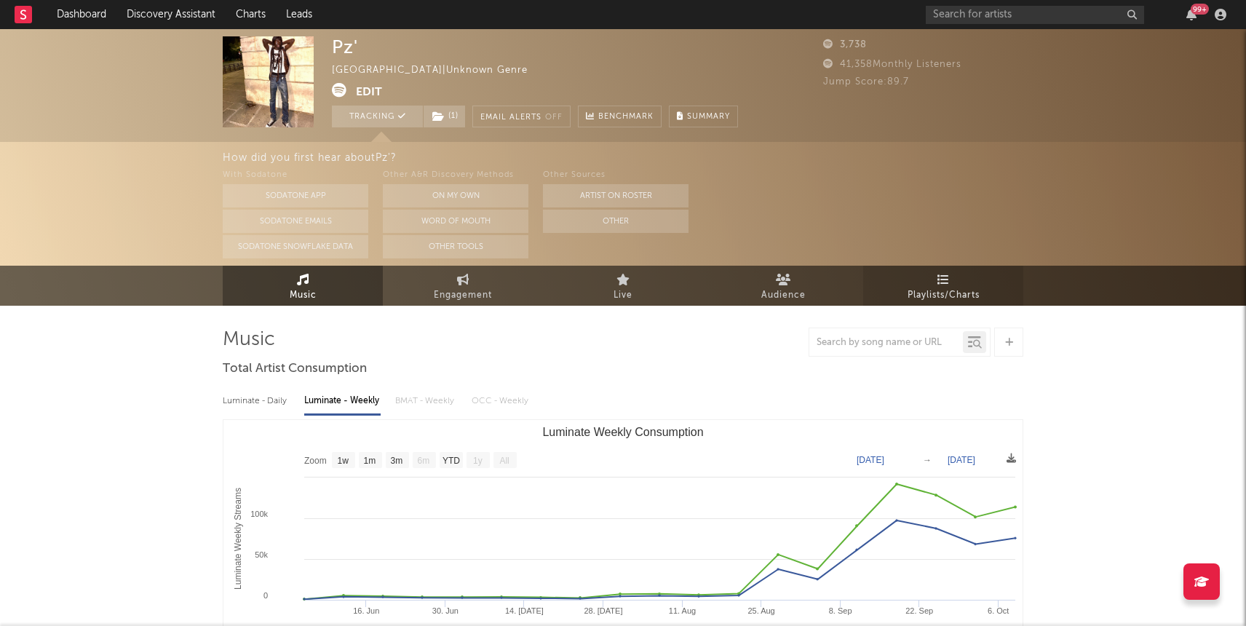
click at [931, 304] on link "Playlists/Charts" at bounding box center [943, 286] width 160 height 40
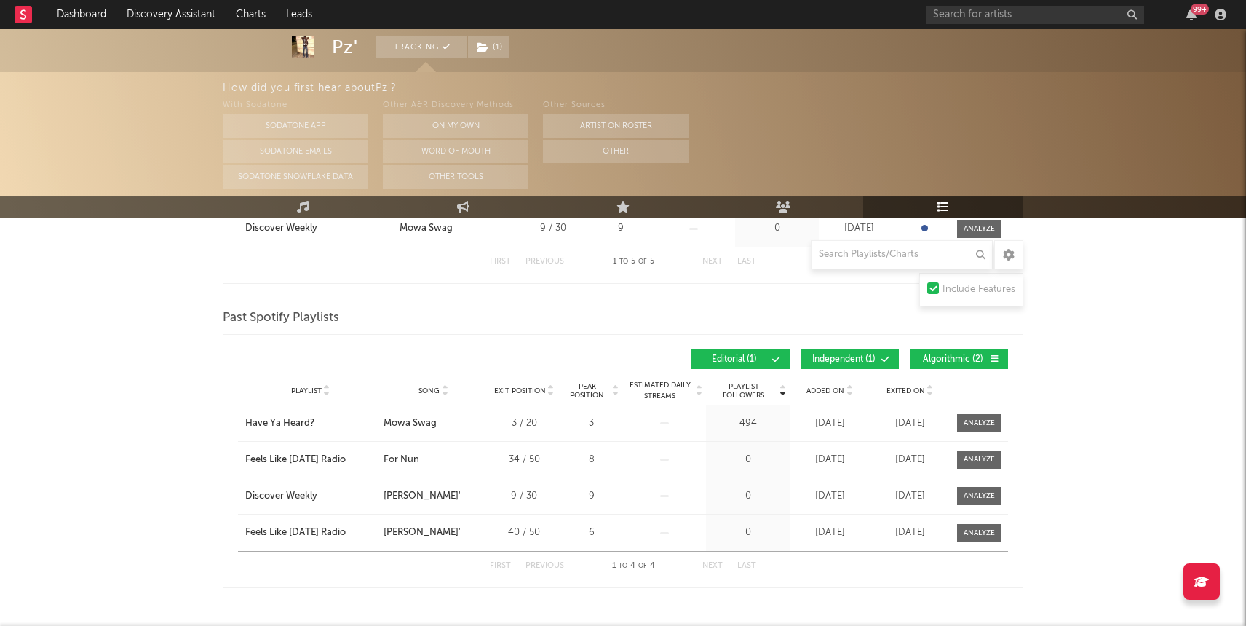
scroll to position [520, 0]
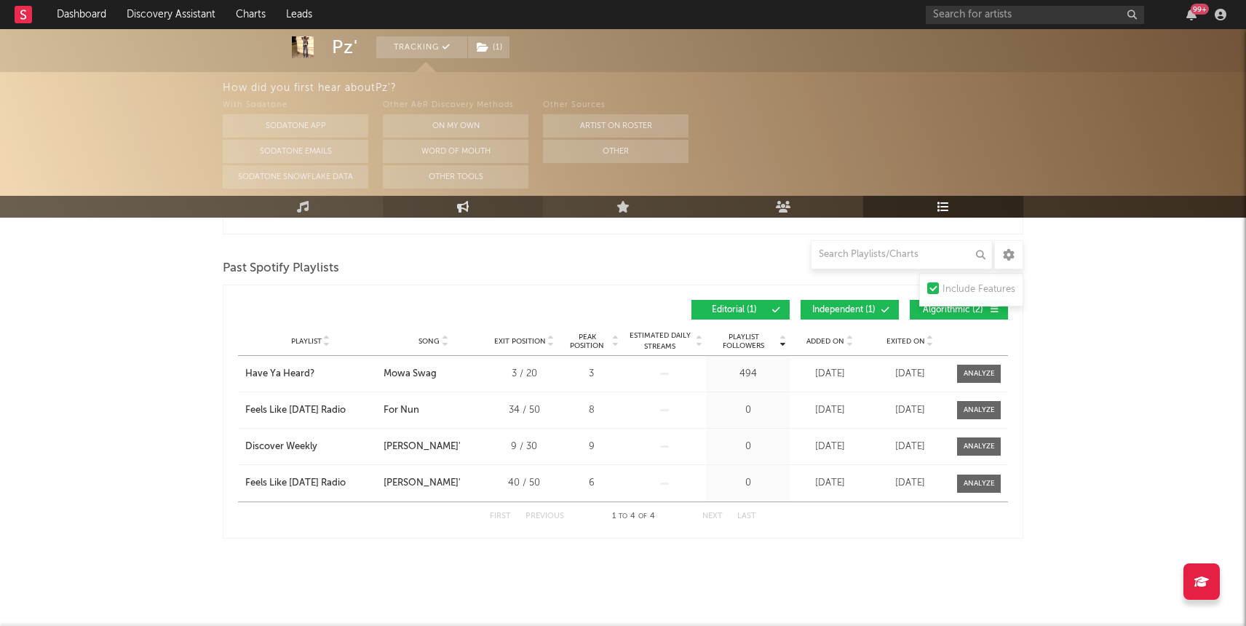
click at [457, 213] on link "Engagement" at bounding box center [463, 207] width 160 height 22
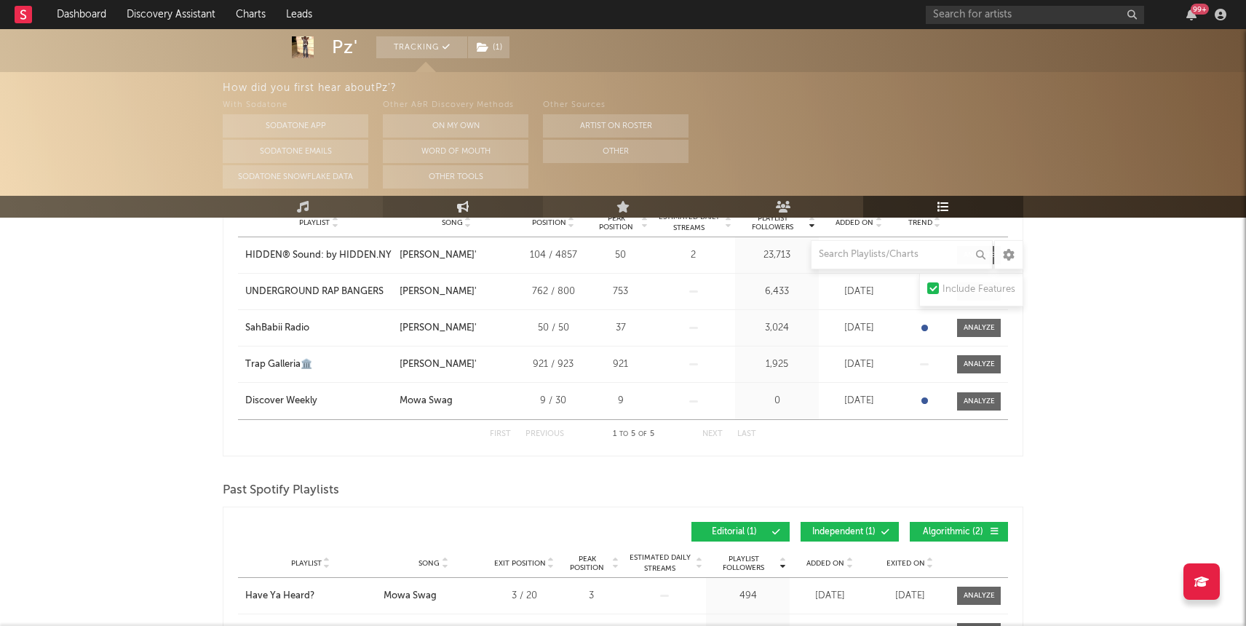
select select "1w"
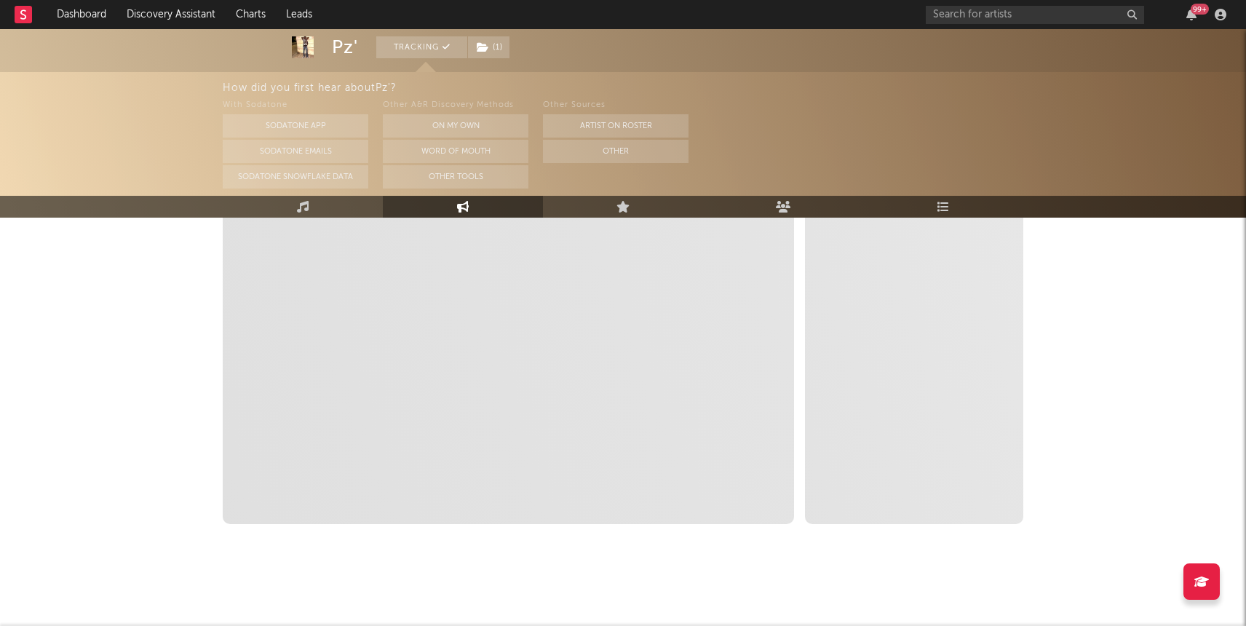
select select "1m"
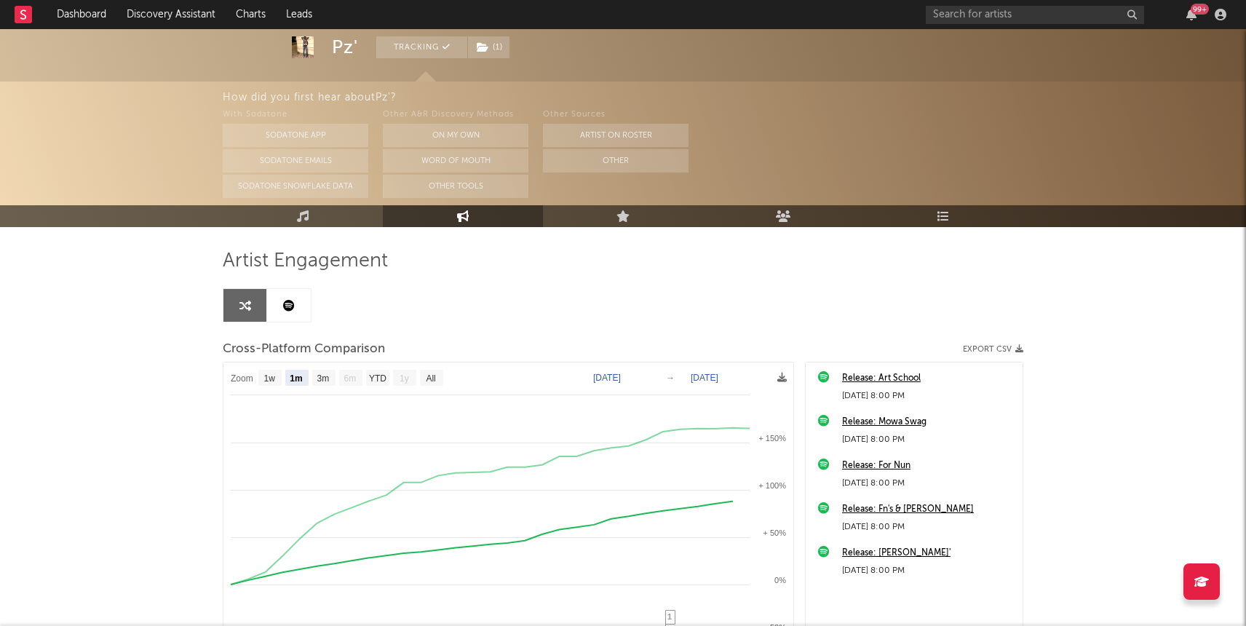
scroll to position [78, 0]
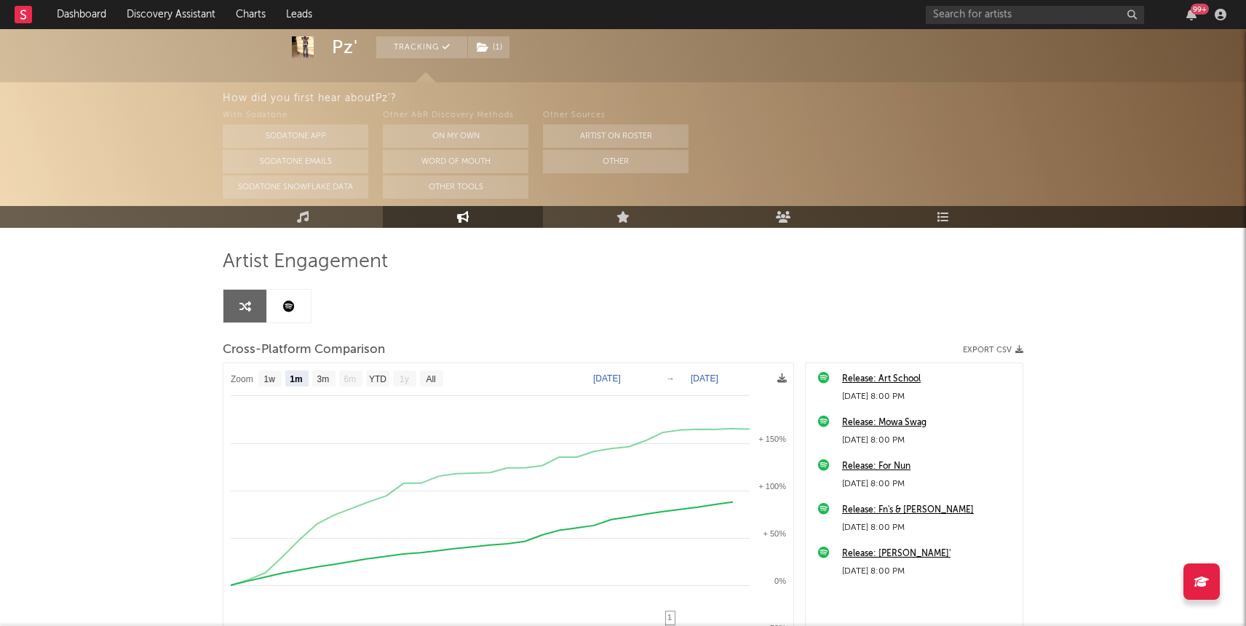
click at [303, 313] on link at bounding box center [289, 306] width 44 height 33
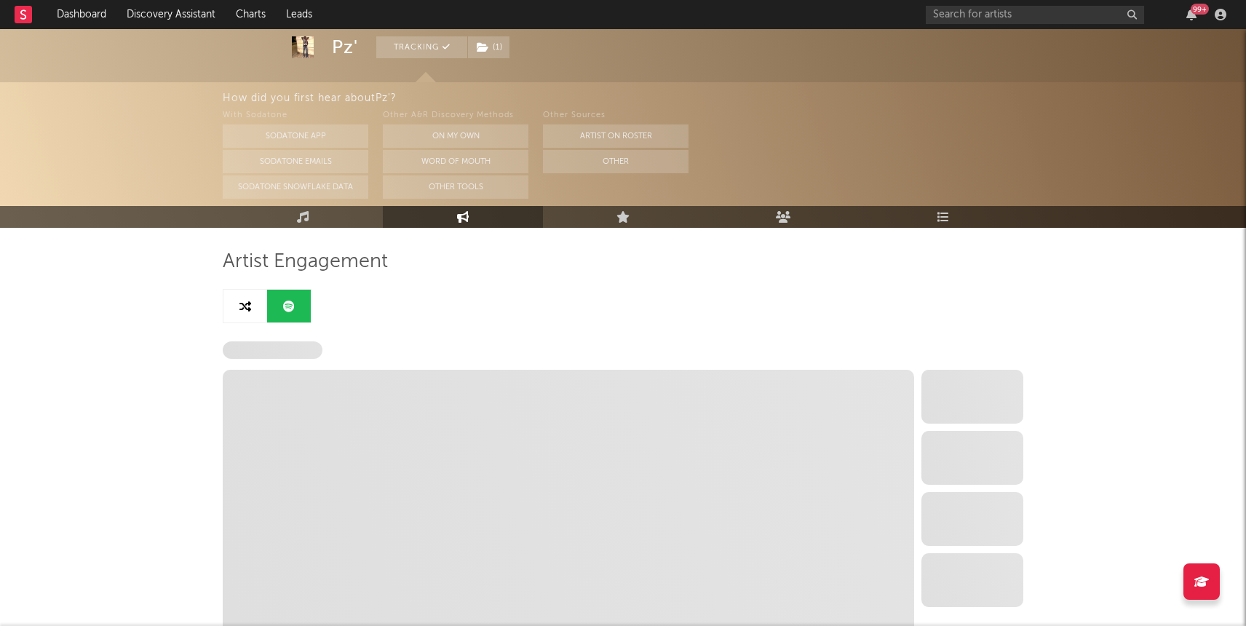
select select "1w"
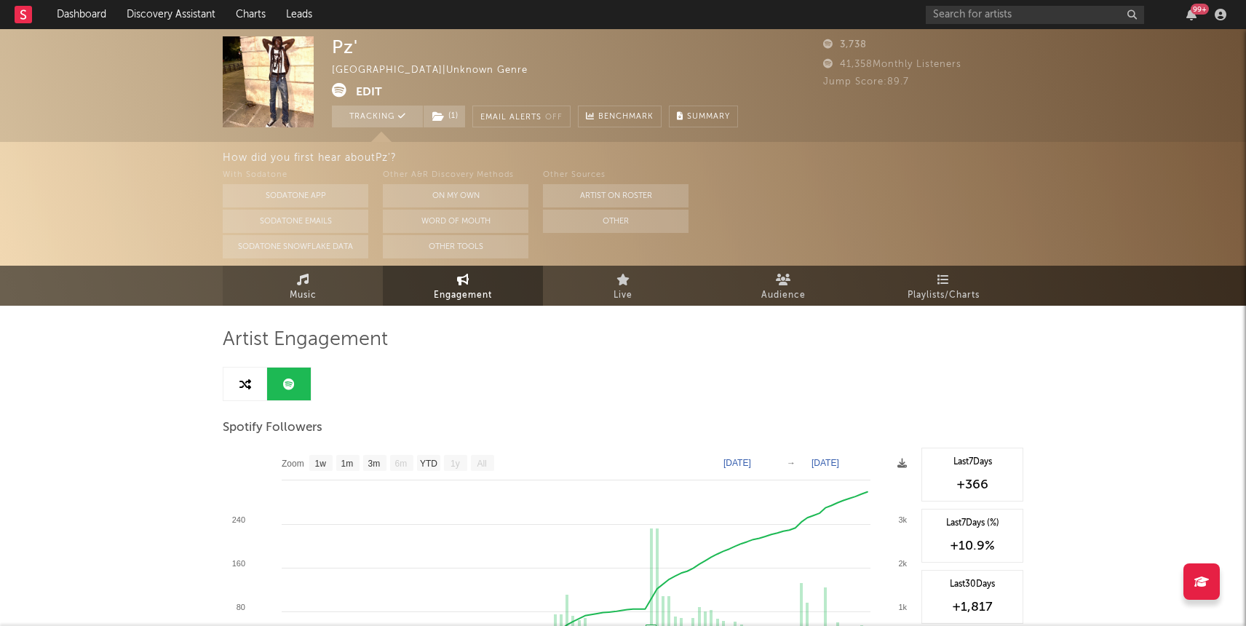
click at [328, 294] on link "Music" at bounding box center [303, 286] width 160 height 40
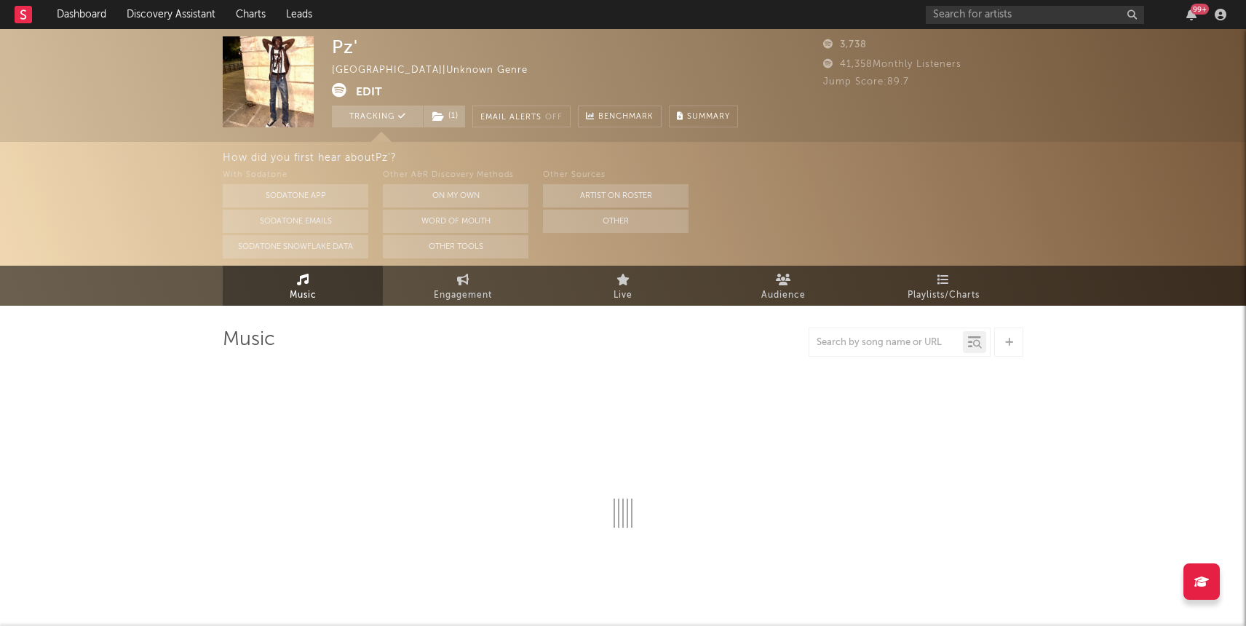
select select "1w"
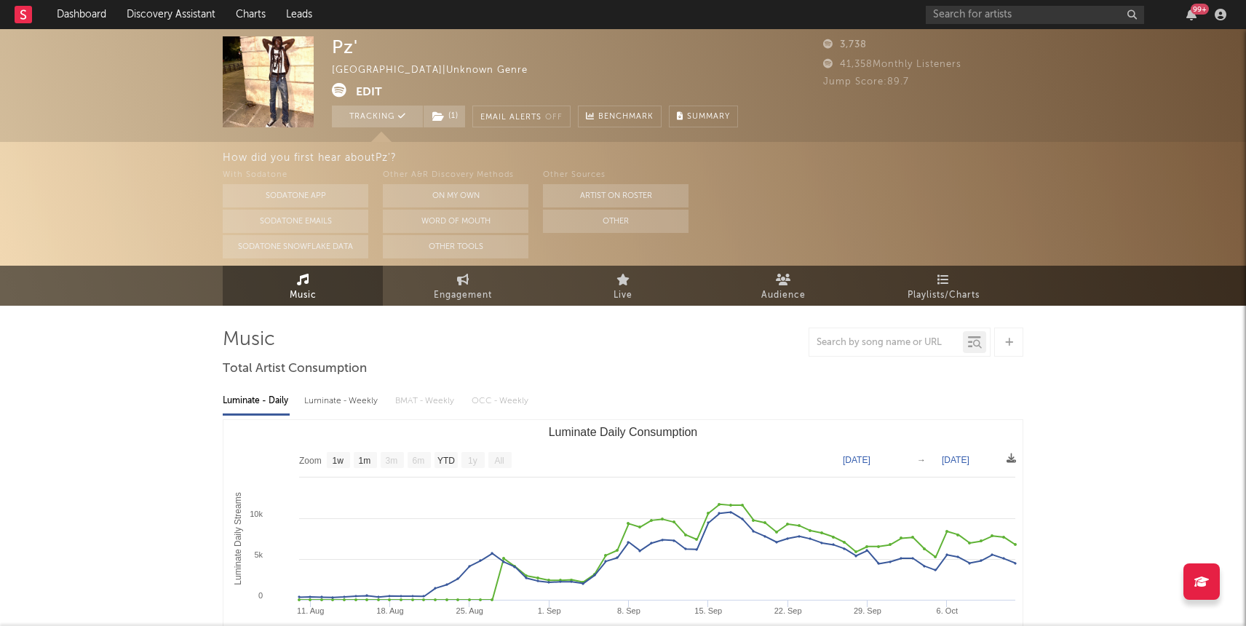
click at [327, 400] on div "Luminate - Weekly" at bounding box center [342, 401] width 76 height 25
select select "1w"
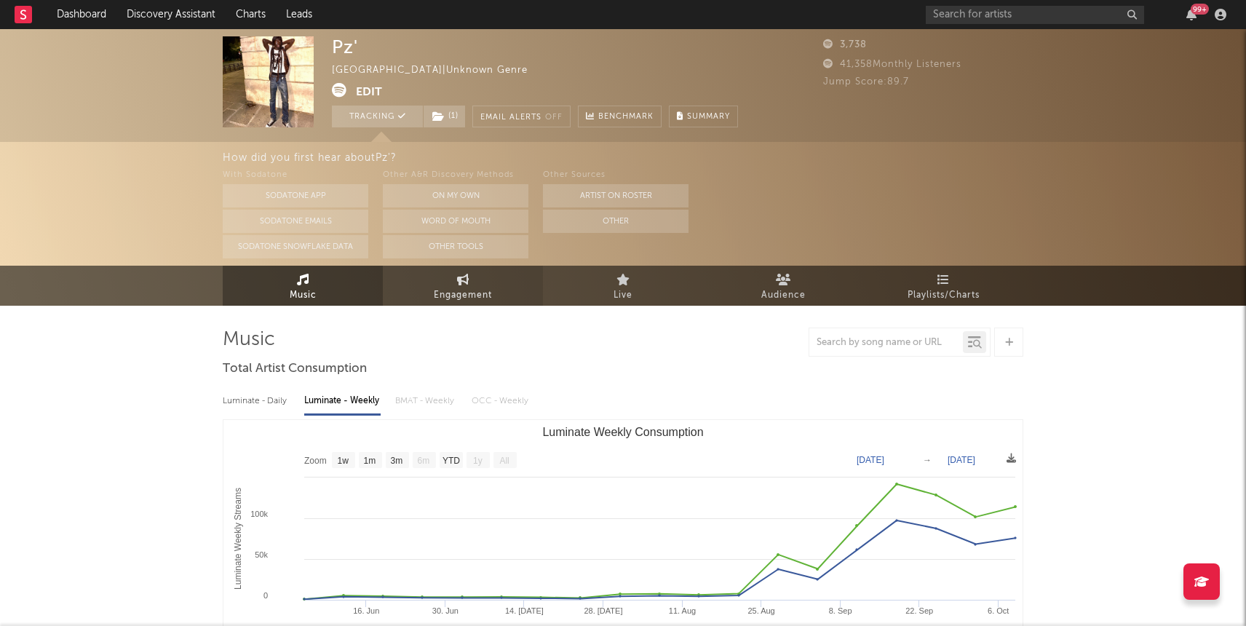
click at [447, 284] on link "Engagement" at bounding box center [463, 286] width 160 height 40
select select "1w"
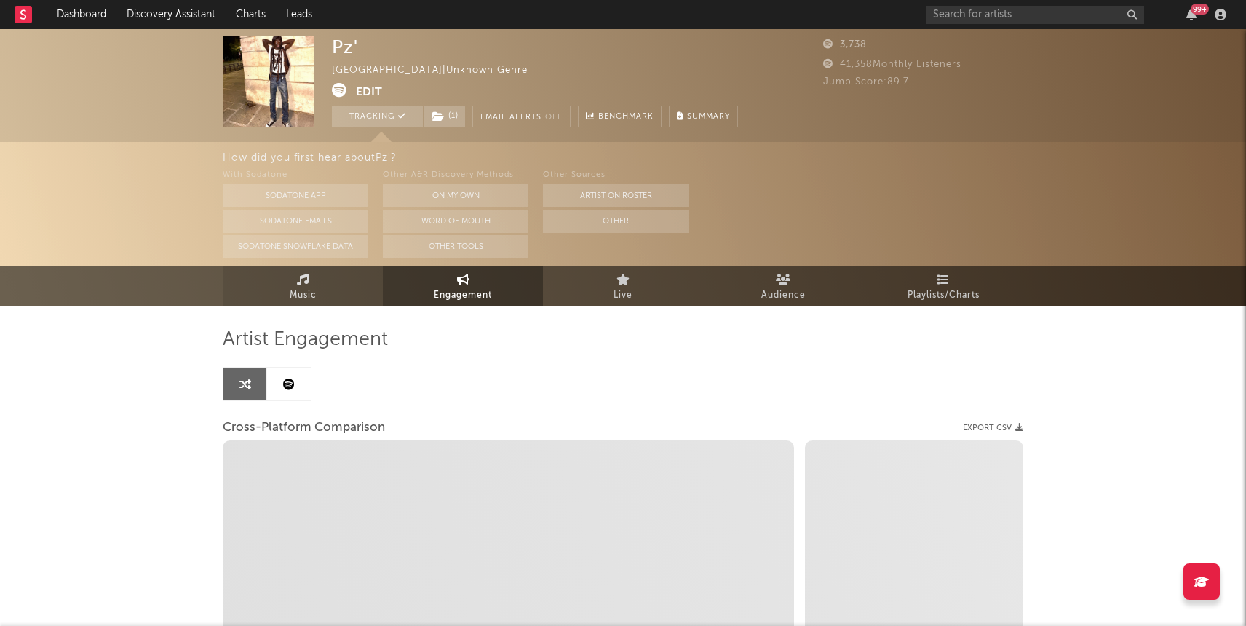
select select "1m"
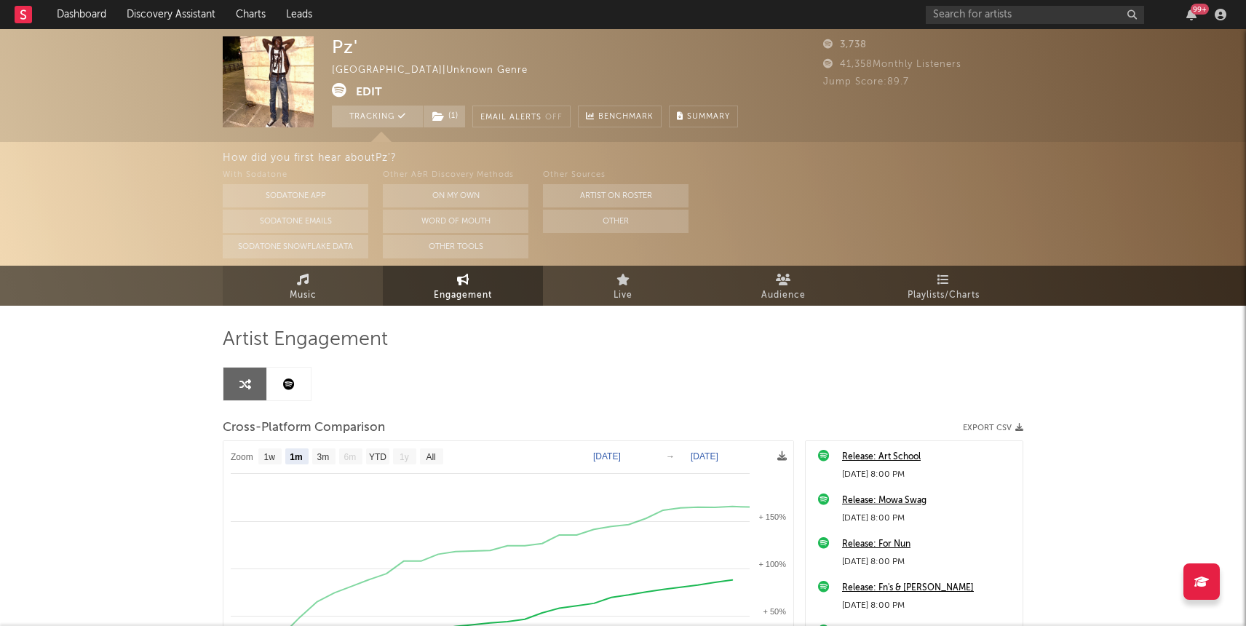
click at [349, 277] on link "Music" at bounding box center [303, 286] width 160 height 40
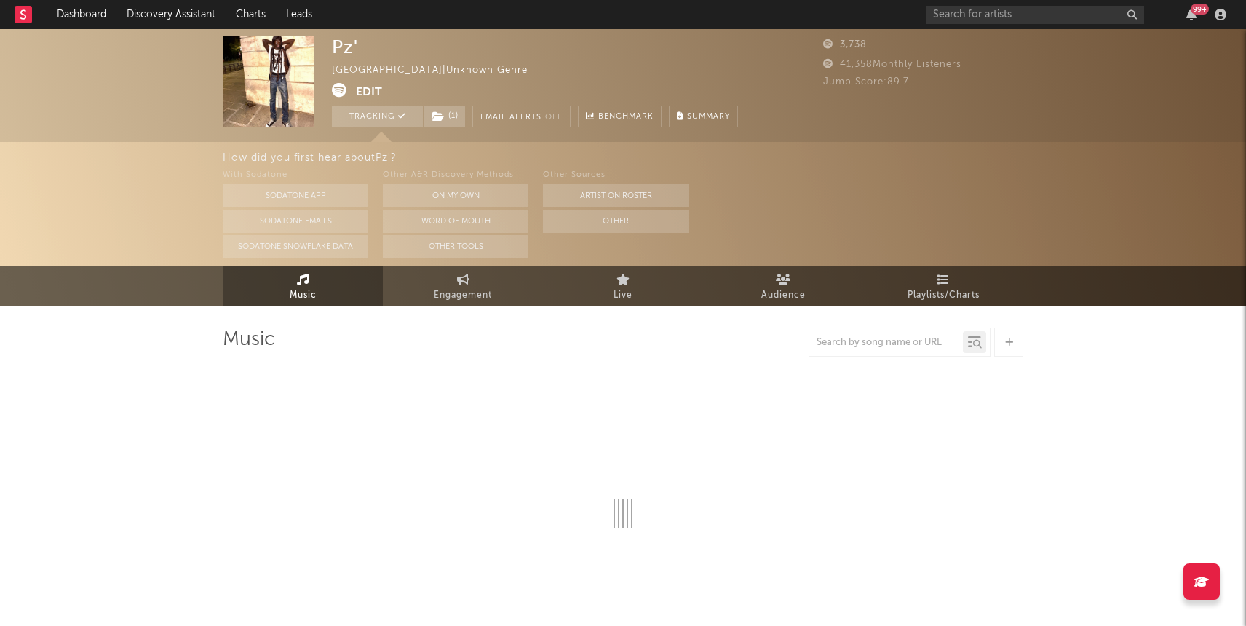
select select "1w"
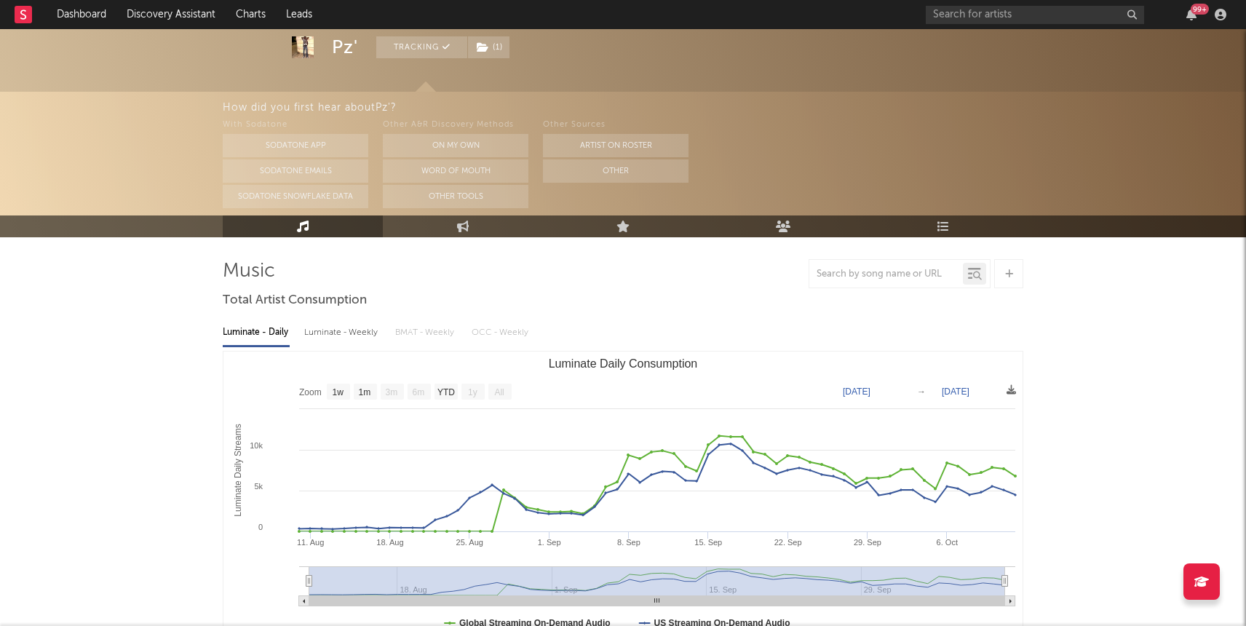
scroll to position [79, 0]
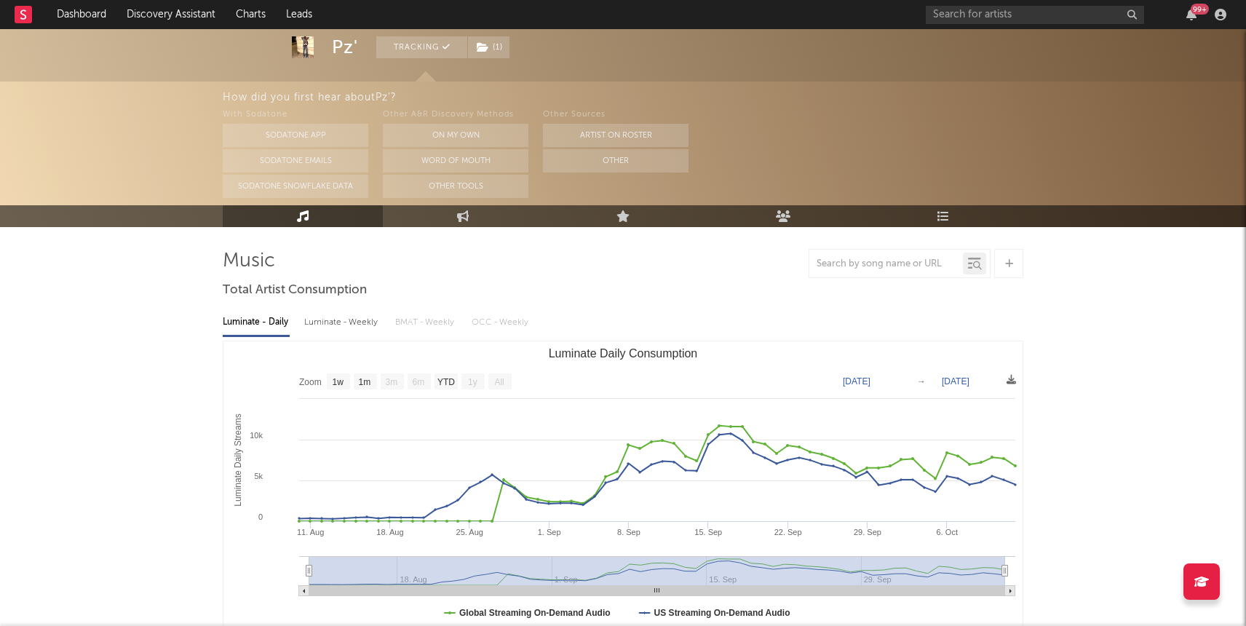
click at [333, 327] on div "Luminate - Weekly" at bounding box center [342, 322] width 76 height 25
select select "1w"
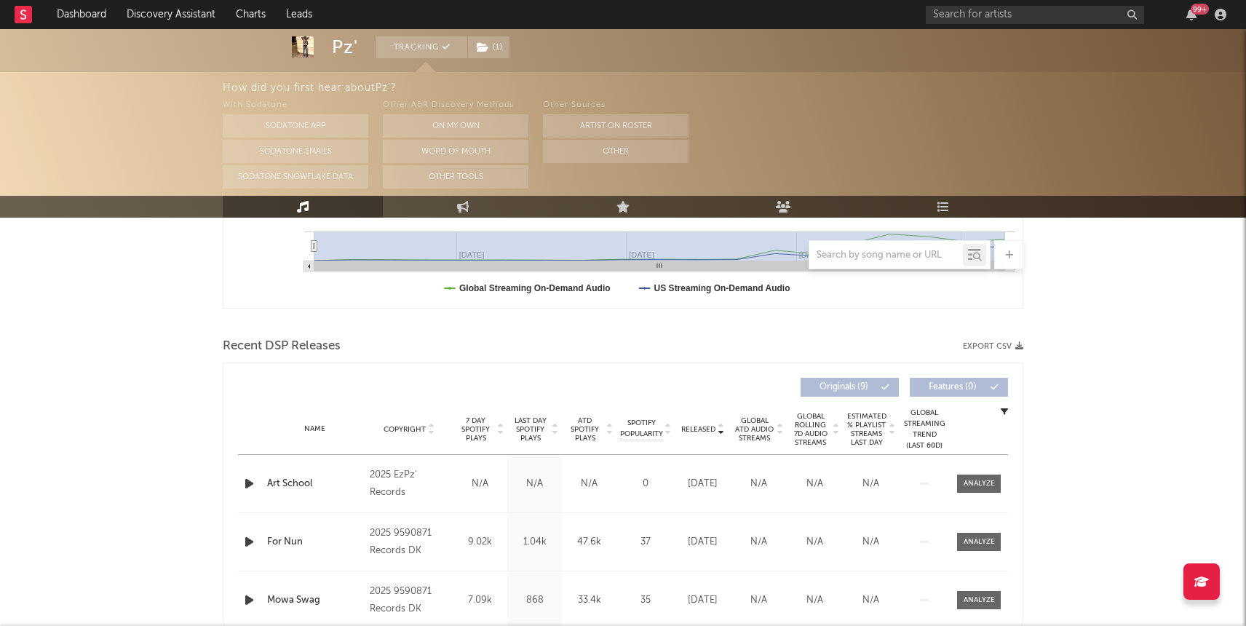
scroll to position [412, 0]
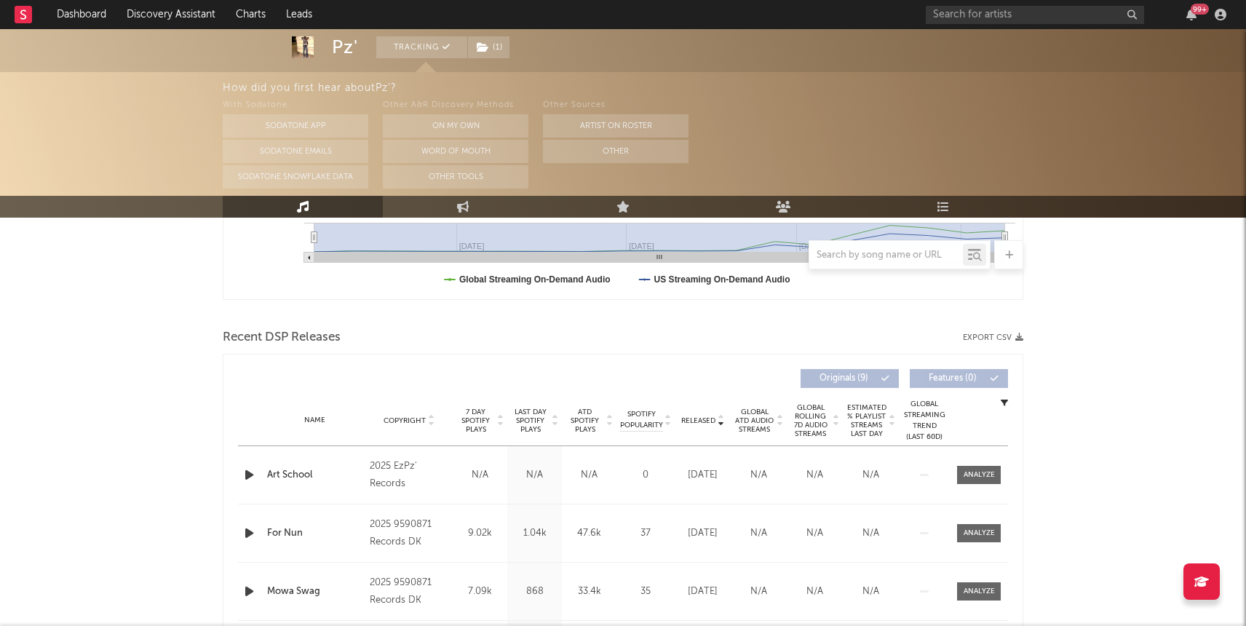
click at [581, 427] on span "ATD Spotify Plays" at bounding box center [585, 421] width 39 height 26
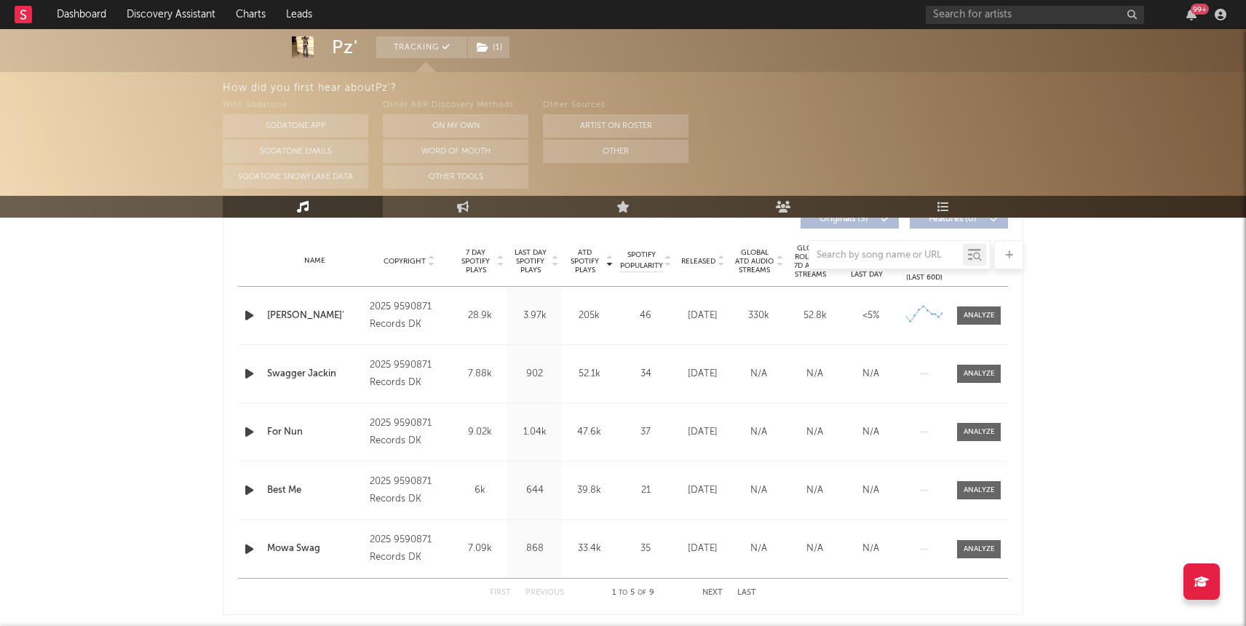
scroll to position [584, 0]
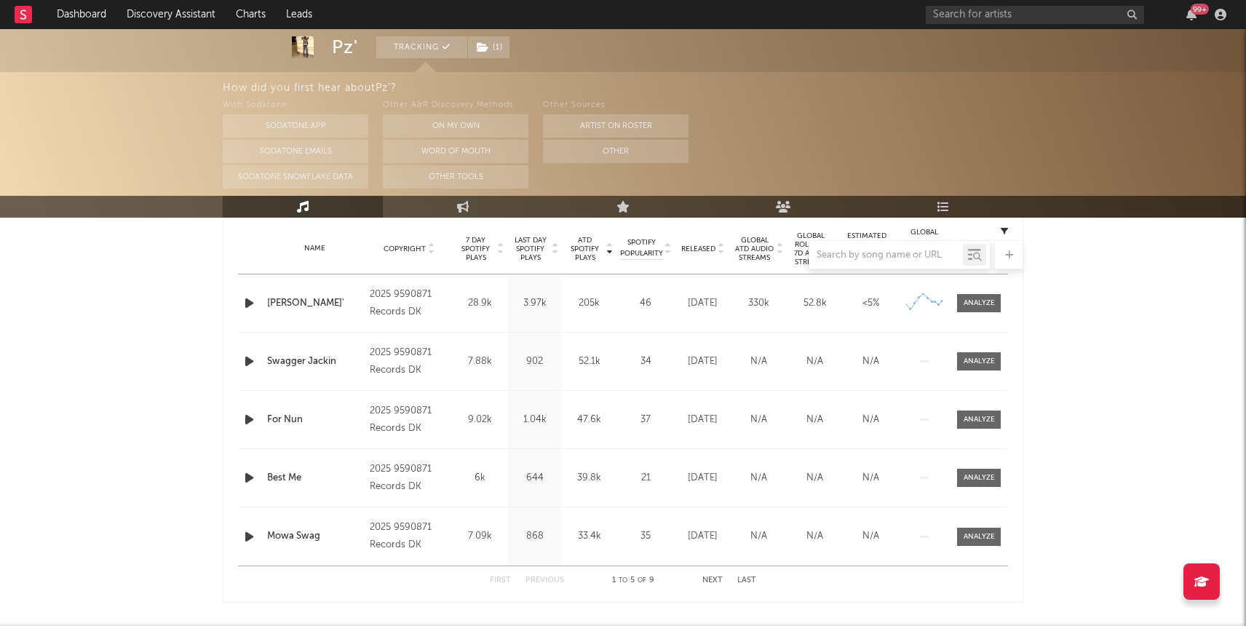
click at [520, 258] on div at bounding box center [623, 254] width 801 height 29
click at [529, 250] on div at bounding box center [623, 254] width 801 height 29
click at [544, 248] on div at bounding box center [623, 254] width 801 height 29
click at [552, 248] on div at bounding box center [623, 254] width 801 height 29
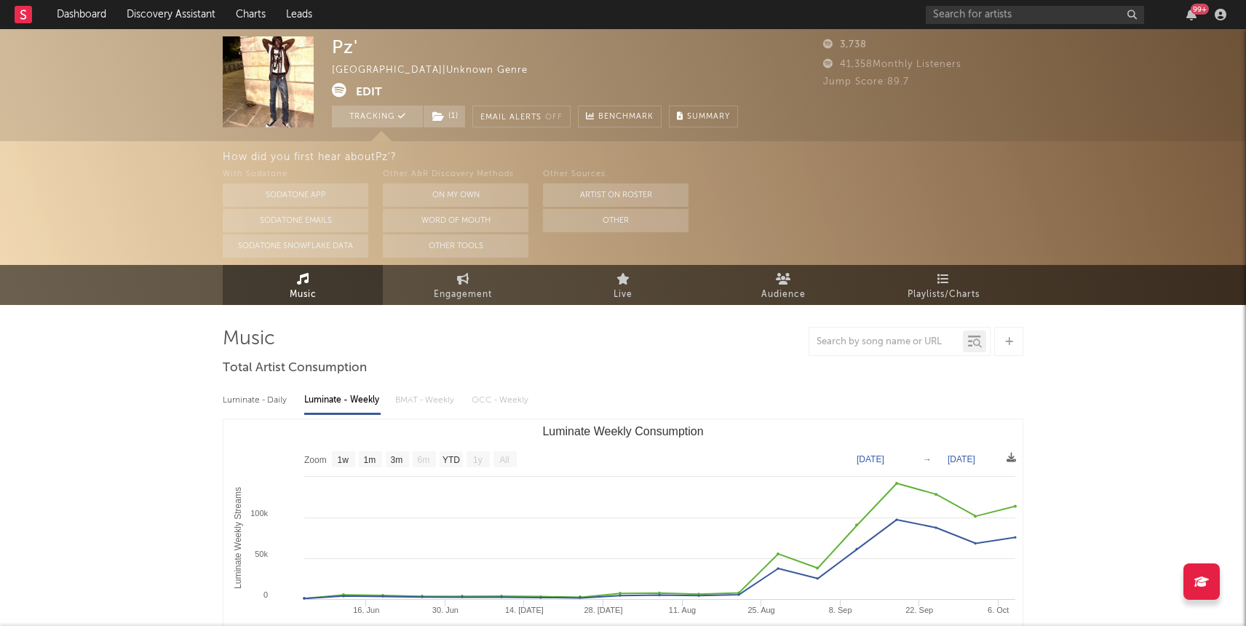
scroll to position [0, 0]
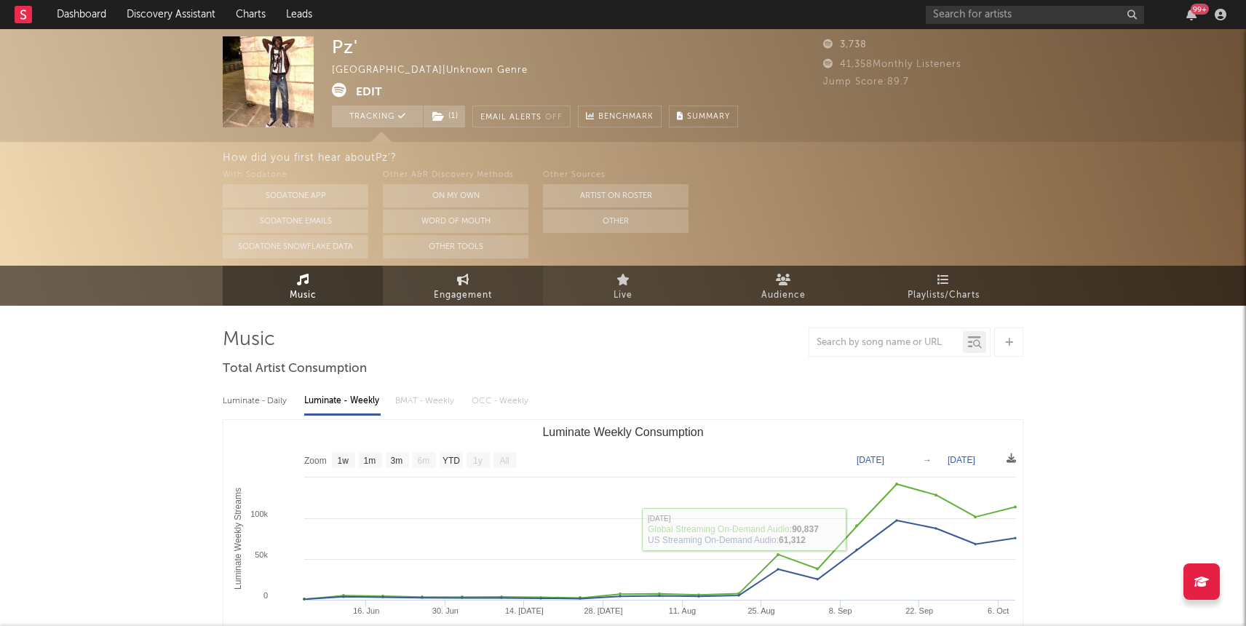
click at [462, 300] on span "Engagement" at bounding box center [463, 295] width 58 height 17
select select "1w"
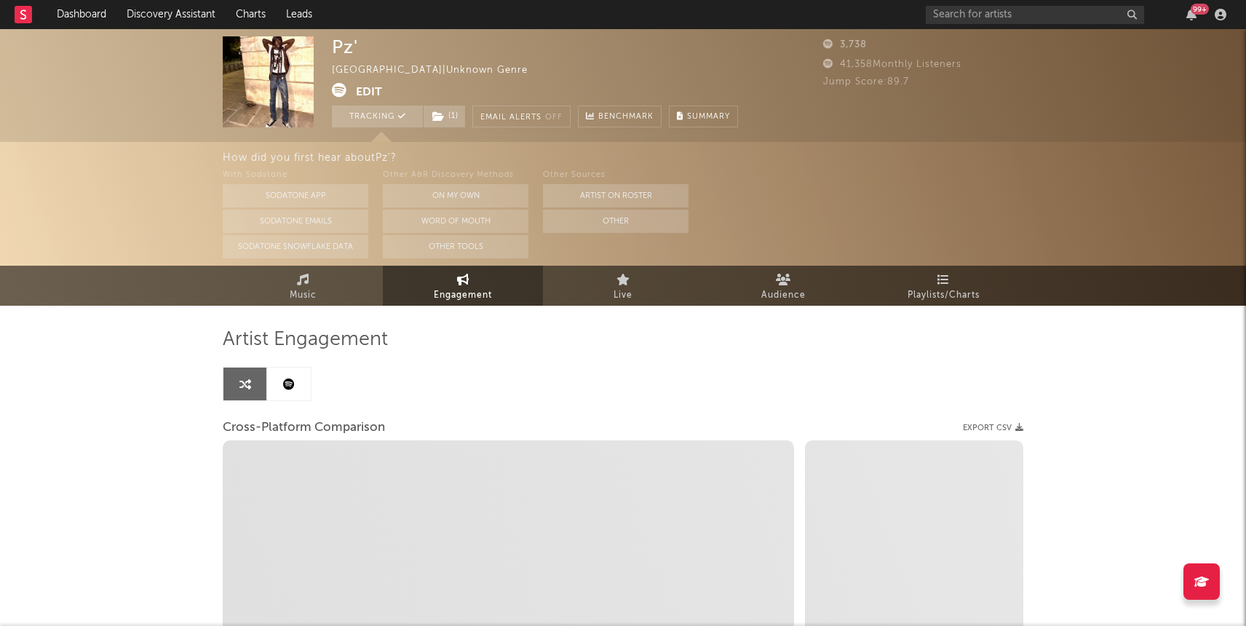
select select "1m"
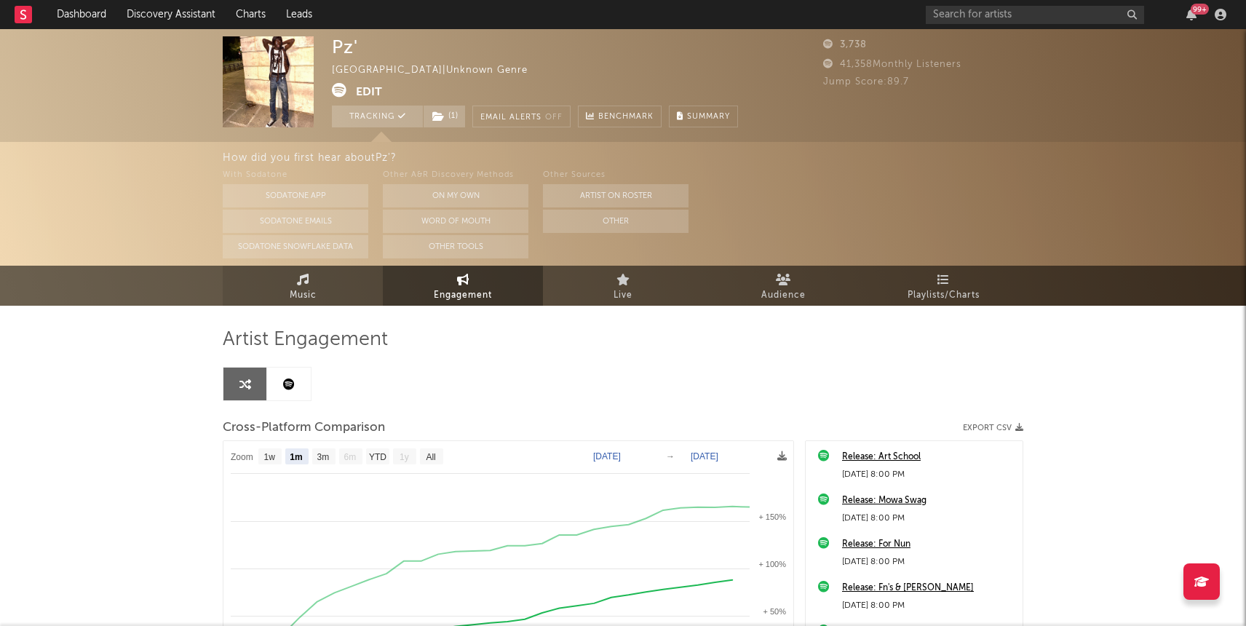
click at [338, 289] on link "Music" at bounding box center [303, 286] width 160 height 40
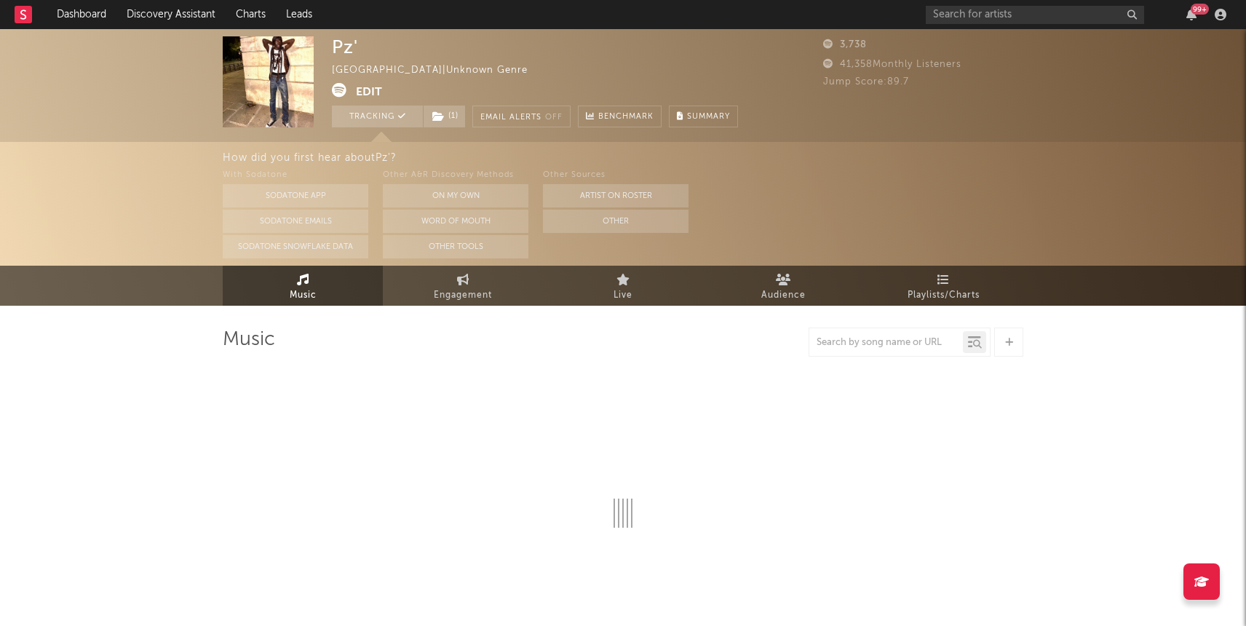
select select "1w"
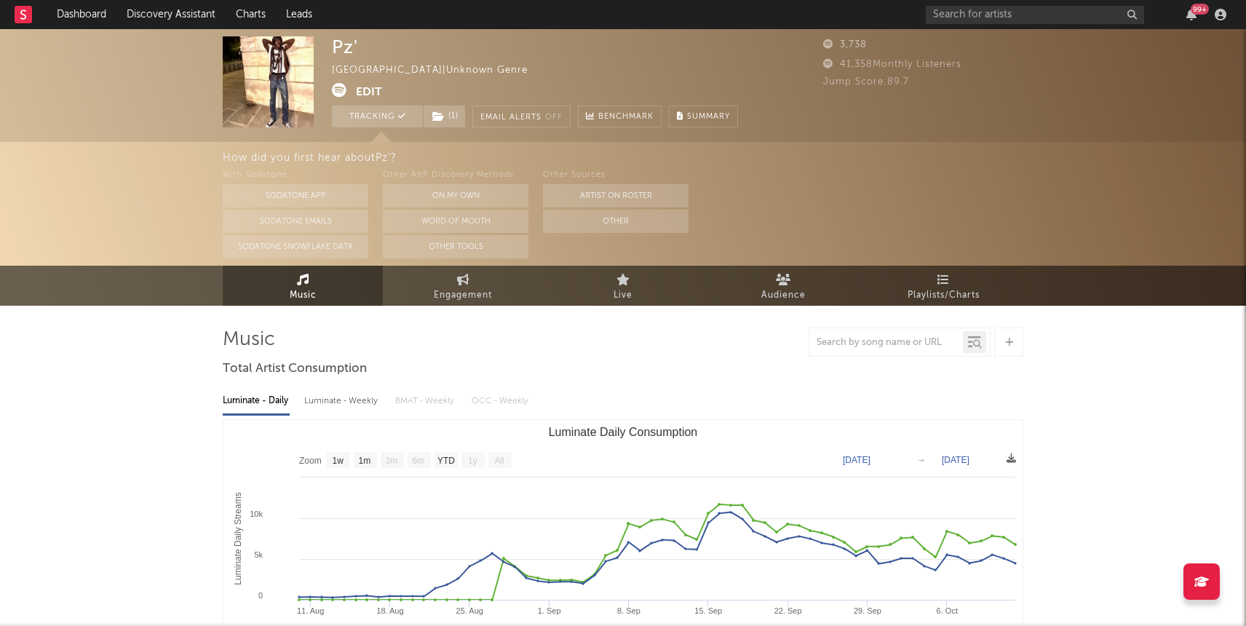
select select "1w"
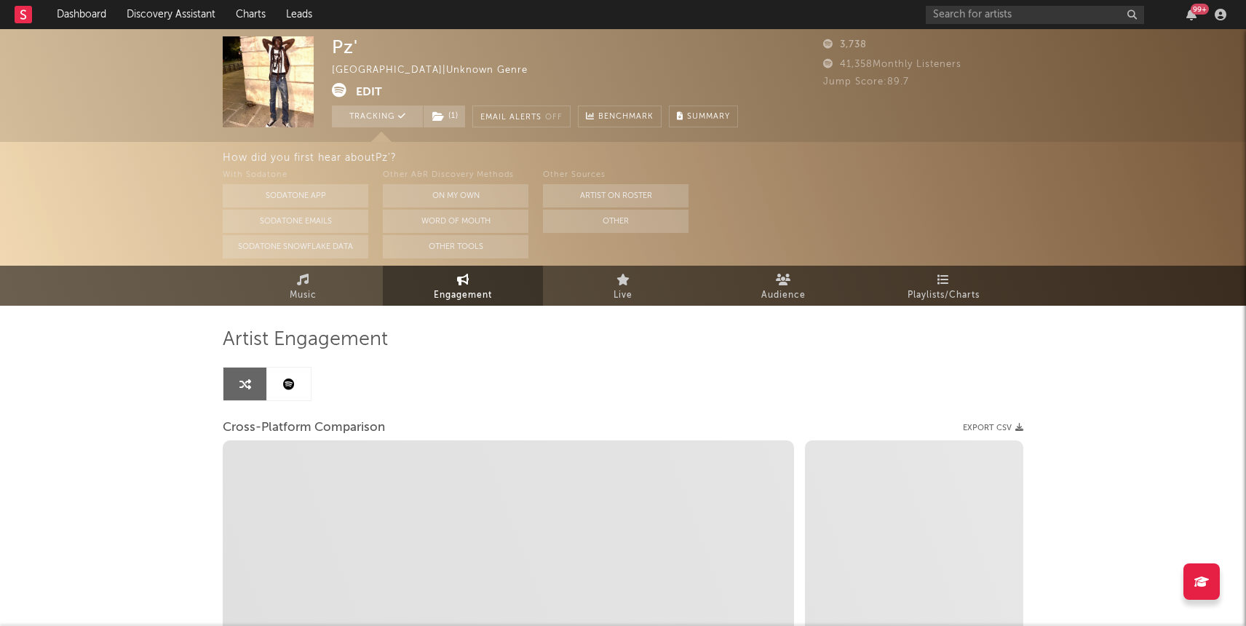
select select "1m"
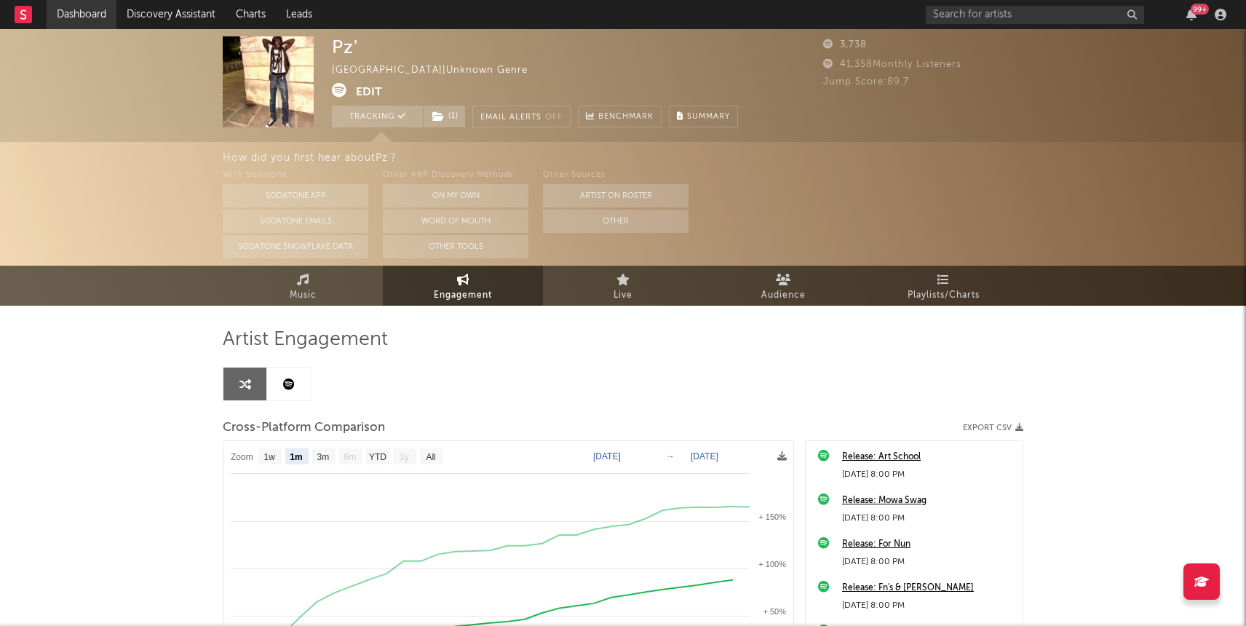
click at [69, 17] on link "Dashboard" at bounding box center [82, 14] width 70 height 29
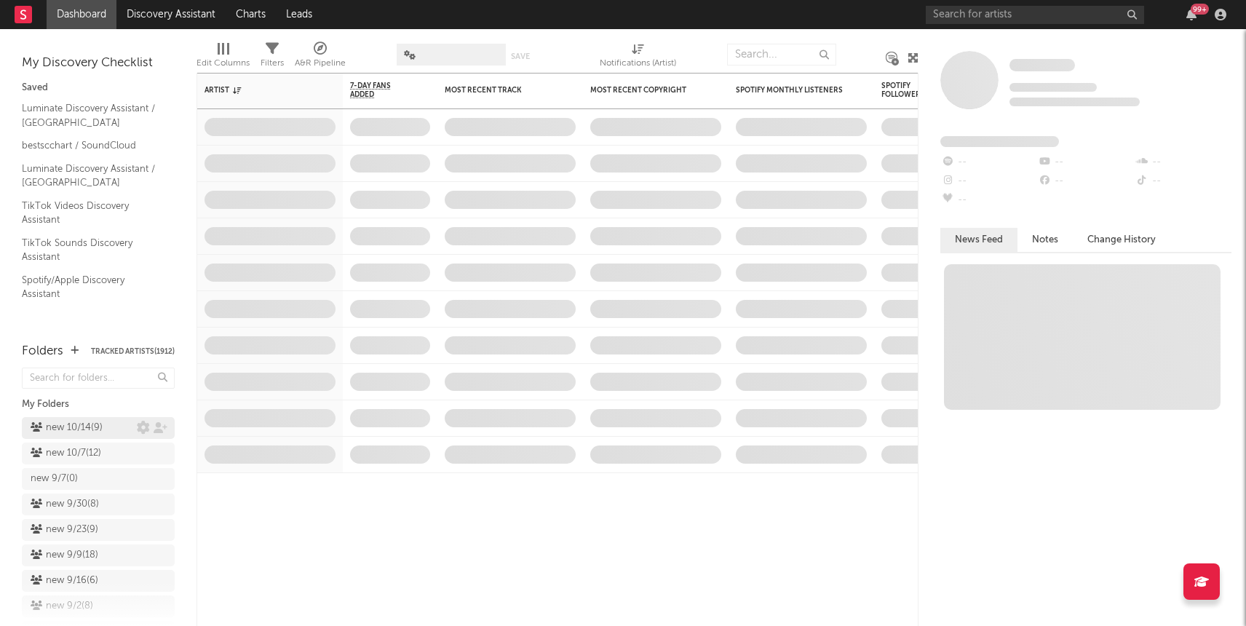
click at [73, 419] on div "new 10/14 ( 9 )" at bounding box center [67, 427] width 72 height 17
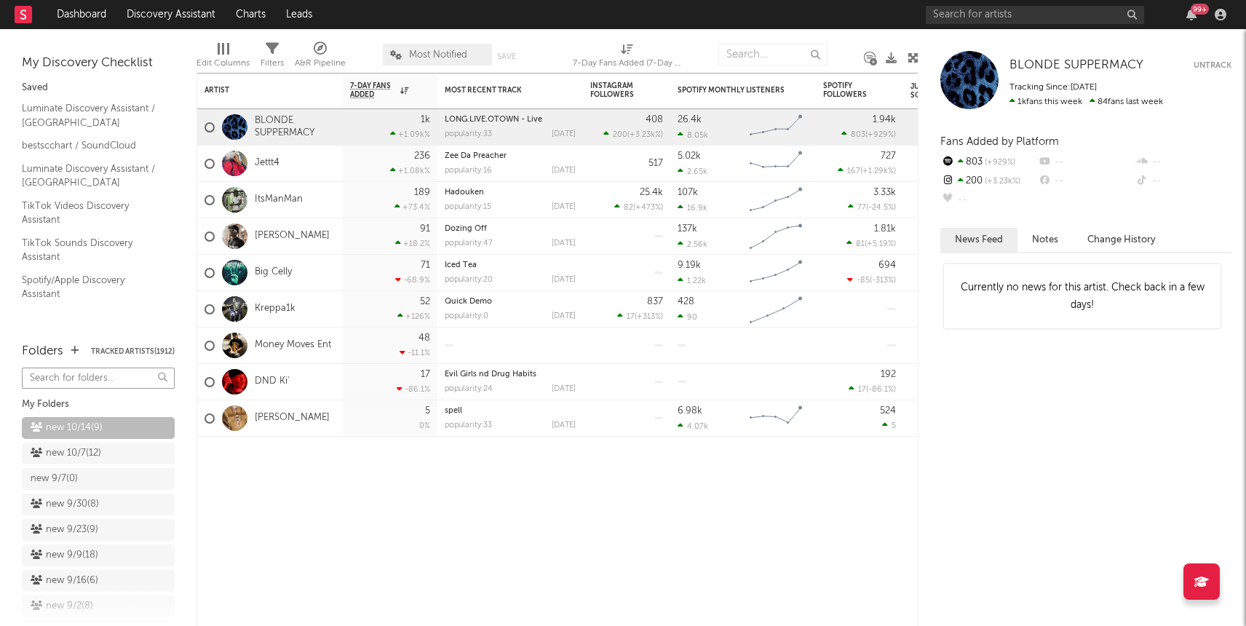
click at [114, 380] on input "text" at bounding box center [98, 378] width 153 height 21
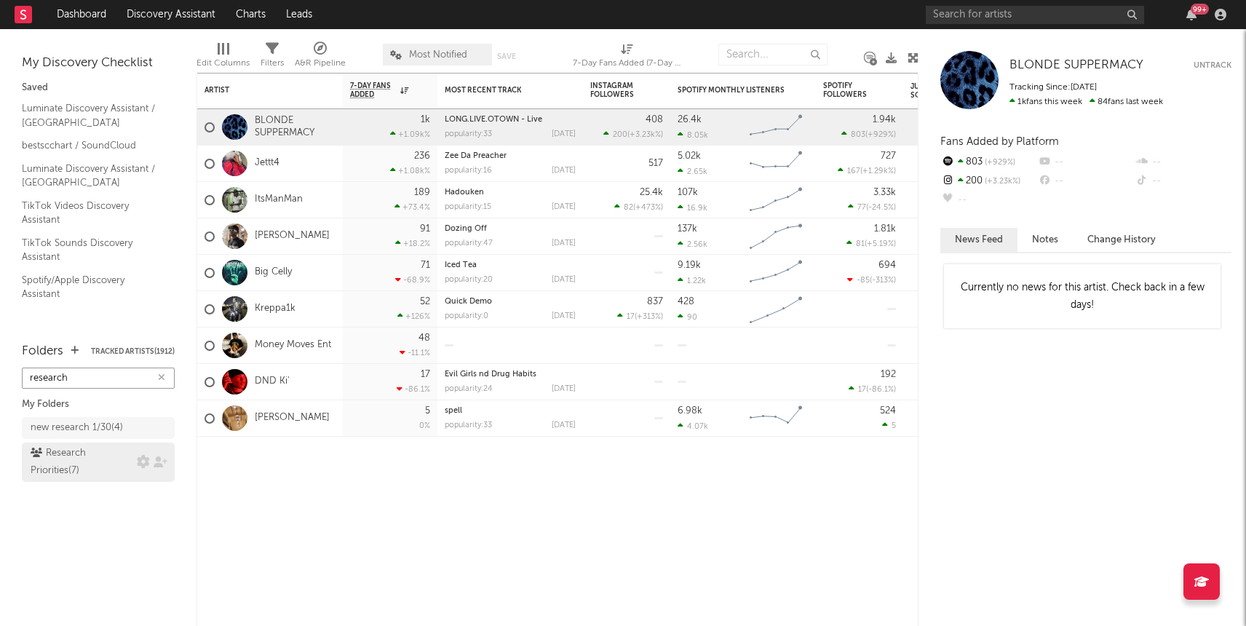
type input "research"
click at [89, 451] on div "Research Priorities ( 7 )" at bounding box center [82, 462] width 103 height 35
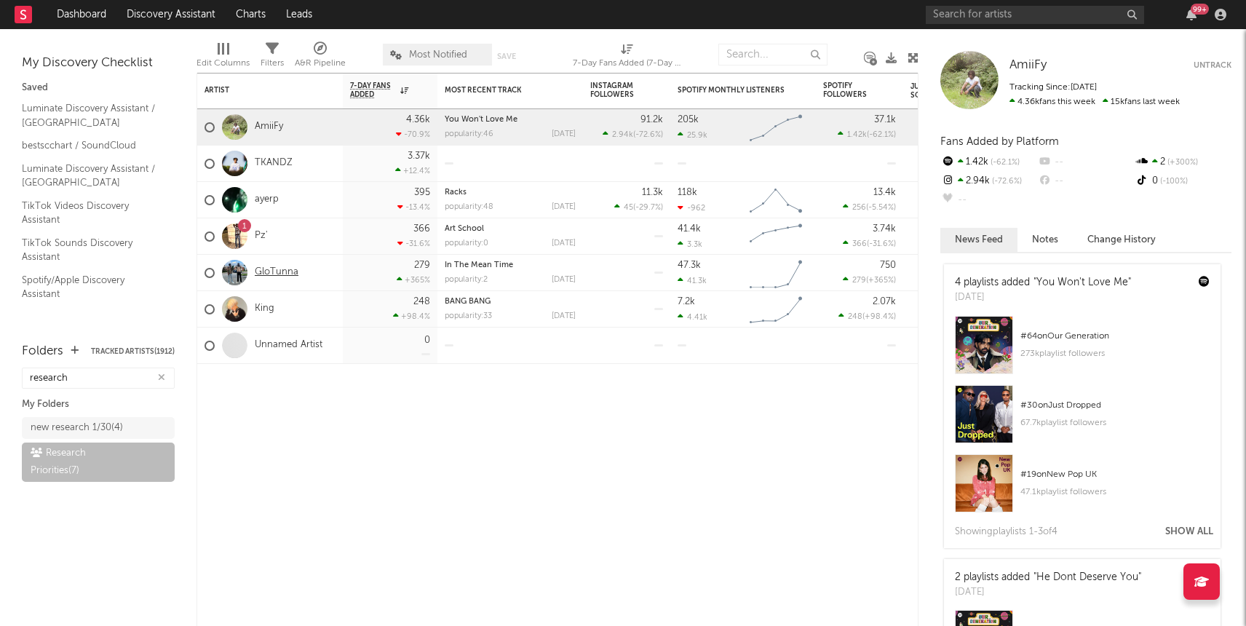
click at [291, 272] on link "GloTunna" at bounding box center [277, 272] width 44 height 12
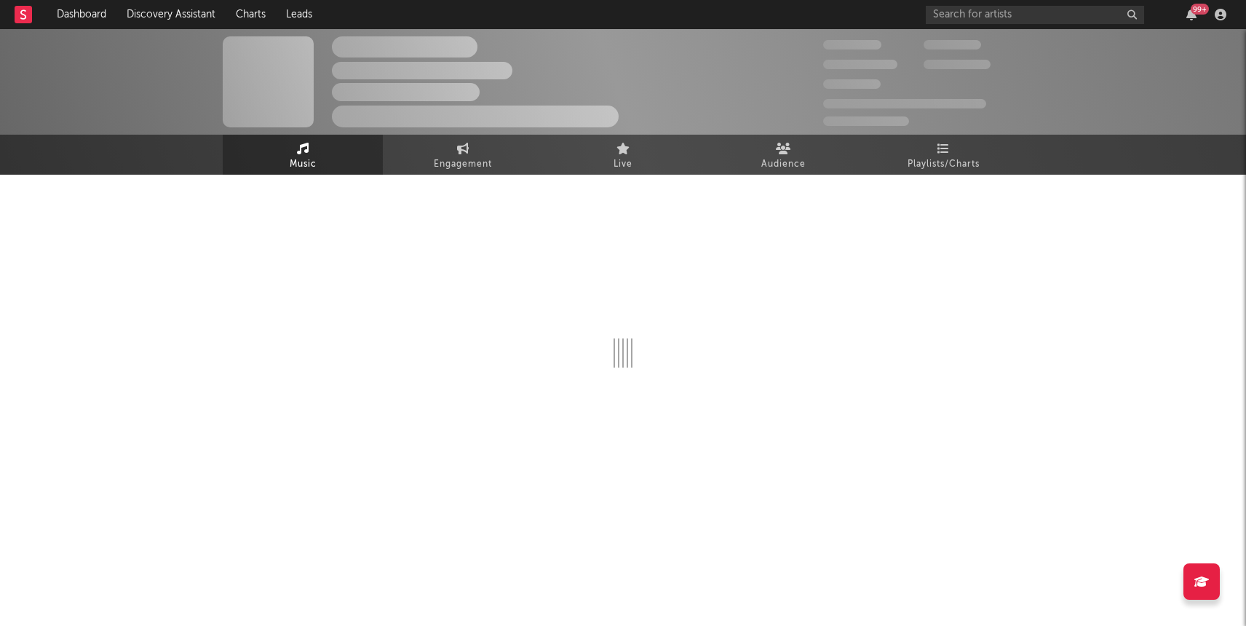
select select "1w"
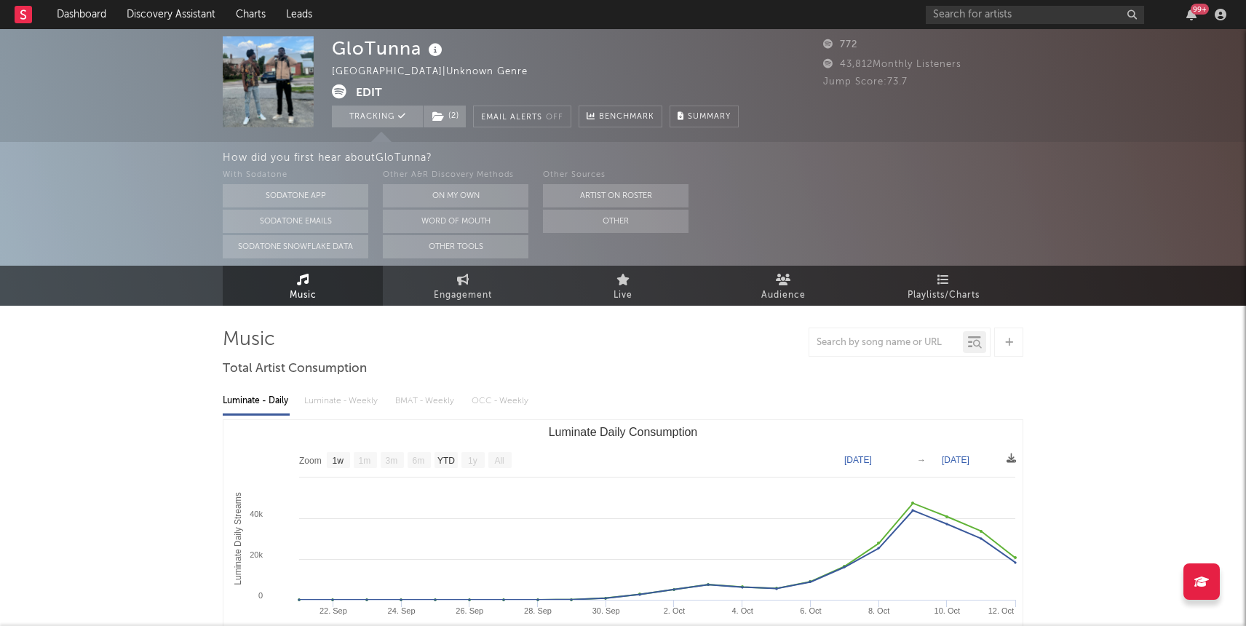
click at [448, 101] on div "GloTunna United States | Unknown Genre Edit Tracking ( 2 ) Email Alerts Off Ben…" at bounding box center [535, 81] width 407 height 91
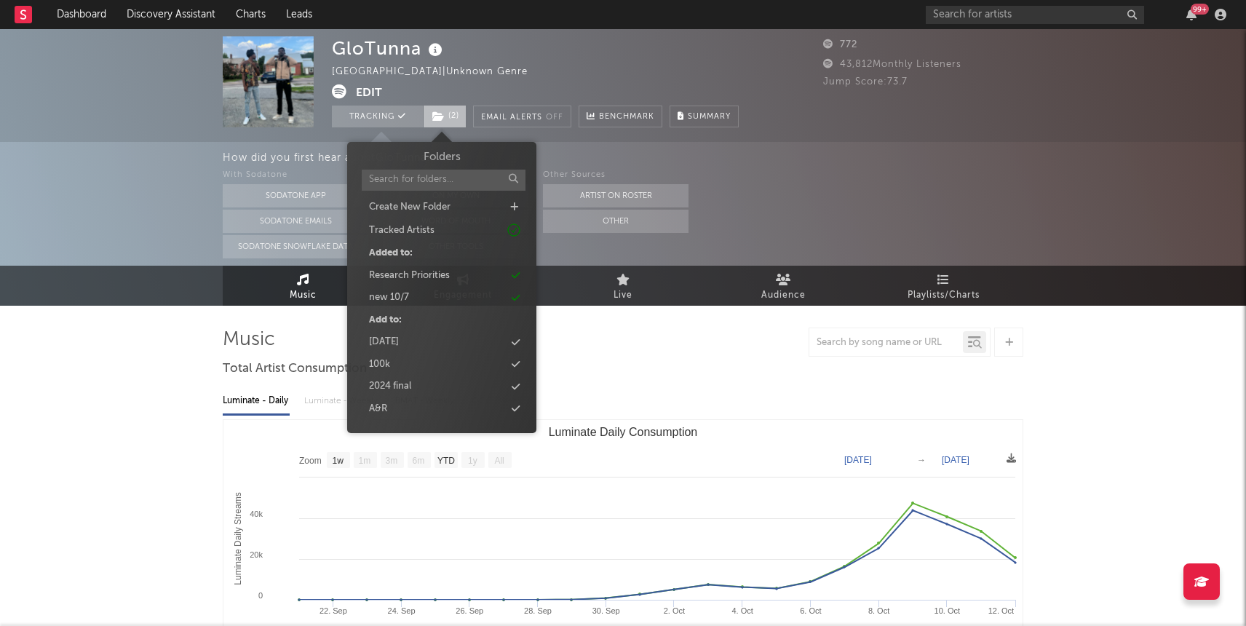
click at [448, 120] on span "( 2 )" at bounding box center [445, 117] width 44 height 22
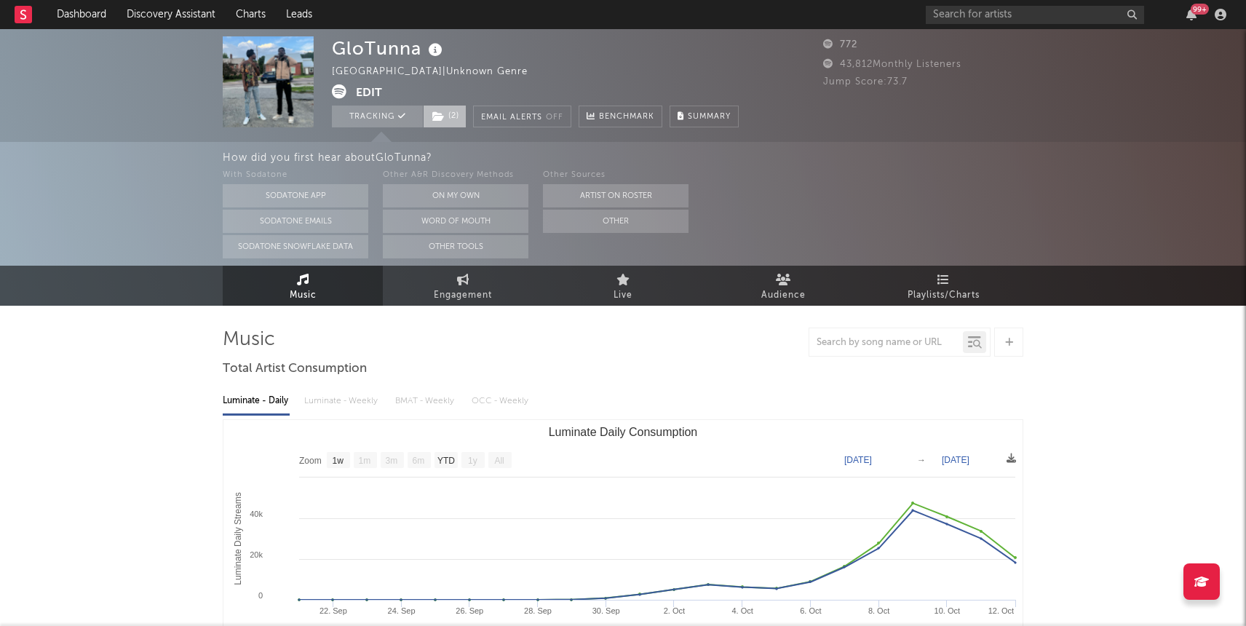
click at [439, 109] on span "( 2 )" at bounding box center [445, 117] width 44 height 22
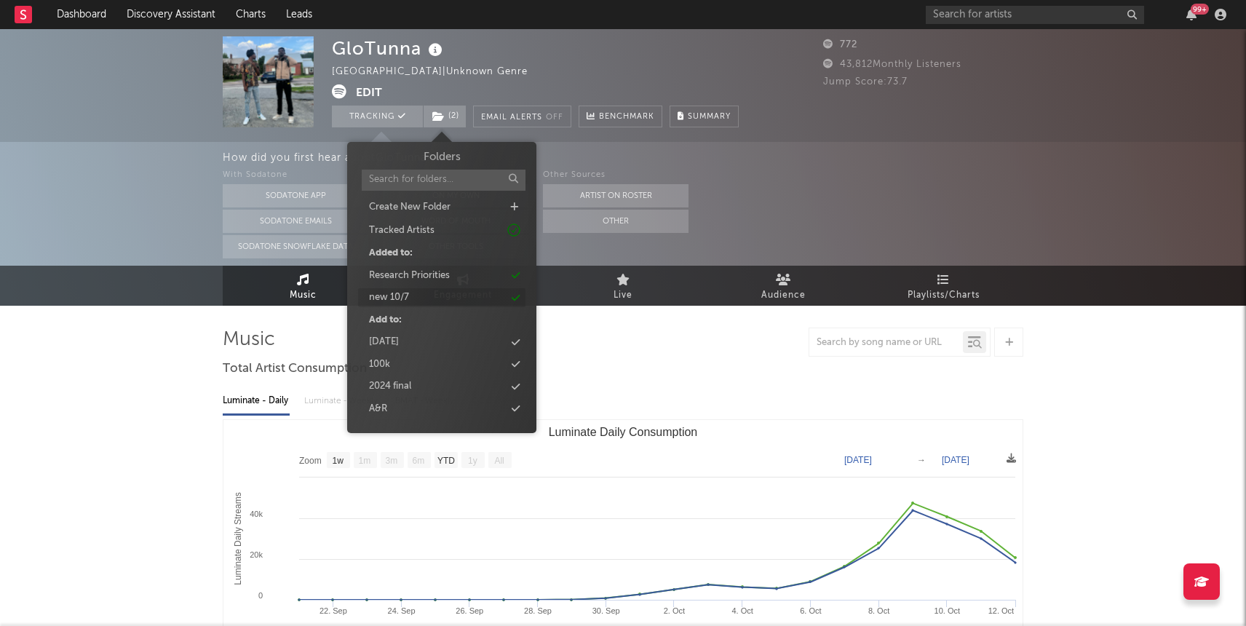
click at [423, 291] on div "new 10/7" at bounding box center [441, 297] width 167 height 19
click at [456, 262] on div "Added to:" at bounding box center [441, 253] width 167 height 19
click at [454, 272] on div "Research Priorities" at bounding box center [441, 275] width 167 height 19
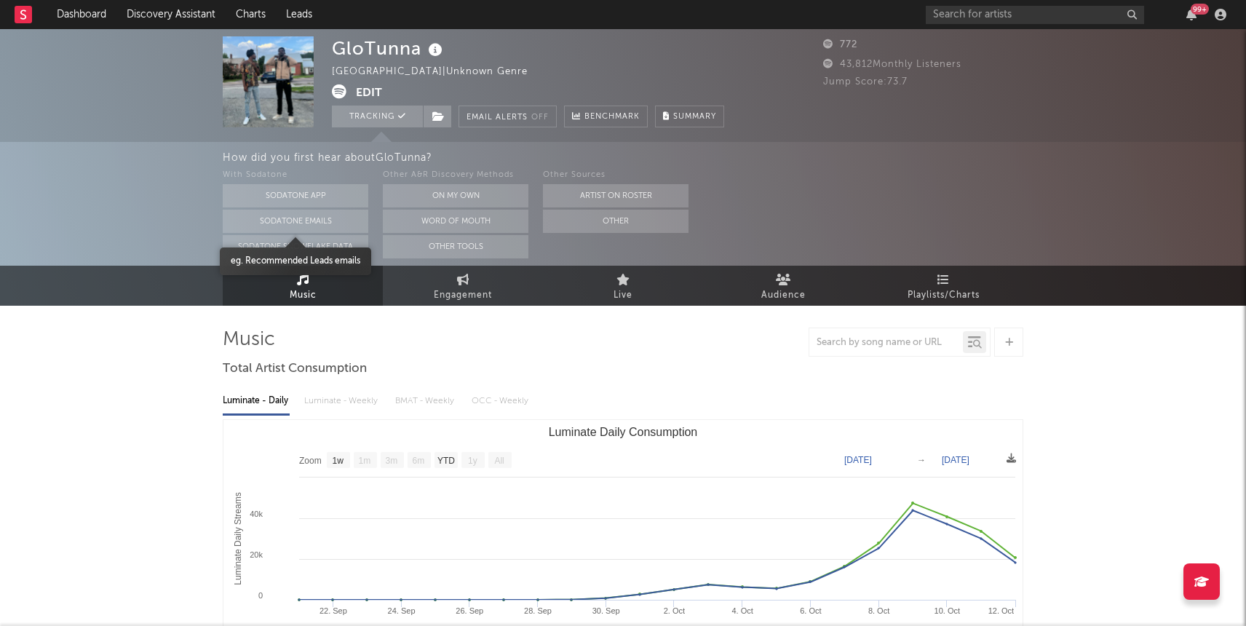
click at [108, 217] on div "How did you first hear about GloTunna ? With Sodatone Sodatone App Sodatone Ema…" at bounding box center [623, 204] width 1246 height 124
click at [67, 7] on link "Dashboard" at bounding box center [82, 14] width 70 height 29
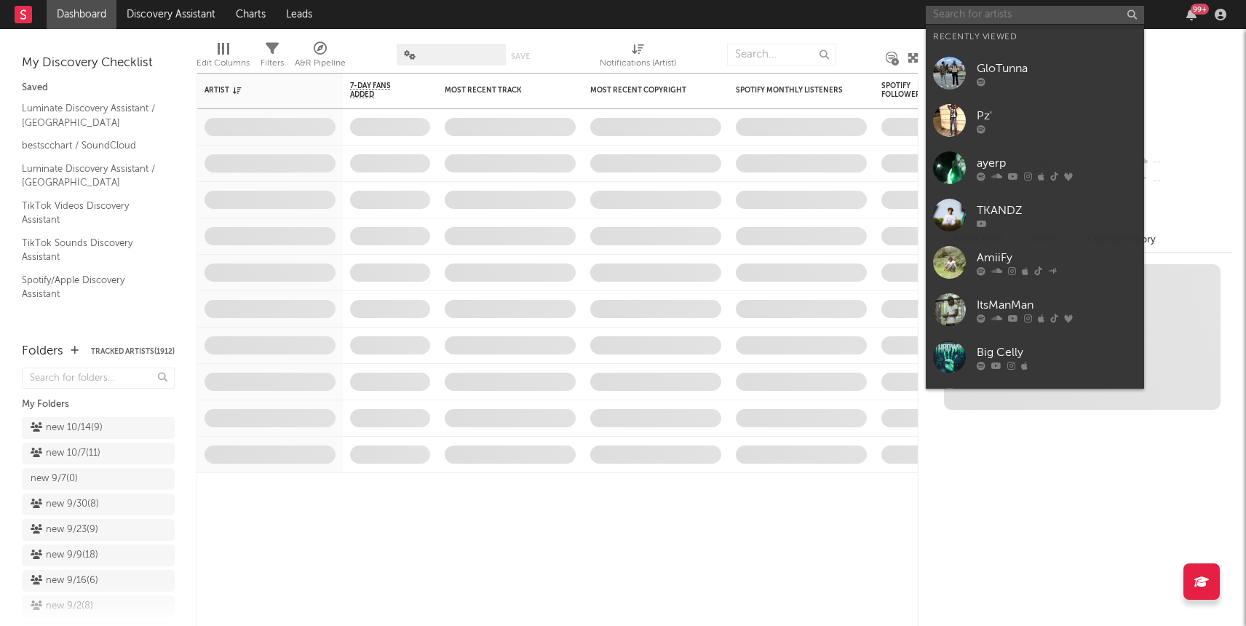
click at [990, 17] on input "text" at bounding box center [1035, 15] width 218 height 18
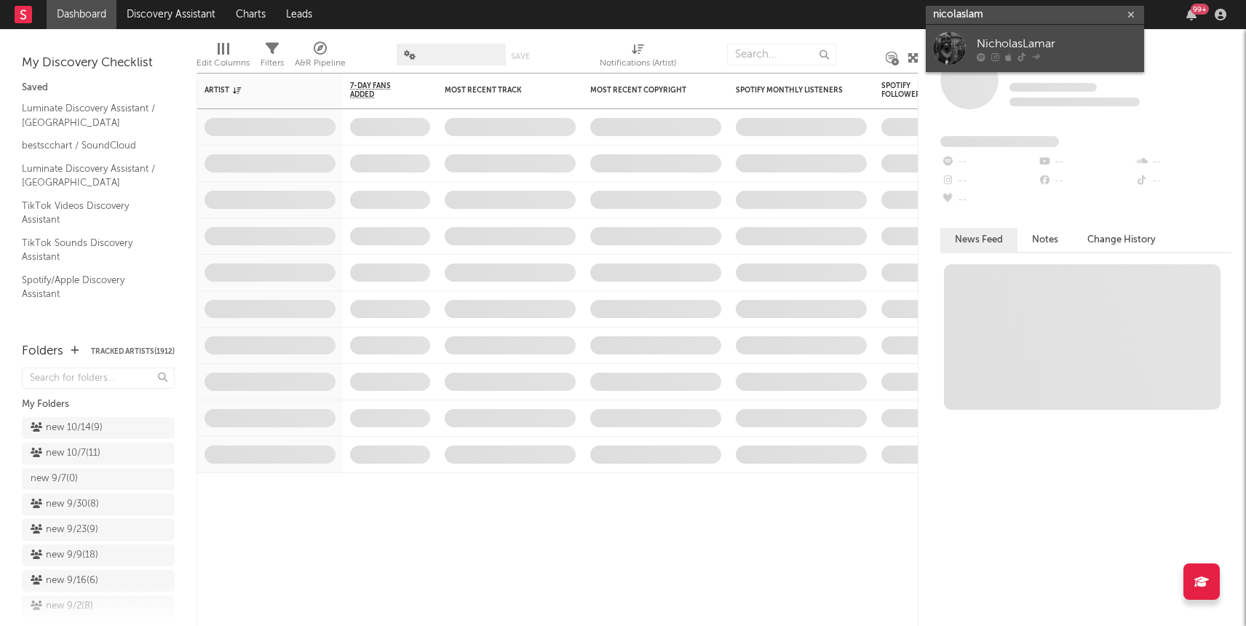
type input "nicolaslam"
click at [998, 39] on div "NicholasLamar" at bounding box center [1057, 43] width 160 height 17
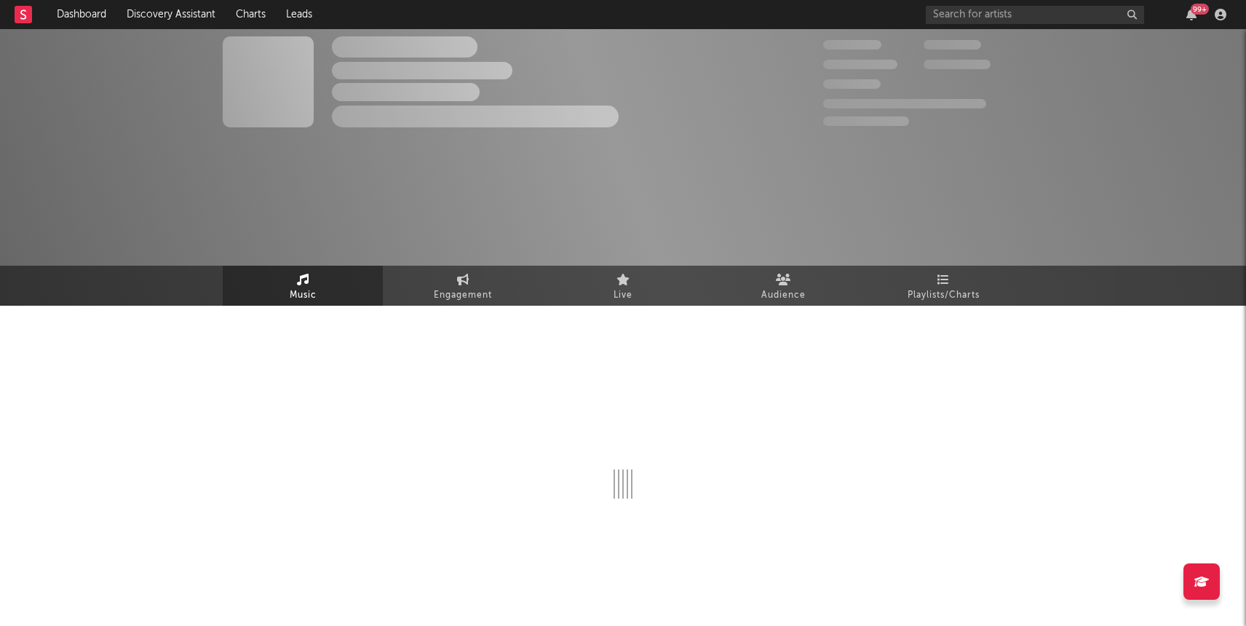
select select "6m"
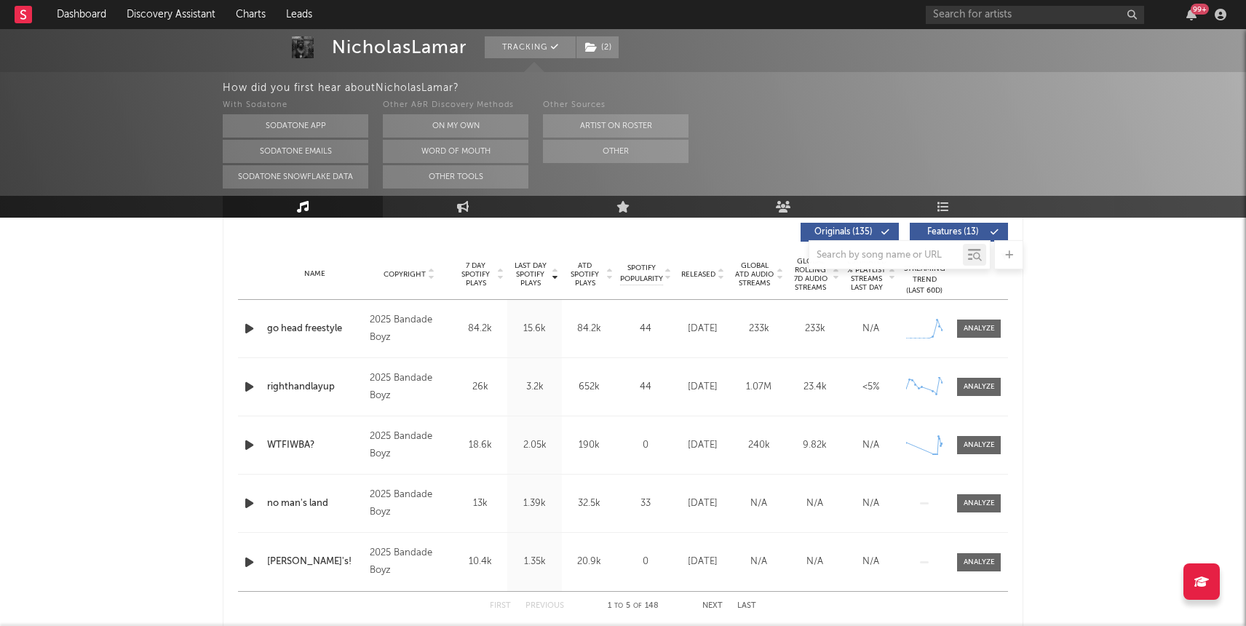
scroll to position [563, 0]
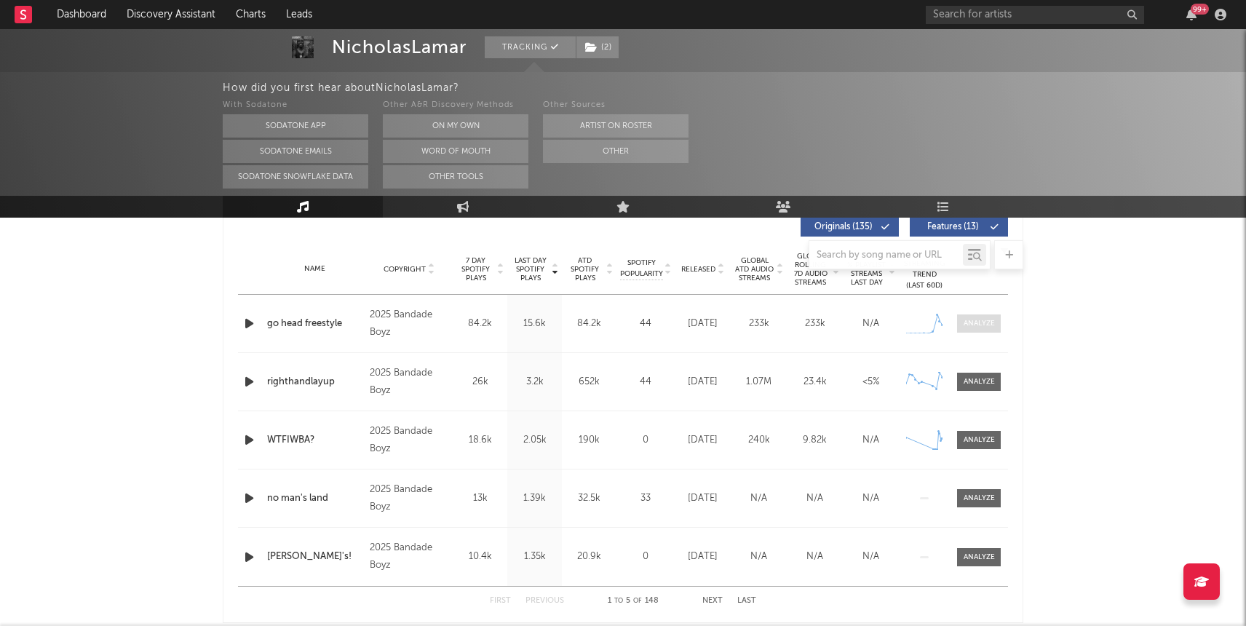
click at [987, 326] on div at bounding box center [979, 323] width 31 height 11
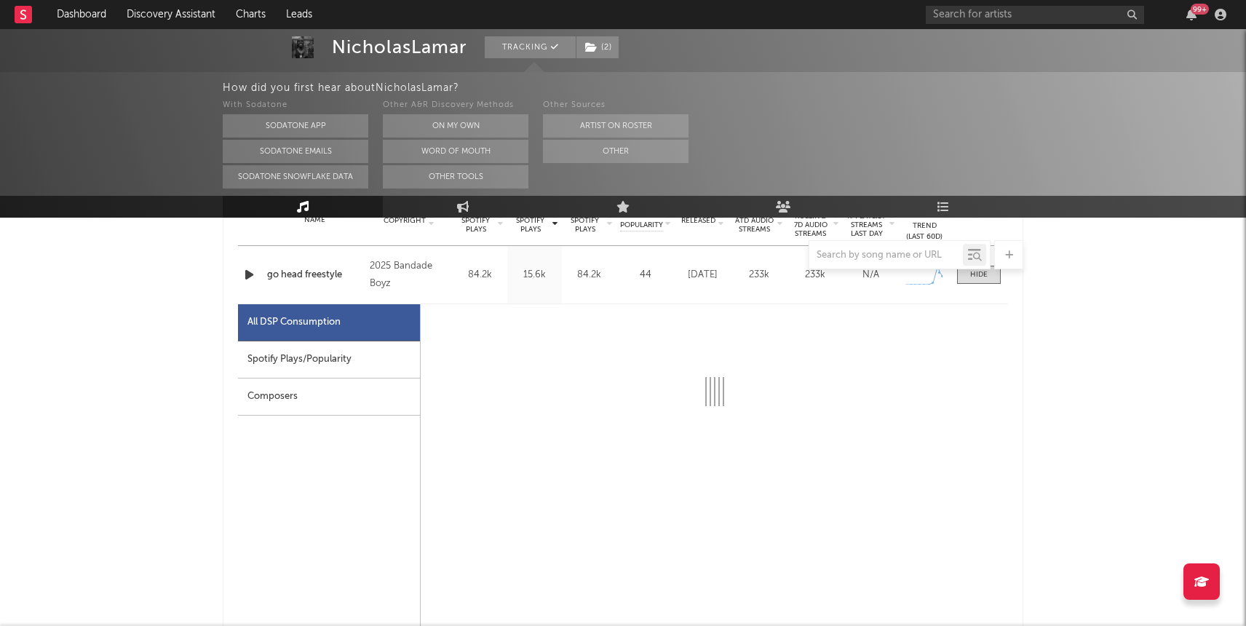
select select "1w"
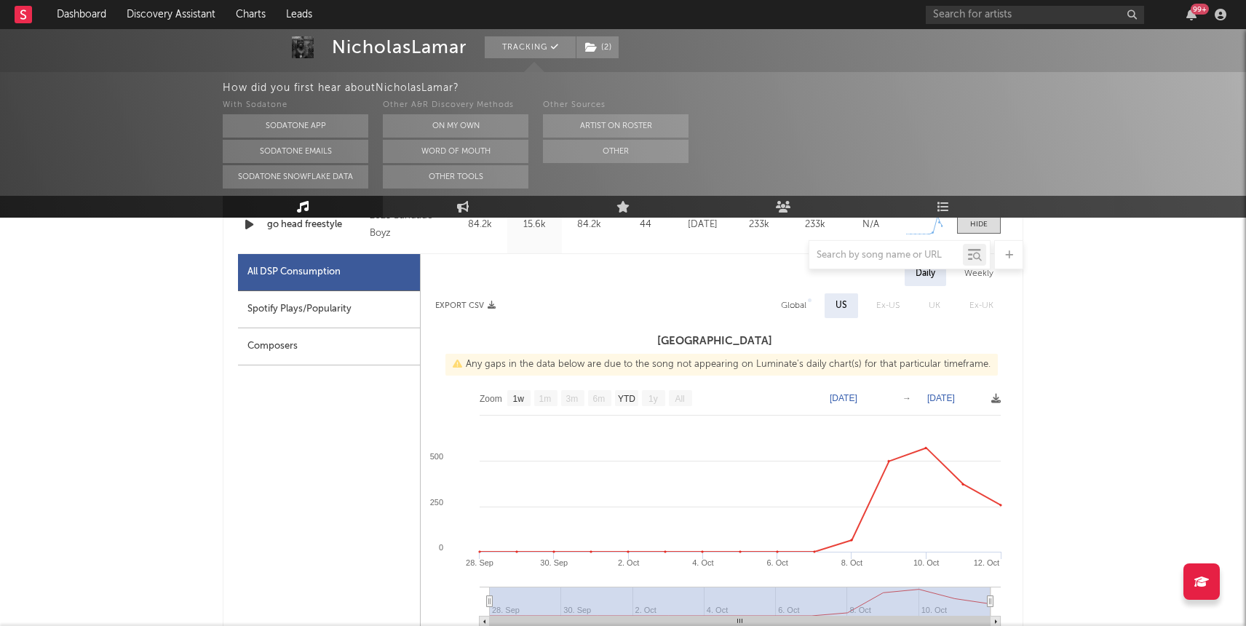
scroll to position [645, 0]
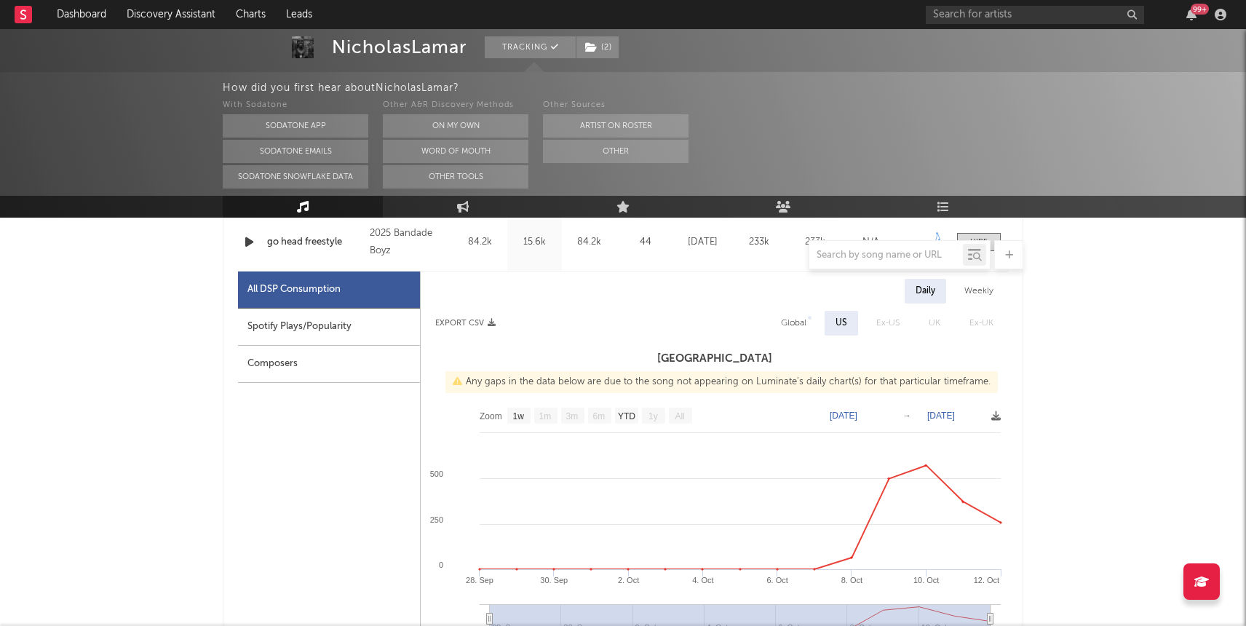
click at [245, 239] on icon "button" at bounding box center [249, 242] width 15 height 18
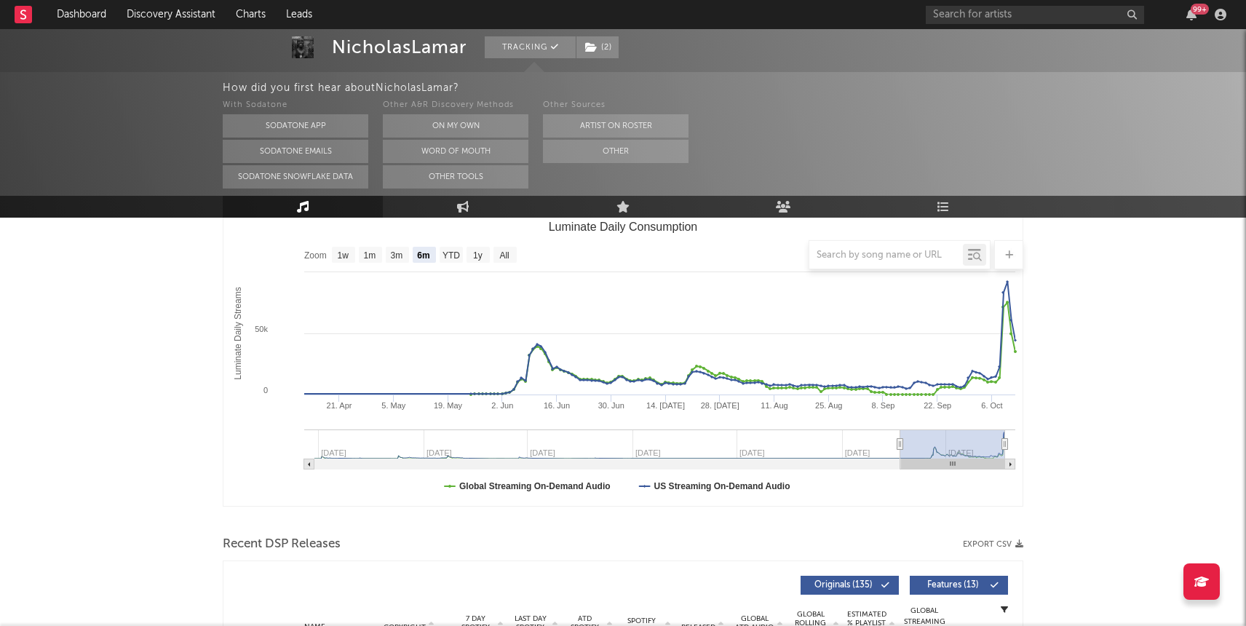
scroll to position [0, 0]
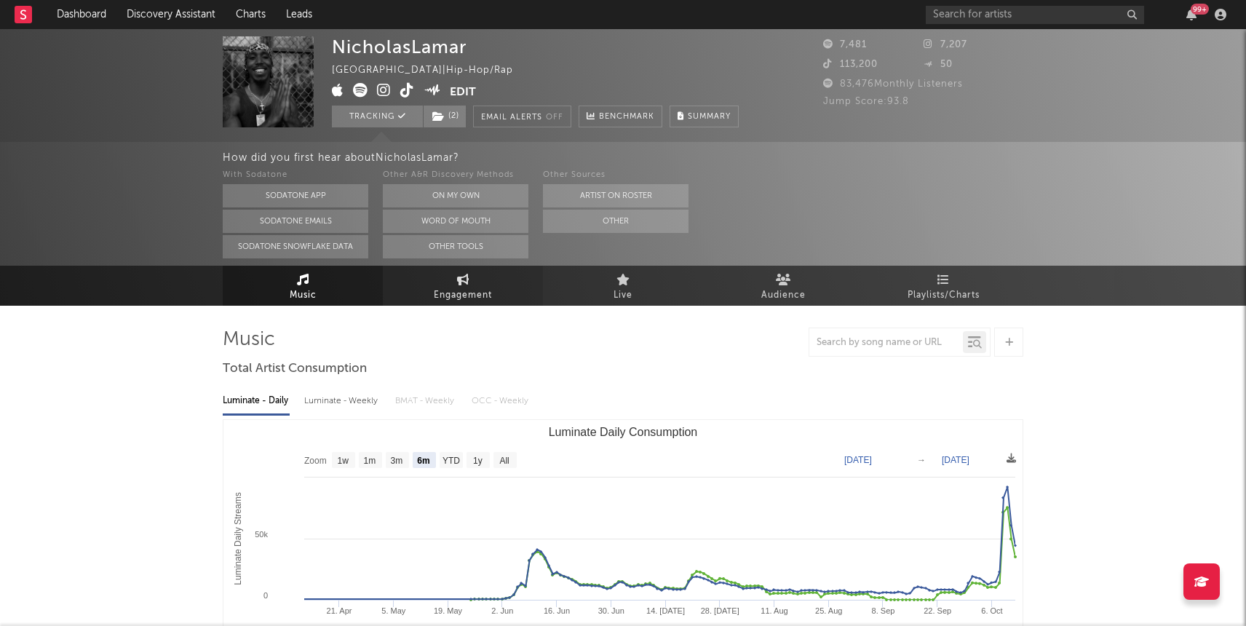
click at [453, 283] on link "Engagement" at bounding box center [463, 286] width 160 height 40
select select "1w"
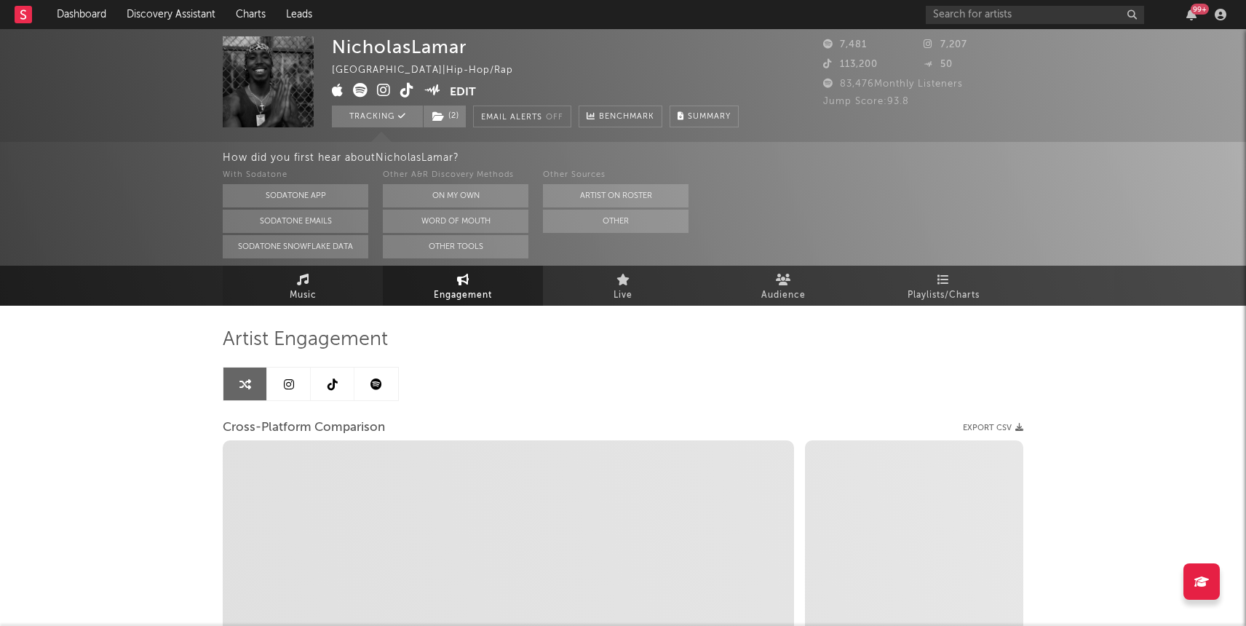
click at [317, 286] on link "Music" at bounding box center [303, 286] width 160 height 40
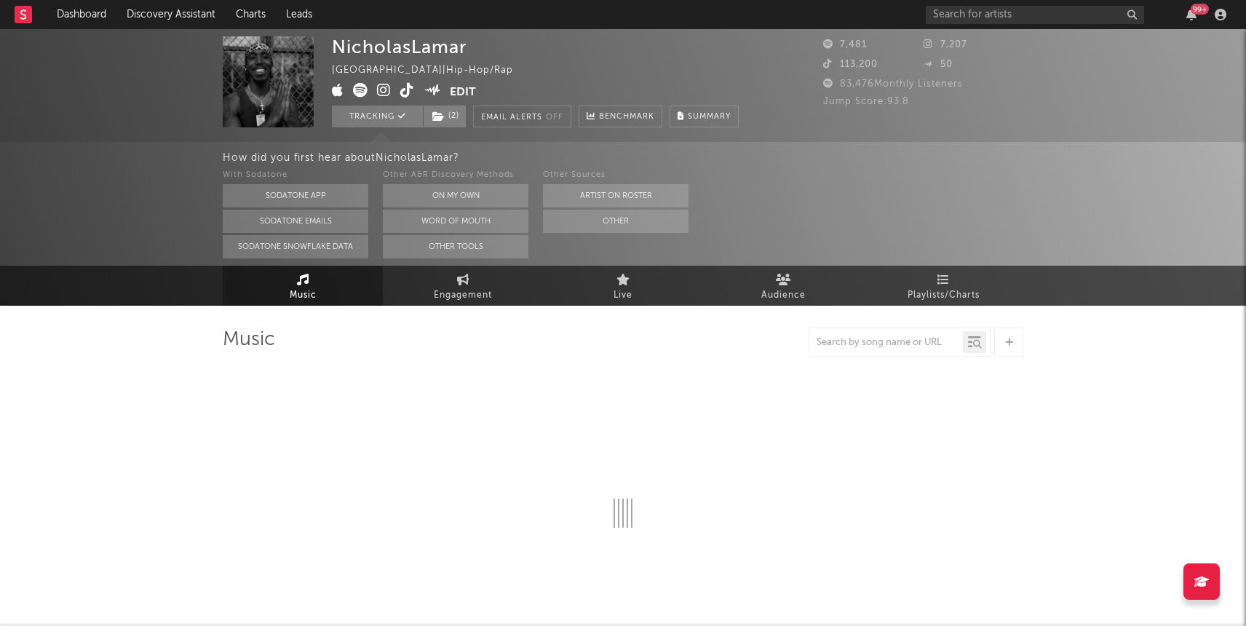
select select "6m"
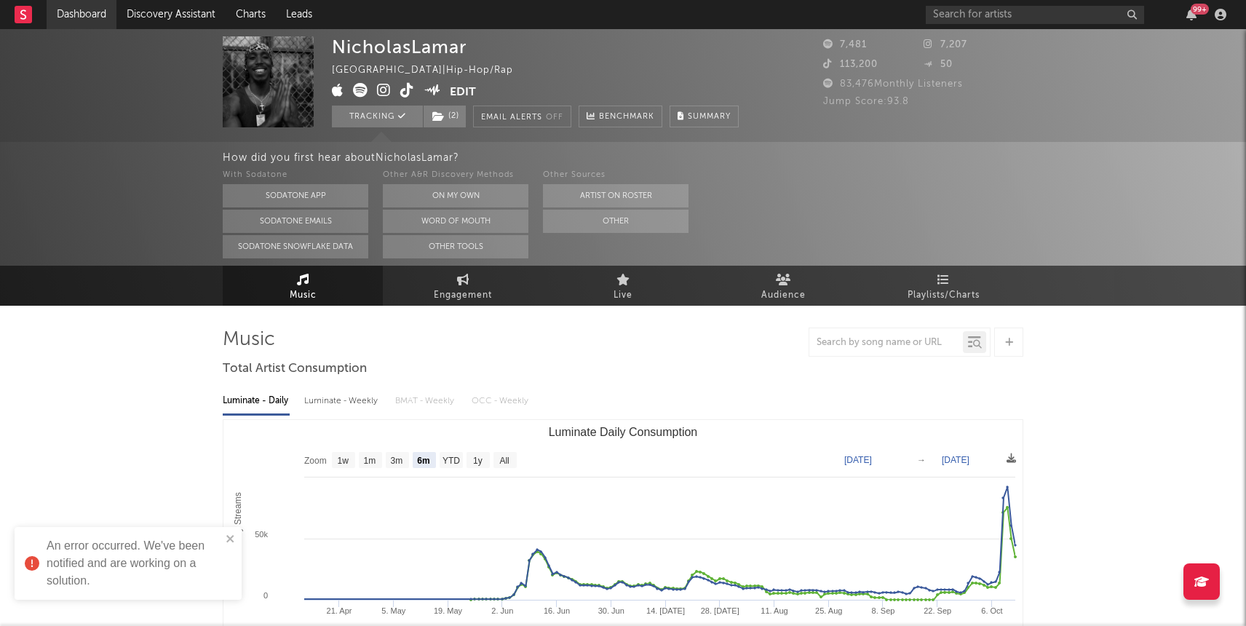
click at [86, 16] on link "Dashboard" at bounding box center [82, 14] width 70 height 29
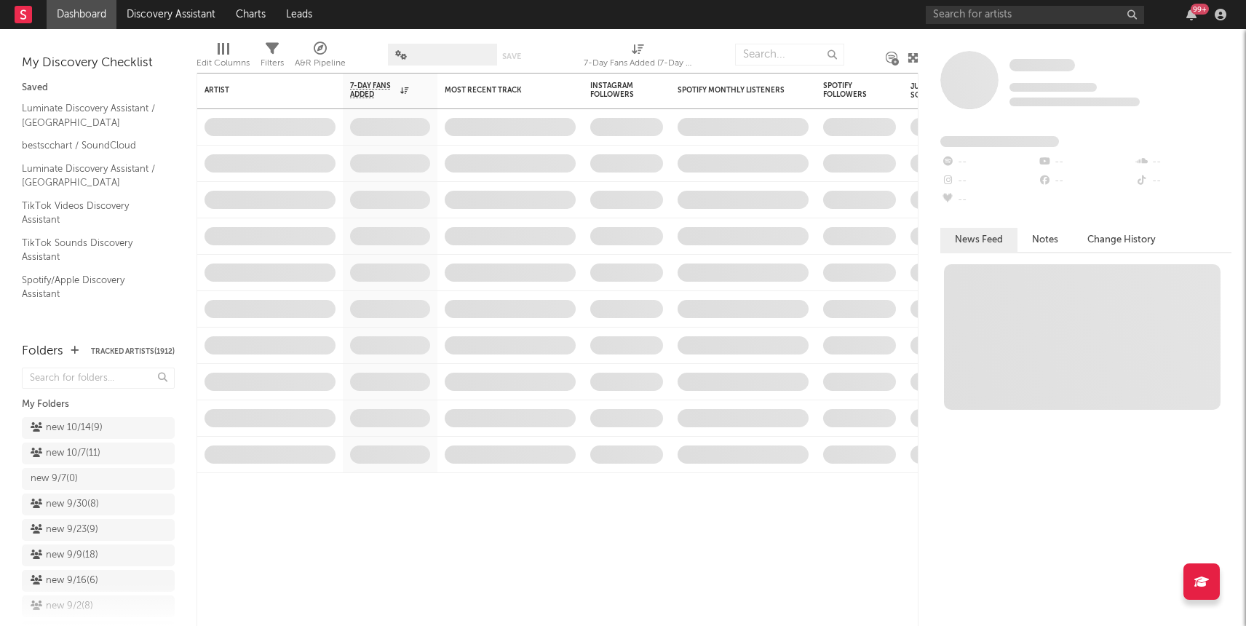
click at [101, 395] on div "My Folders new 10/14 ( 9 ) new 10/7 ( 11 ) new 9/7 ( 0 ) new 9/30 ( 8 ) new 9/2…" at bounding box center [98, 495] width 153 height 262
click at [101, 384] on input "text" at bounding box center [98, 378] width 153 height 21
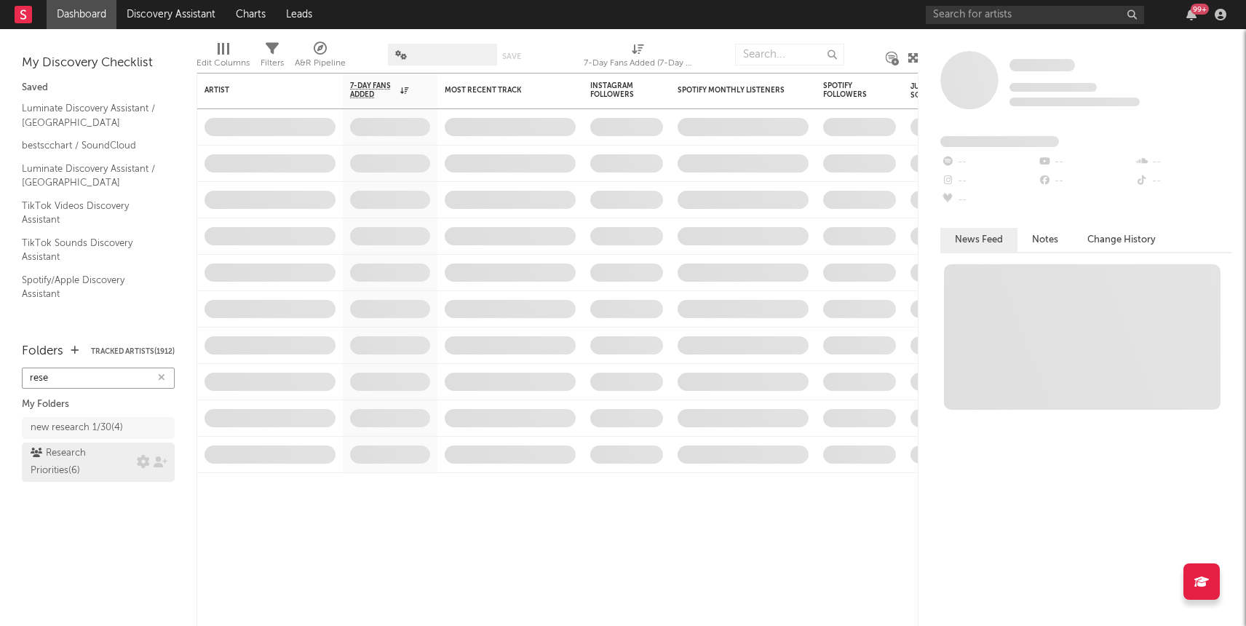
type input "rese"
click at [102, 462] on div "Research Priorities ( 6 )" at bounding box center [82, 462] width 103 height 35
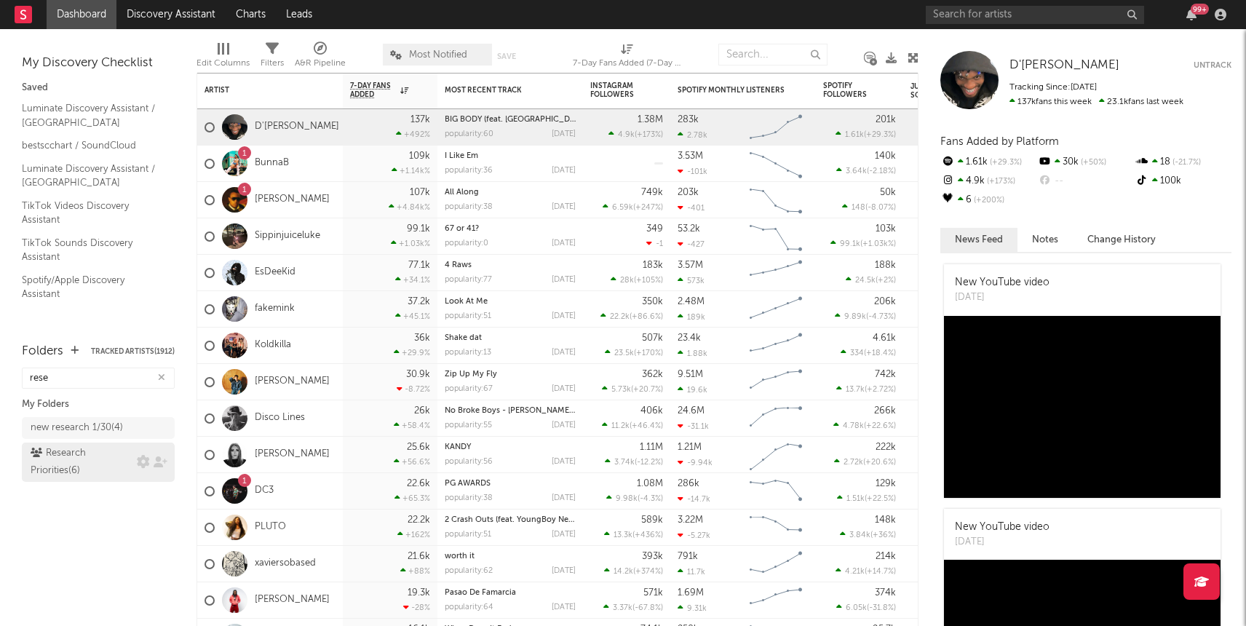
click at [71, 459] on div "Research Priorities ( 6 )" at bounding box center [82, 462] width 103 height 35
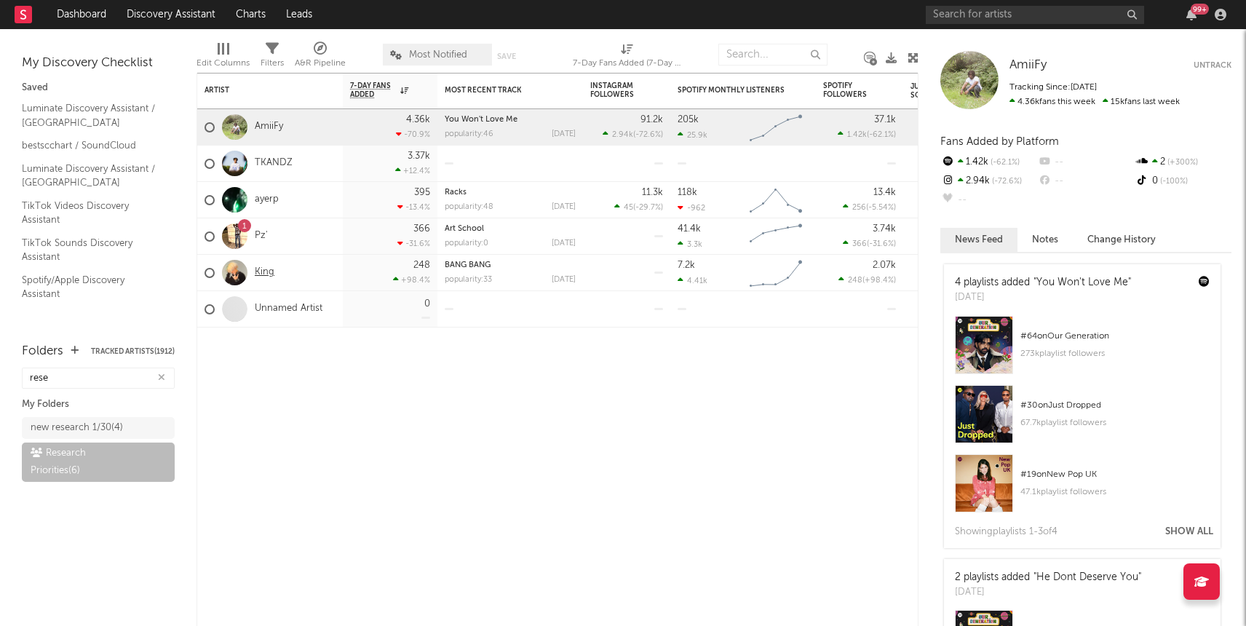
click at [266, 274] on link "King" at bounding box center [265, 272] width 20 height 12
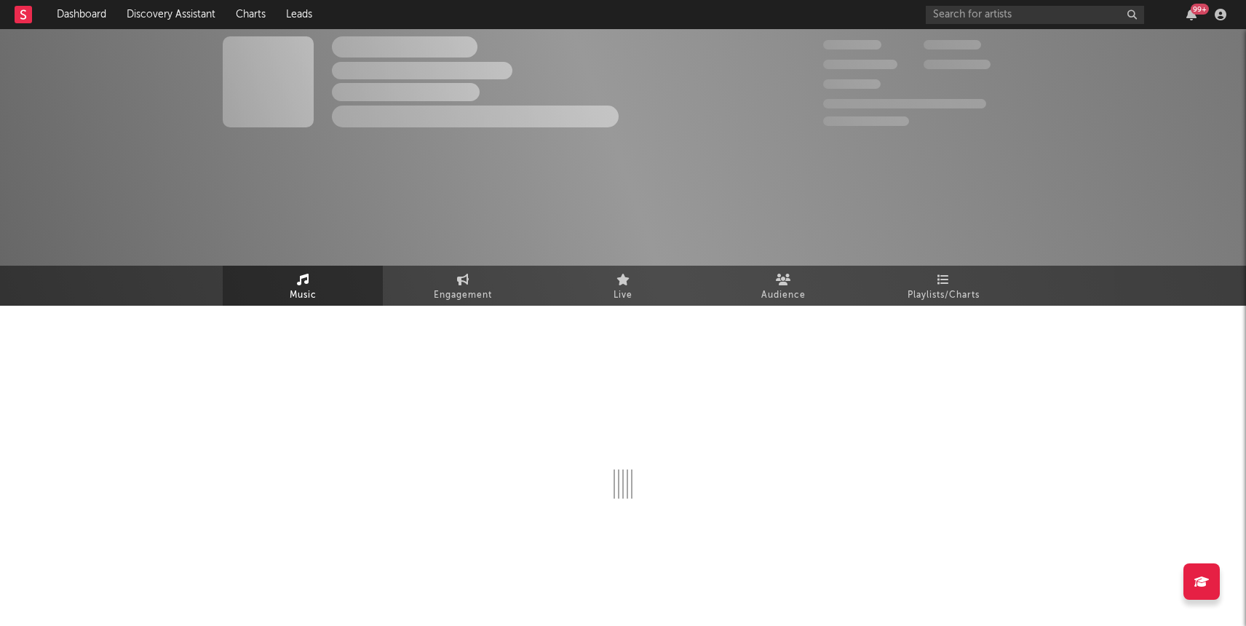
select select "6m"
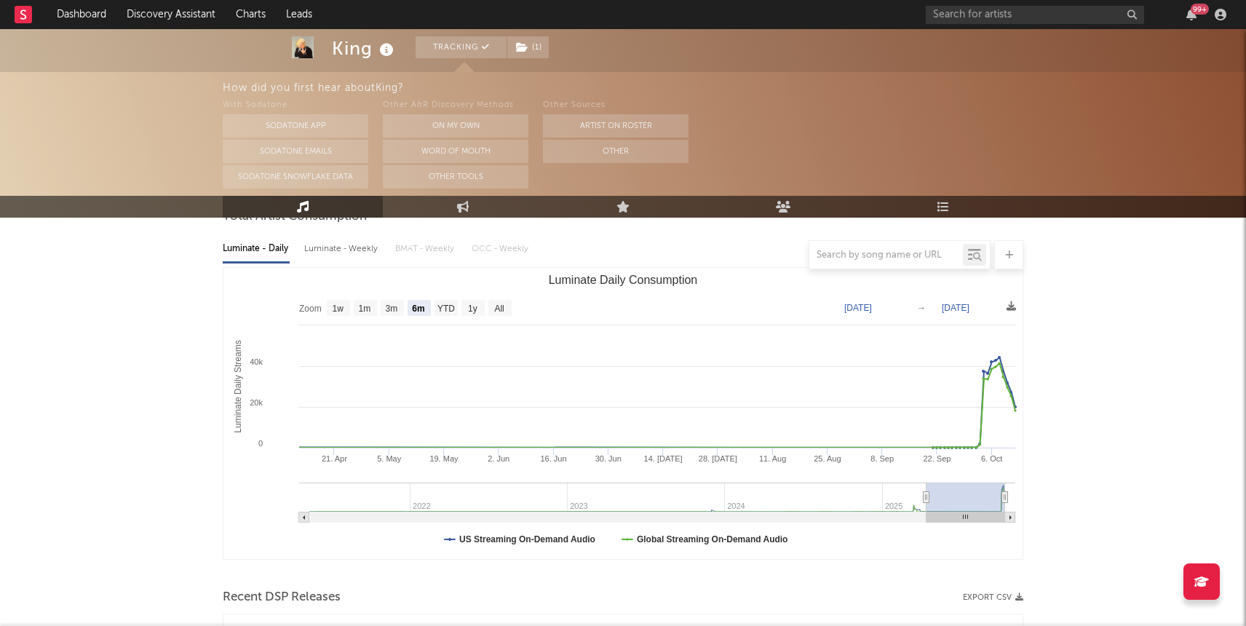
scroll to position [163, 0]
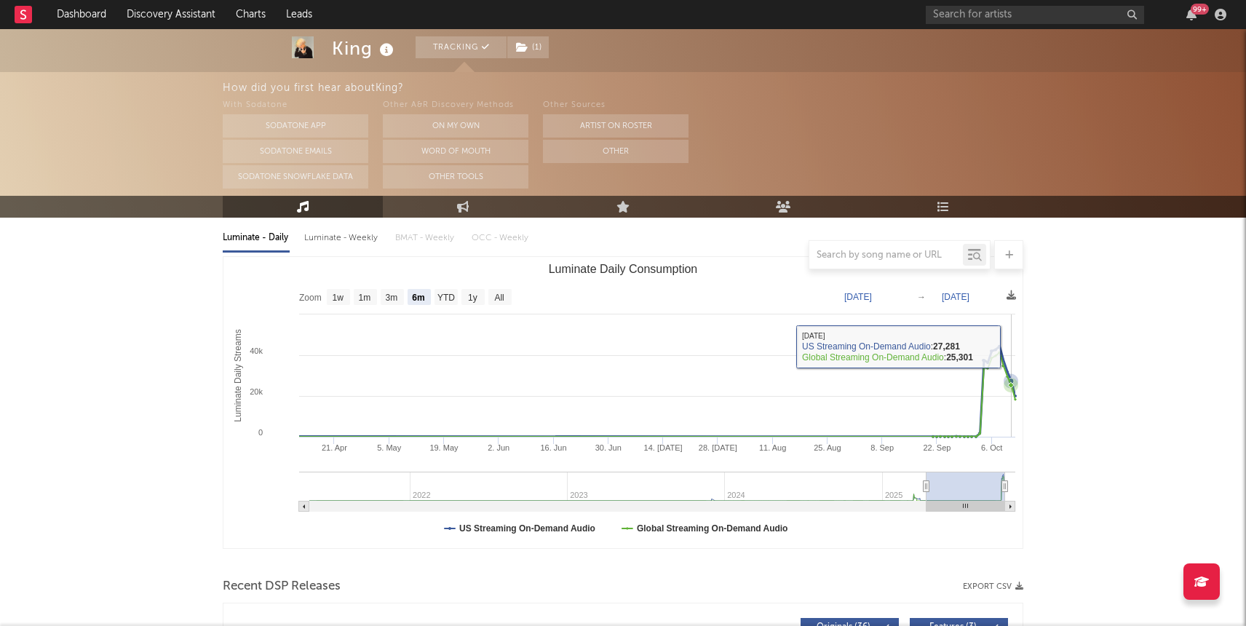
click at [1010, 346] on rect "Luminate Daily Consumption" at bounding box center [622, 402] width 799 height 291
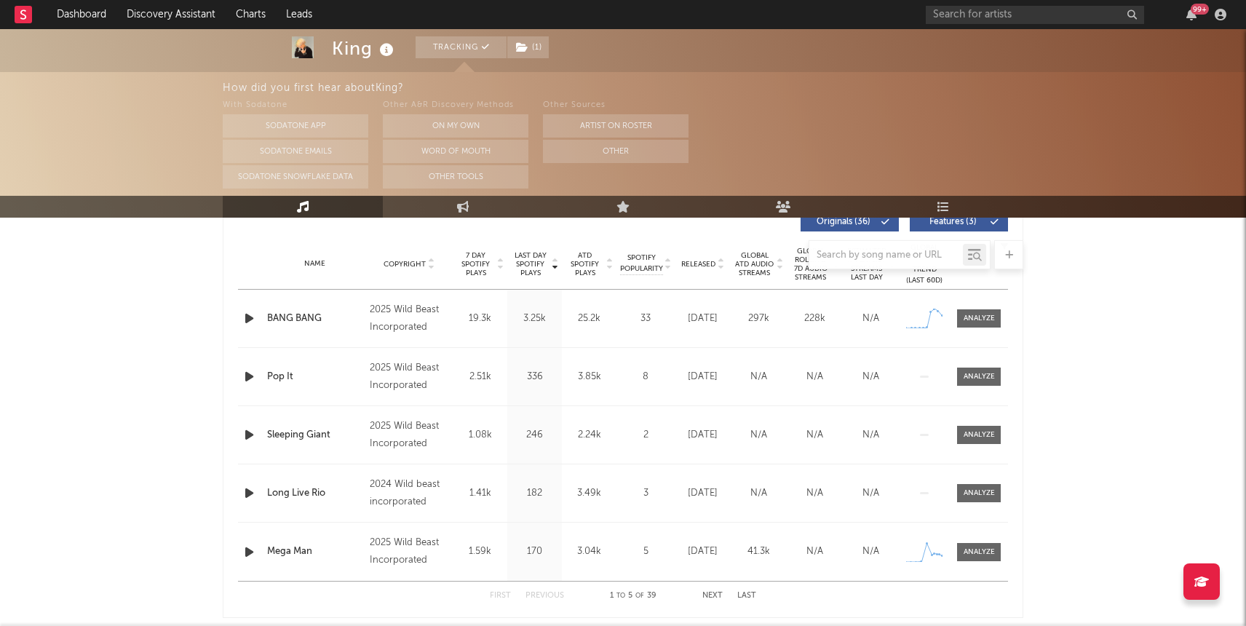
scroll to position [566, 0]
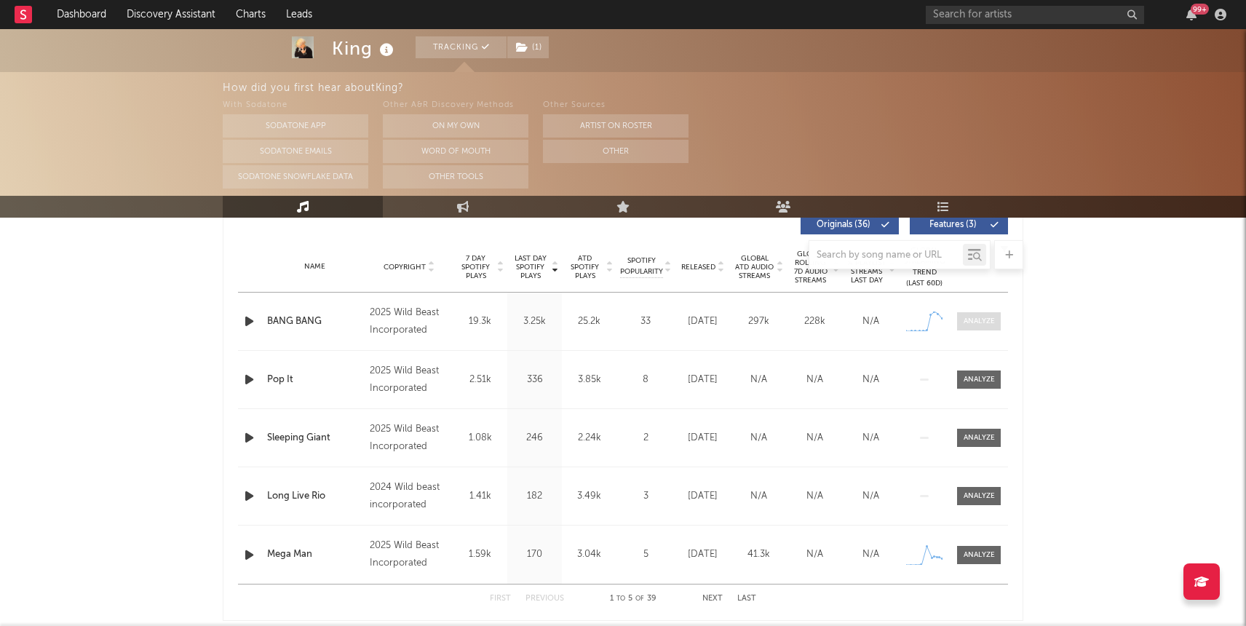
click at [972, 318] on div at bounding box center [979, 321] width 31 height 11
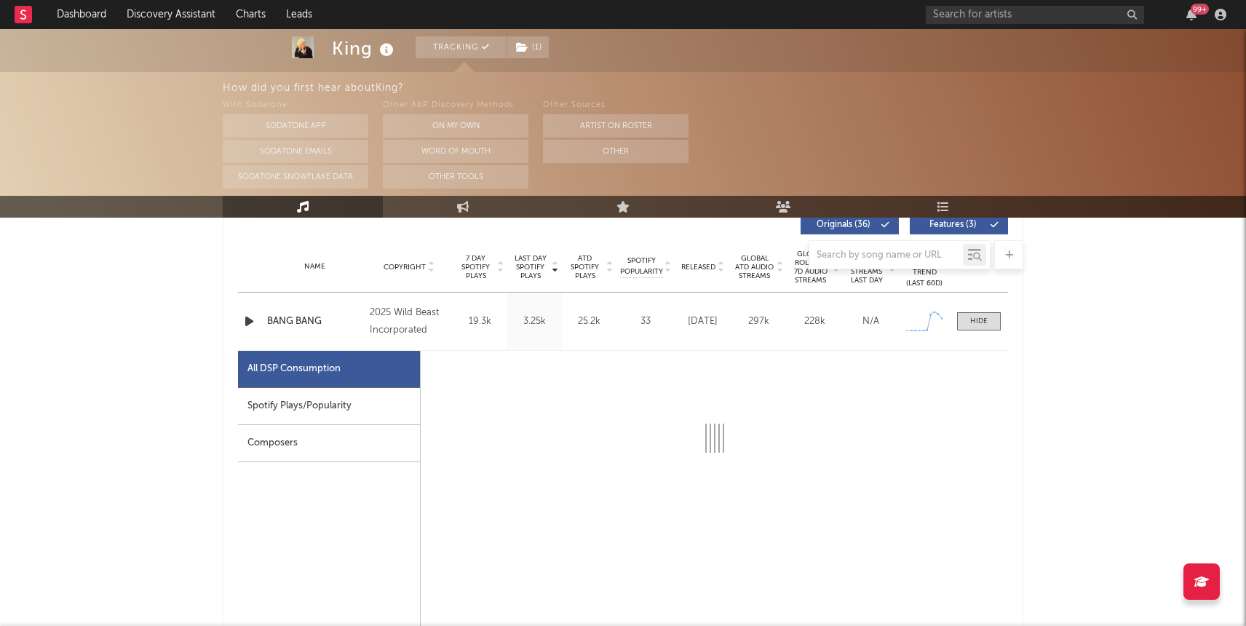
select select "1w"
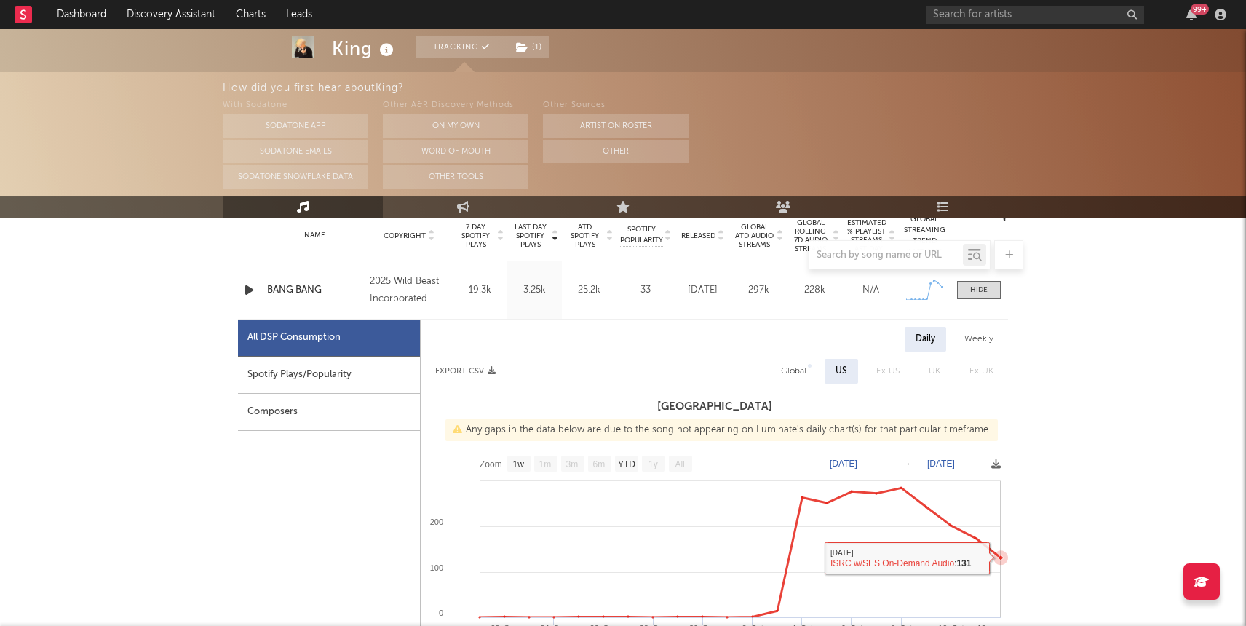
scroll to position [0, 0]
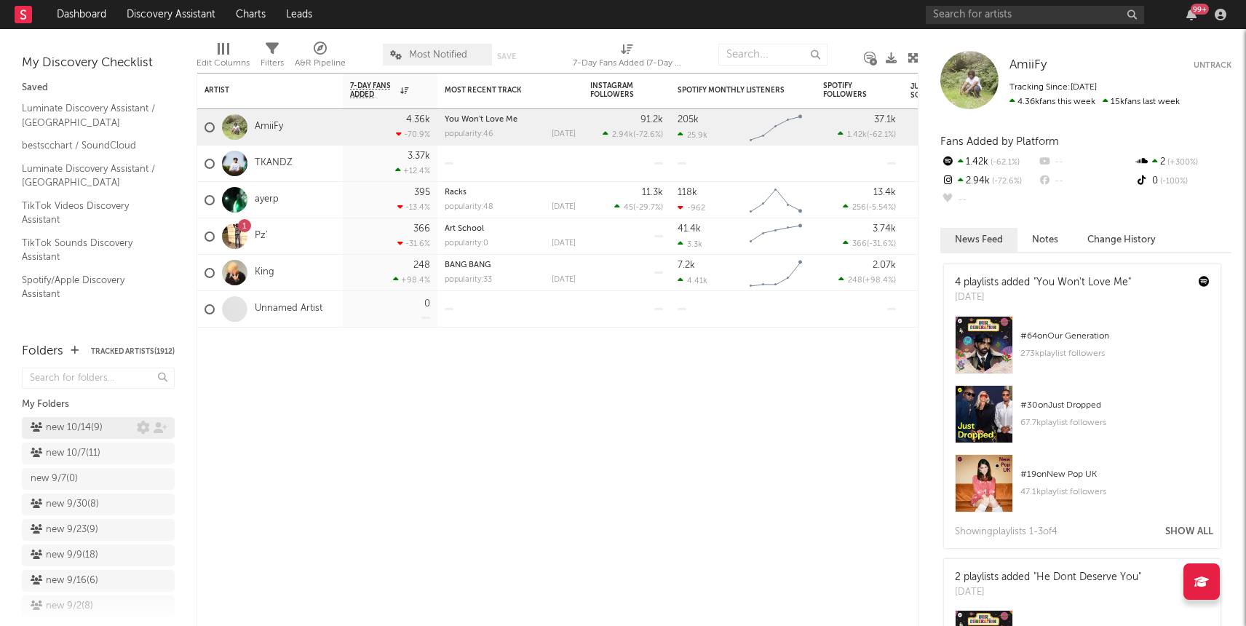
click at [76, 429] on div "new 10/14 ( 9 )" at bounding box center [67, 427] width 72 height 17
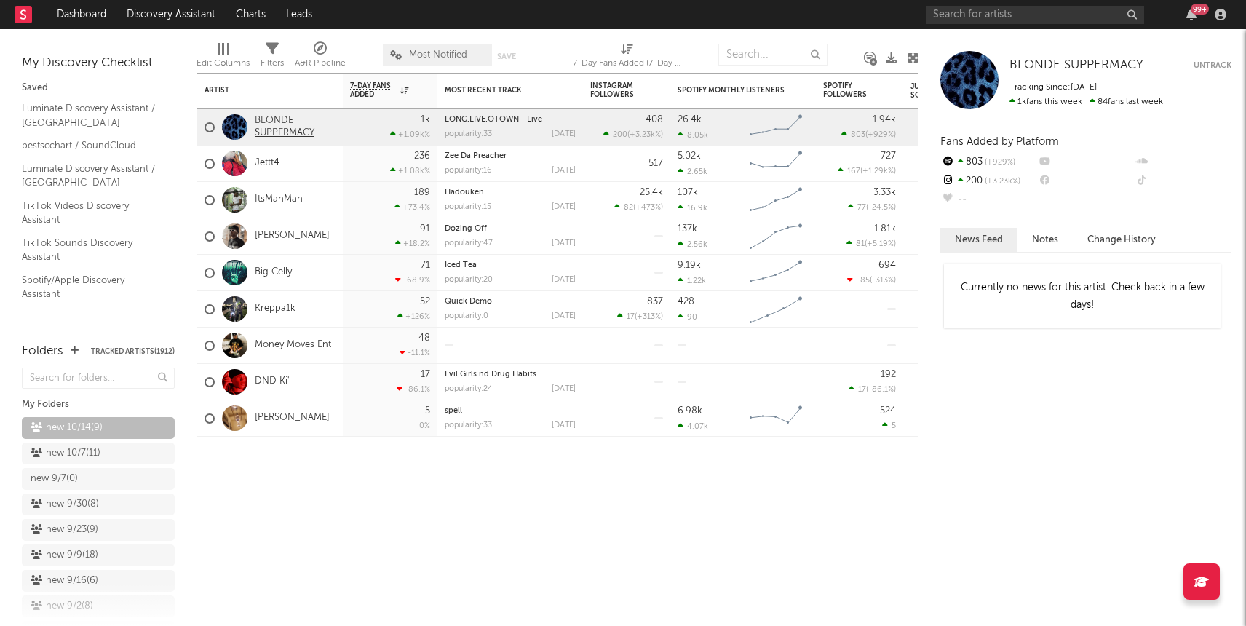
click at [281, 132] on link "BLONDE SUPPERMACY" at bounding box center [295, 127] width 81 height 25
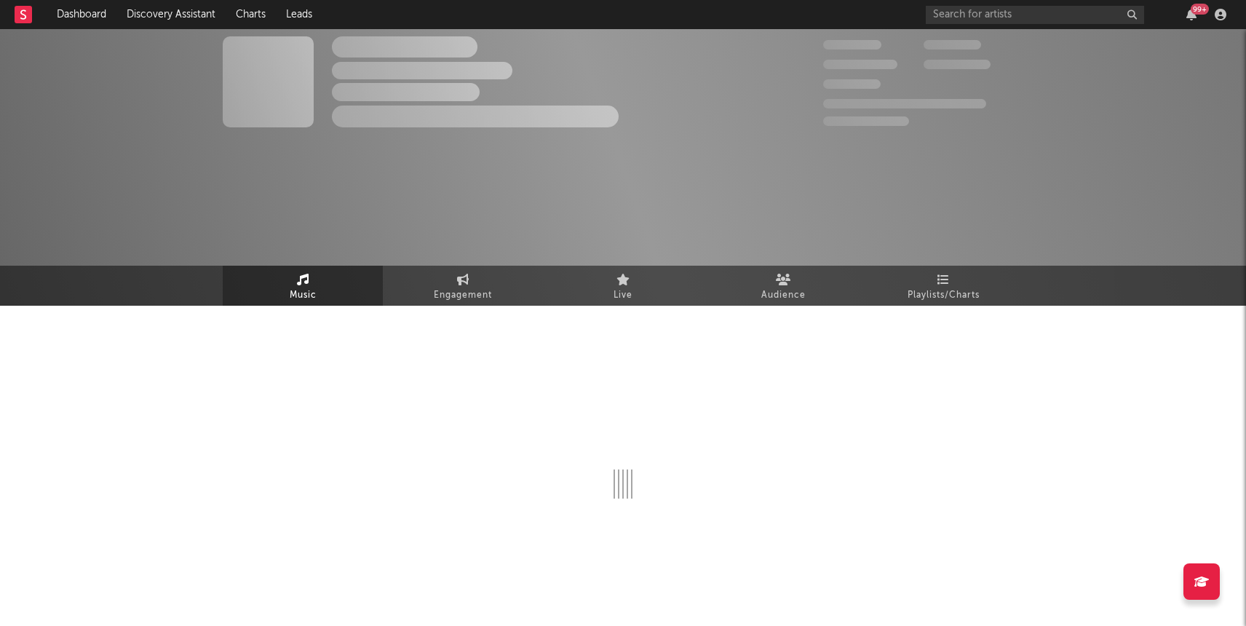
select select "6m"
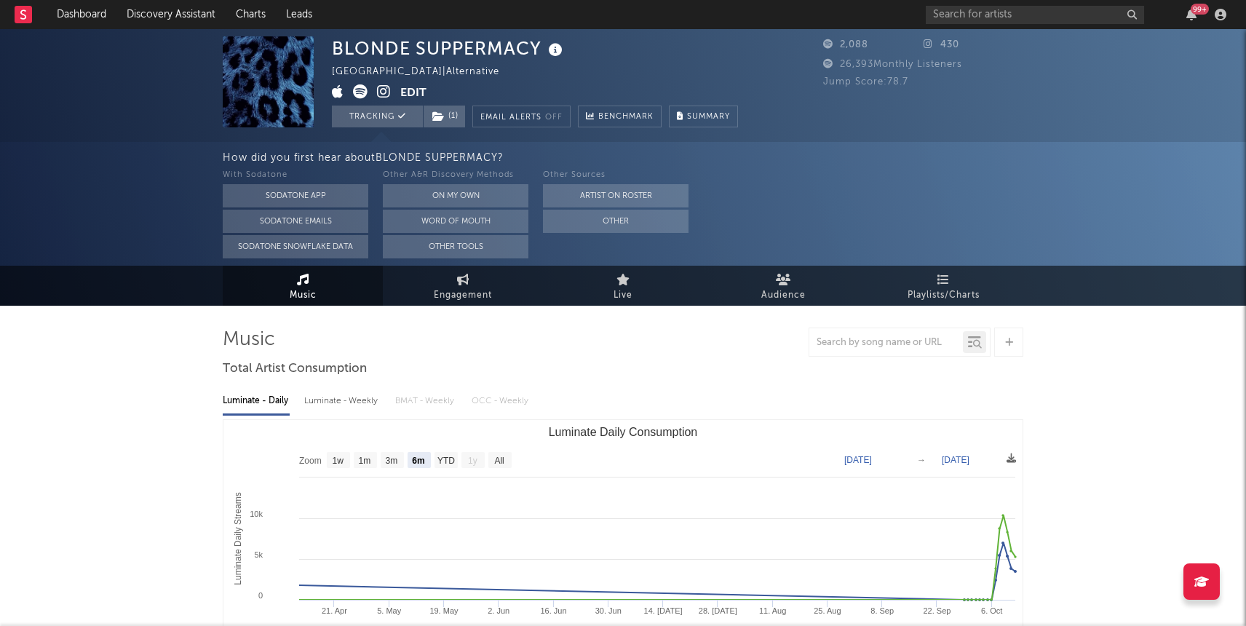
click at [391, 92] on span at bounding box center [366, 93] width 68 height 18
click at [389, 92] on icon at bounding box center [384, 91] width 14 height 15
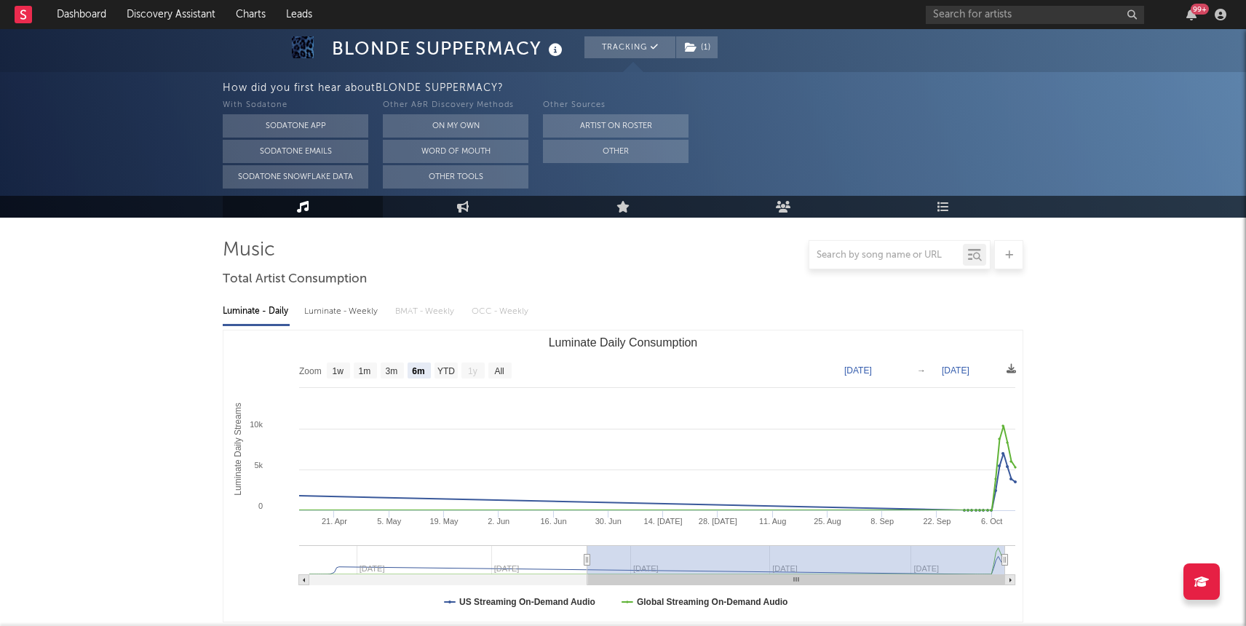
scroll to position [100, 0]
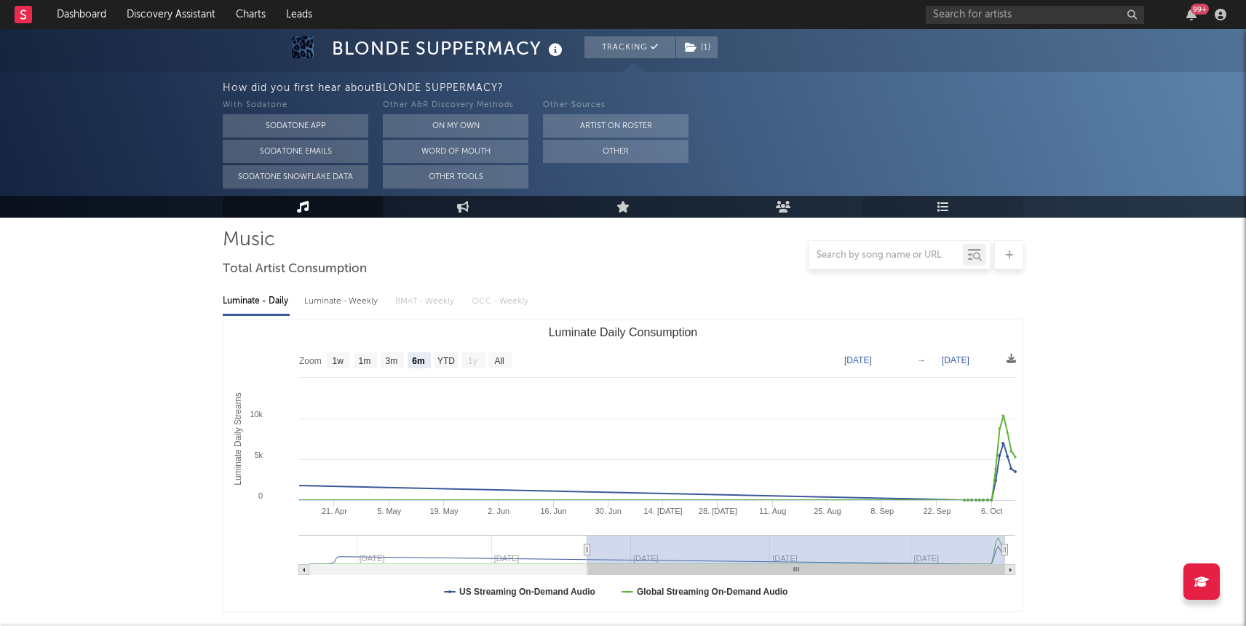
click at [956, 204] on link "Playlists/Charts" at bounding box center [943, 207] width 160 height 22
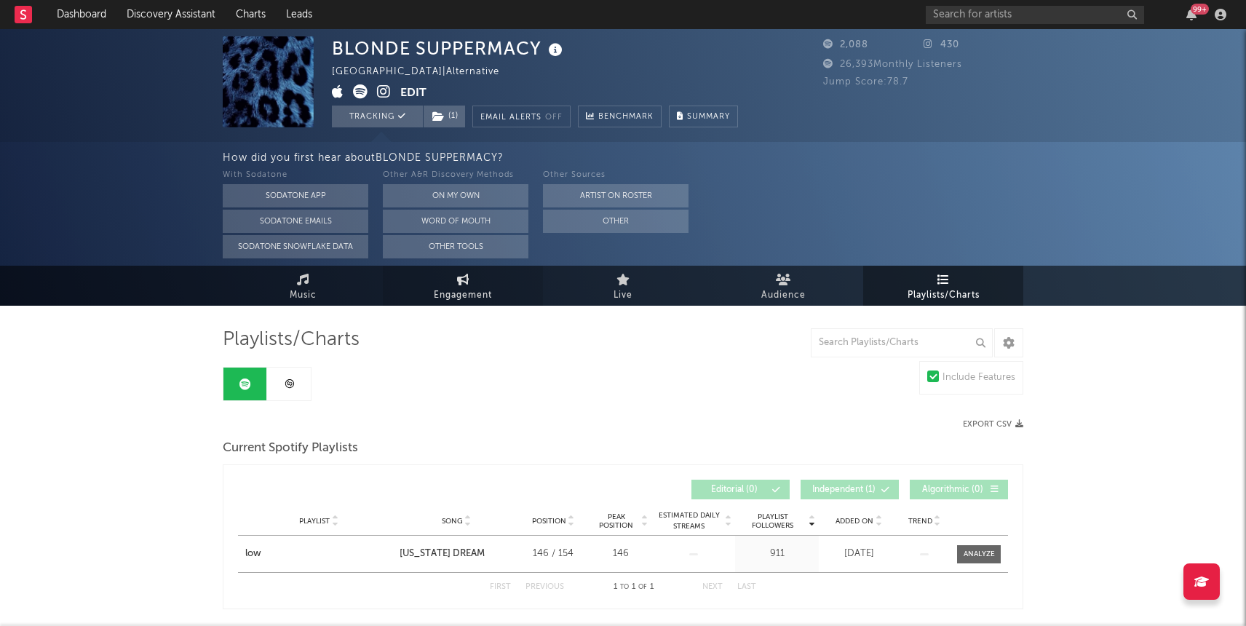
click at [463, 292] on span "Engagement" at bounding box center [463, 295] width 58 height 17
select select "1w"
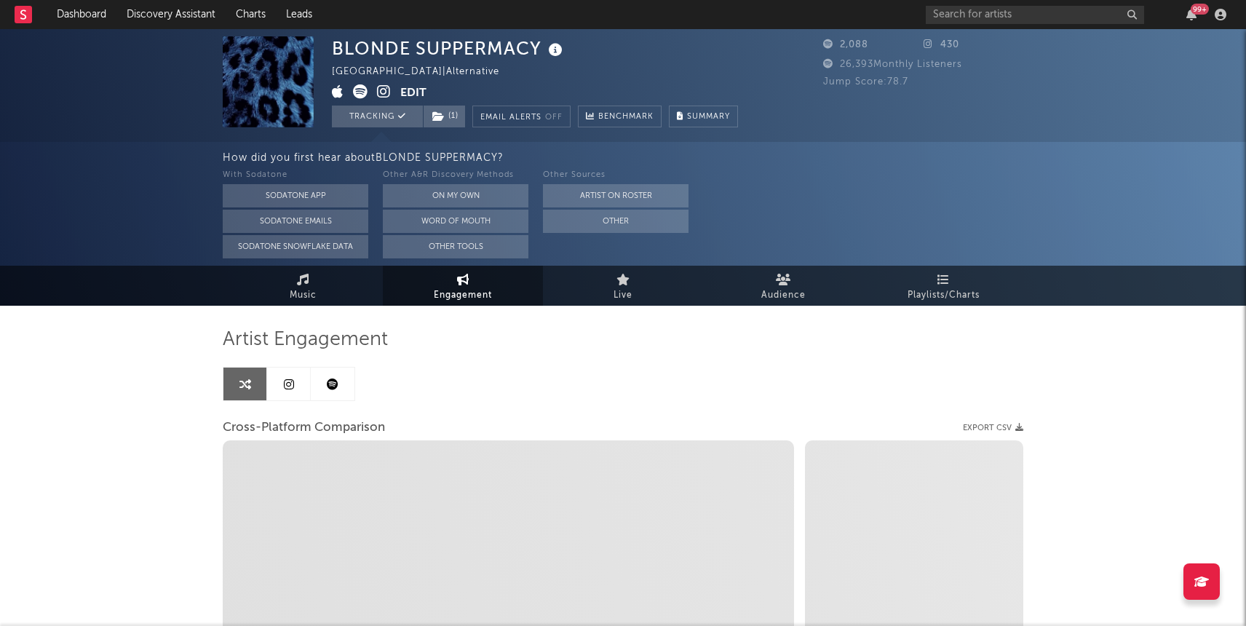
select select "1m"
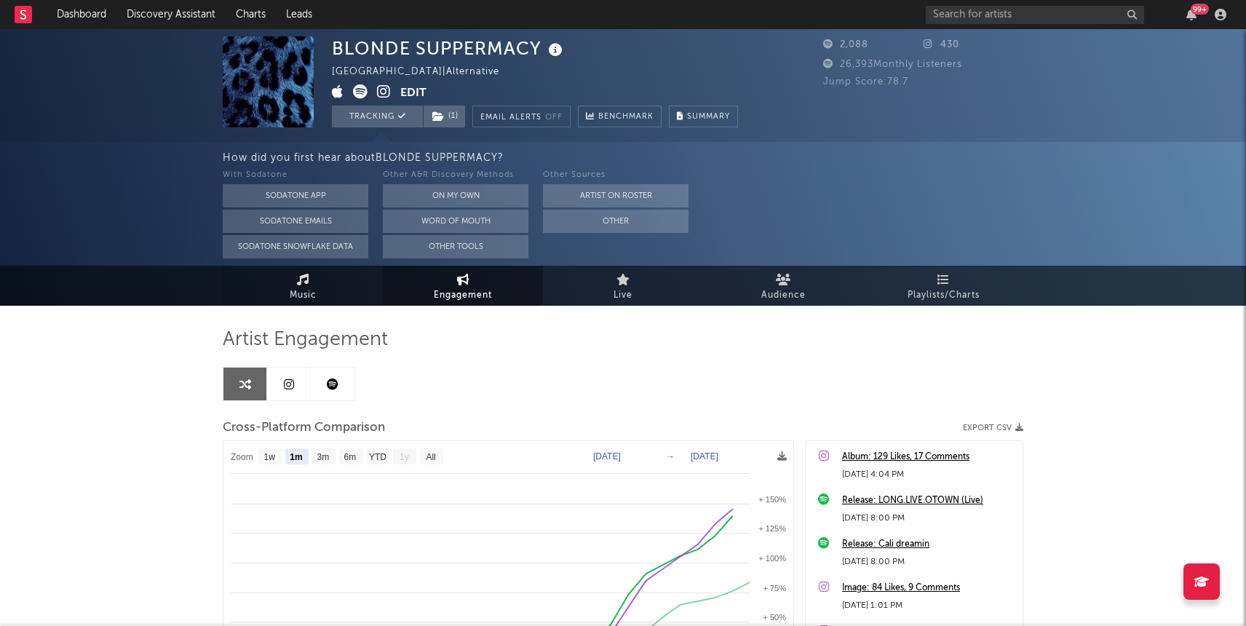
click at [284, 294] on link "Music" at bounding box center [303, 286] width 160 height 40
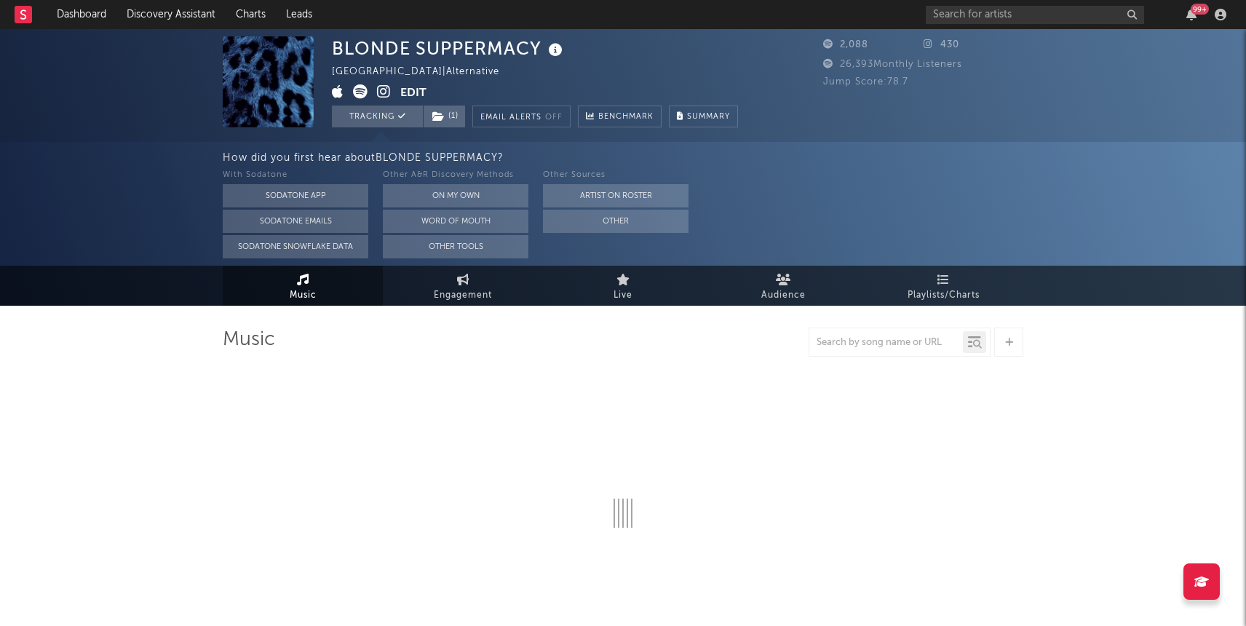
select select "6m"
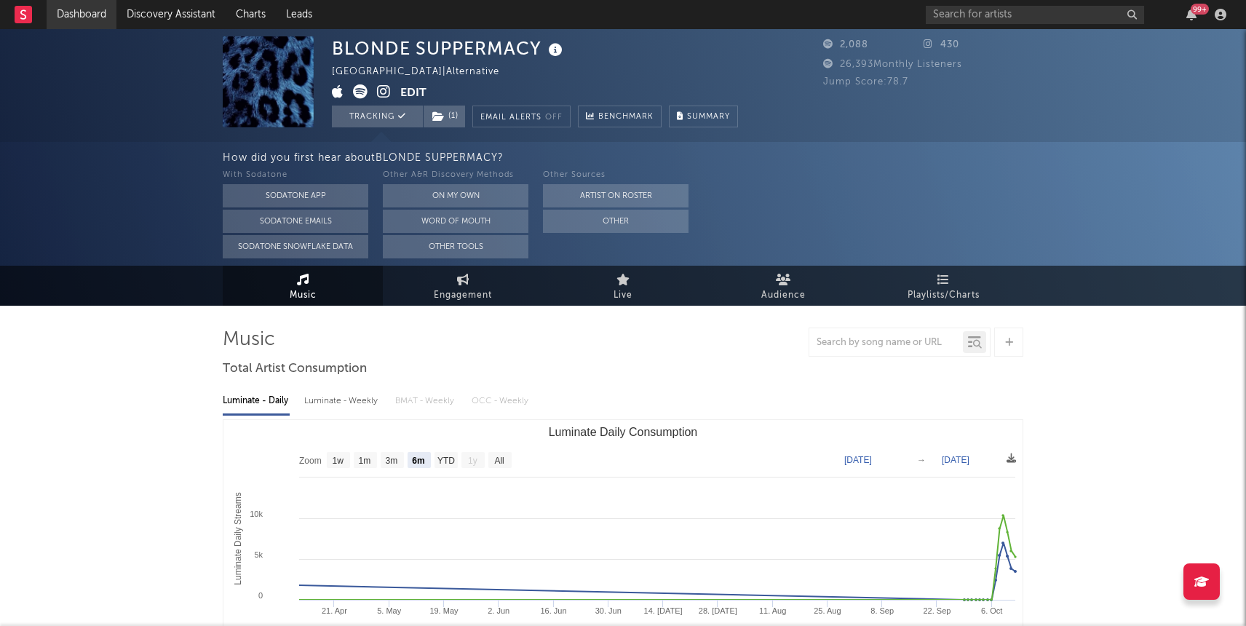
click at [81, 4] on link "Dashboard" at bounding box center [82, 14] width 70 height 29
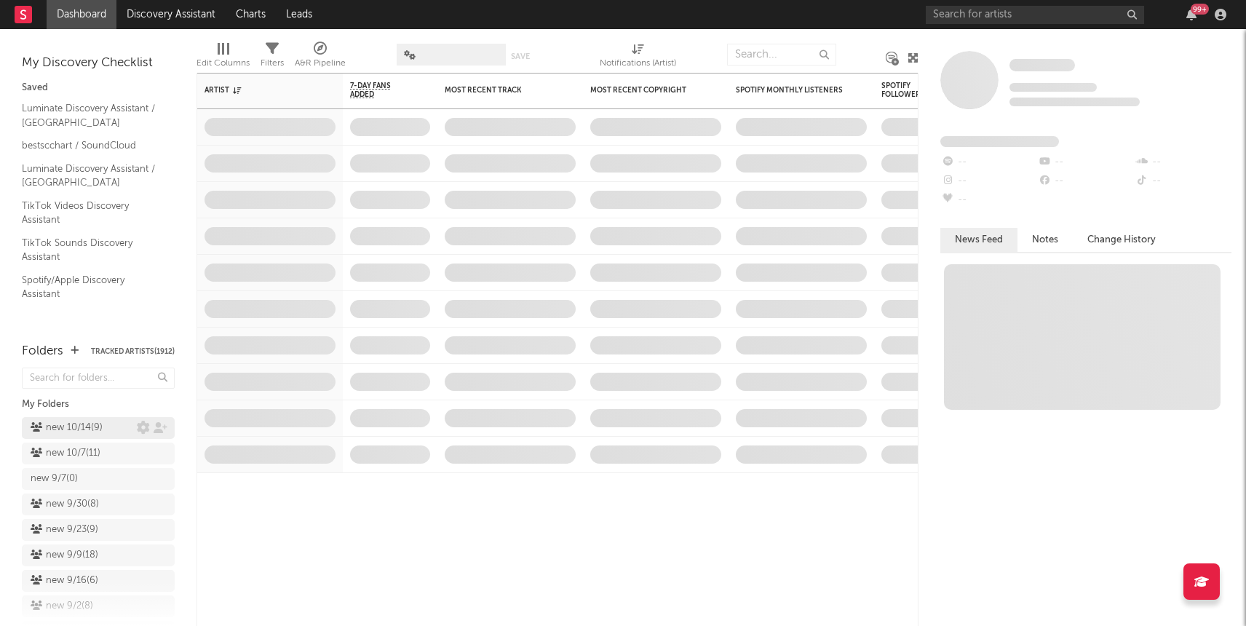
click at [68, 421] on div "new 10/14 ( 9 )" at bounding box center [67, 427] width 72 height 17
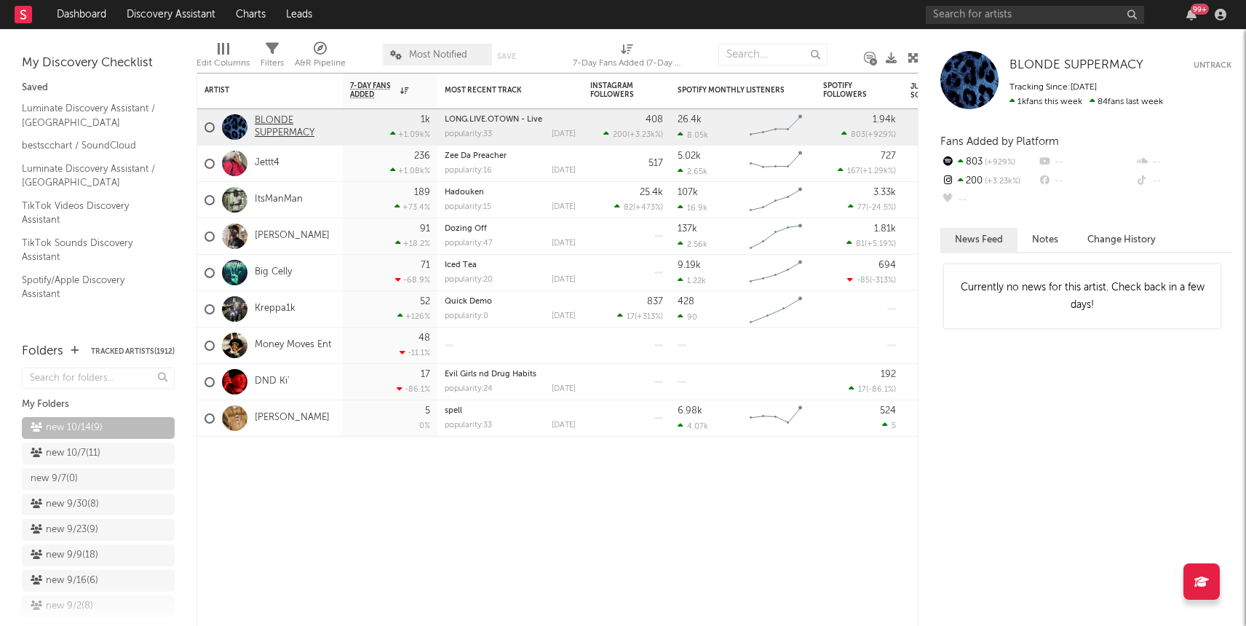
click at [274, 129] on link "BLONDE SUPPERMACY" at bounding box center [295, 127] width 81 height 25
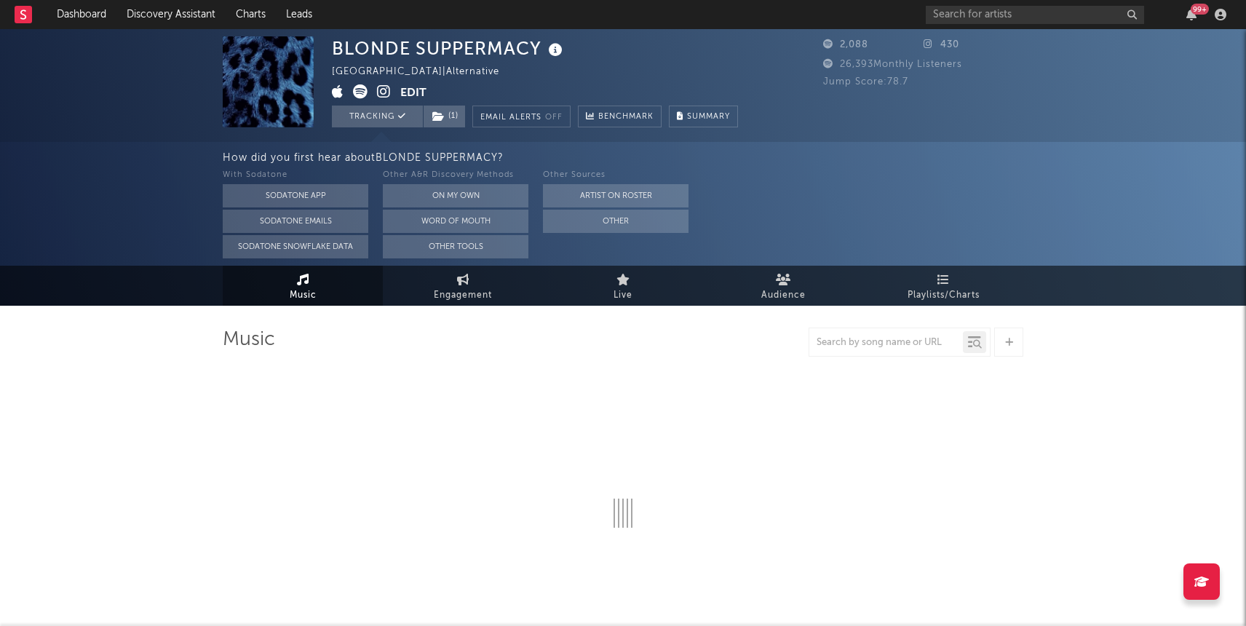
select select "6m"
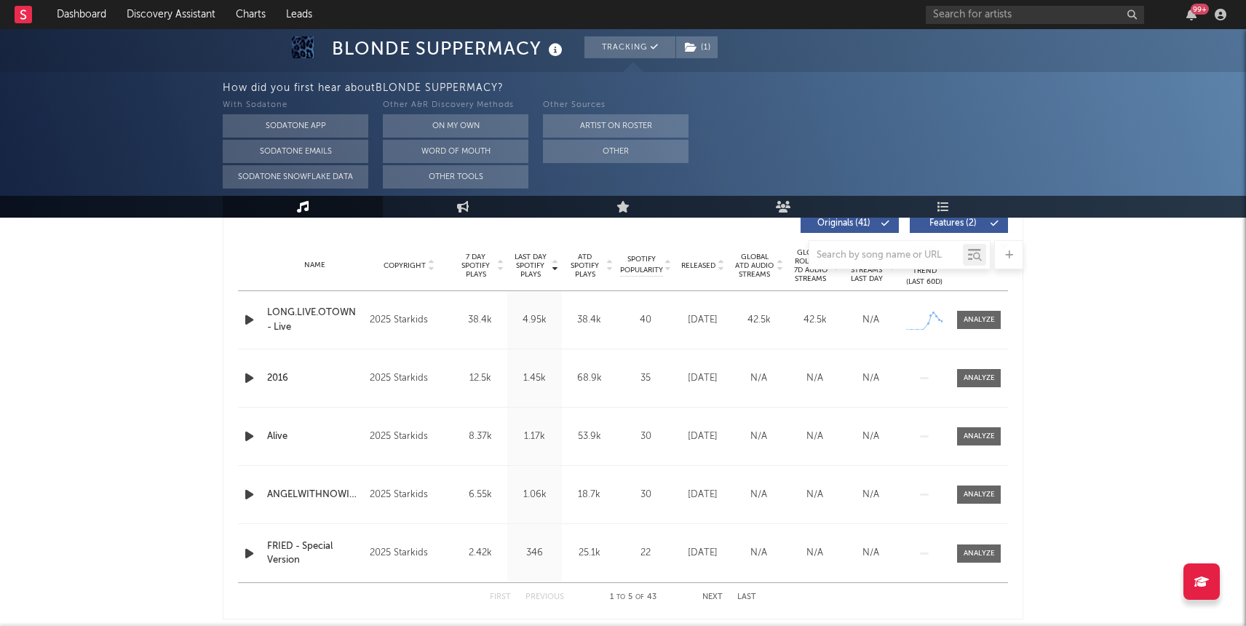
scroll to position [585, 0]
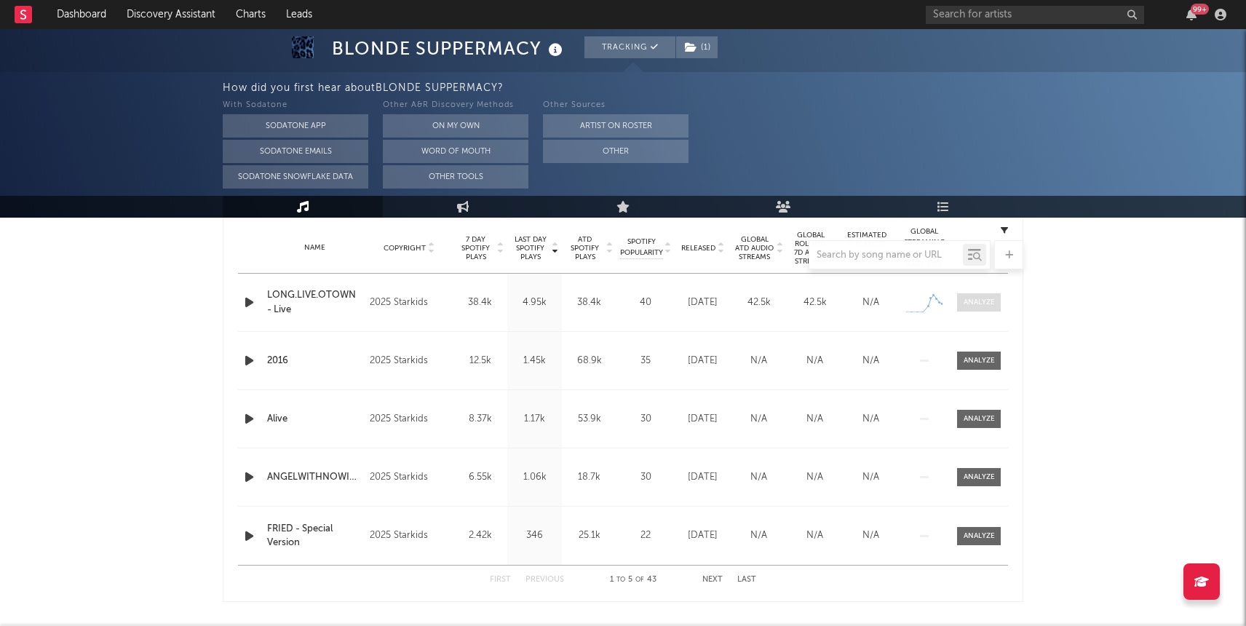
click at [976, 296] on span at bounding box center [979, 302] width 44 height 18
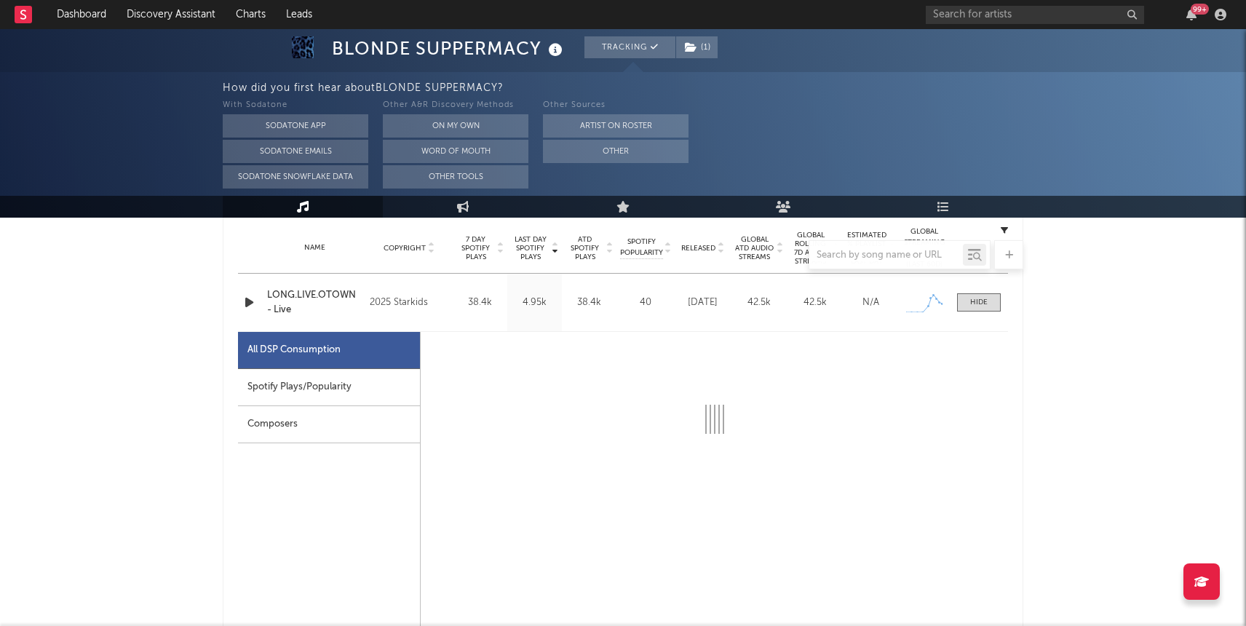
select select "1w"
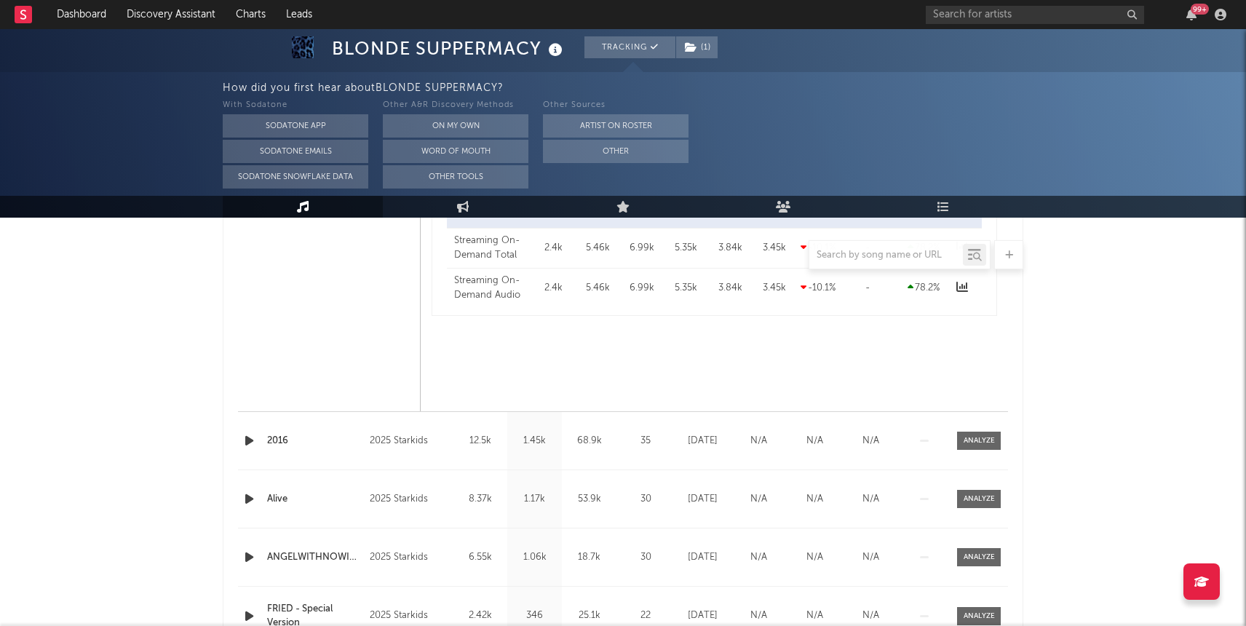
scroll to position [1202, 0]
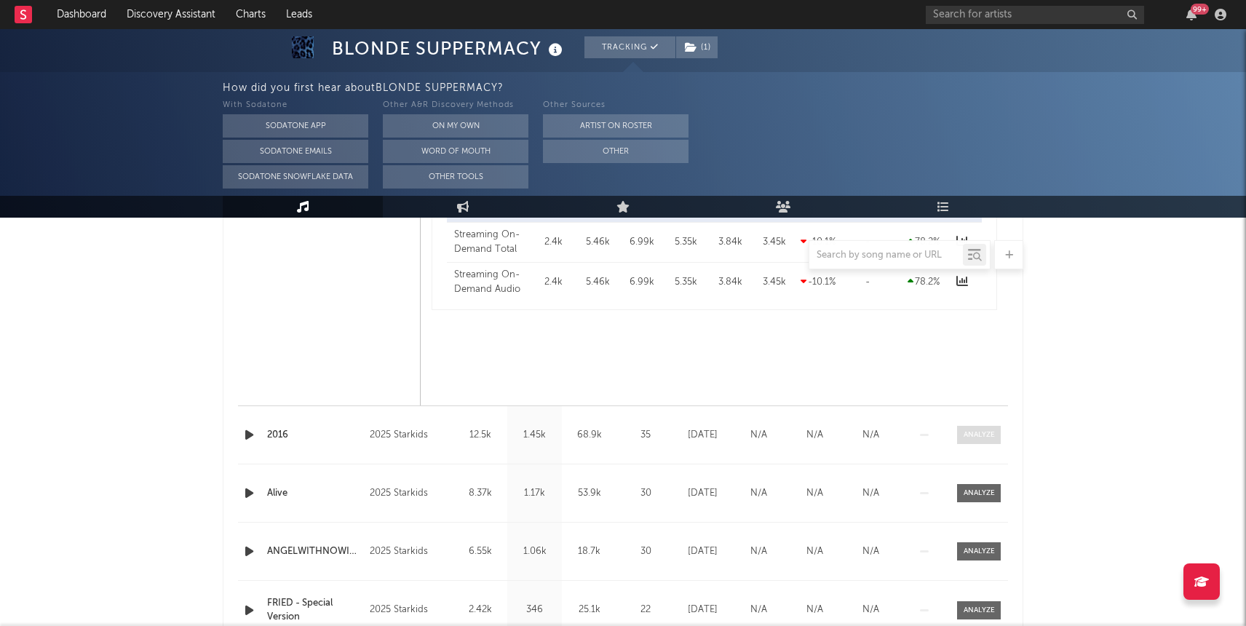
click at [980, 432] on div at bounding box center [979, 434] width 31 height 11
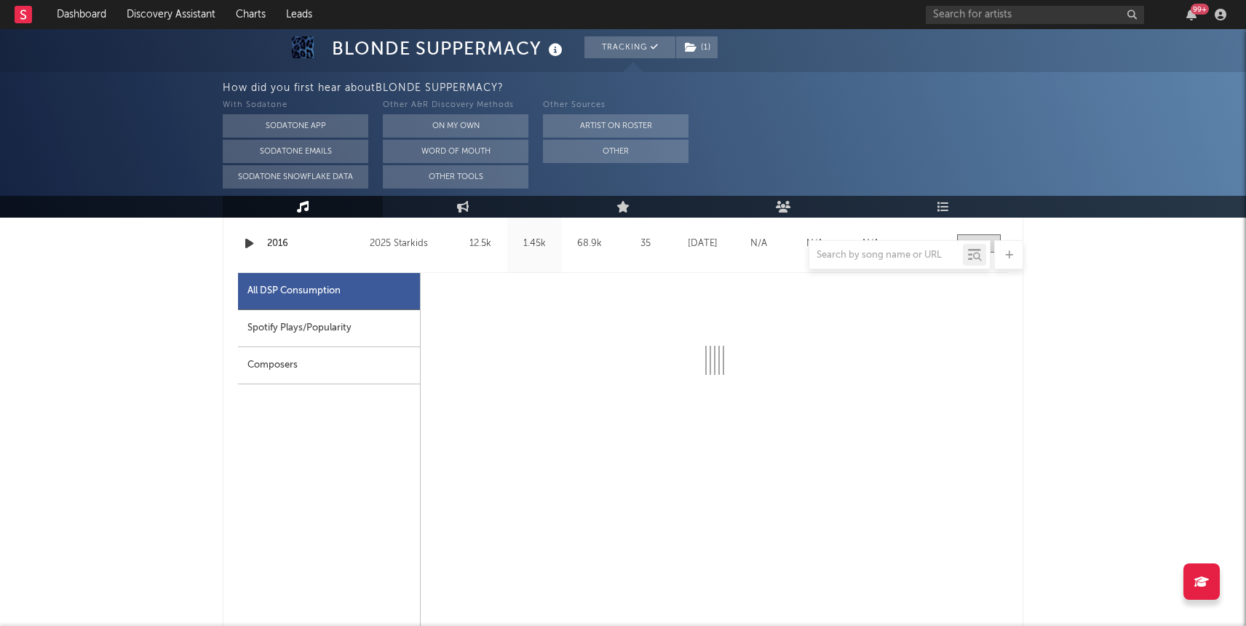
select select "1w"
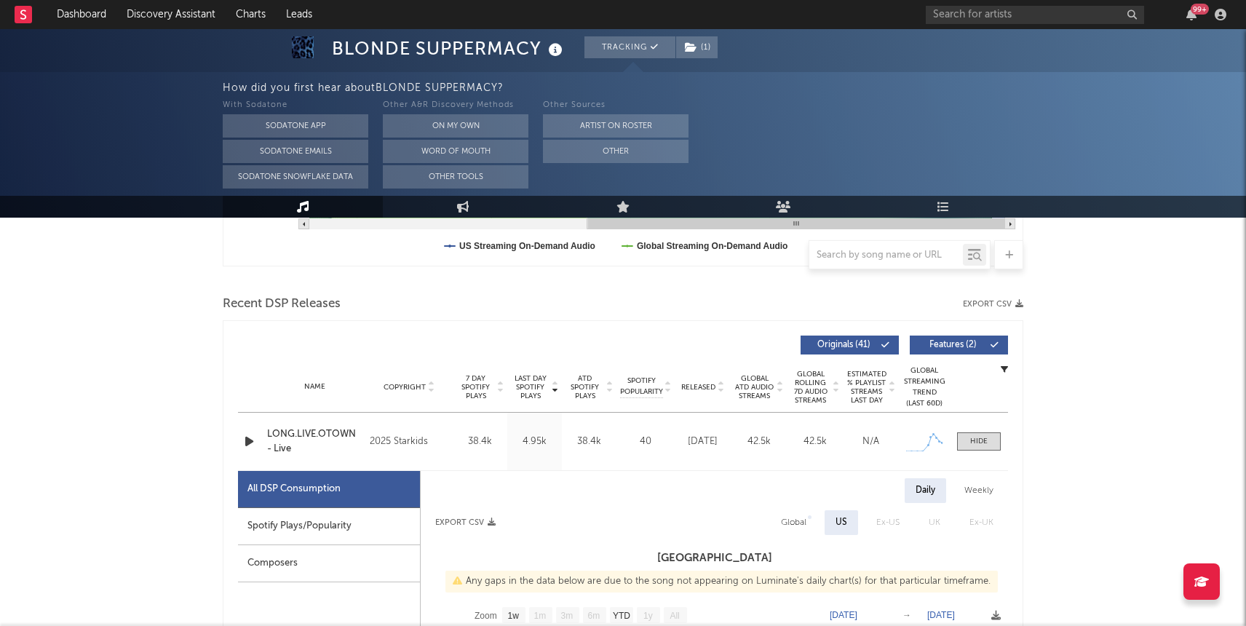
scroll to position [147, 0]
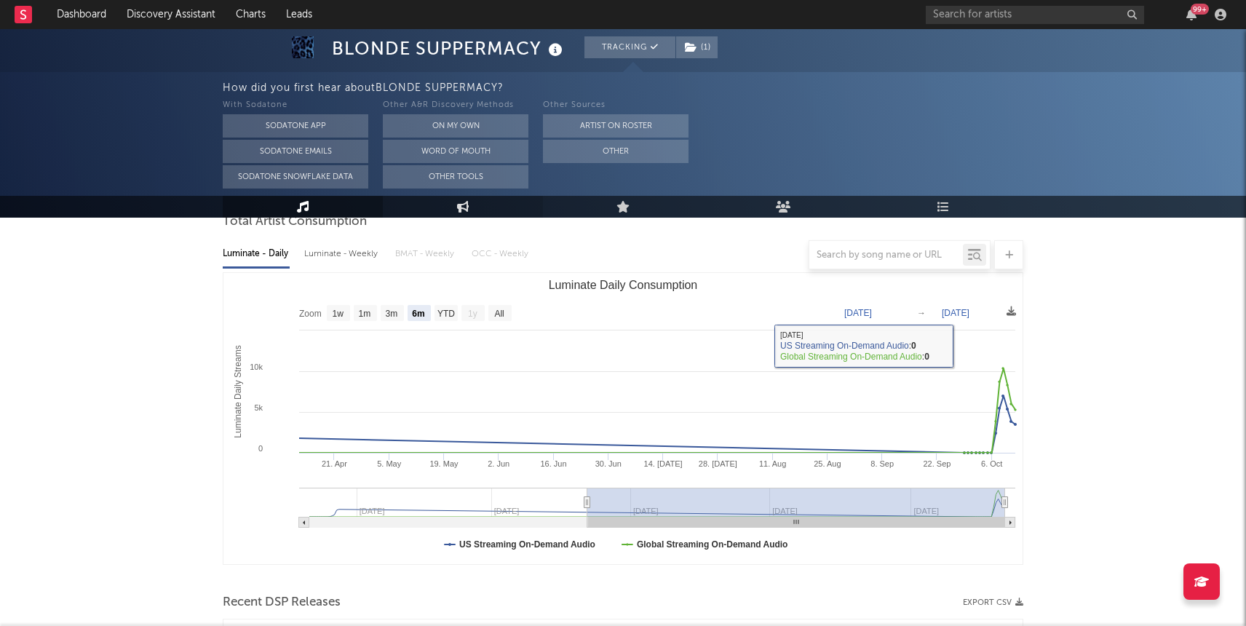
click at [442, 211] on link "Engagement" at bounding box center [463, 207] width 160 height 22
select select "1w"
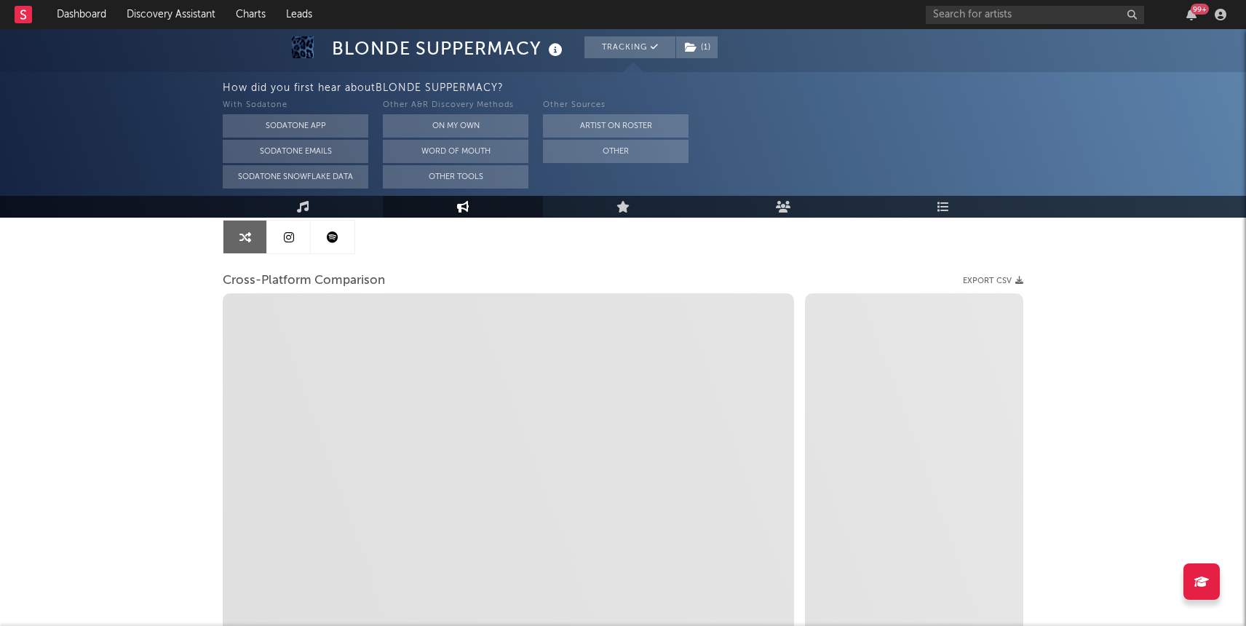
select select "1m"
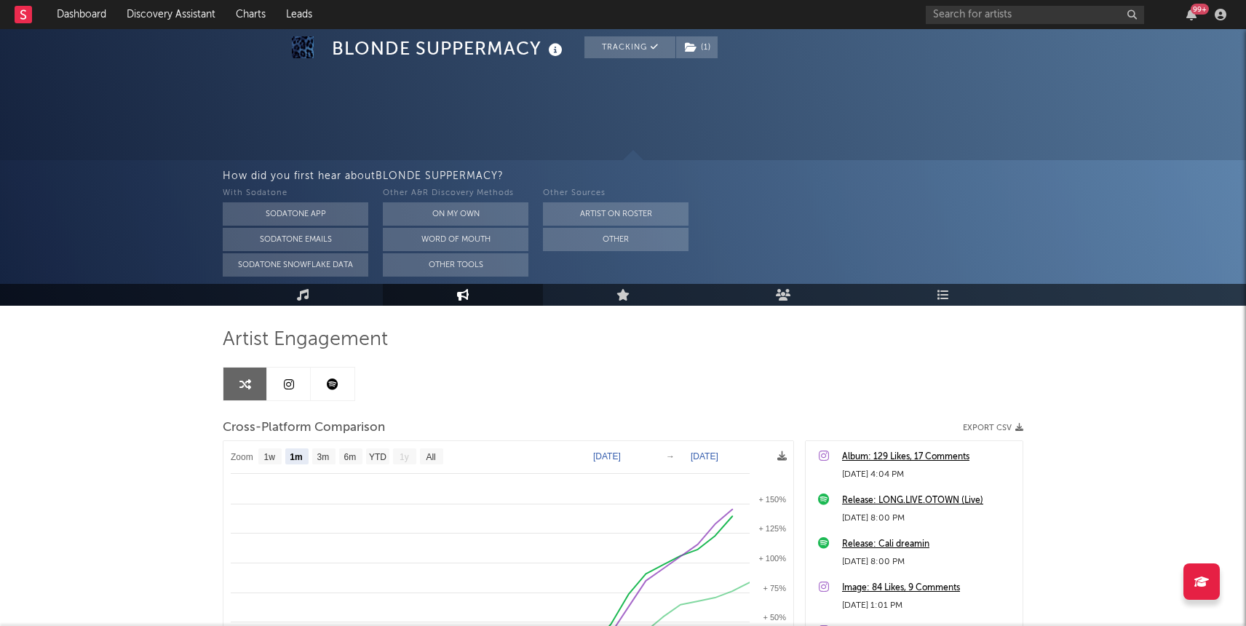
select select "1m"
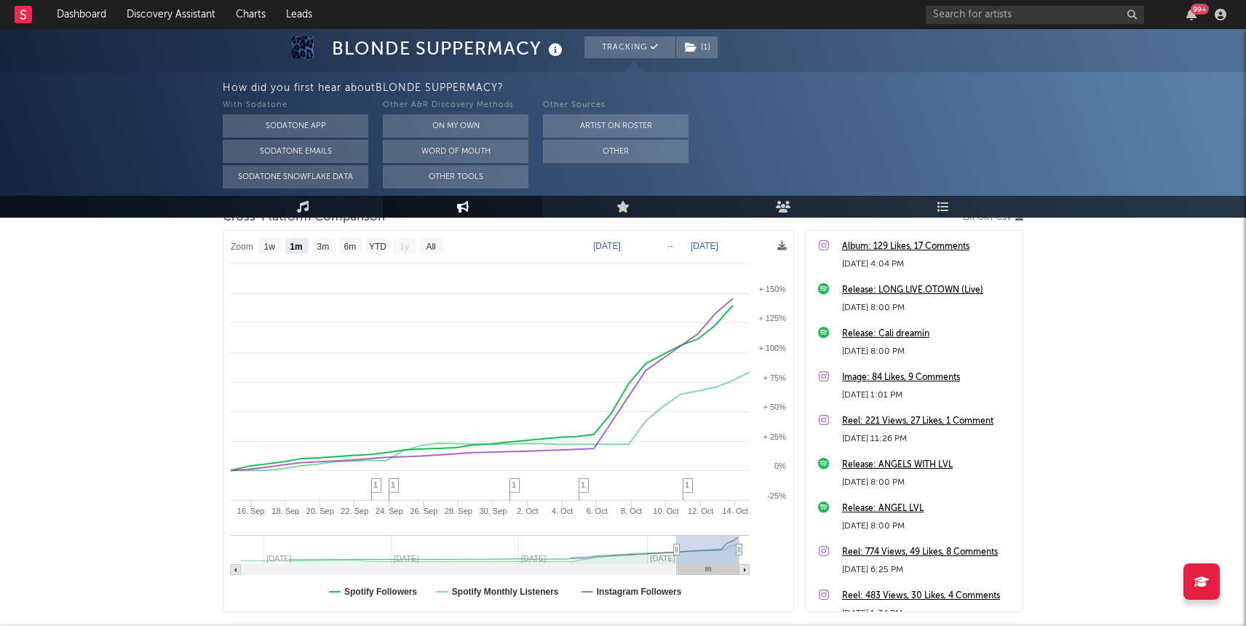
scroll to position [239, 0]
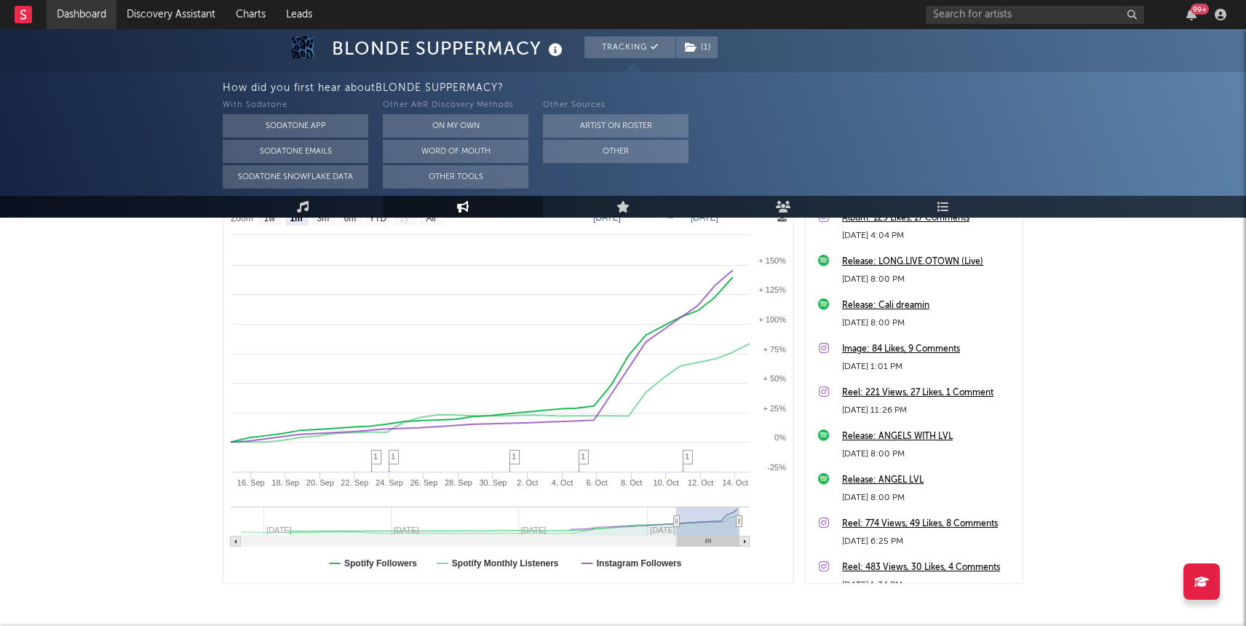
click at [68, 10] on link "Dashboard" at bounding box center [82, 14] width 70 height 29
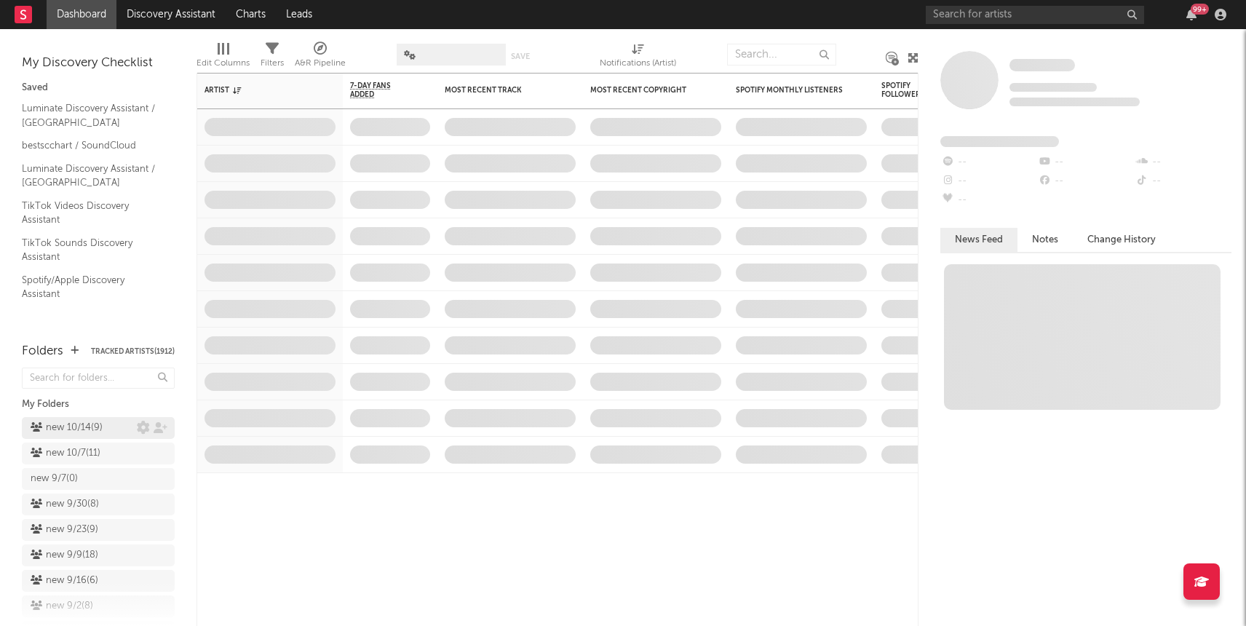
click at [72, 433] on div "new 10/14 ( 9 )" at bounding box center [67, 427] width 72 height 17
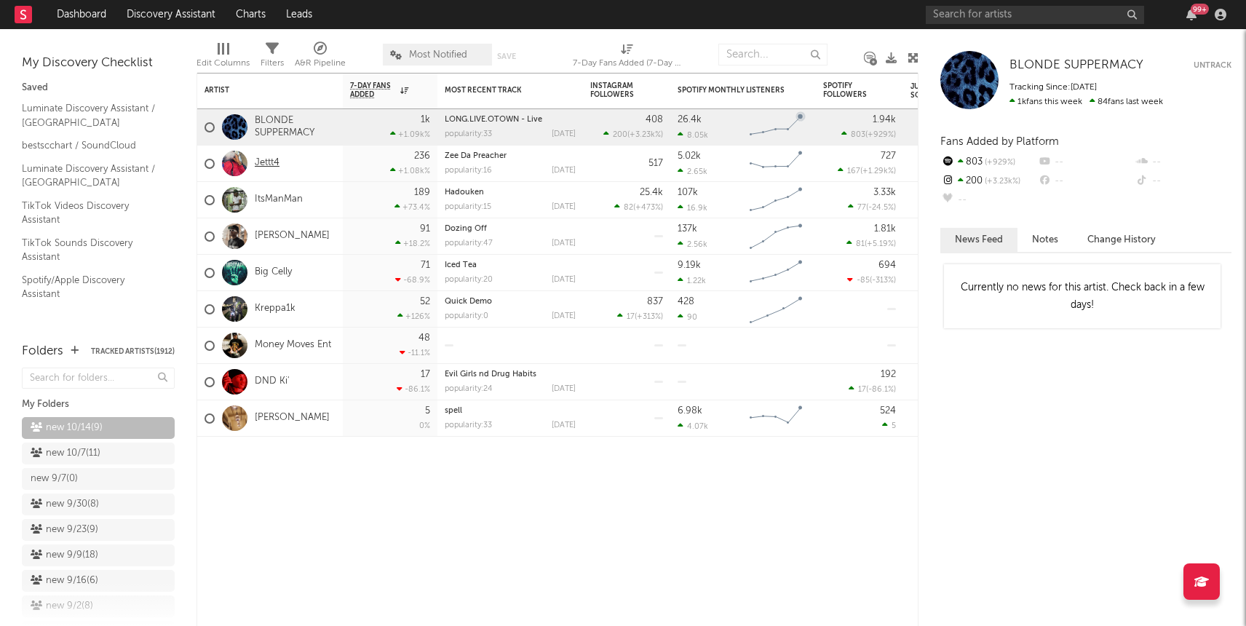
click at [269, 165] on link "Jettt4" at bounding box center [267, 163] width 25 height 12
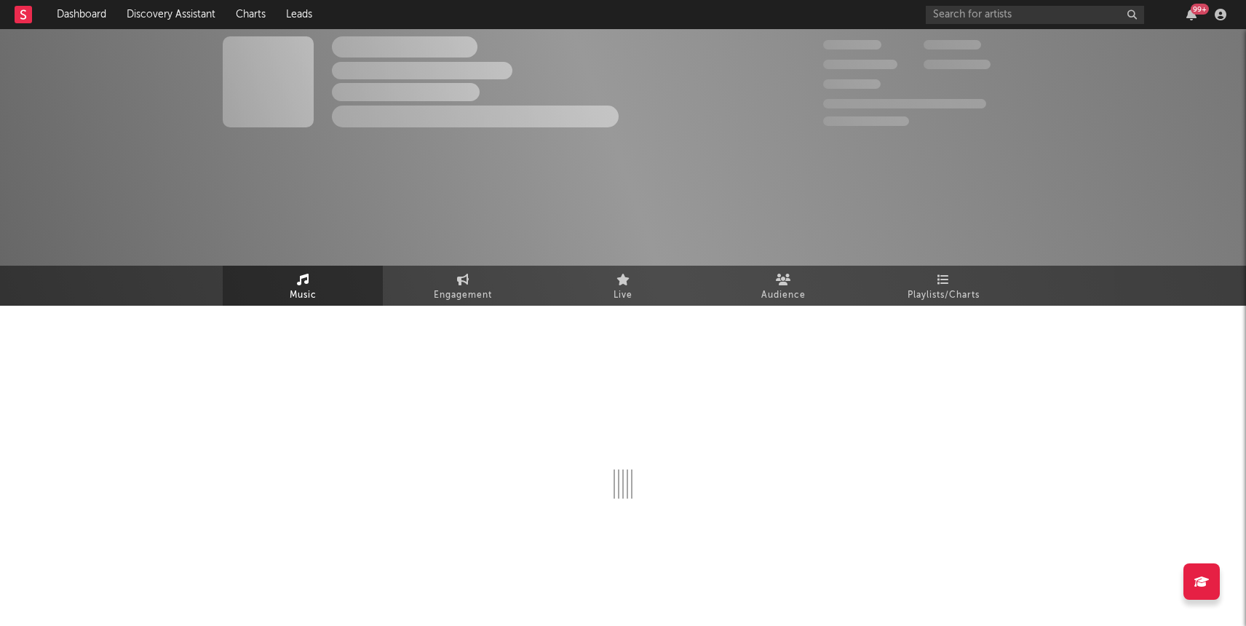
select select "6m"
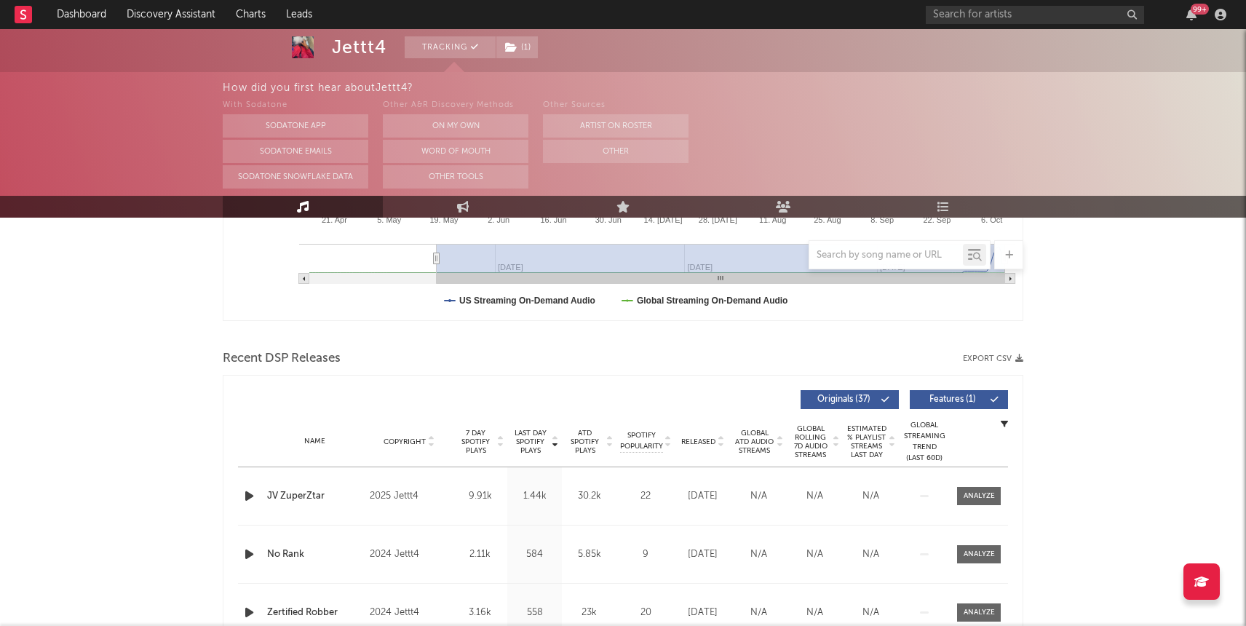
scroll to position [392, 0]
click at [967, 502] on span at bounding box center [979, 495] width 44 height 18
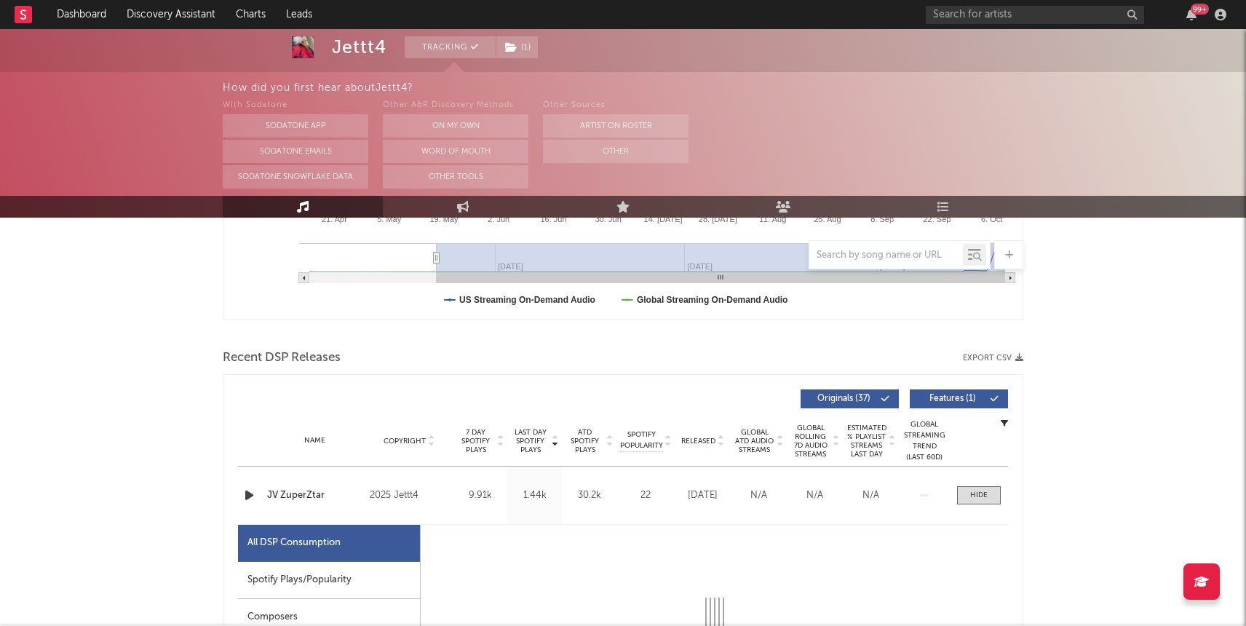
select select "1w"
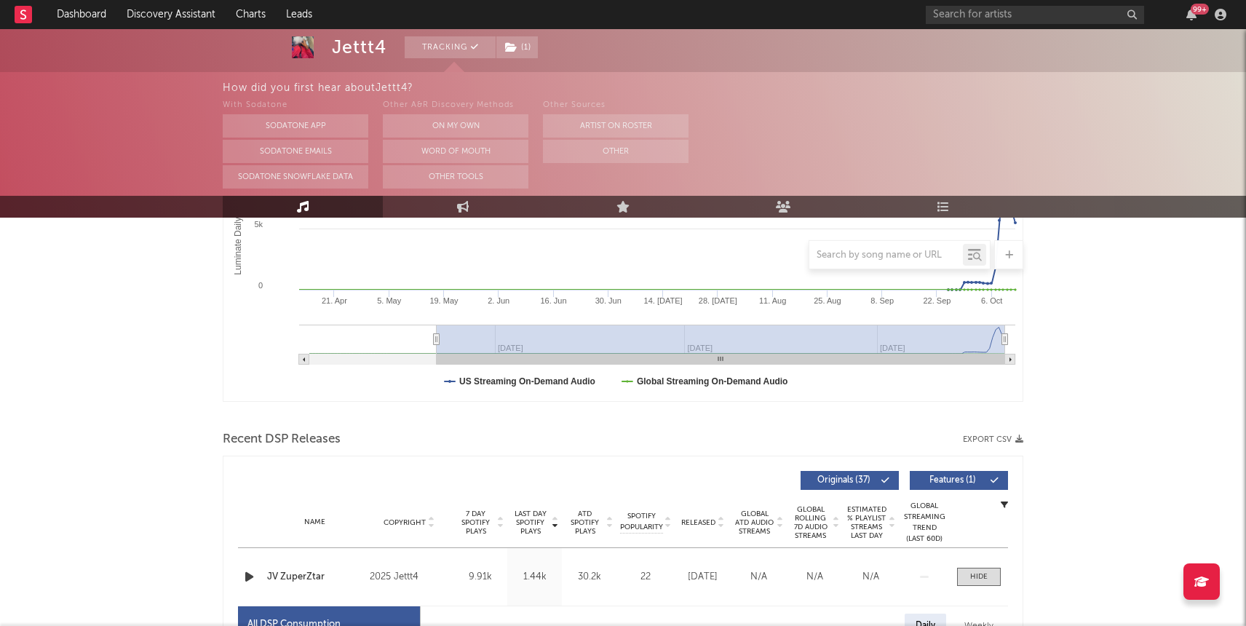
scroll to position [0, 0]
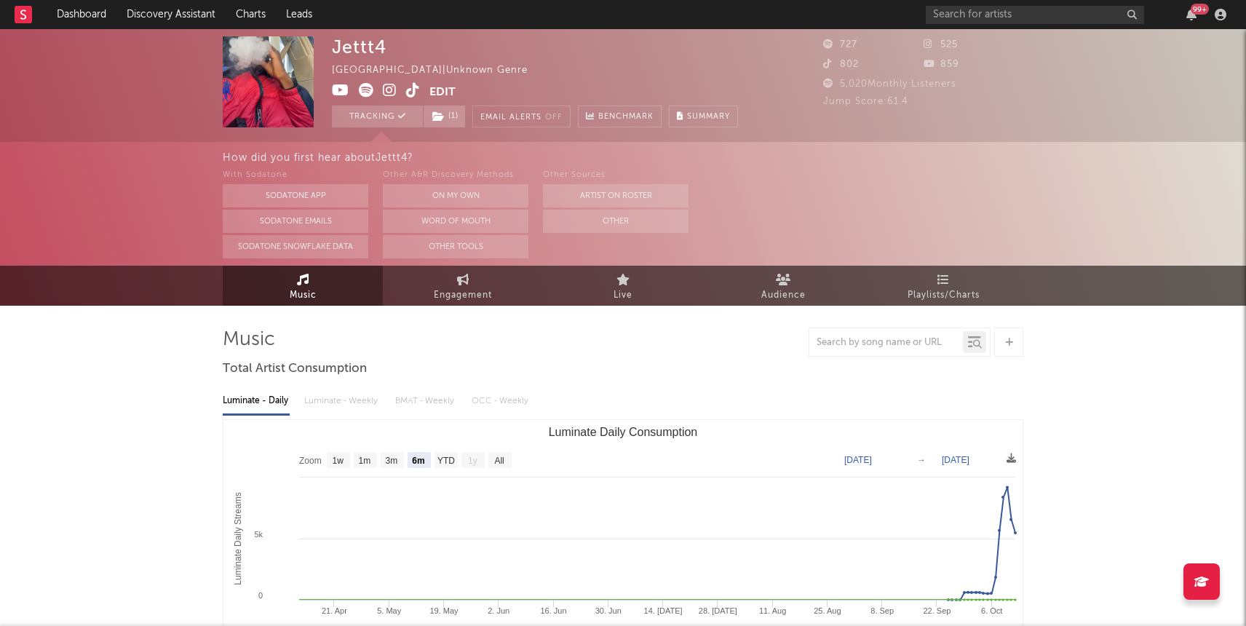
click at [406, 86] on icon at bounding box center [413, 90] width 14 height 15
click at [445, 287] on span "Engagement" at bounding box center [463, 295] width 58 height 17
select select "1w"
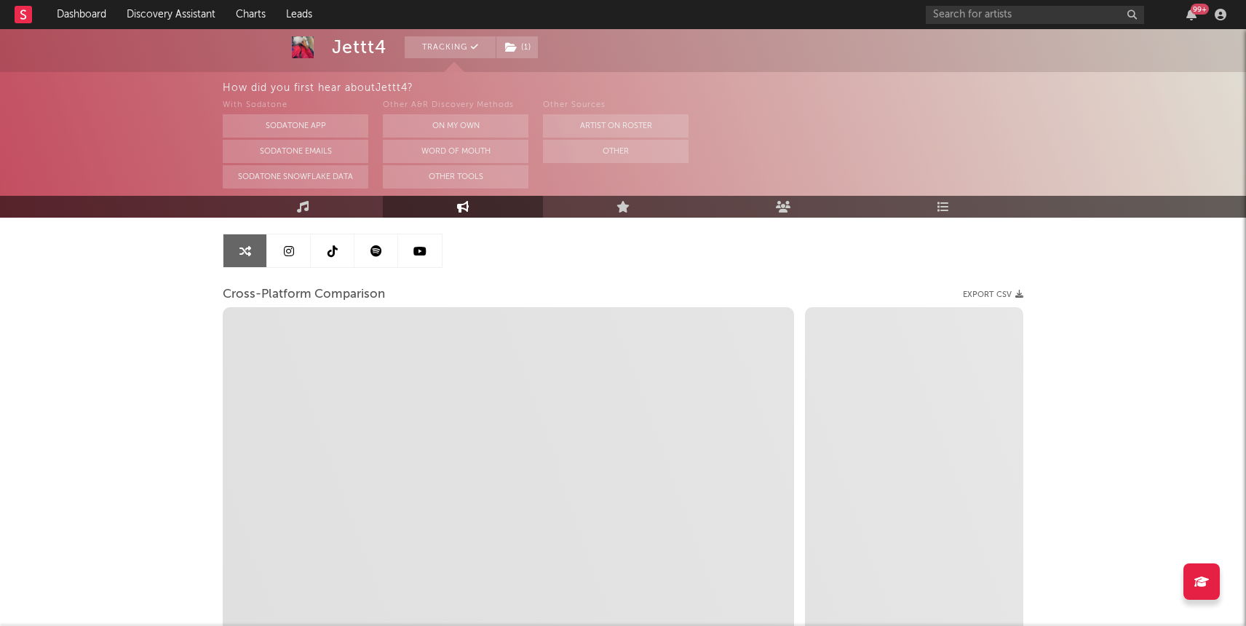
select select "1m"
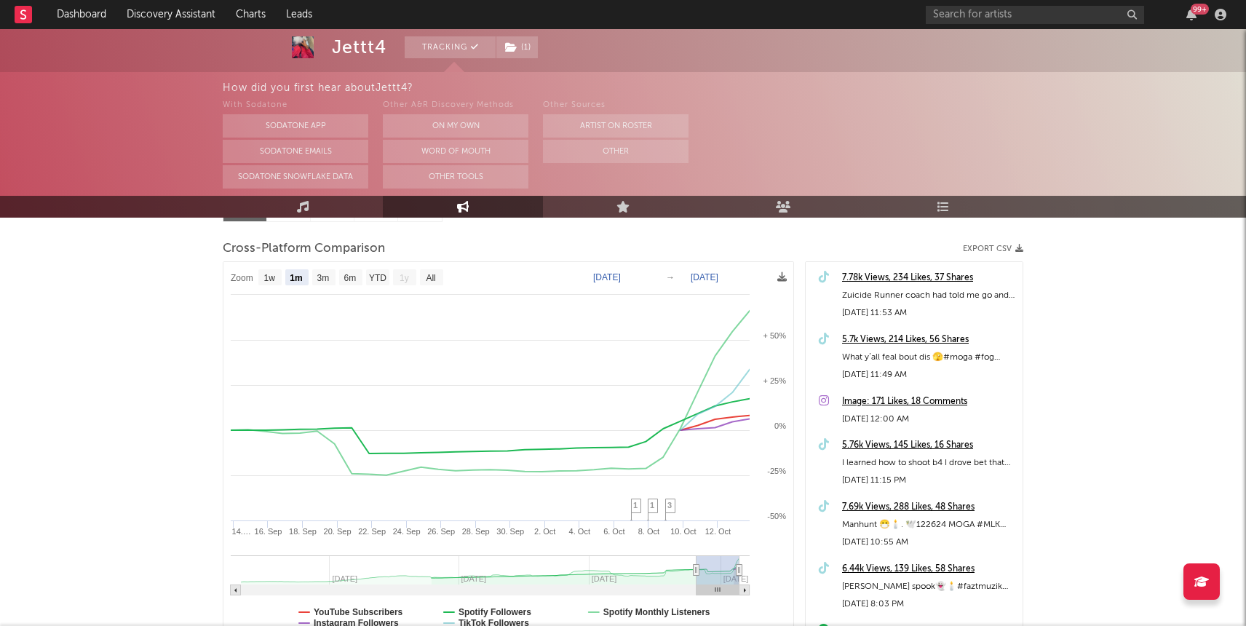
scroll to position [182, 0]
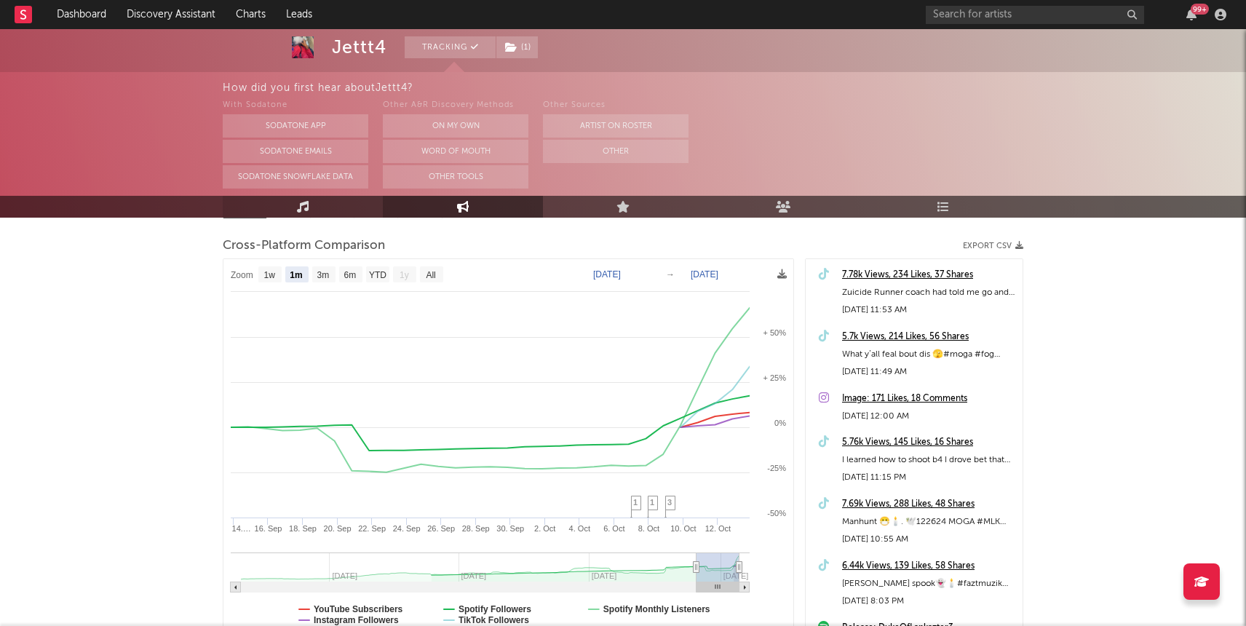
click at [324, 201] on link "Music" at bounding box center [303, 207] width 160 height 22
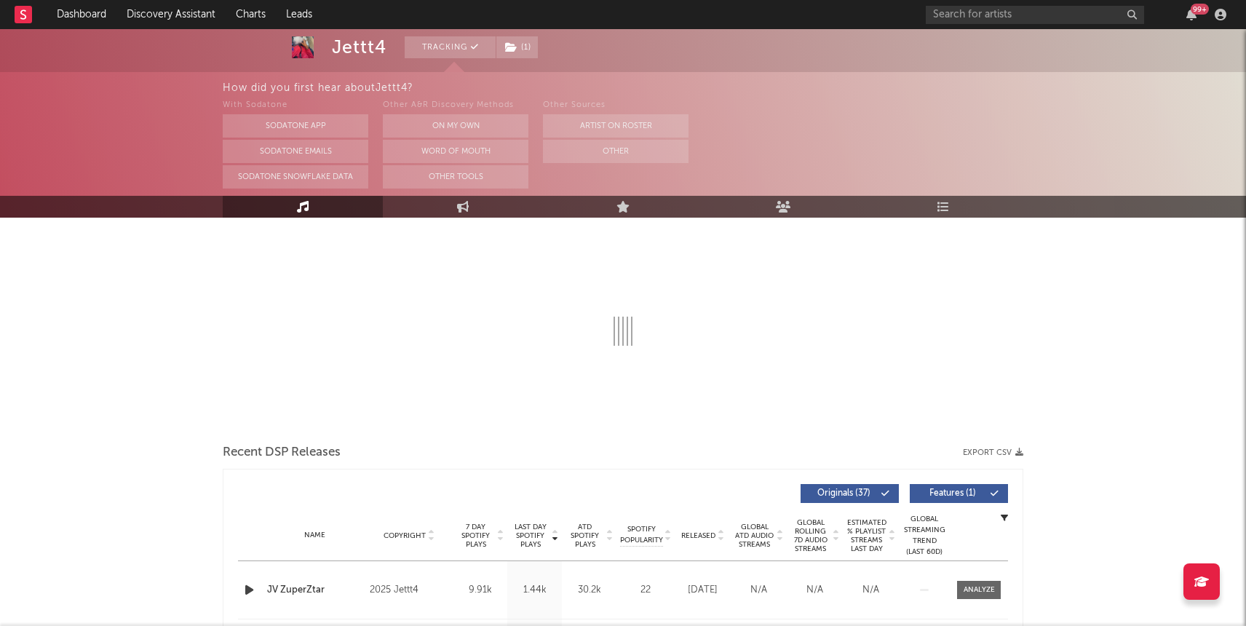
select select "6m"
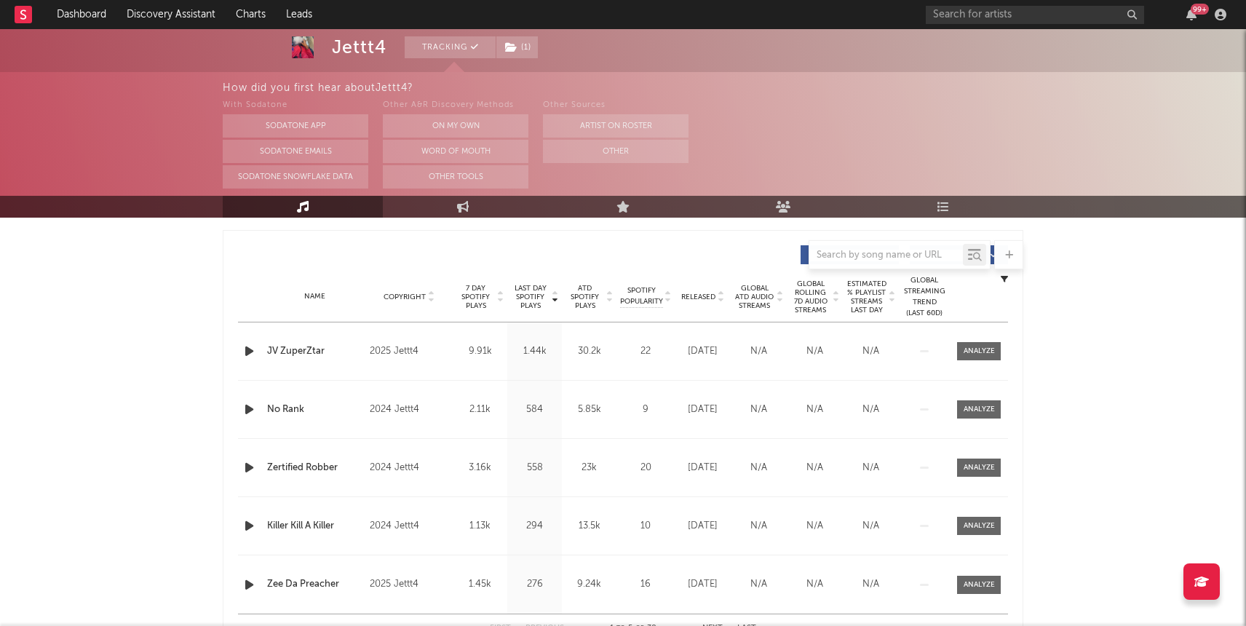
scroll to position [537, 0]
click at [249, 354] on icon "button" at bounding box center [249, 350] width 15 height 18
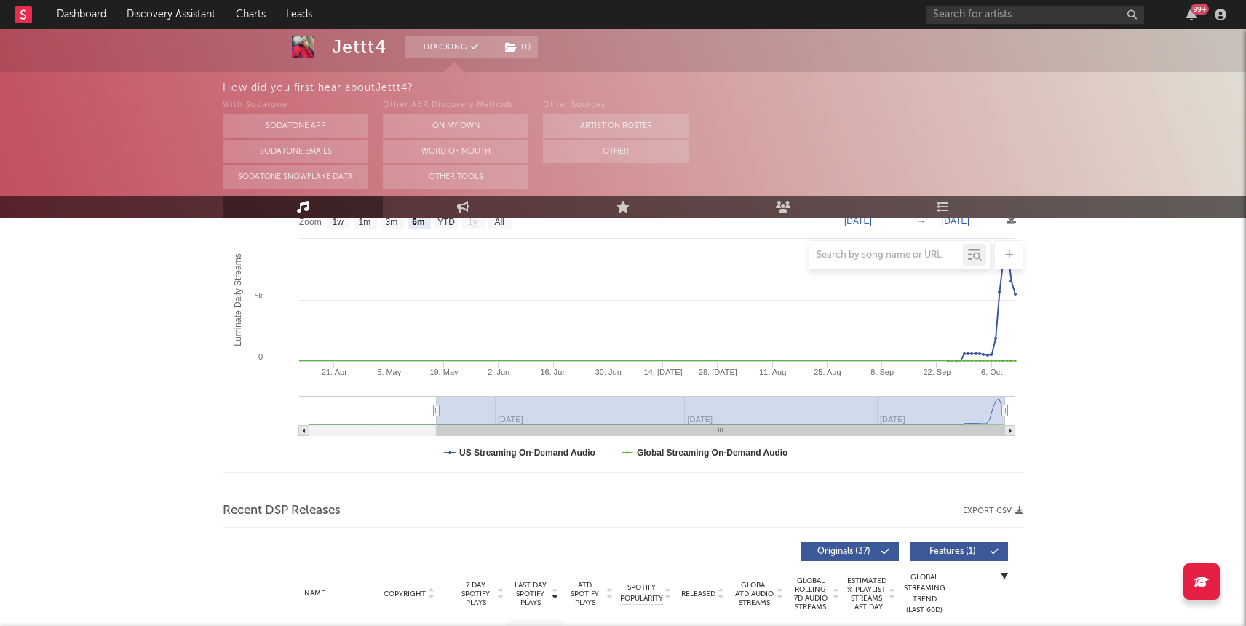
scroll to position [0, 0]
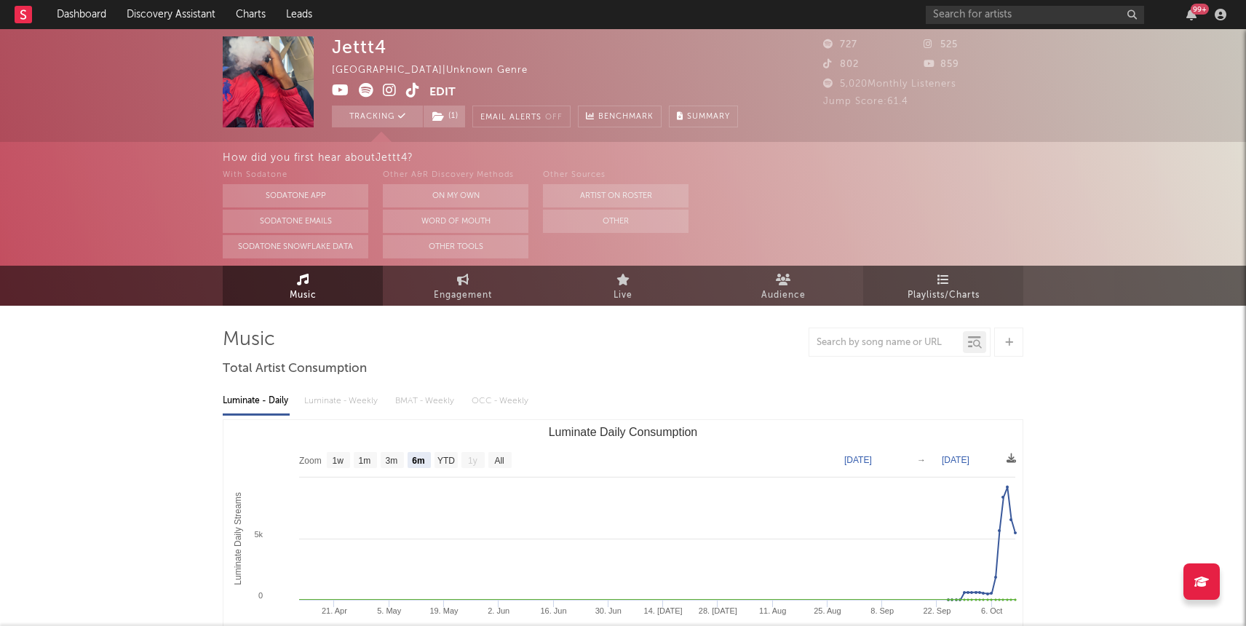
click at [927, 304] on link "Playlists/Charts" at bounding box center [943, 286] width 160 height 40
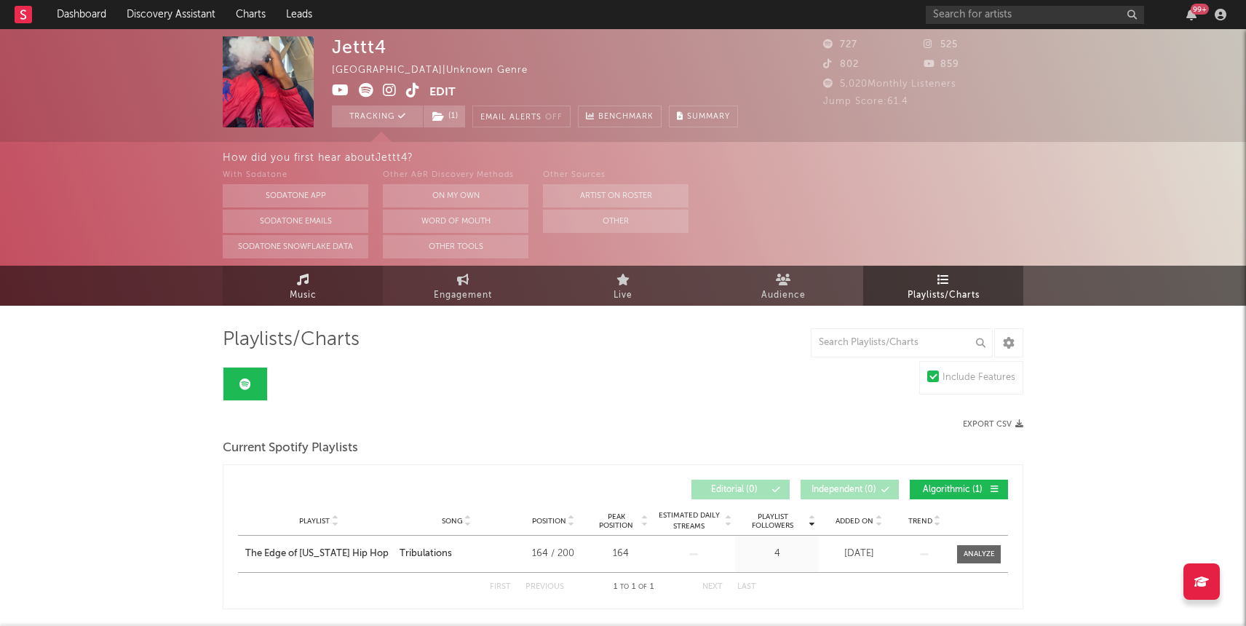
click at [300, 277] on icon at bounding box center [303, 280] width 12 height 12
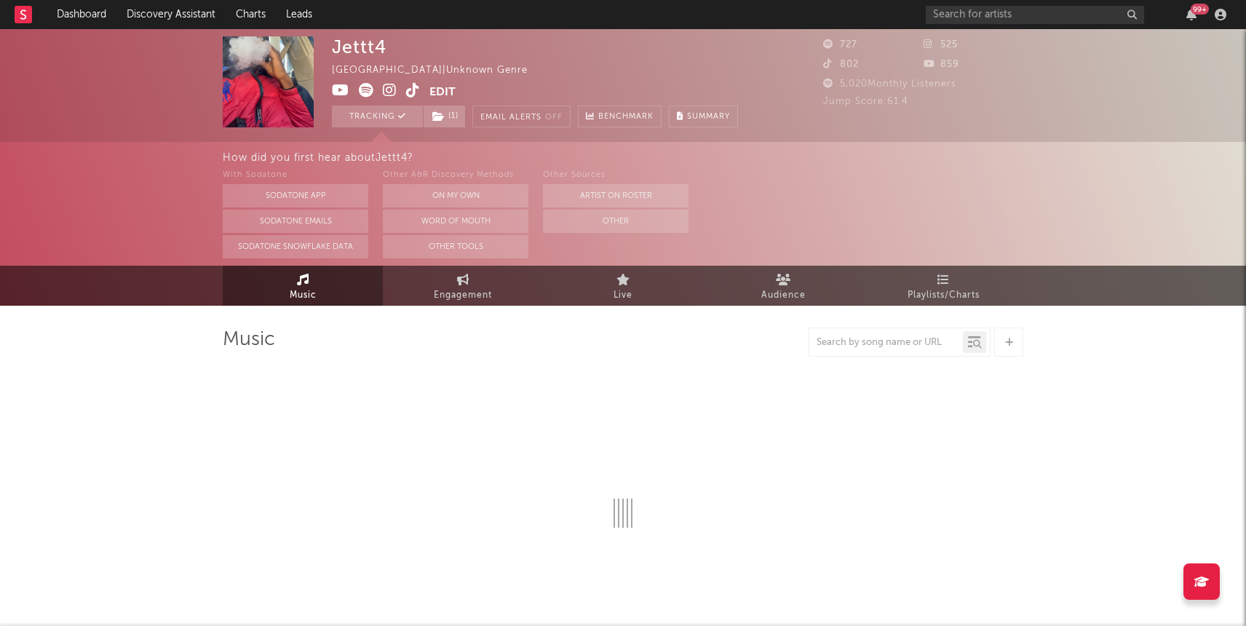
select select "6m"
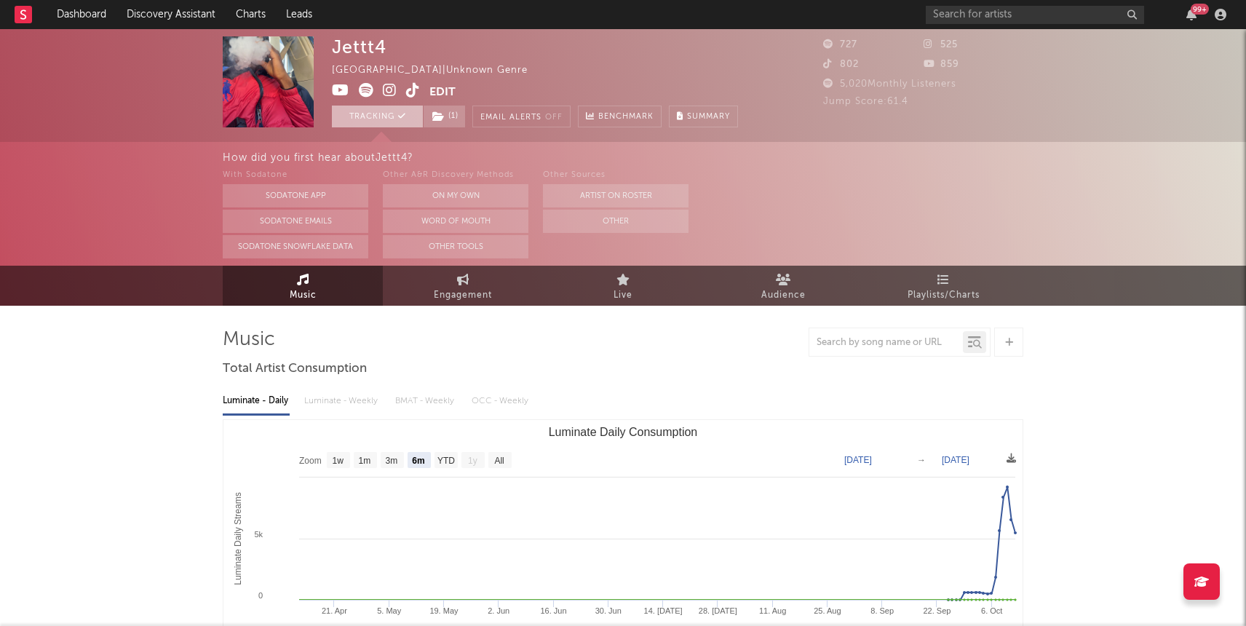
scroll to position [182, 0]
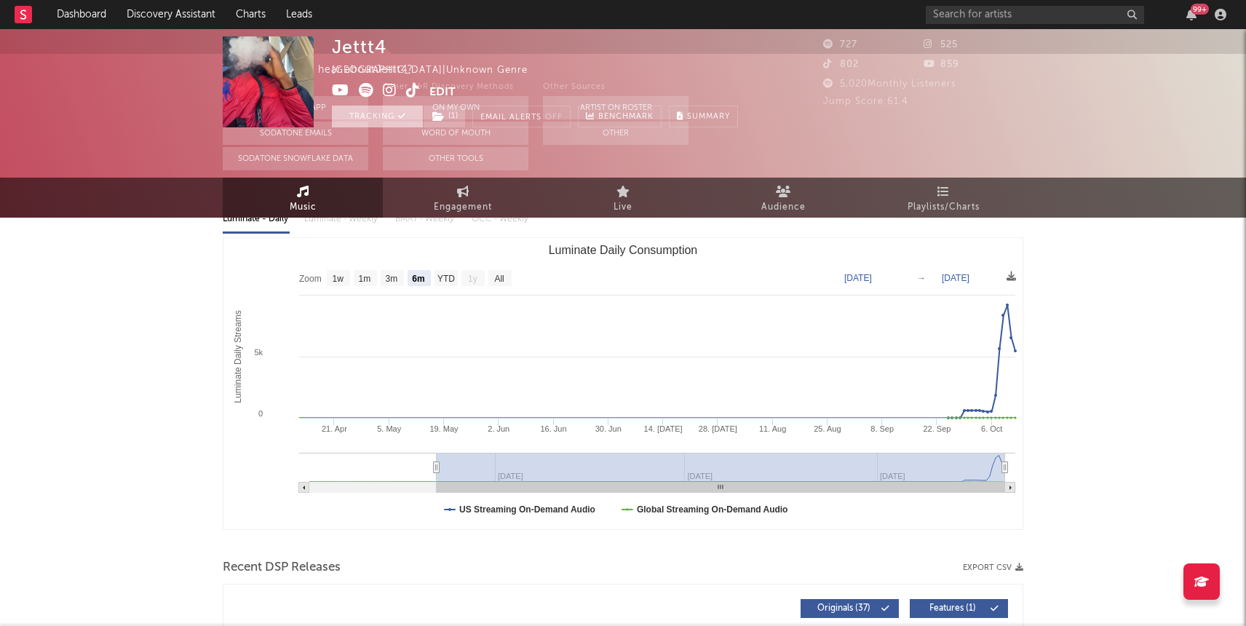
select select "1w"
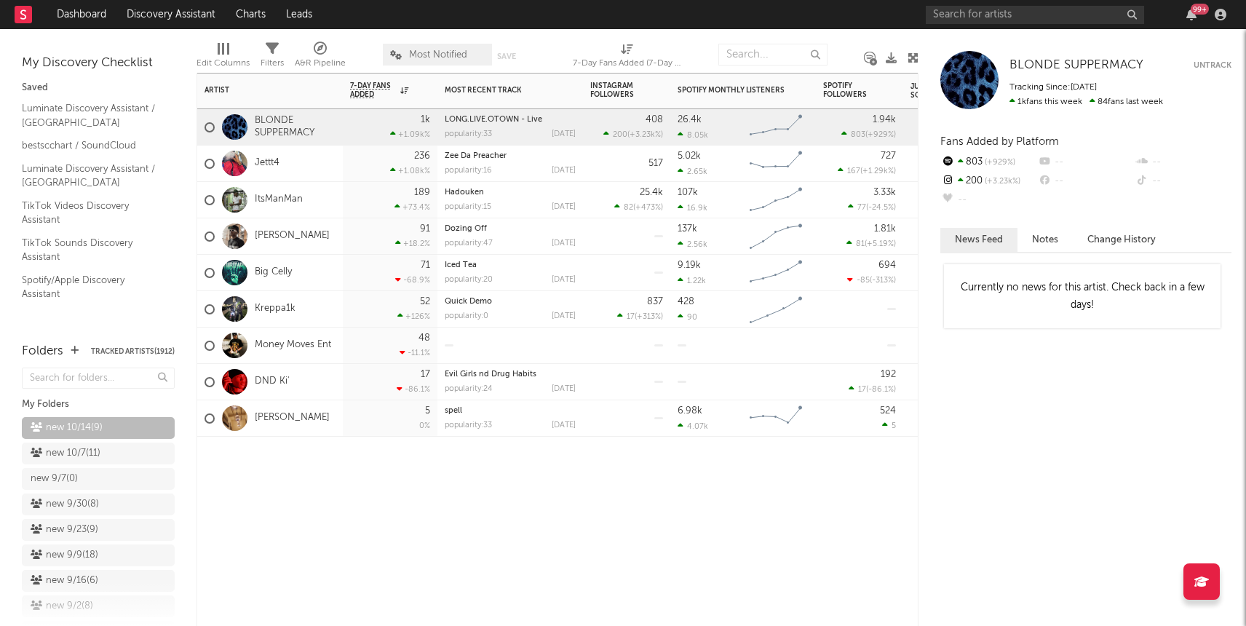
click at [300, 221] on div "[PERSON_NAME]" at bounding box center [270, 236] width 146 height 36
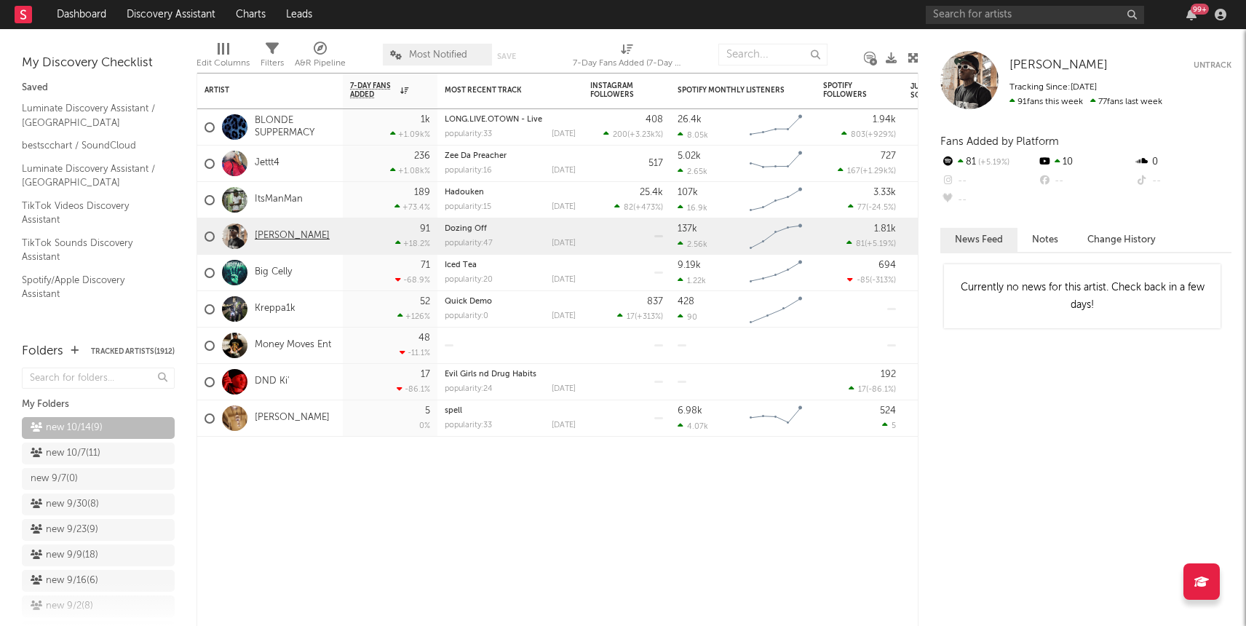
click at [288, 233] on link "[PERSON_NAME]" at bounding box center [292, 236] width 75 height 12
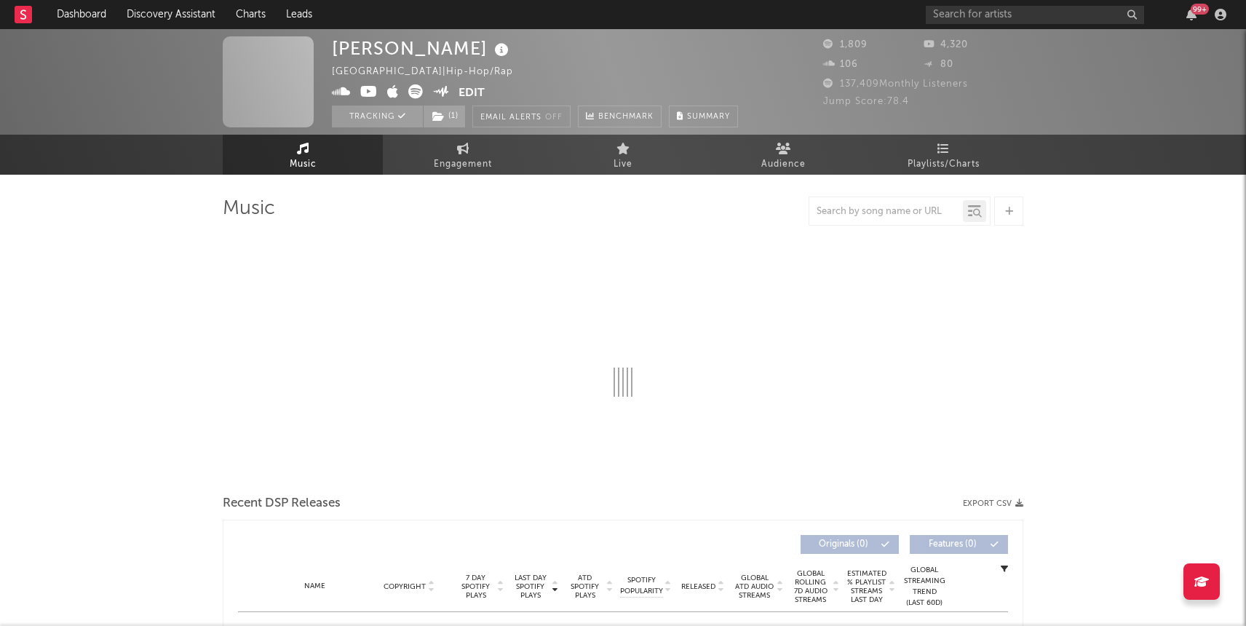
select select "6m"
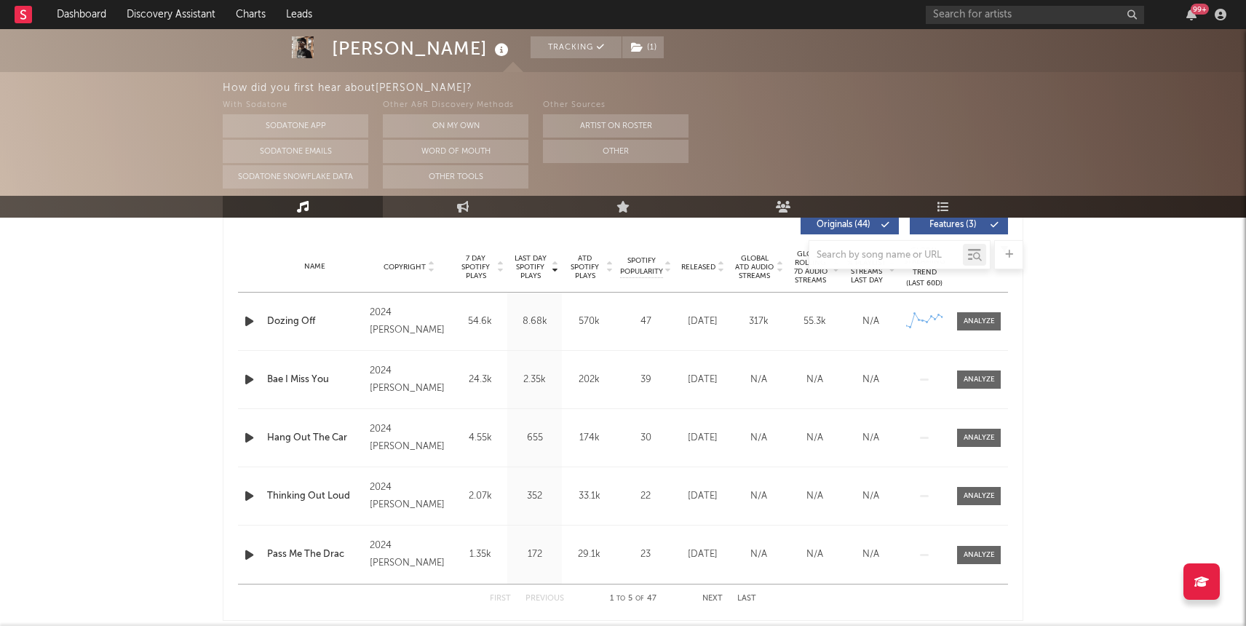
scroll to position [565, 0]
click at [978, 317] on div at bounding box center [979, 322] width 31 height 11
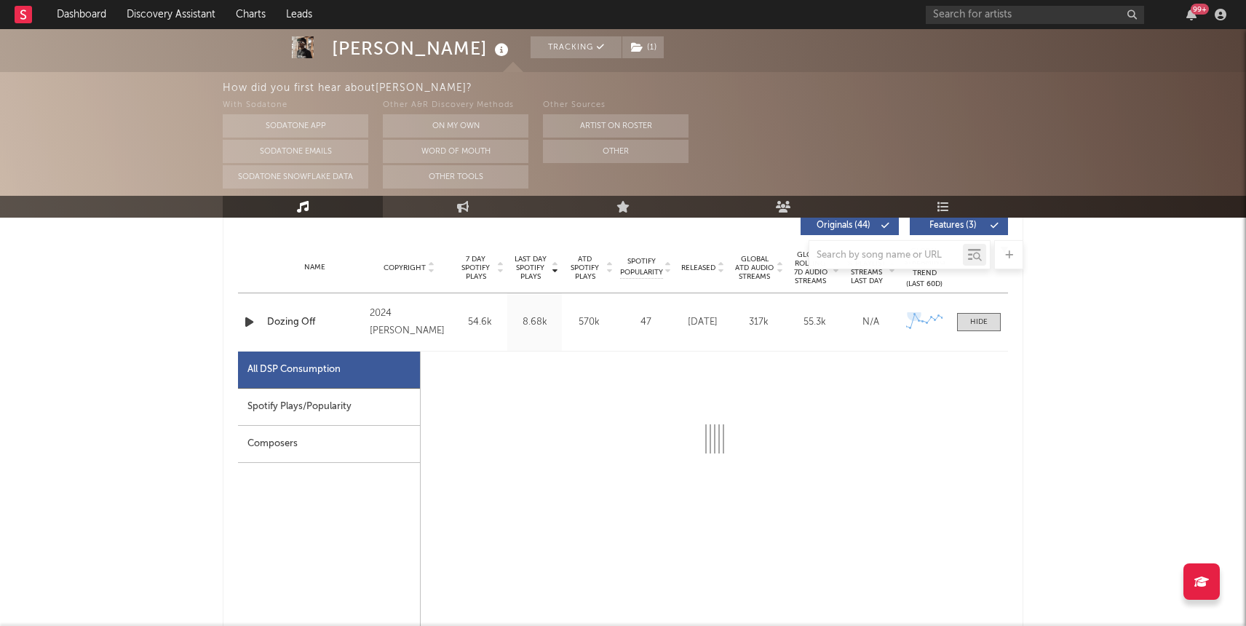
select select "1w"
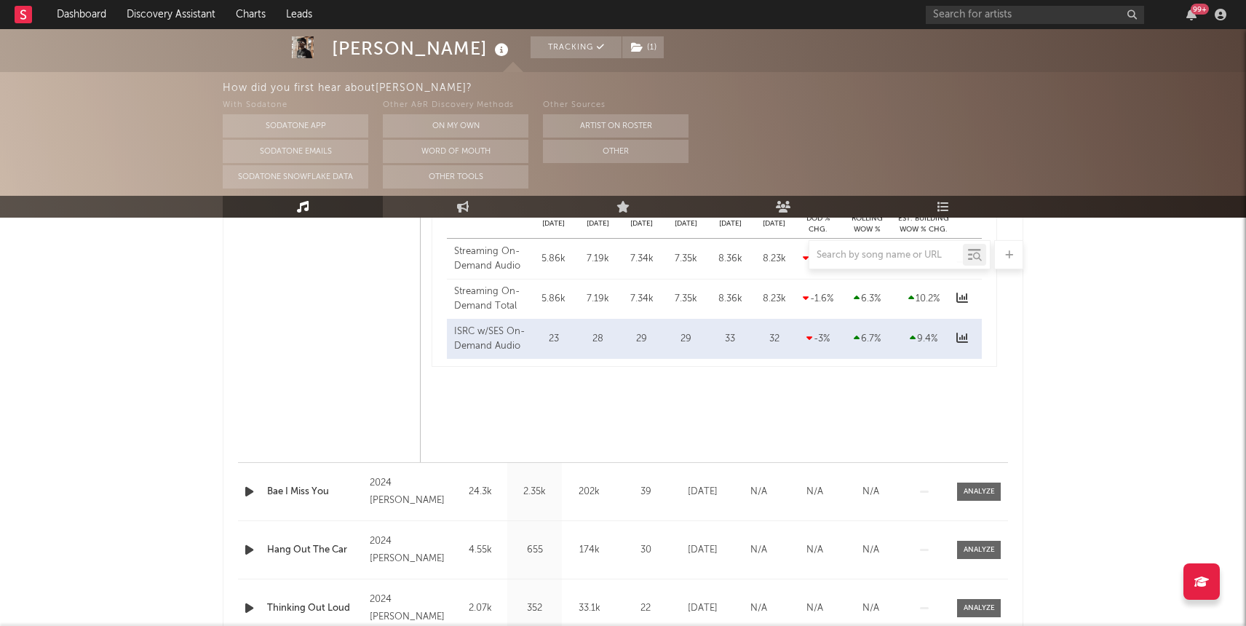
scroll to position [1147, 0]
click at [974, 488] on div at bounding box center [979, 490] width 31 height 11
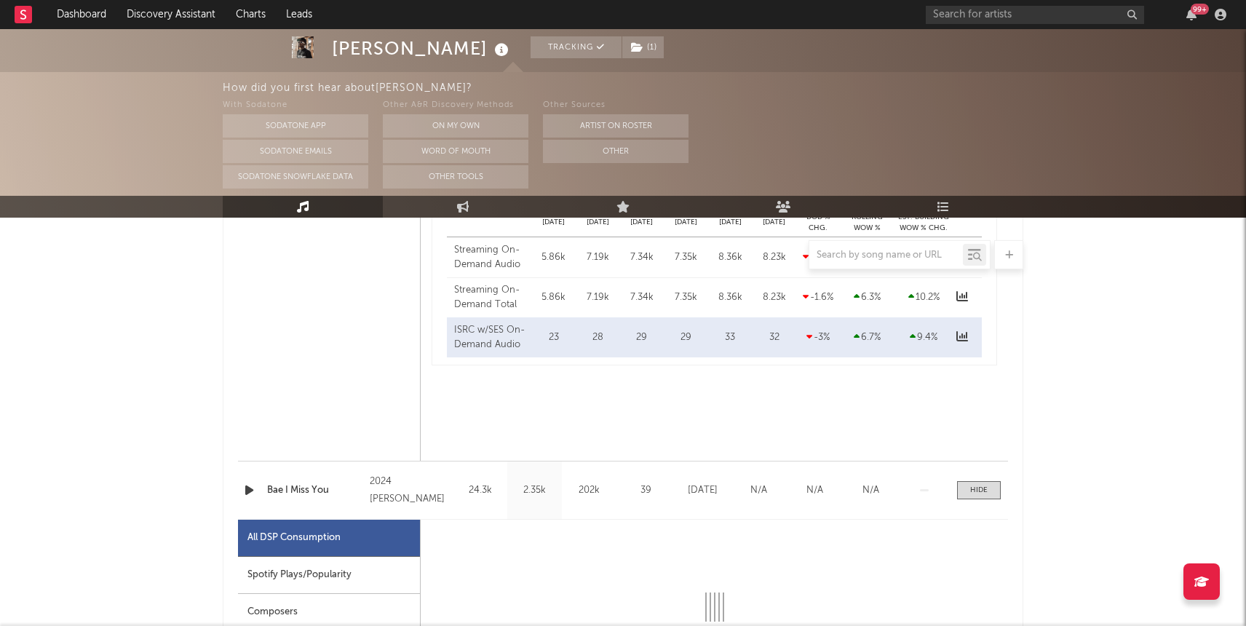
select select "1w"
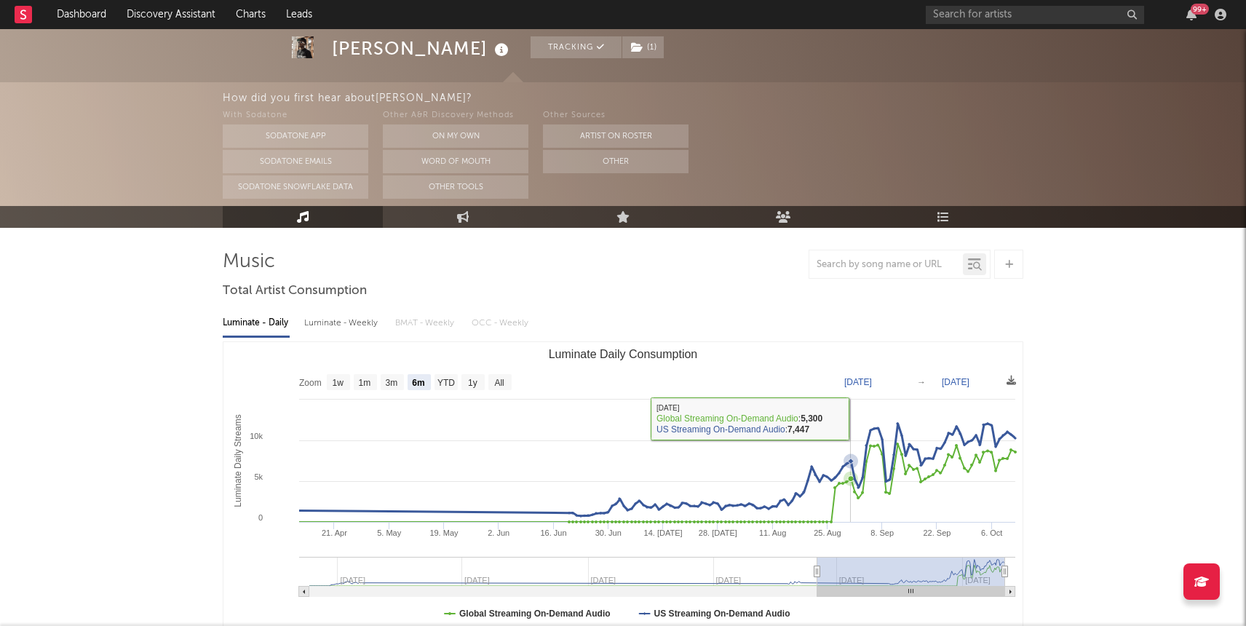
scroll to position [76, 0]
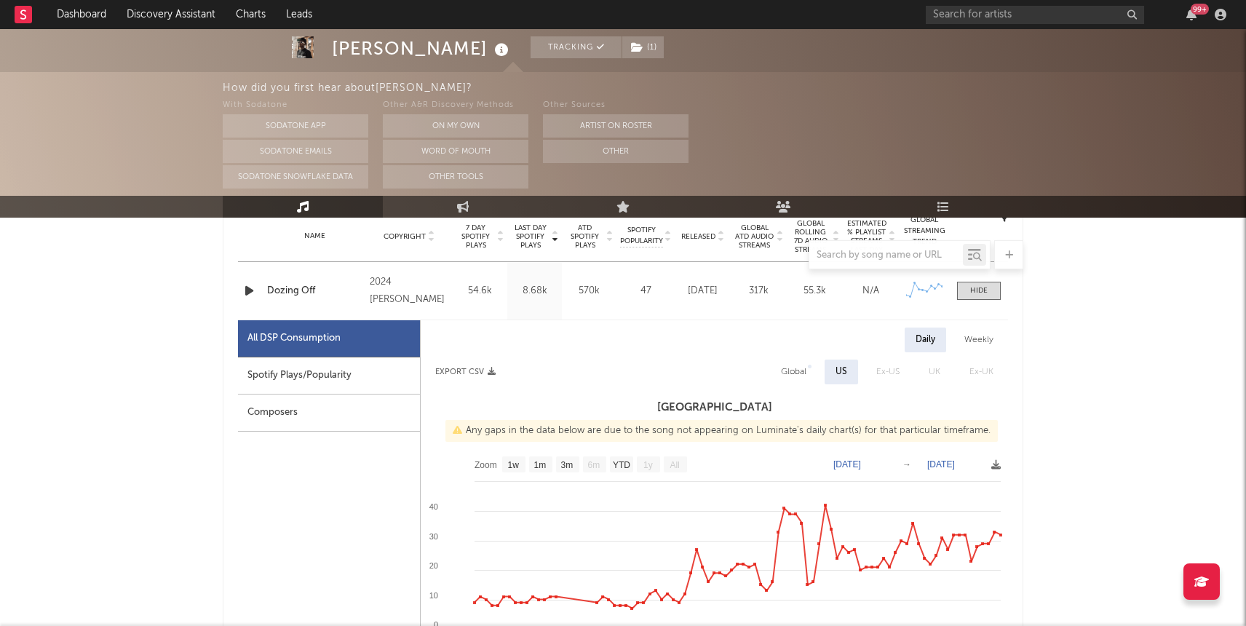
scroll to position [595, 0]
click at [251, 291] on icon "button" at bounding box center [249, 292] width 15 height 18
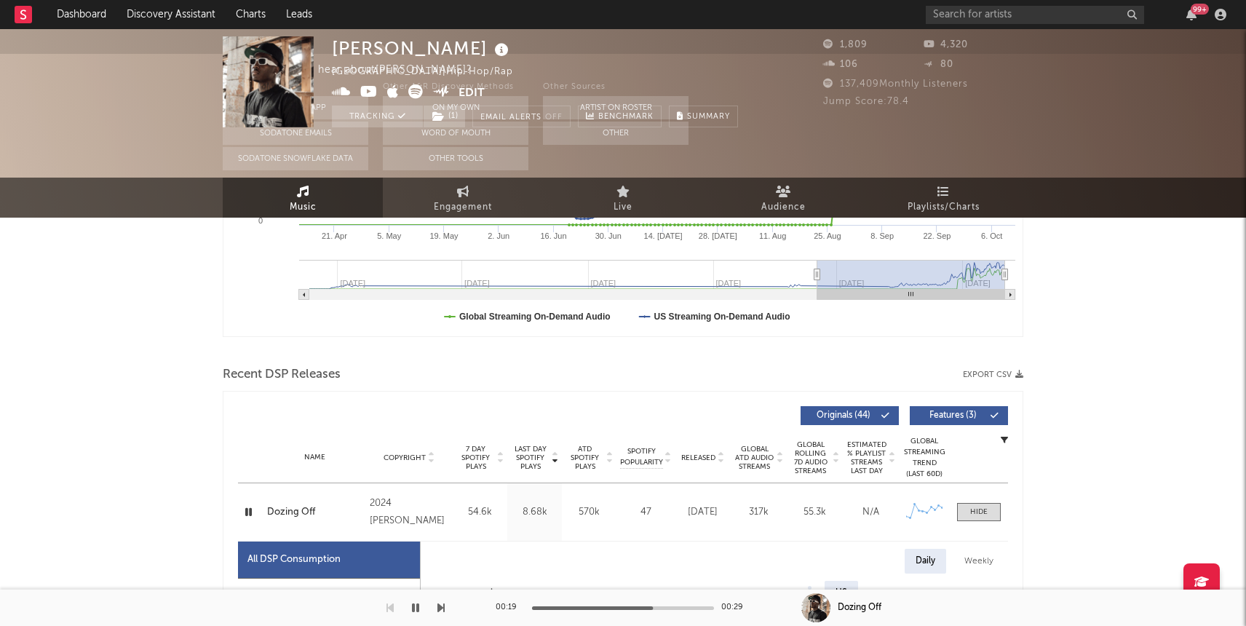
scroll to position [0, 0]
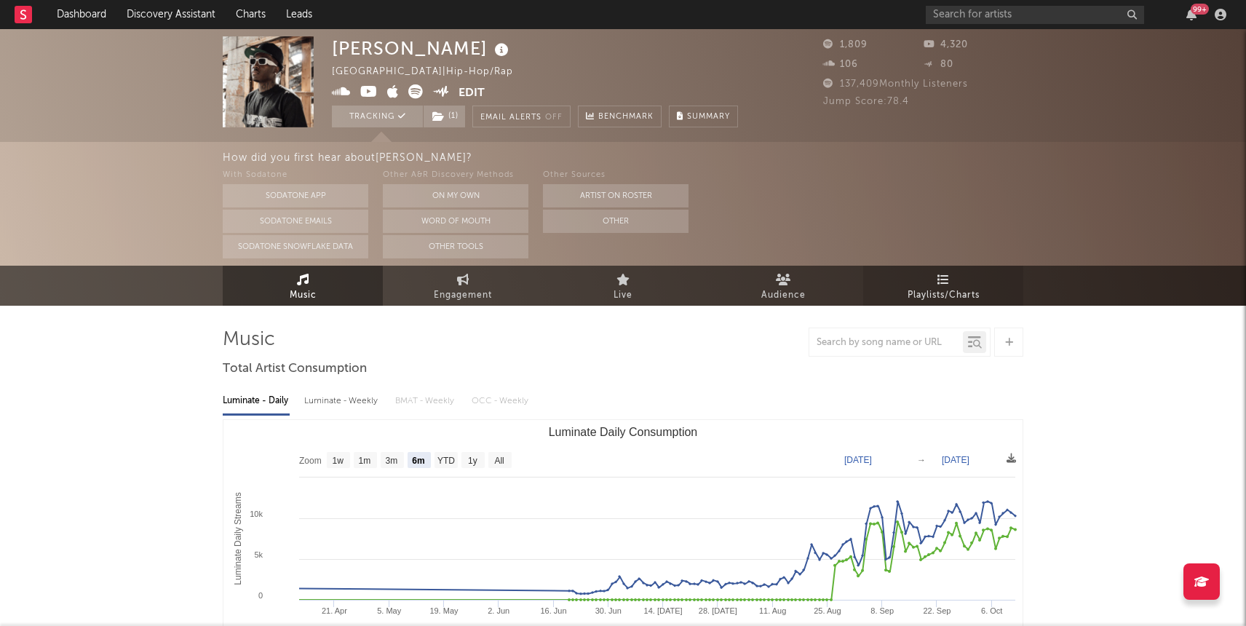
click at [927, 277] on link "Playlists/Charts" at bounding box center [943, 286] width 160 height 40
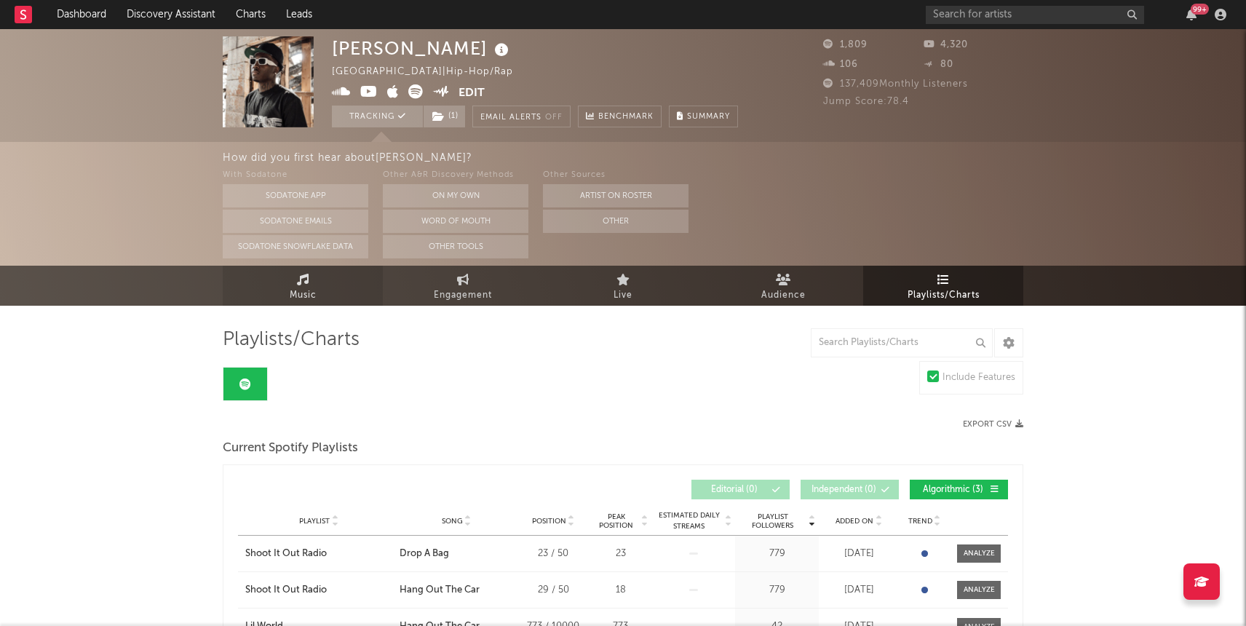
click at [335, 283] on link "Music" at bounding box center [303, 286] width 160 height 40
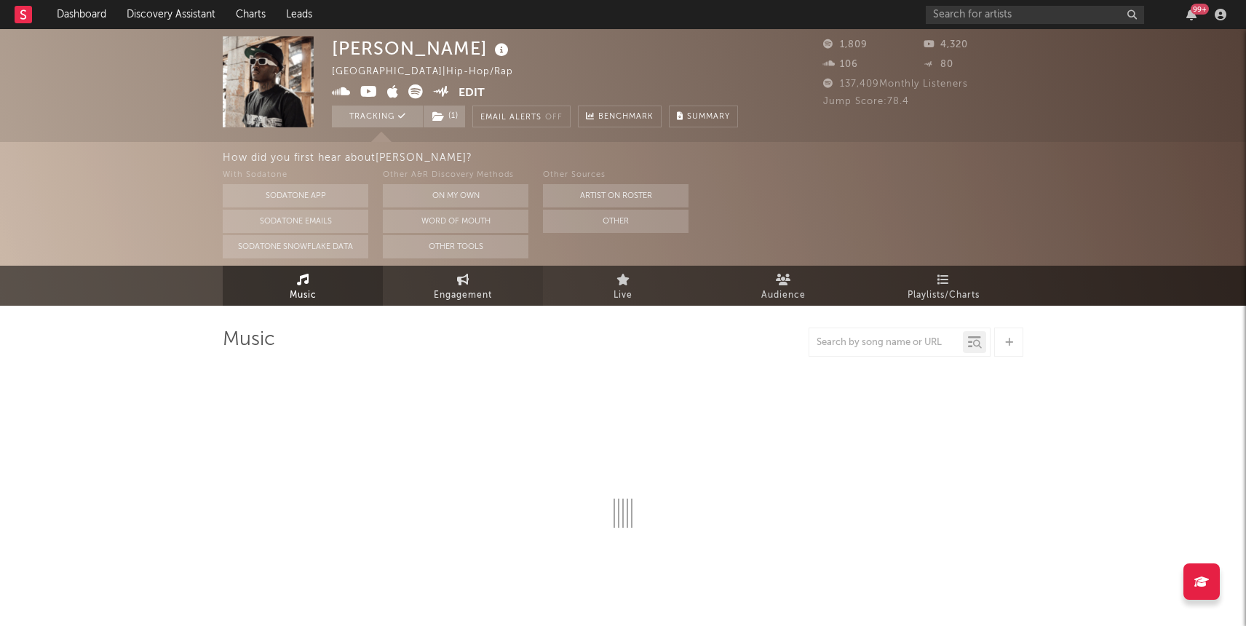
click at [456, 288] on span "Engagement" at bounding box center [463, 295] width 58 height 17
select select "1m"
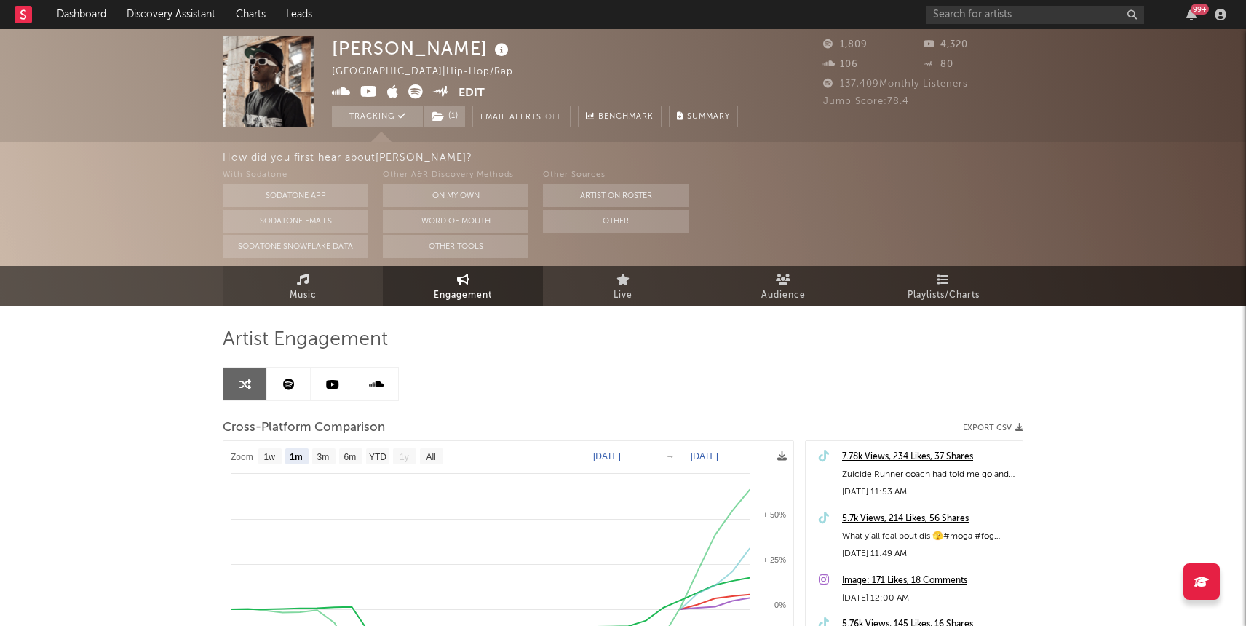
click at [281, 275] on link "Music" at bounding box center [303, 286] width 160 height 40
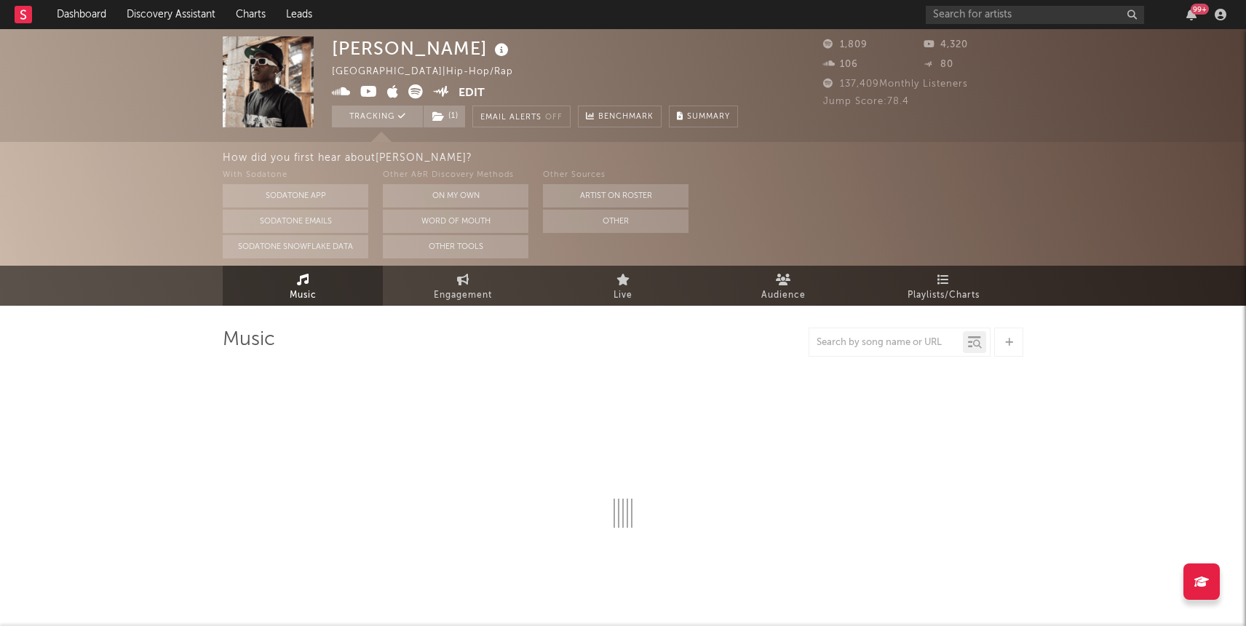
select select "6m"
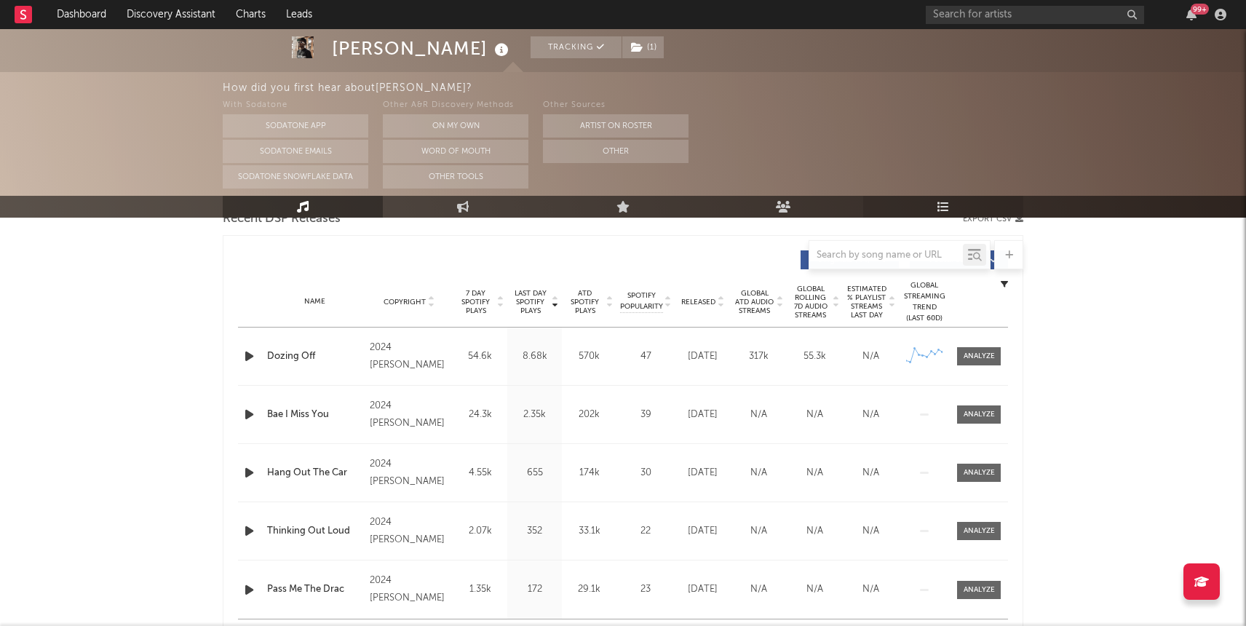
scroll to position [583, 0]
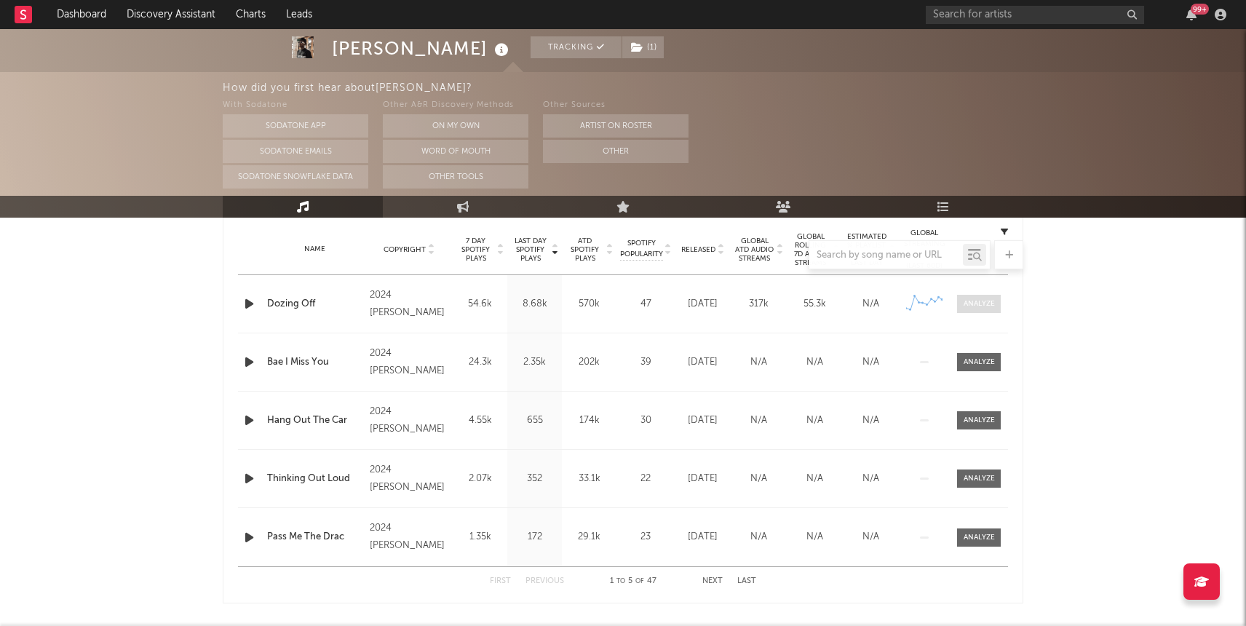
click at [974, 301] on div at bounding box center [979, 303] width 31 height 11
select select "1w"
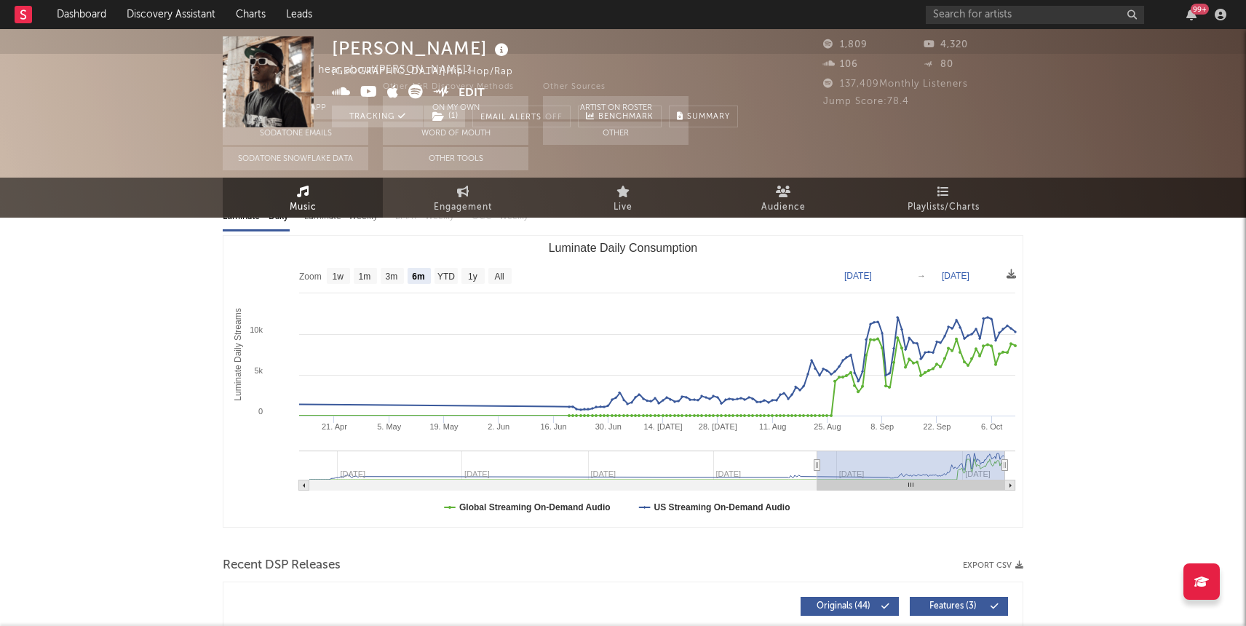
scroll to position [0, 0]
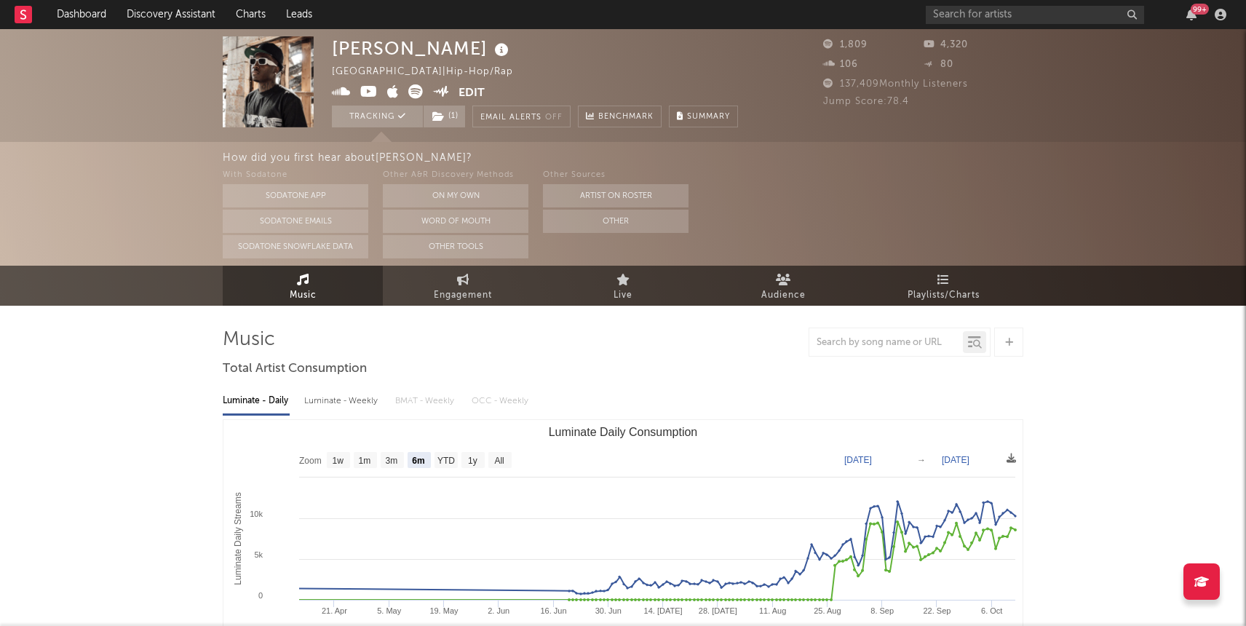
select select "1w"
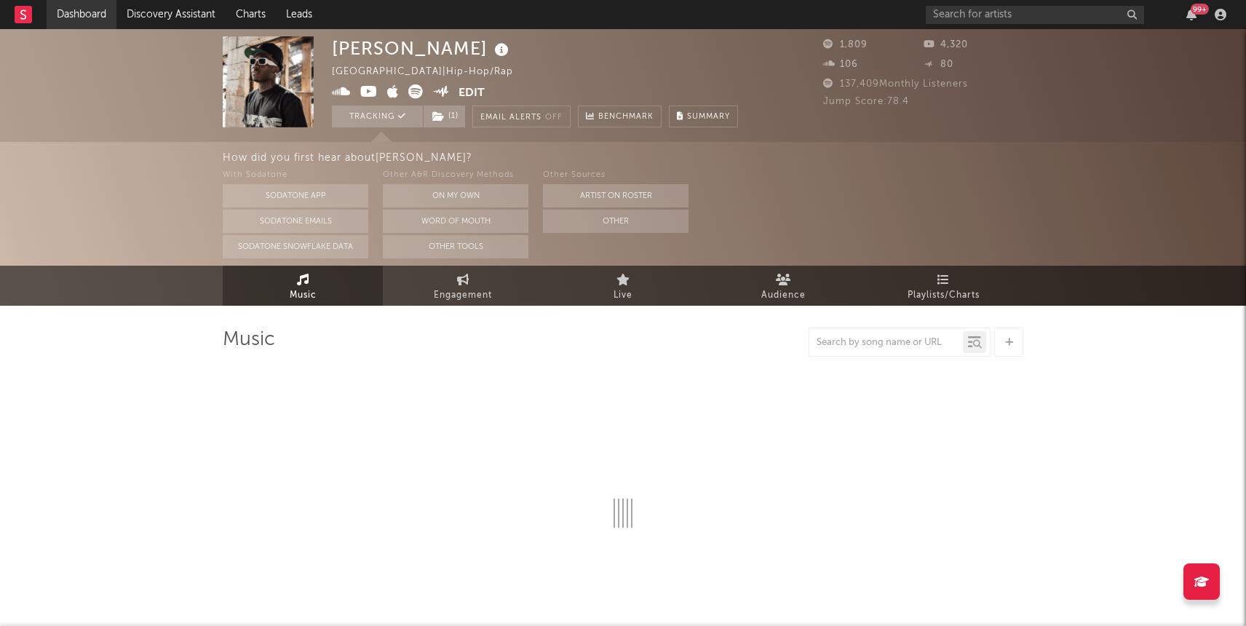
select select "6m"
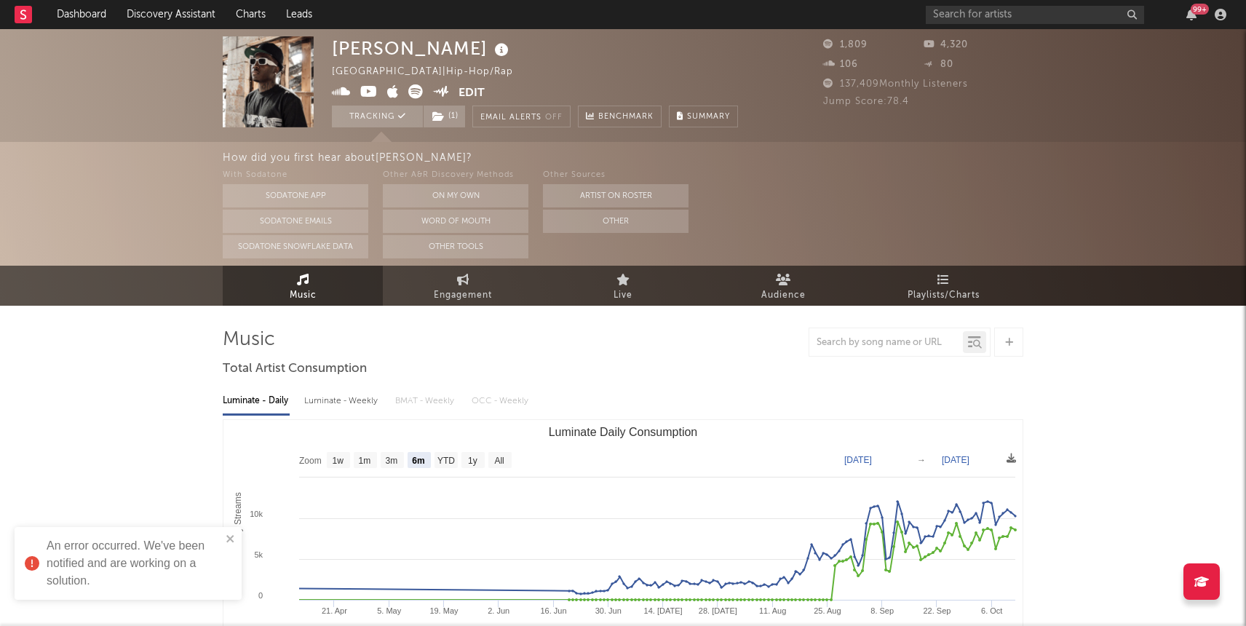
click at [82, 31] on div "[PERSON_NAME] [GEOGRAPHIC_DATA] | Hip-Hop/Rap Edit Tracking ( 1 ) Email Alerts …" at bounding box center [623, 85] width 1246 height 113
click at [81, 25] on link "Dashboard" at bounding box center [82, 14] width 70 height 29
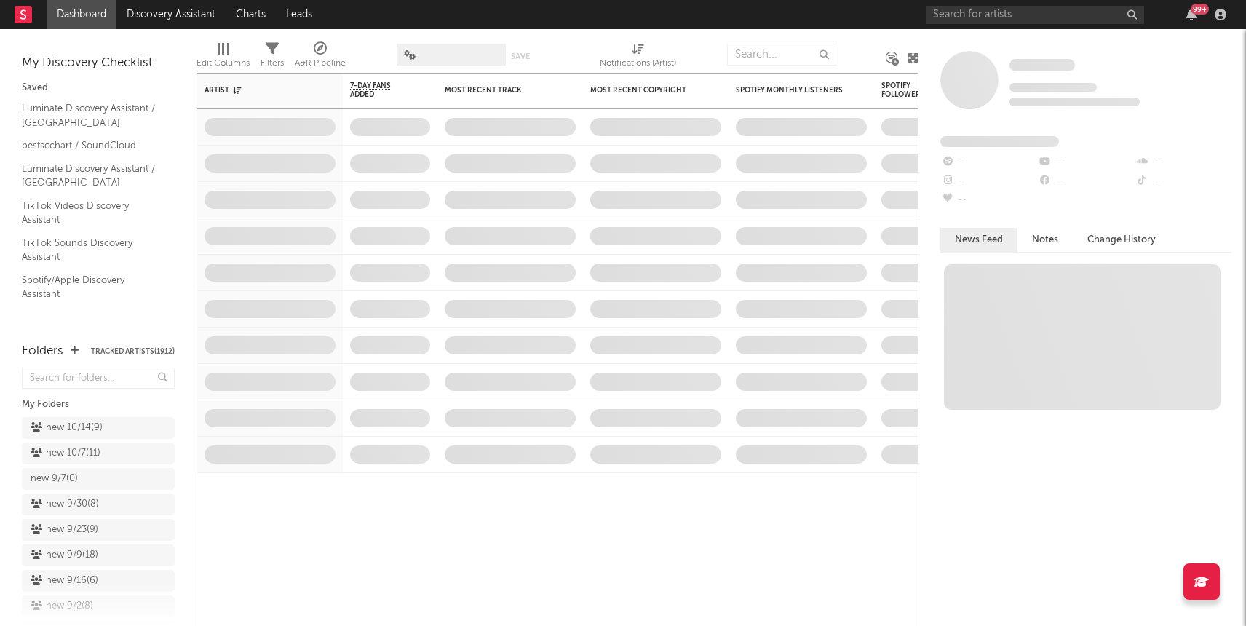
click at [72, 429] on div "new 10/14 ( 9 )" at bounding box center [67, 427] width 72 height 17
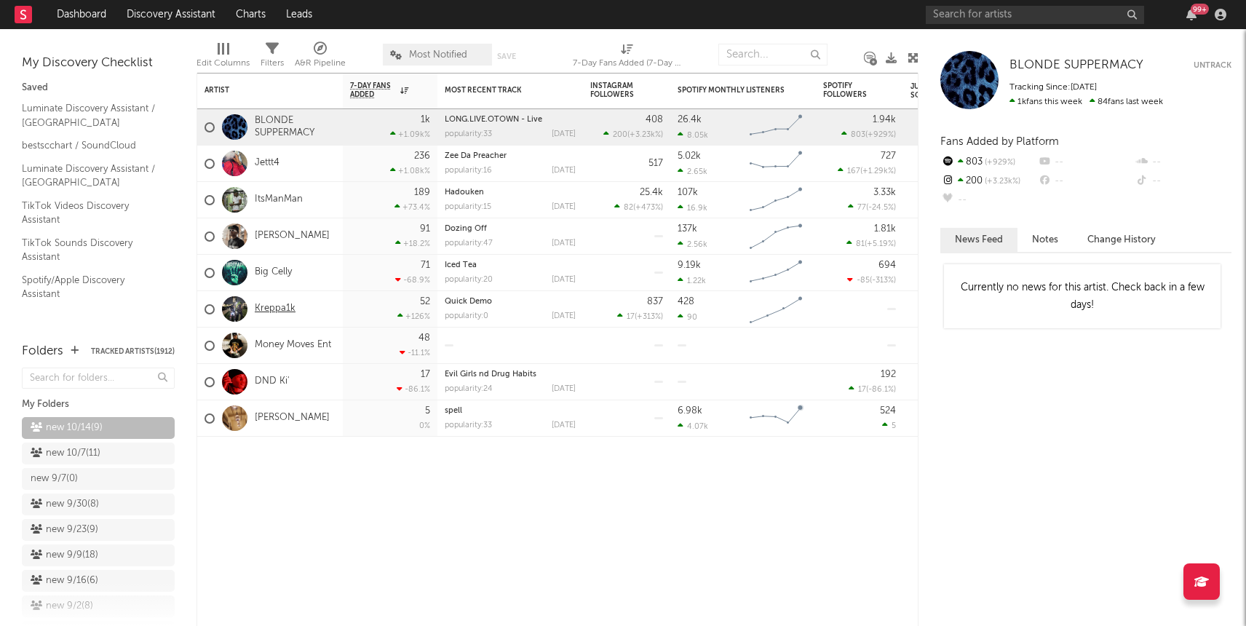
click at [281, 304] on link "Kreppa1k" at bounding box center [275, 309] width 41 height 12
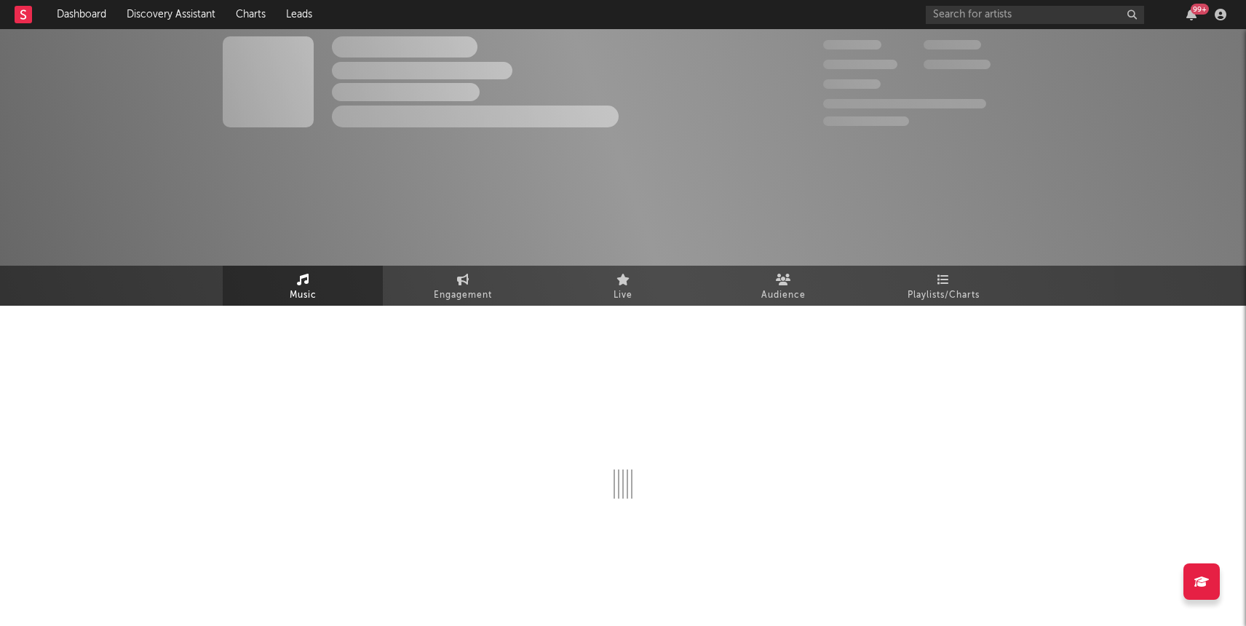
select select "1w"
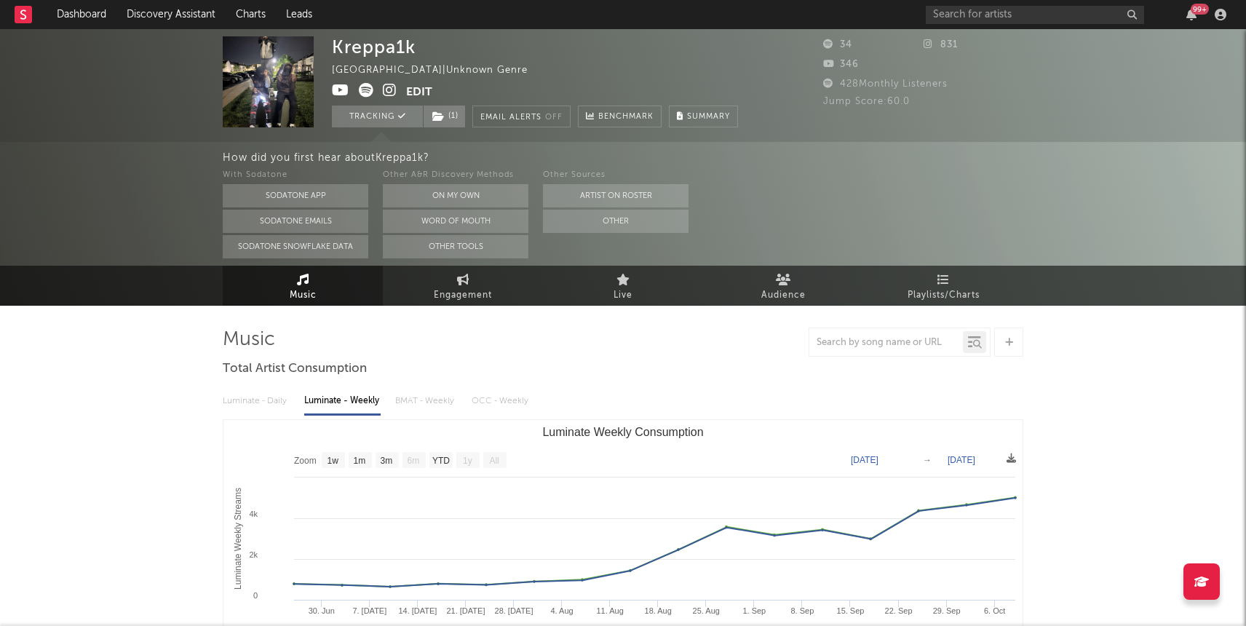
click at [338, 94] on icon at bounding box center [340, 90] width 17 height 15
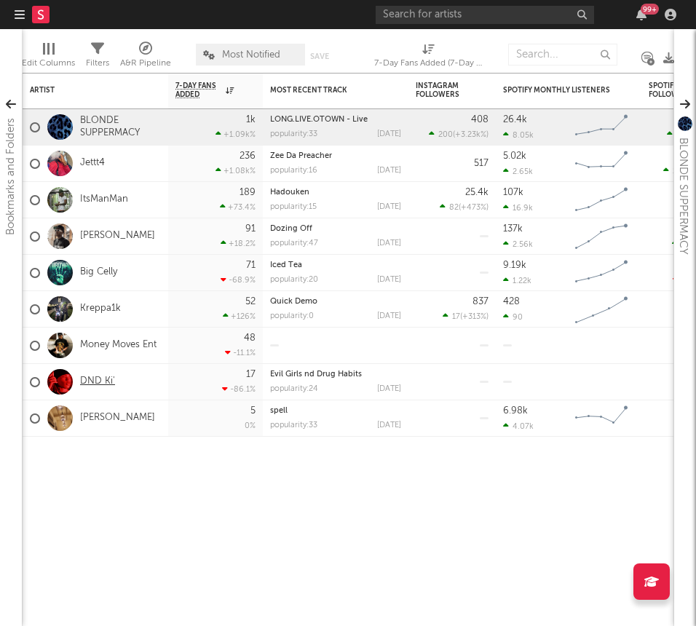
click at [96, 378] on link "DND Ki'" at bounding box center [97, 382] width 35 height 12
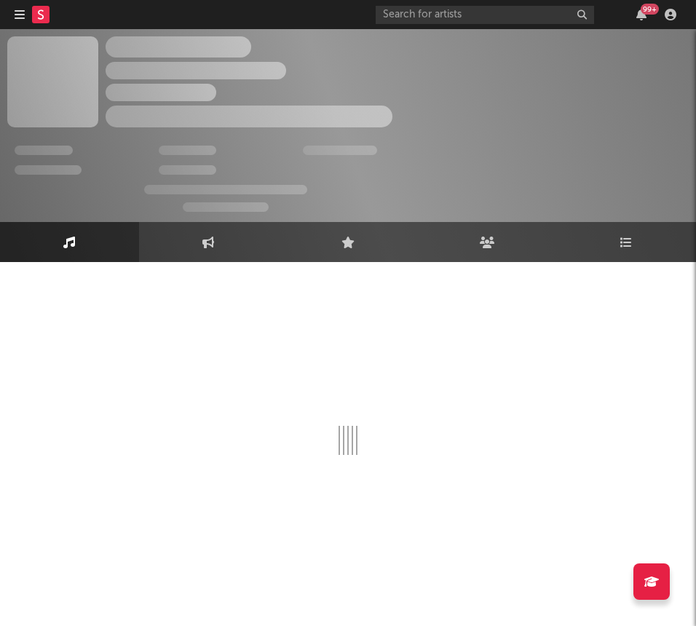
select select "1w"
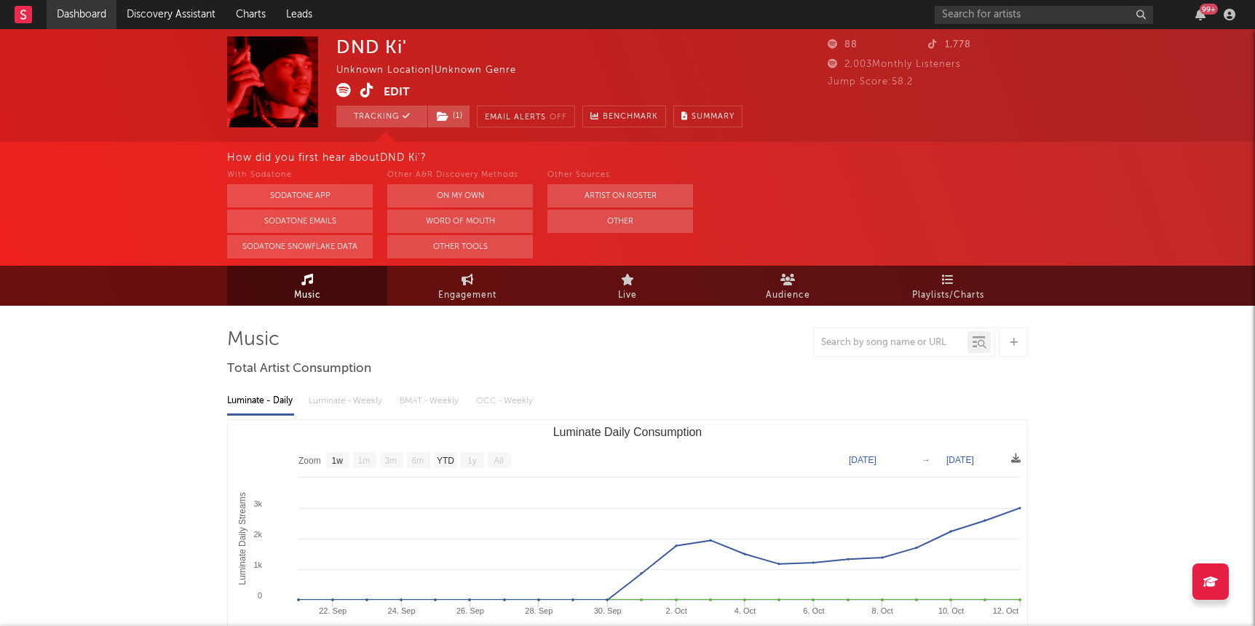
click at [67, 18] on link "Dashboard" at bounding box center [82, 14] width 70 height 29
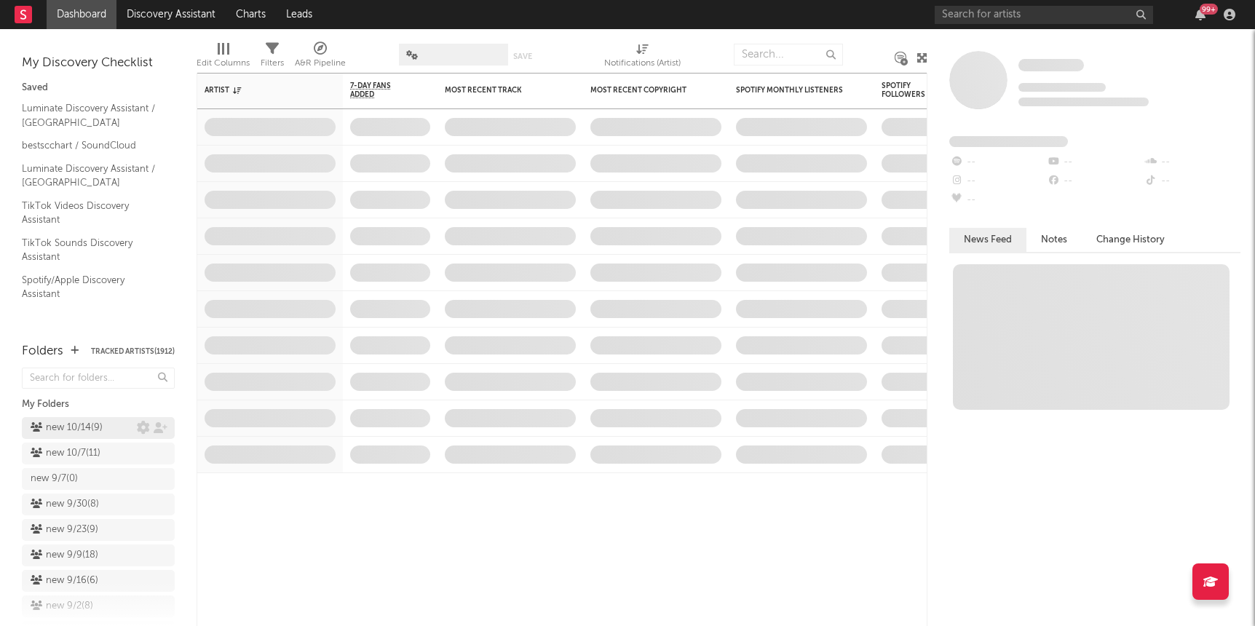
click at [58, 434] on div "new 10/14 ( 9 )" at bounding box center [67, 427] width 72 height 17
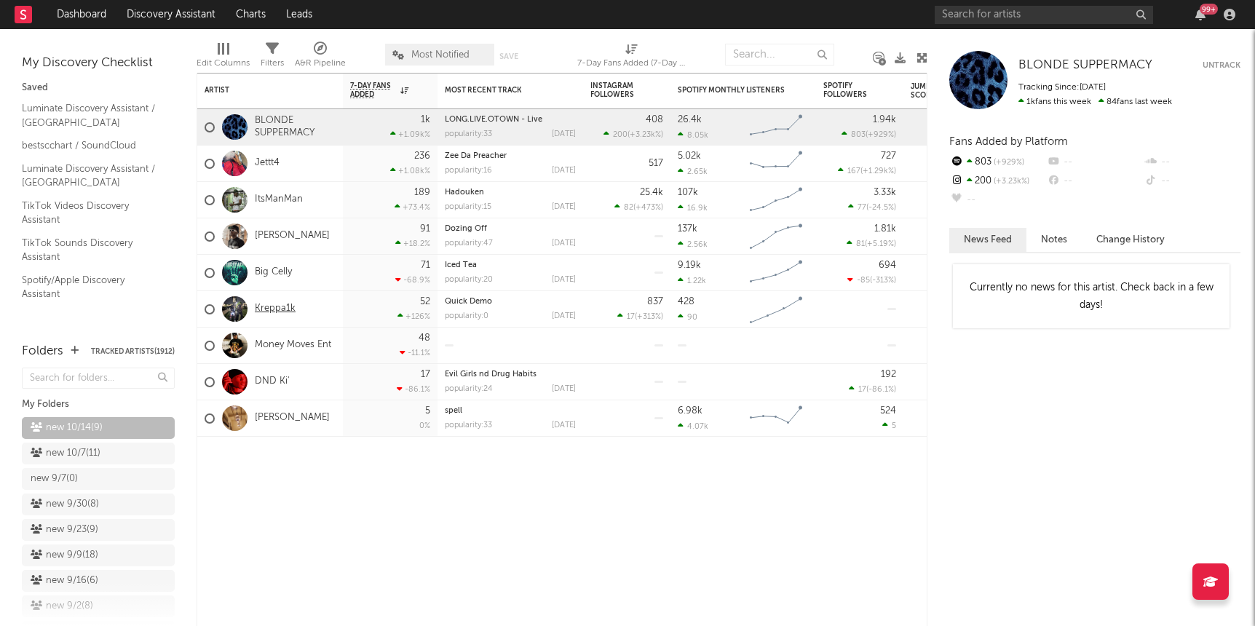
click at [274, 308] on link "Kreppa1k" at bounding box center [275, 309] width 41 height 12
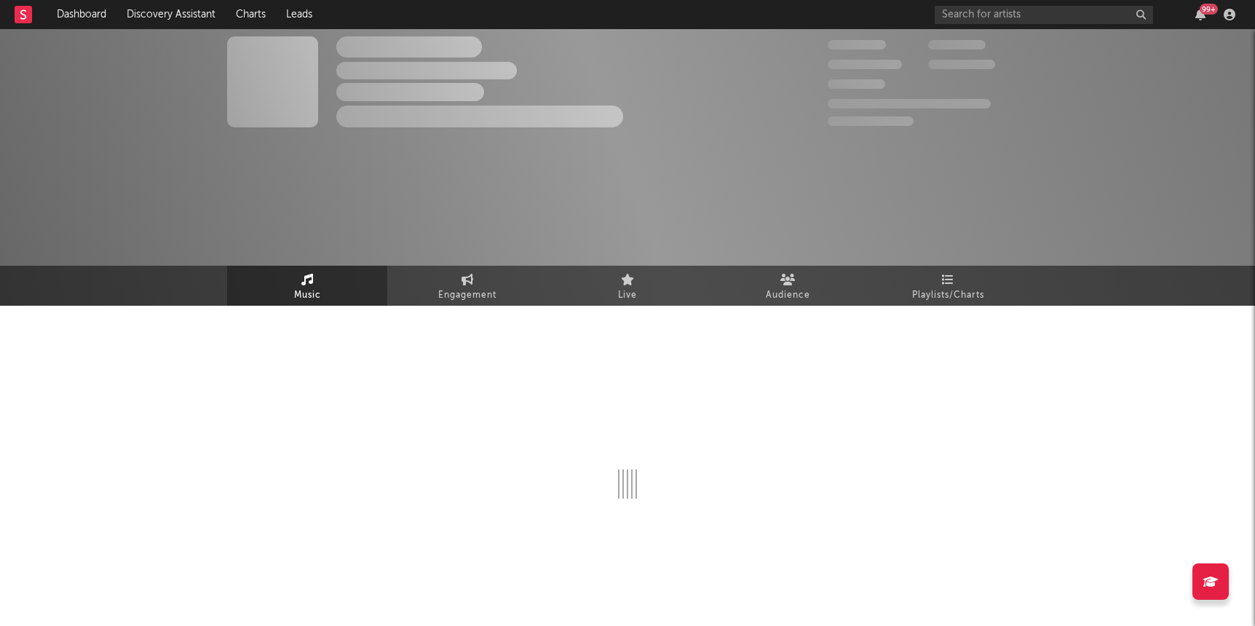
select select "1w"
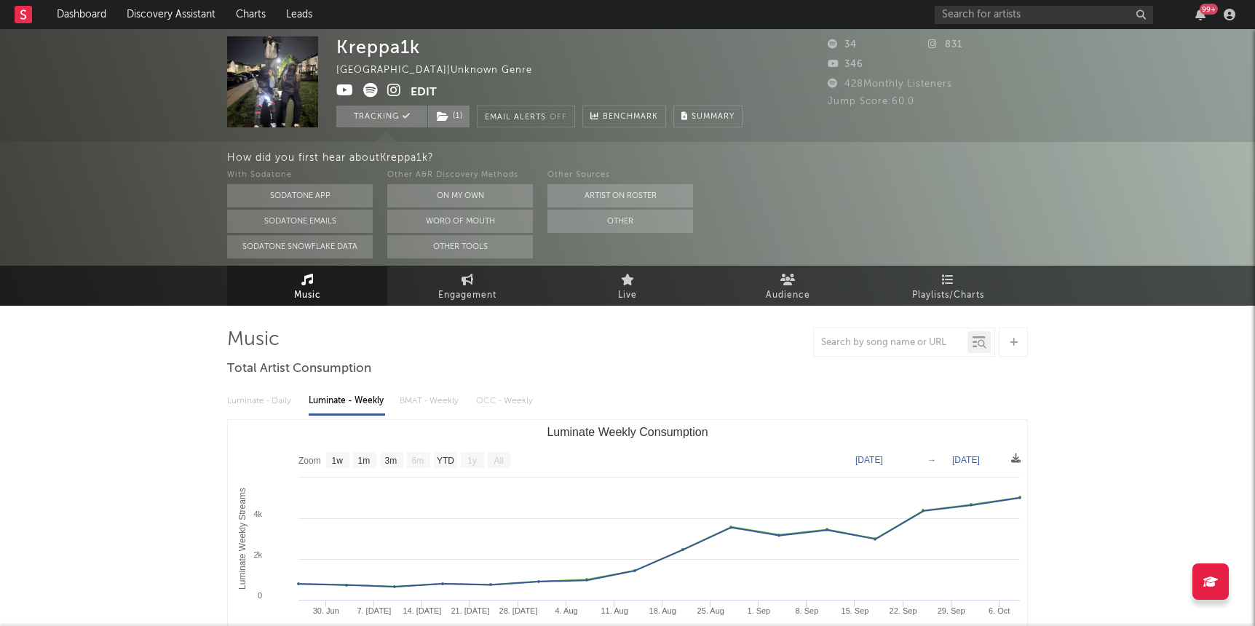
click at [395, 88] on icon at bounding box center [394, 90] width 14 height 15
click at [389, 88] on icon at bounding box center [394, 90] width 14 height 15
click at [76, 9] on link "Dashboard" at bounding box center [82, 14] width 70 height 29
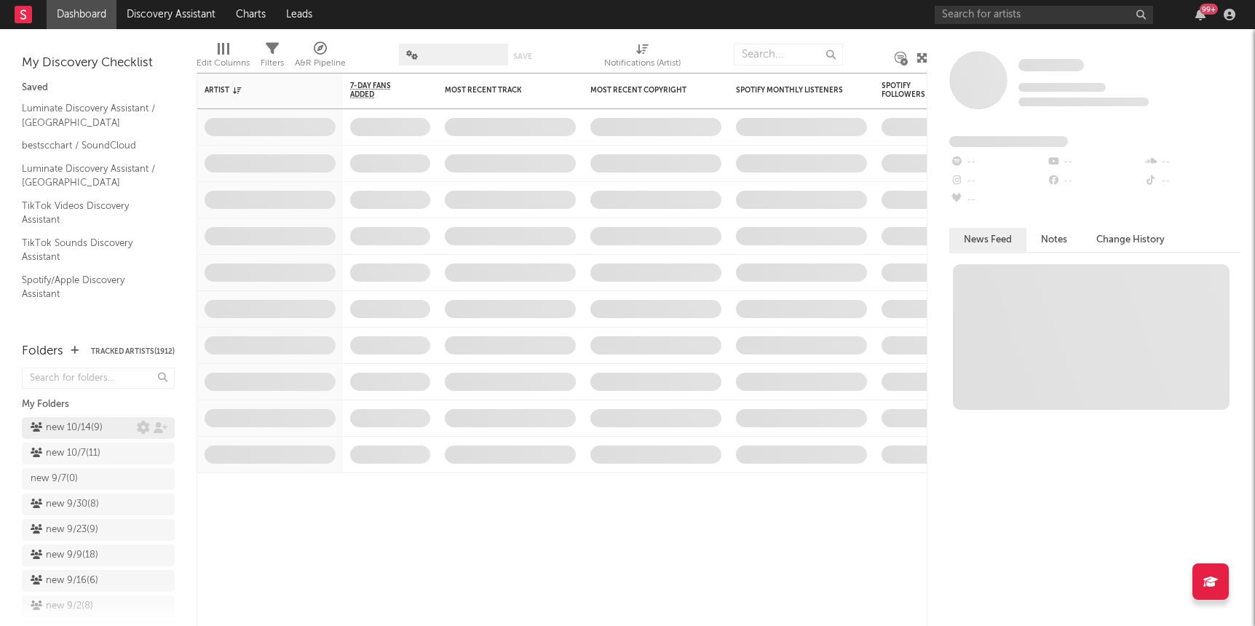
click at [58, 427] on div "new 10/14 ( 9 )" at bounding box center [67, 427] width 72 height 17
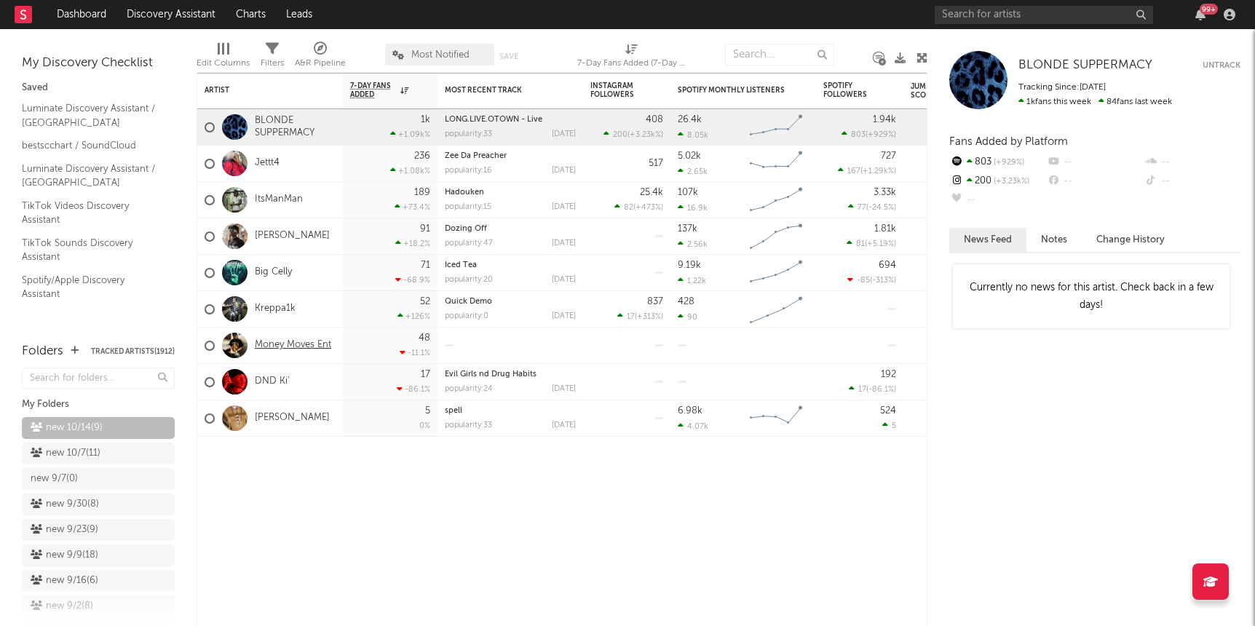
click at [307, 346] on link "Money Moves Ent" at bounding box center [293, 345] width 76 height 12
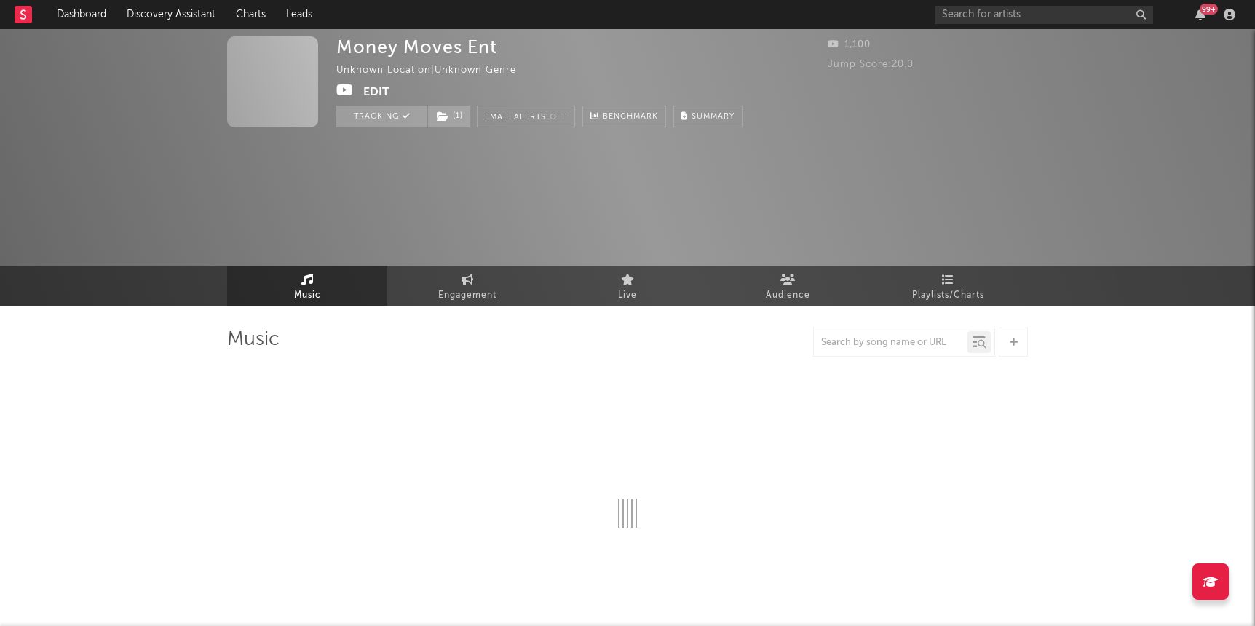
select select "1w"
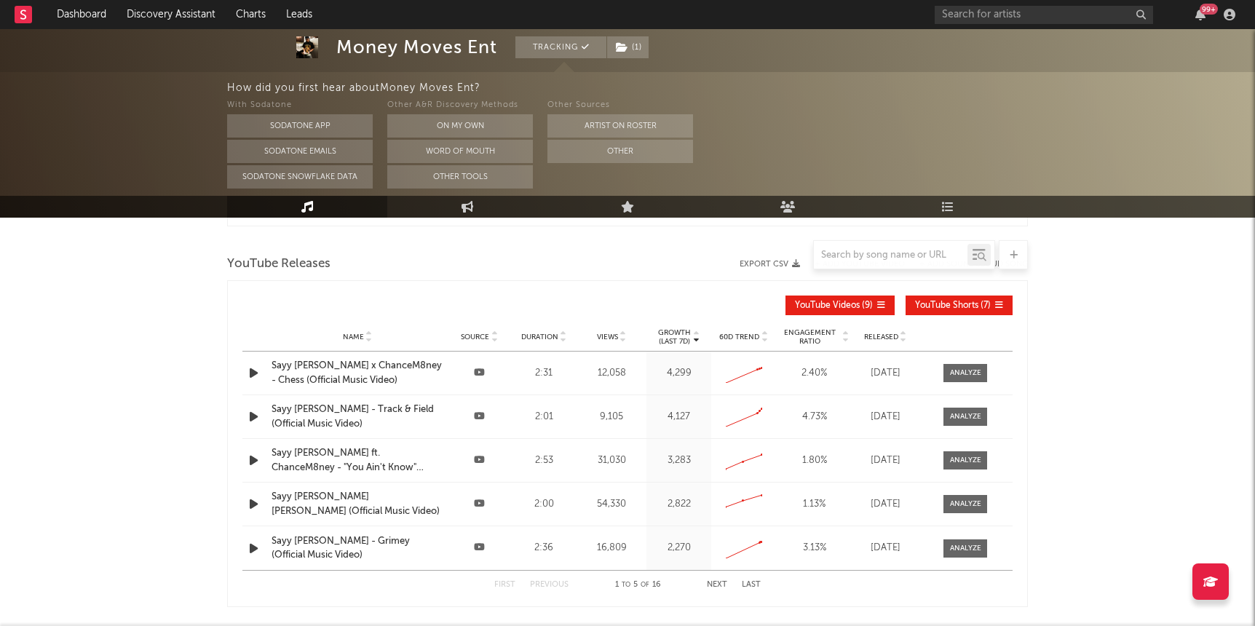
scroll to position [500, 0]
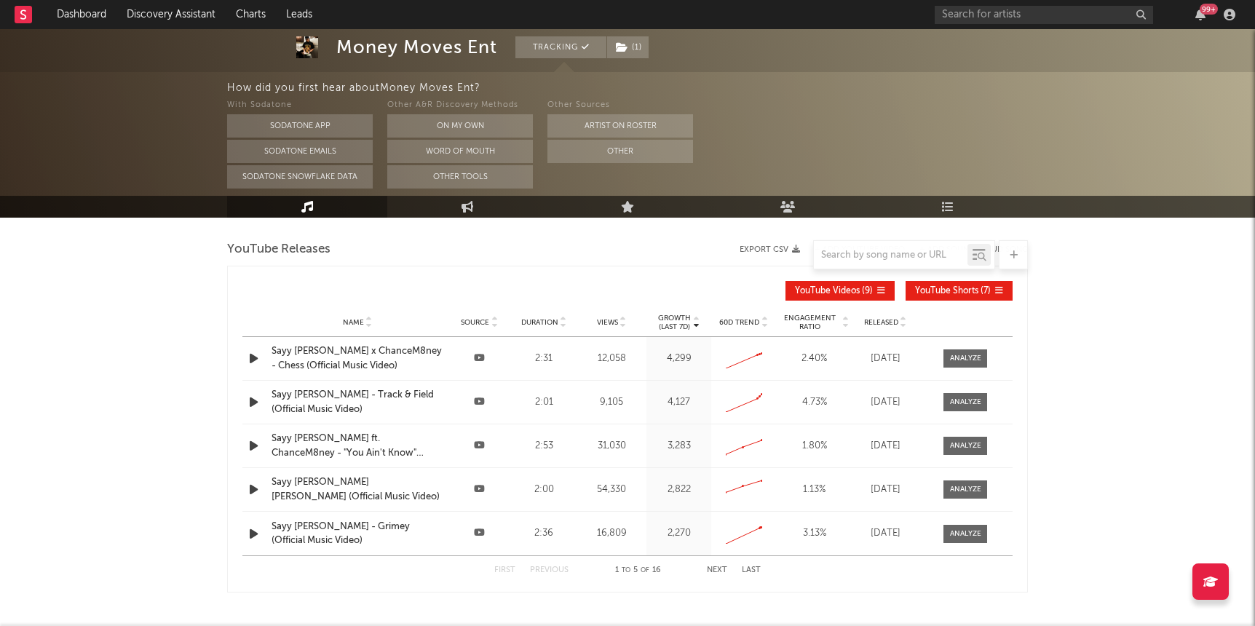
click at [347, 399] on div "Sayy [PERSON_NAME] - Track & Field (Official Music Video)" at bounding box center [358, 402] width 172 height 28
click at [68, 2] on link "Dashboard" at bounding box center [82, 14] width 70 height 29
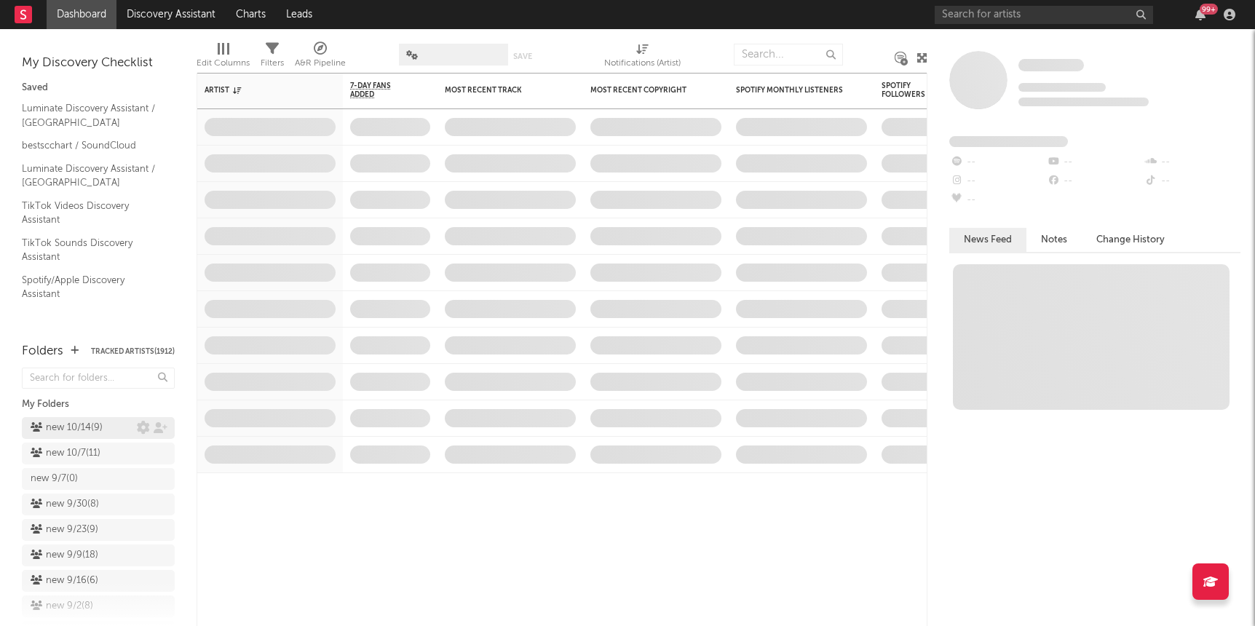
click at [87, 431] on div "new 10/14 ( 9 )" at bounding box center [67, 427] width 72 height 17
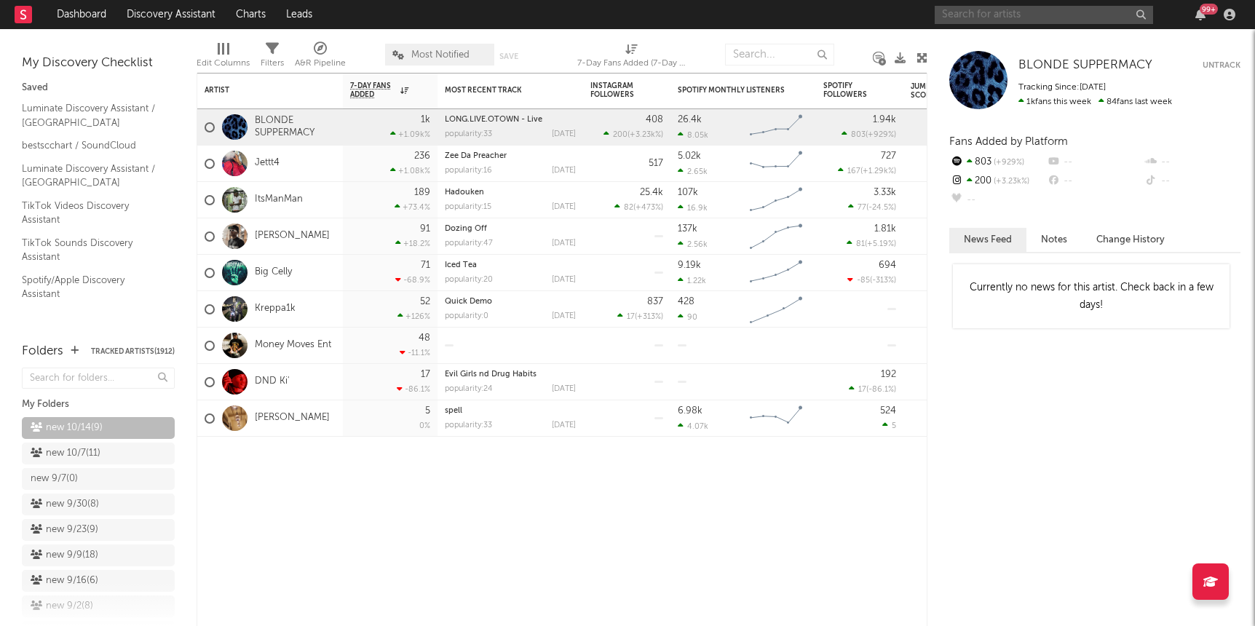
click at [1039, 15] on input "text" at bounding box center [1044, 15] width 218 height 18
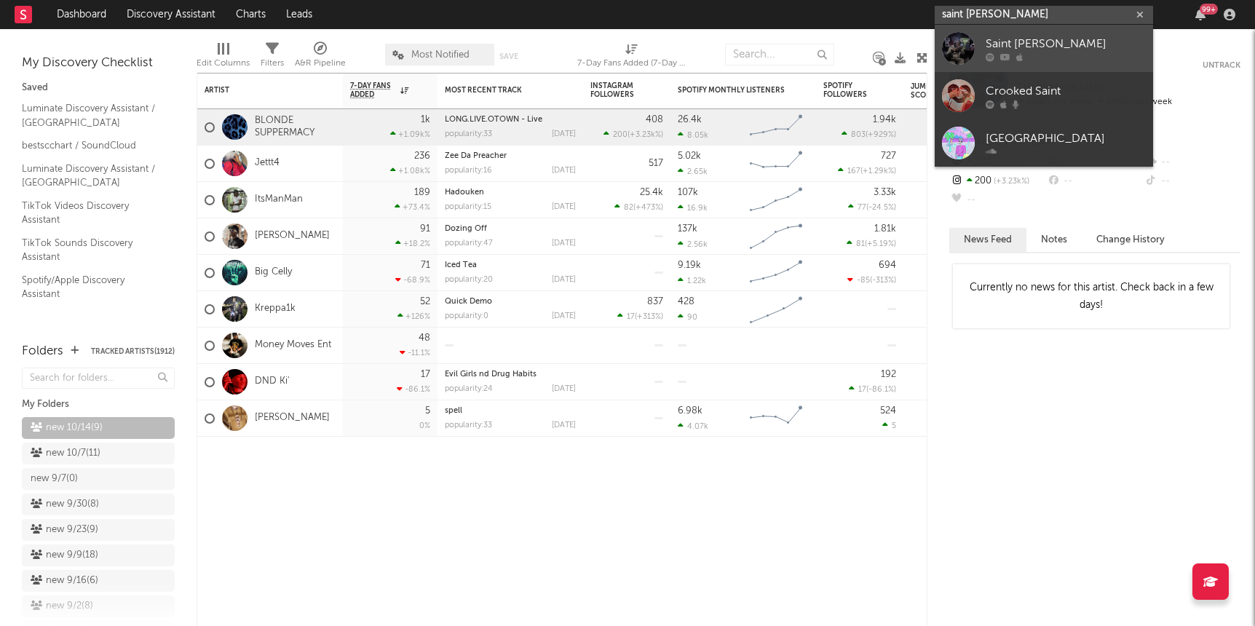
type input "saint [PERSON_NAME]"
click at [993, 52] on icon at bounding box center [990, 56] width 9 height 9
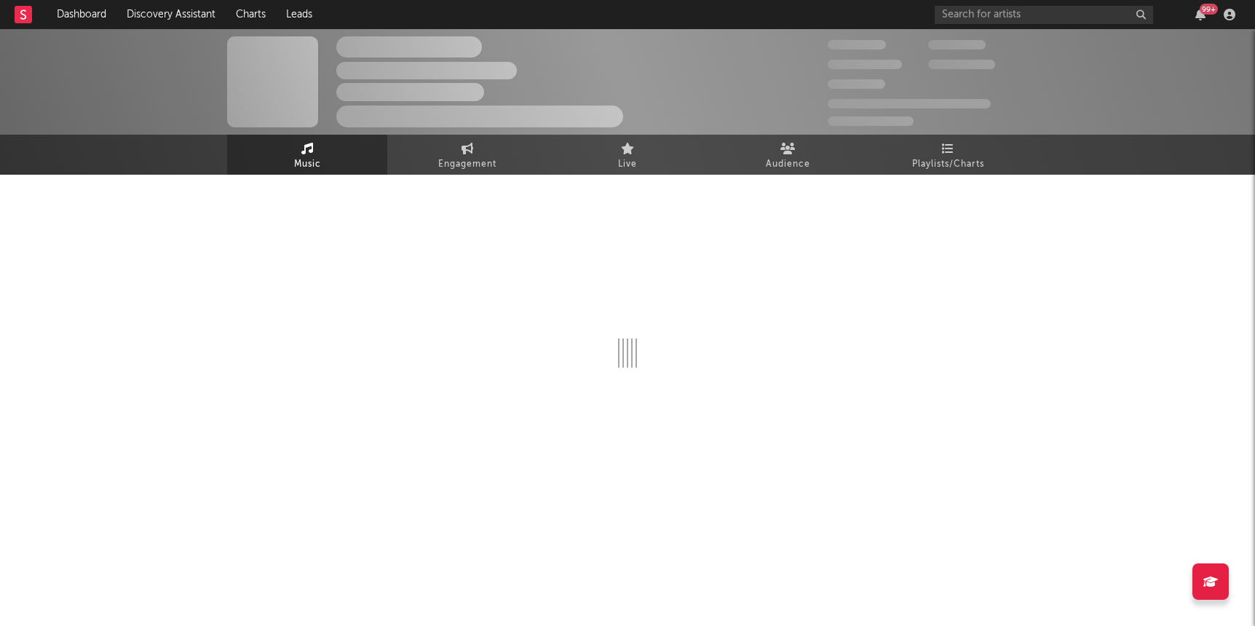
select select "6m"
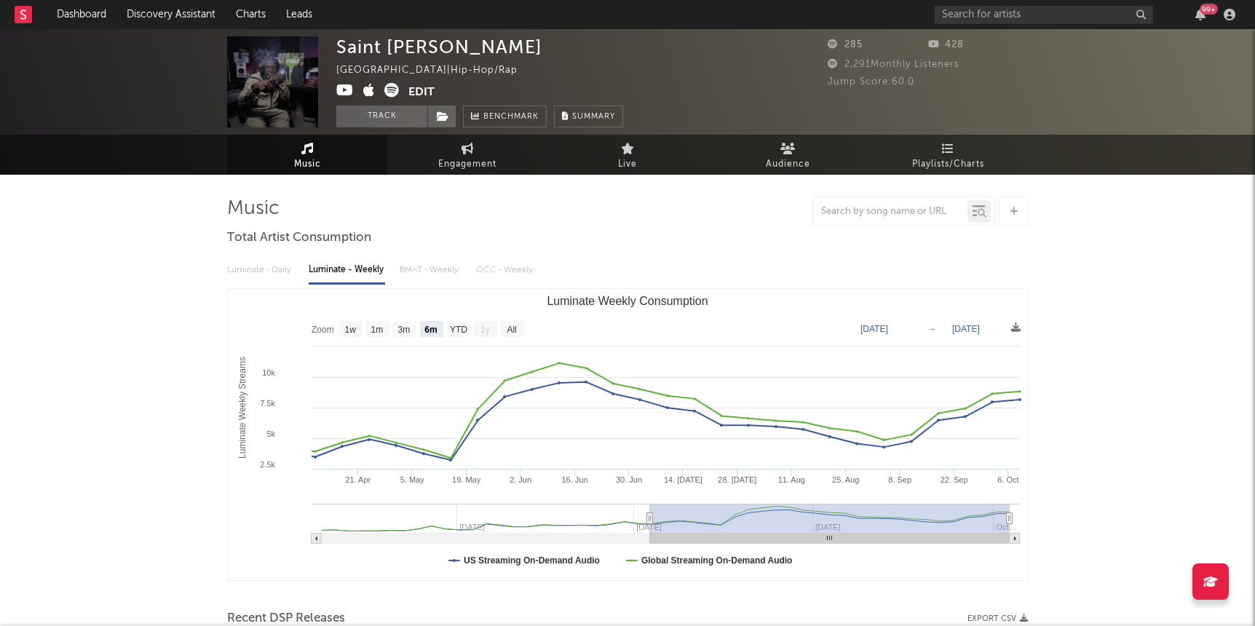
click at [343, 90] on icon at bounding box center [344, 90] width 17 height 15
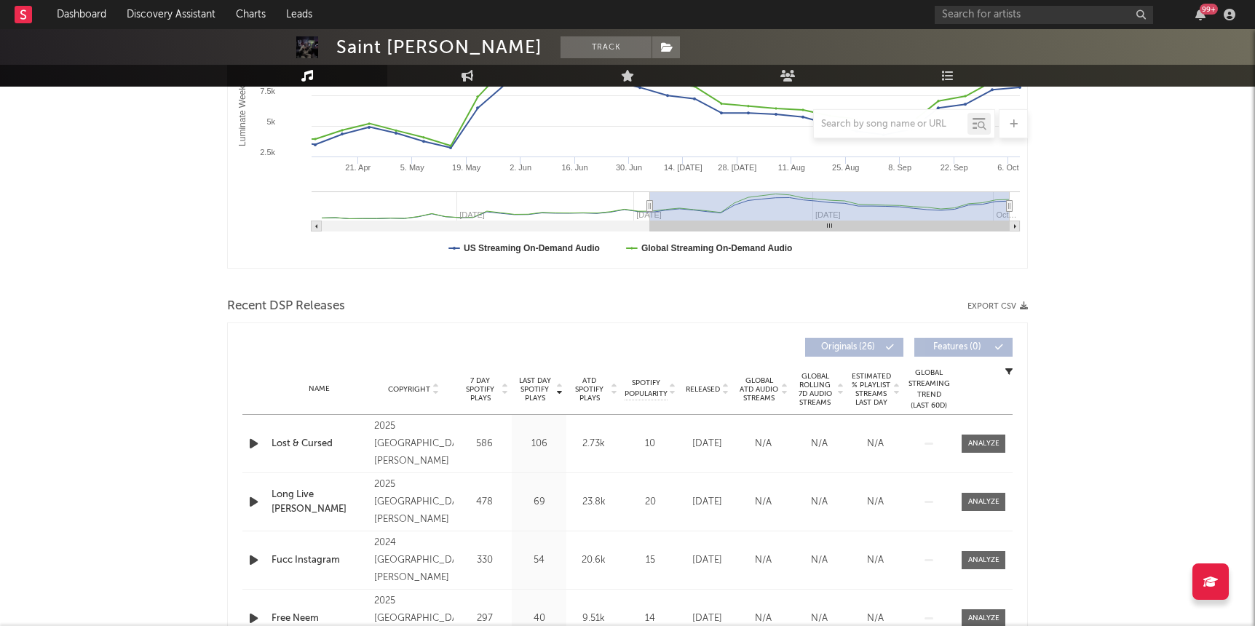
scroll to position [321, 0]
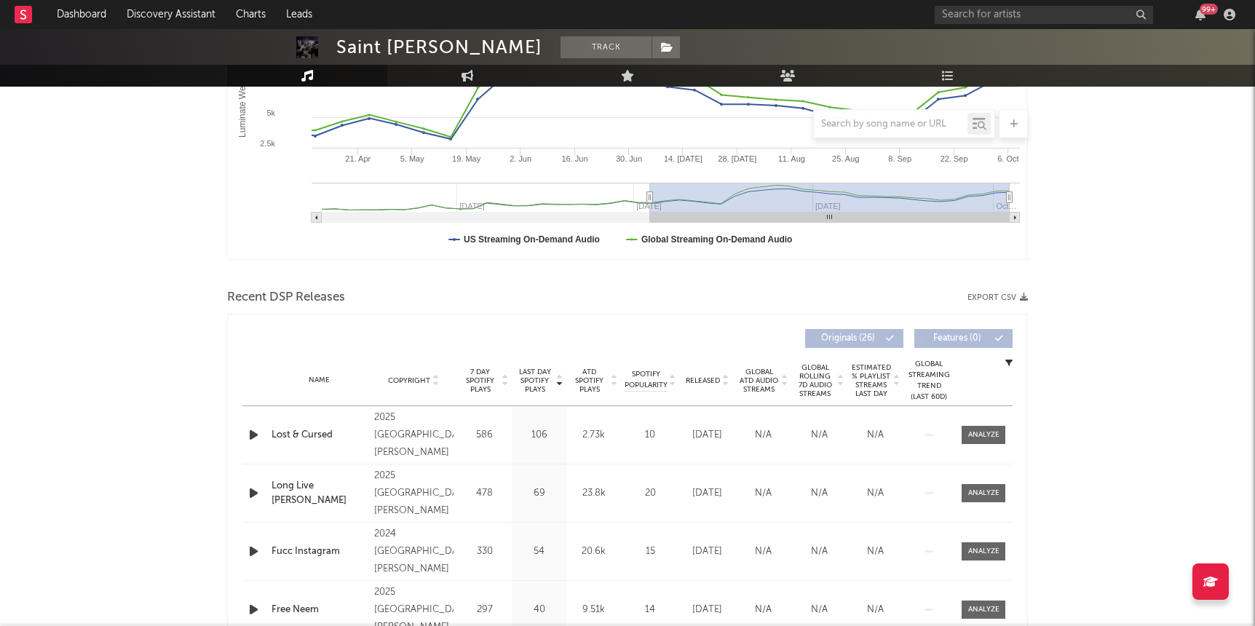
click at [699, 376] on span "Released" at bounding box center [703, 380] width 34 height 9
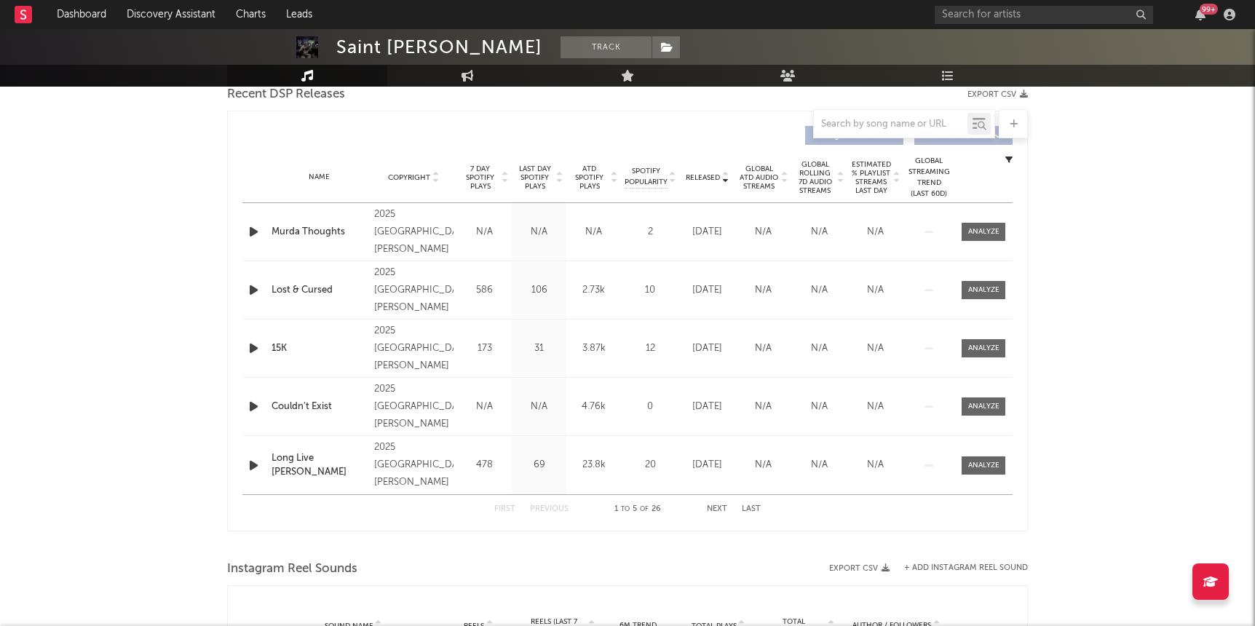
scroll to position [503, 0]
